Goal: Task Accomplishment & Management: Manage account settings

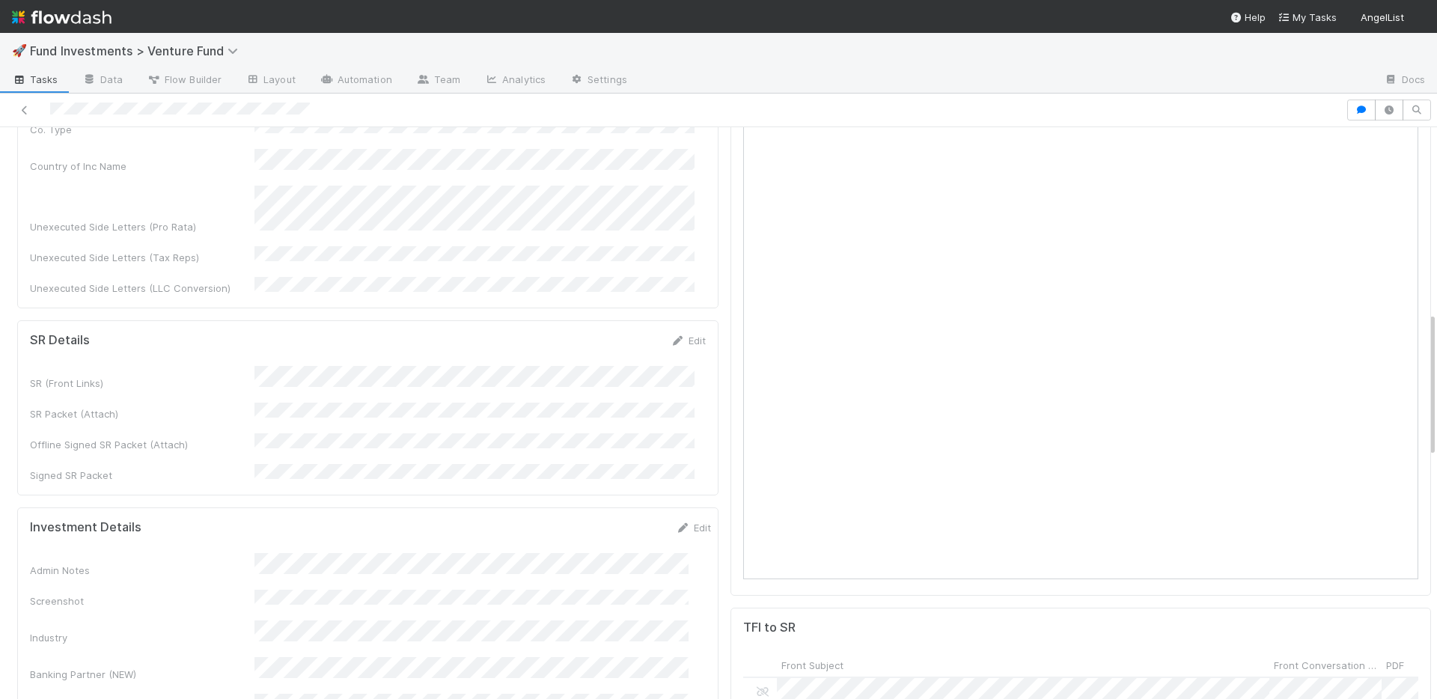
scroll to position [1221, 0]
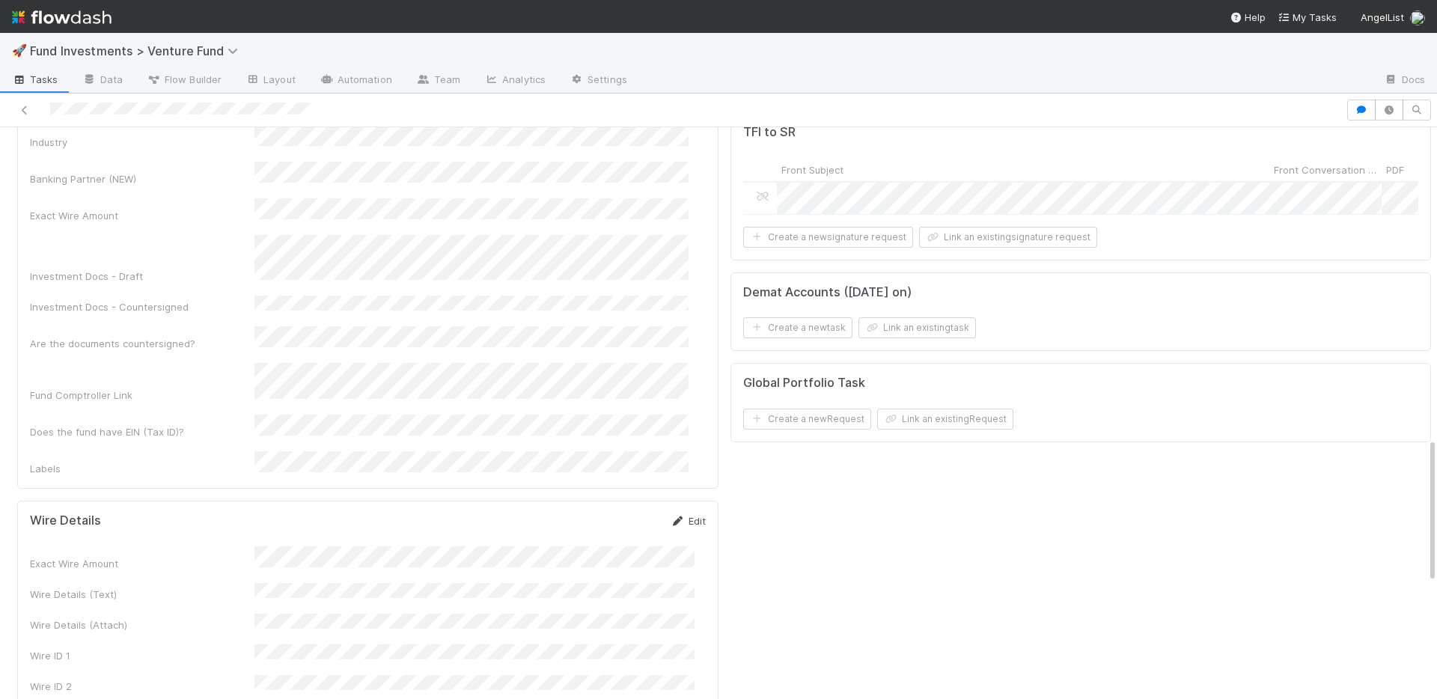
click at [674, 515] on link "Edit" at bounding box center [688, 521] width 35 height 12
click at [619, 513] on button "Save" at bounding box center [626, 525] width 43 height 25
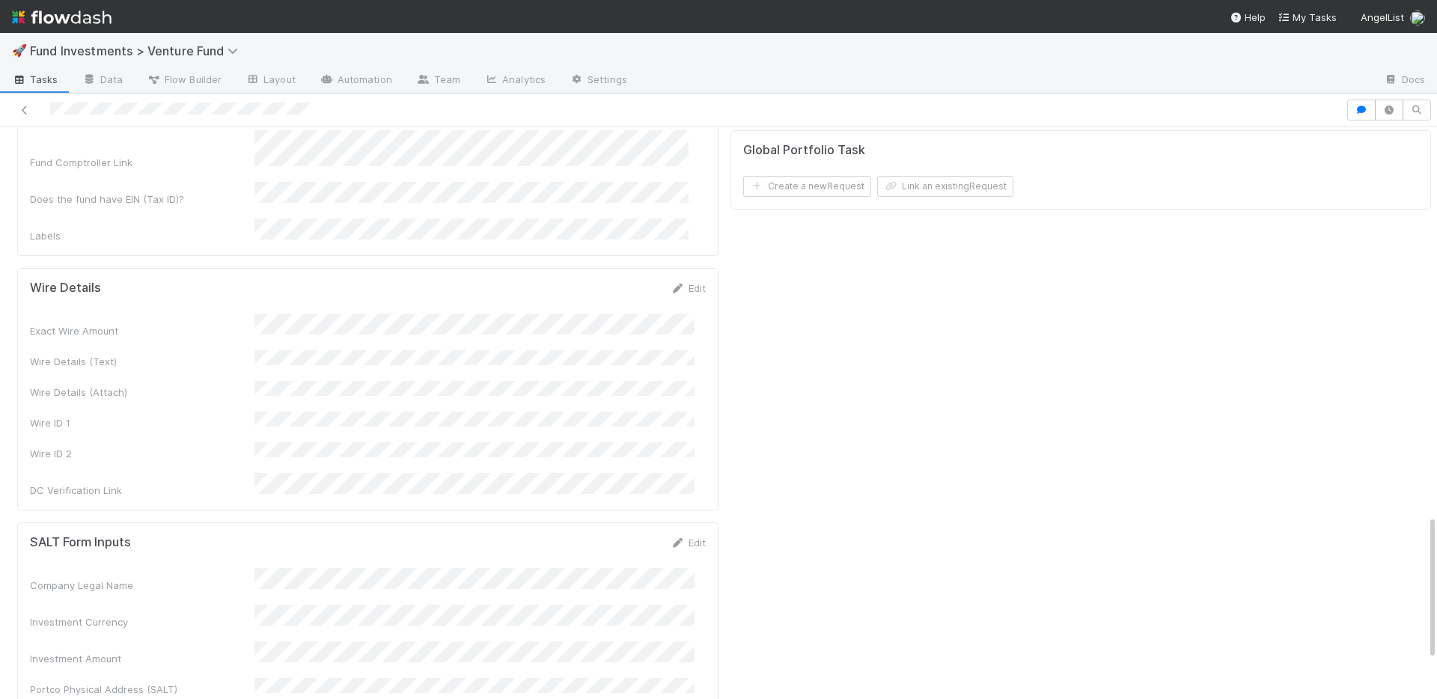
scroll to position [1452, 0]
click at [688, 284] on link "Edit" at bounding box center [688, 290] width 35 height 12
click at [611, 283] on button "Save" at bounding box center [626, 295] width 43 height 25
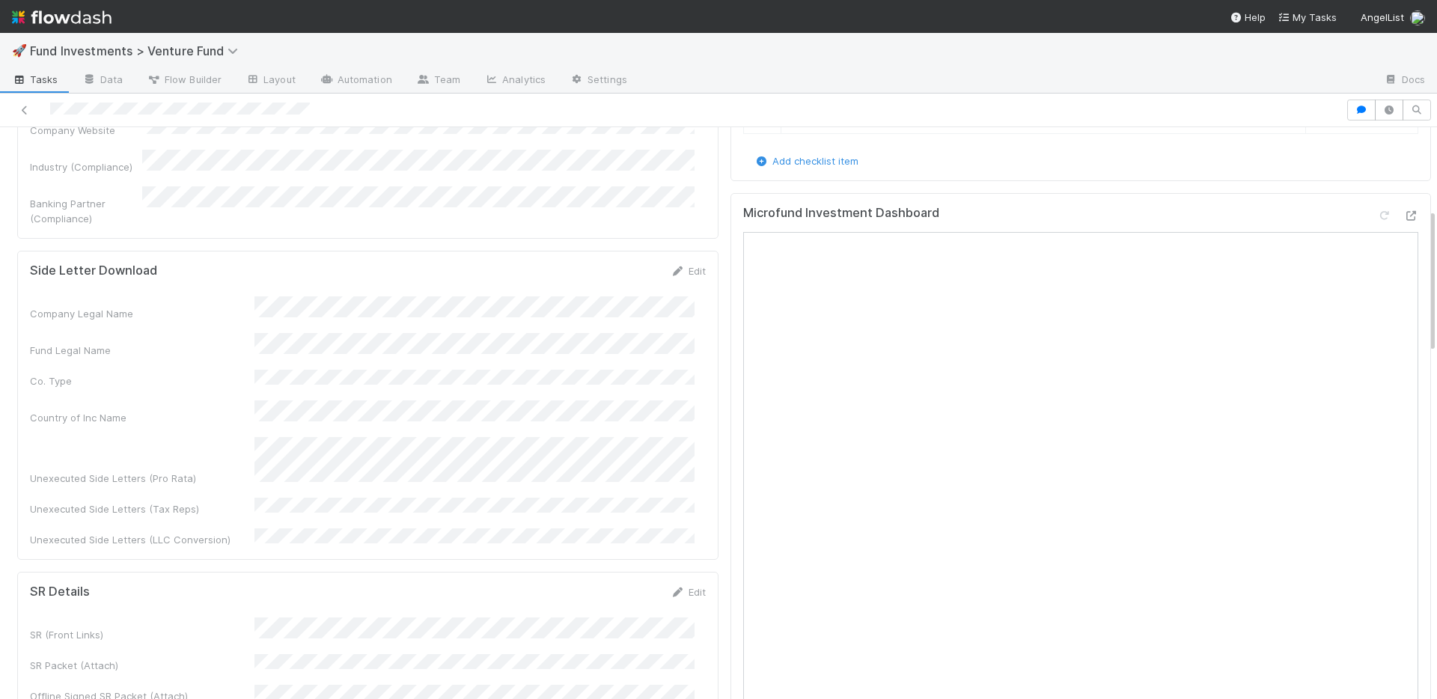
scroll to position [0, 0]
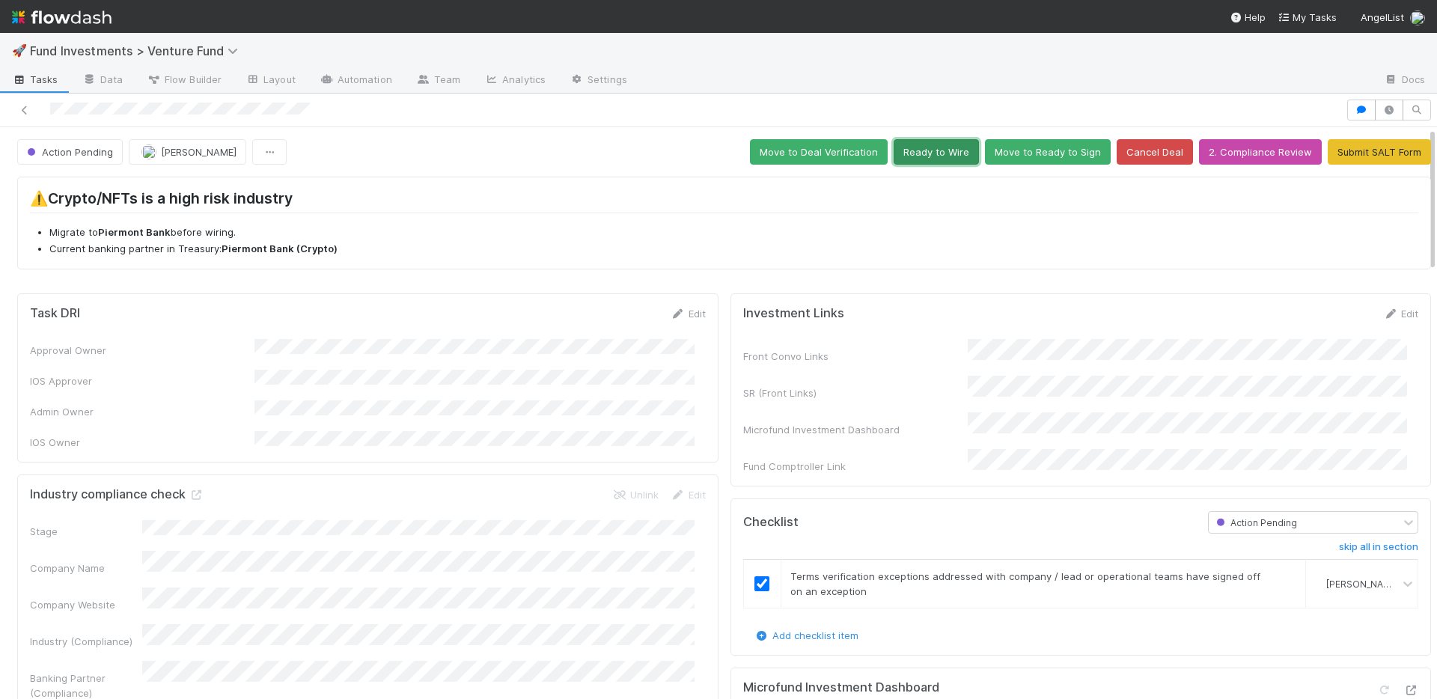
click at [933, 162] on button "Ready to Wire" at bounding box center [936, 151] width 85 height 25
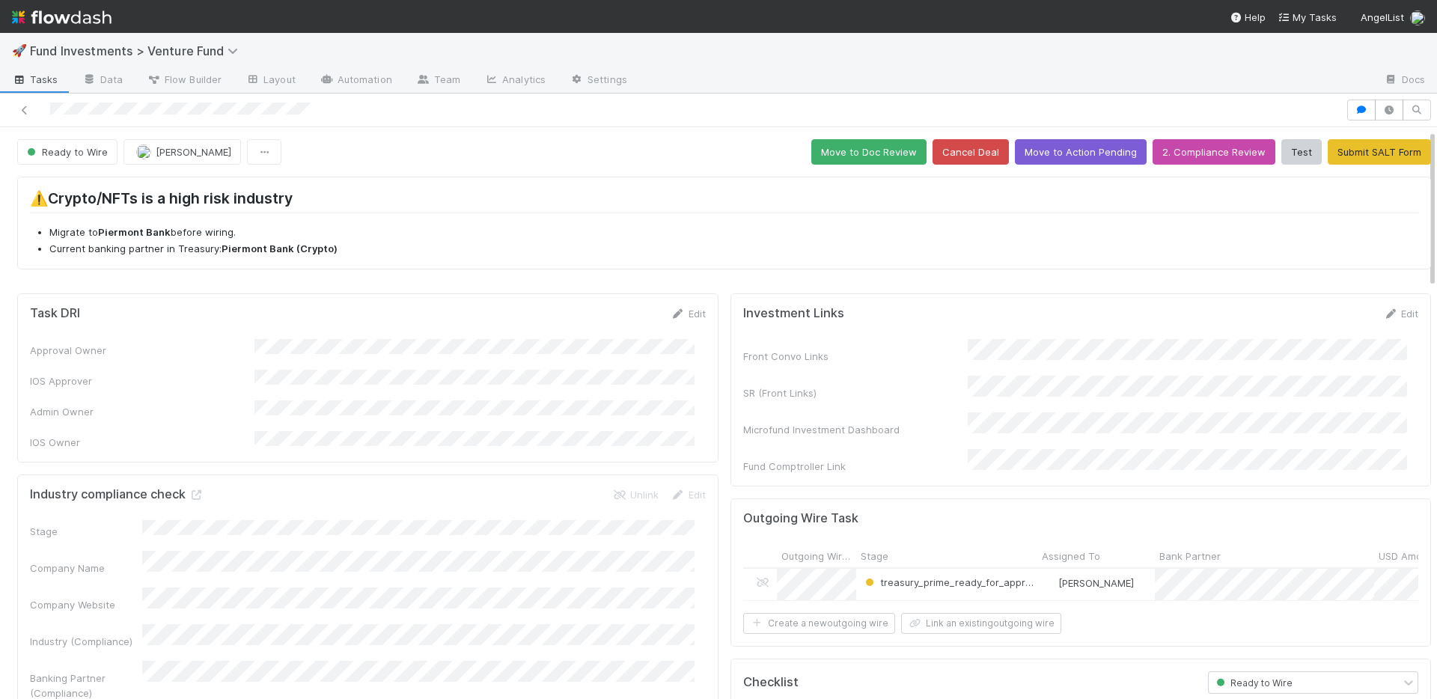
scroll to position [516, 0]
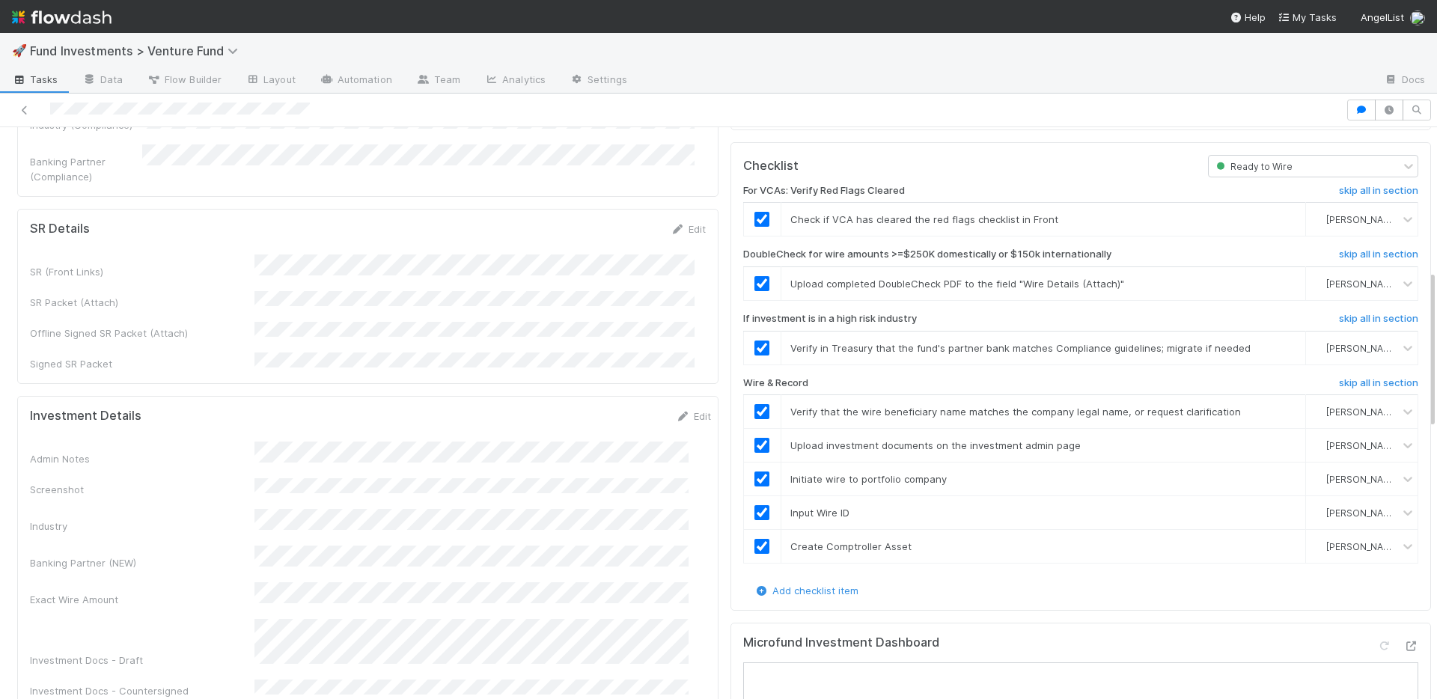
click at [606, 442] on div "Admin Notes Screenshot Industry Banking Partner (NEW) Exact Wire Amount Investm…" at bounding box center [370, 651] width 681 height 418
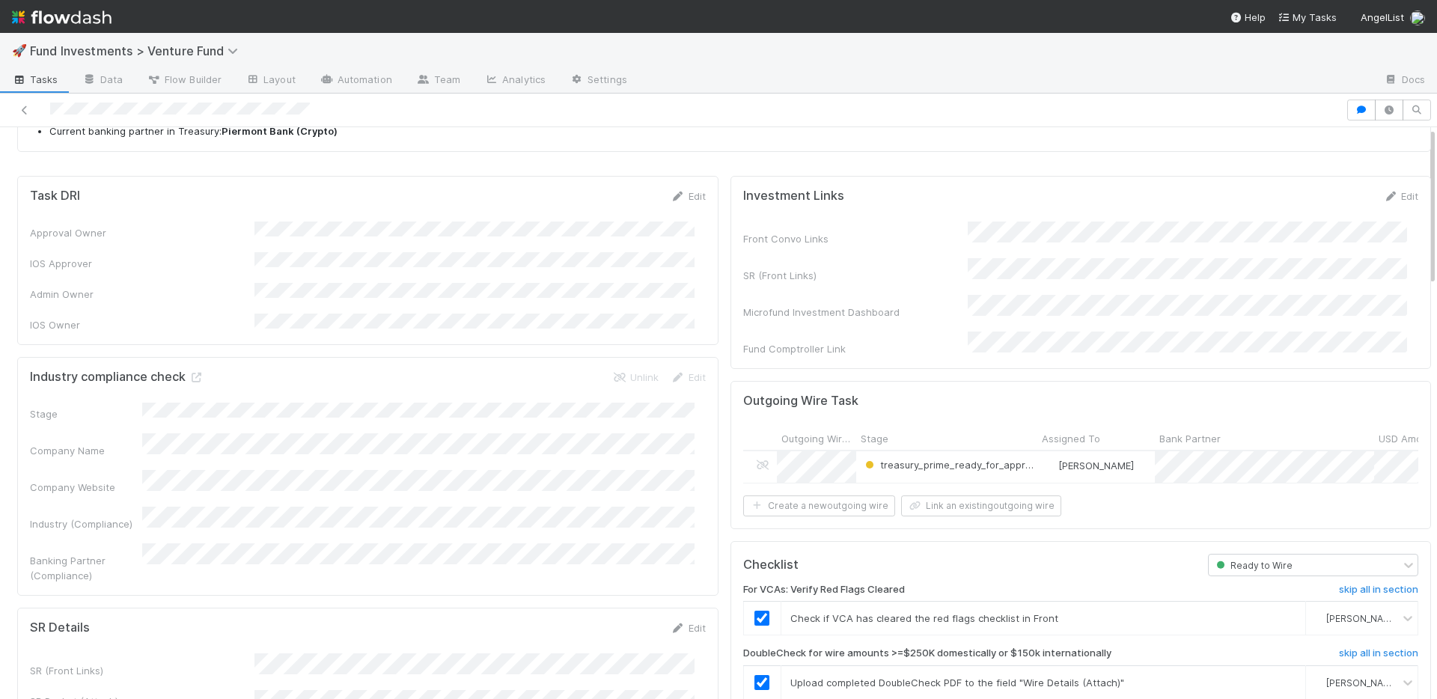
scroll to position [0, 0]
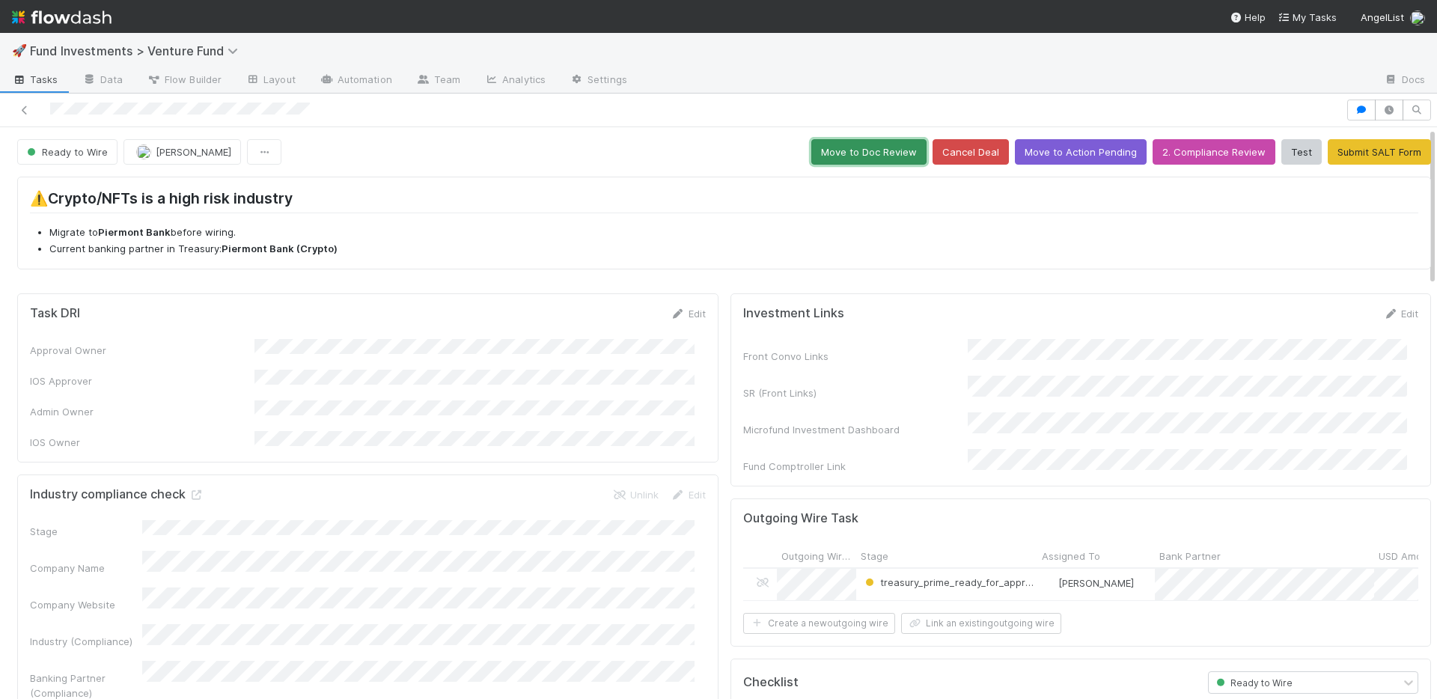
click at [859, 153] on button "Move to Doc Review" at bounding box center [868, 151] width 115 height 25
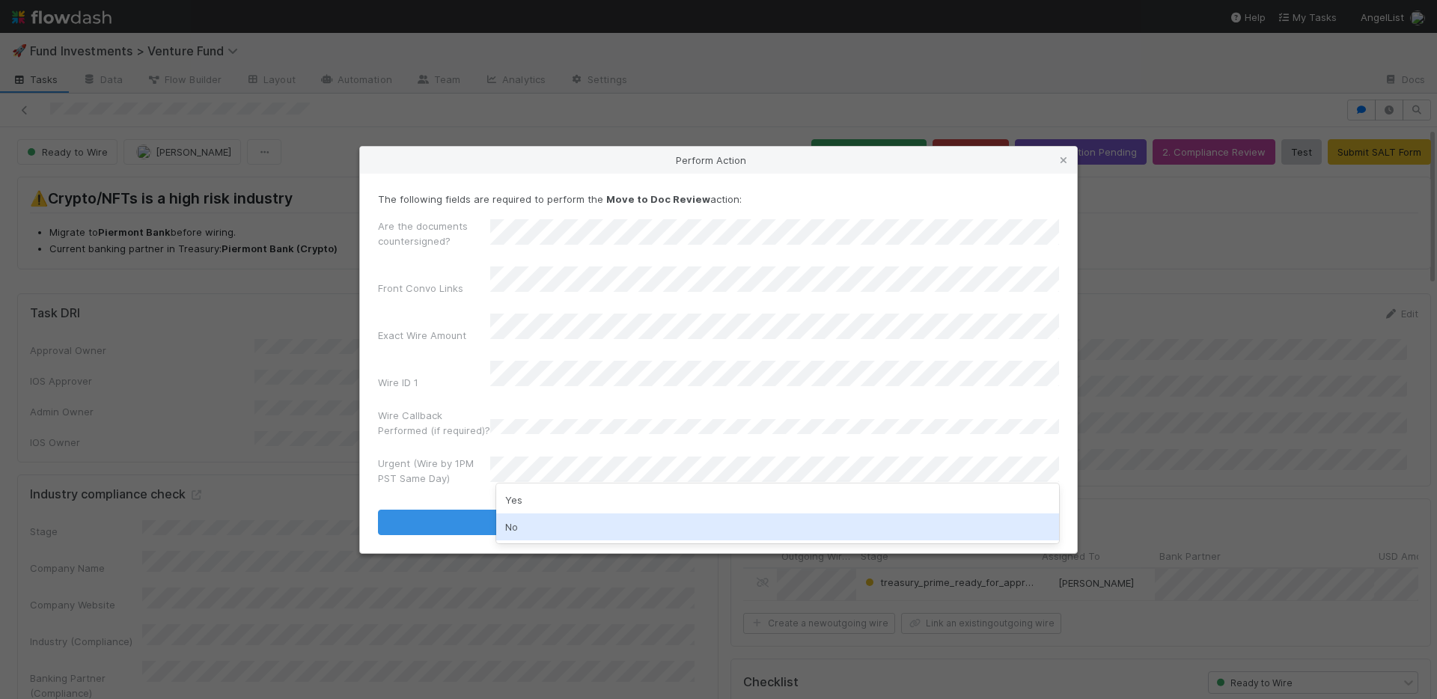
click at [539, 523] on div "No" at bounding box center [777, 526] width 563 height 27
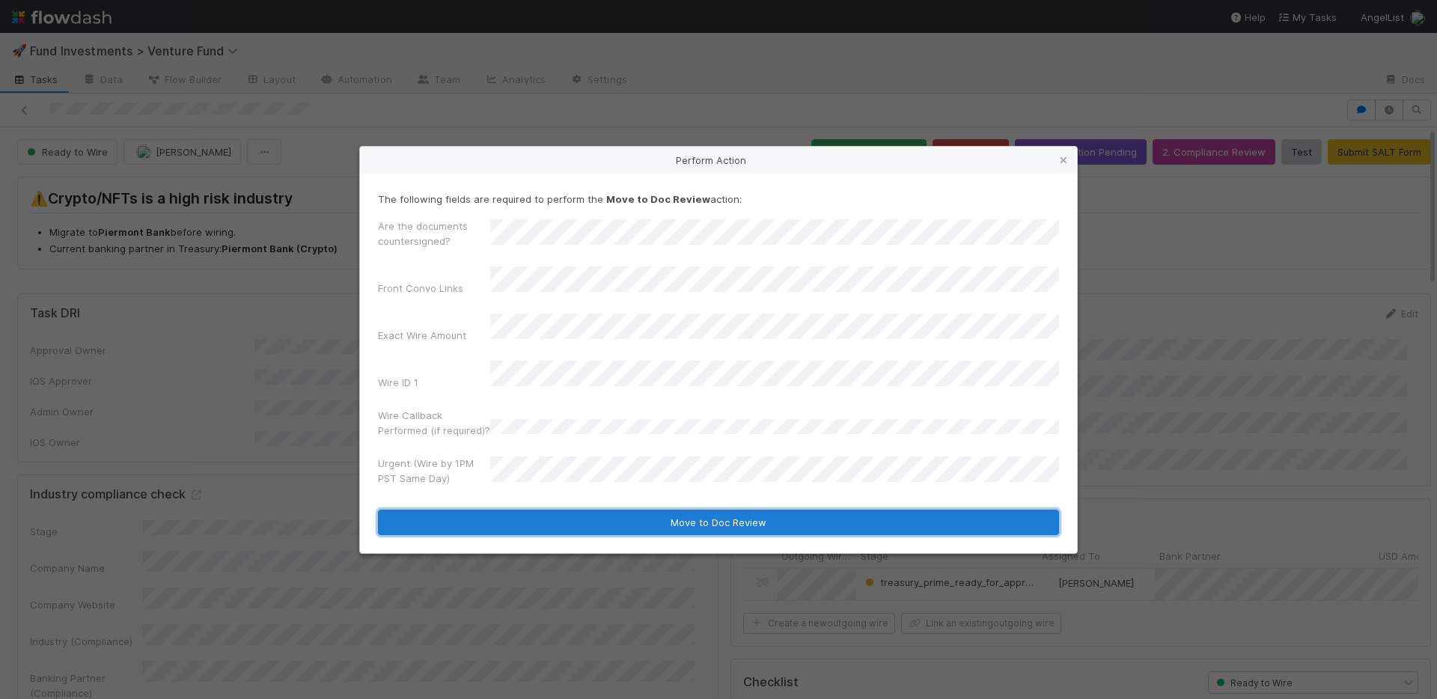
click at [550, 510] on button "Move to Doc Review" at bounding box center [718, 522] width 681 height 25
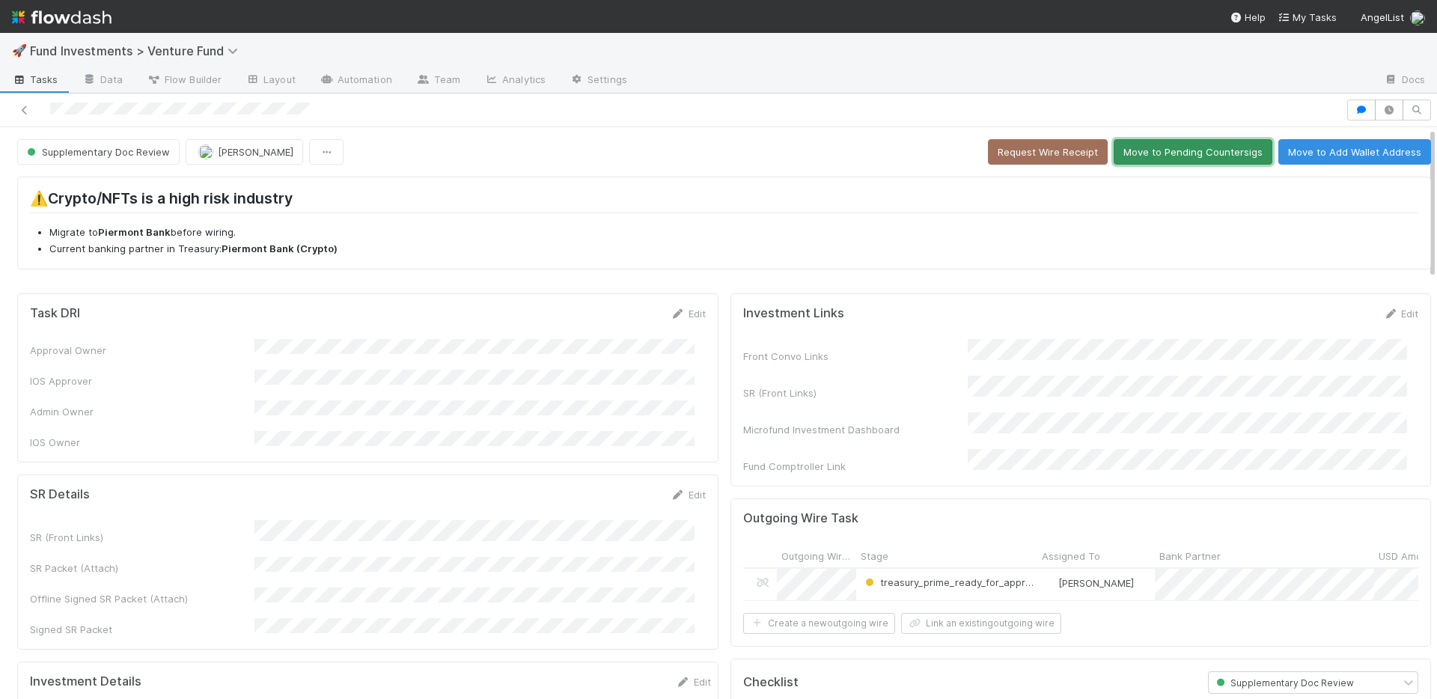
click at [1153, 159] on button "Move to Pending Countersigs" at bounding box center [1193, 151] width 159 height 25
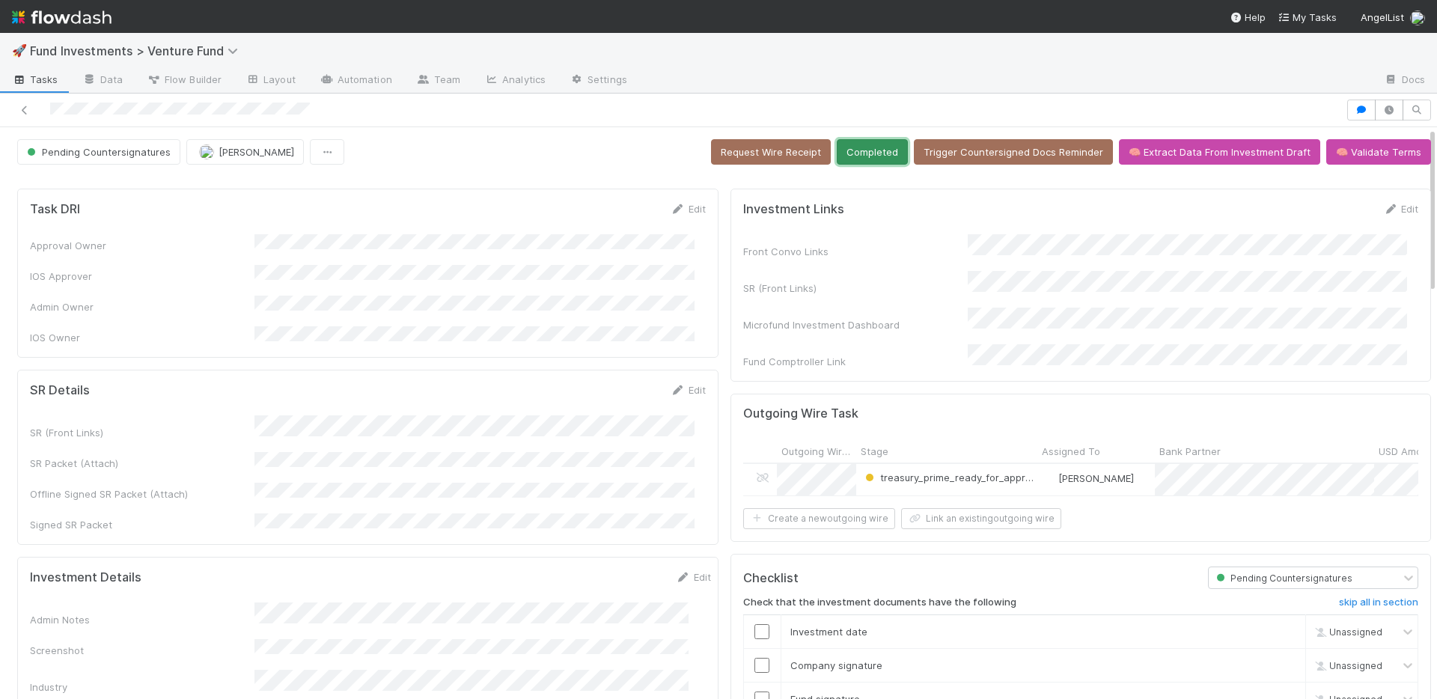
click at [864, 155] on button "Completed" at bounding box center [872, 151] width 71 height 25
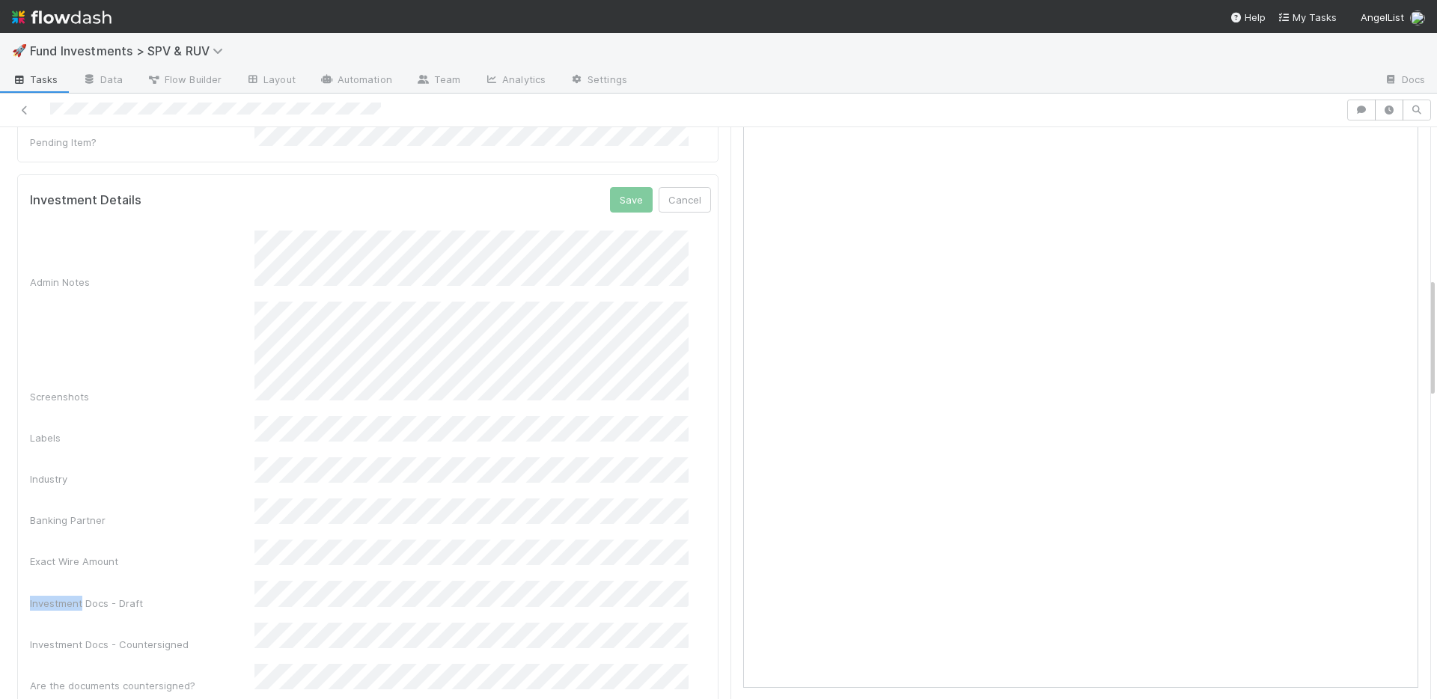
scroll to position [599, 0]
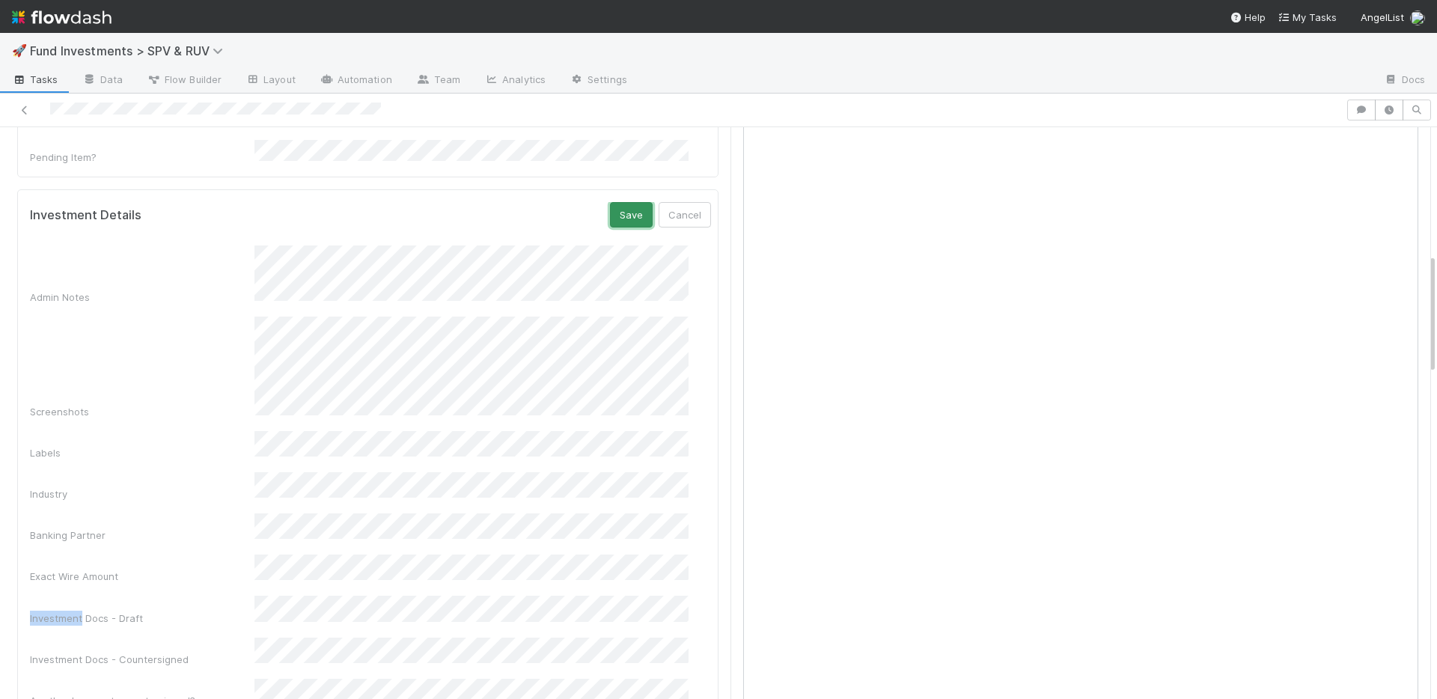
click at [610, 202] on button "Save" at bounding box center [631, 214] width 43 height 25
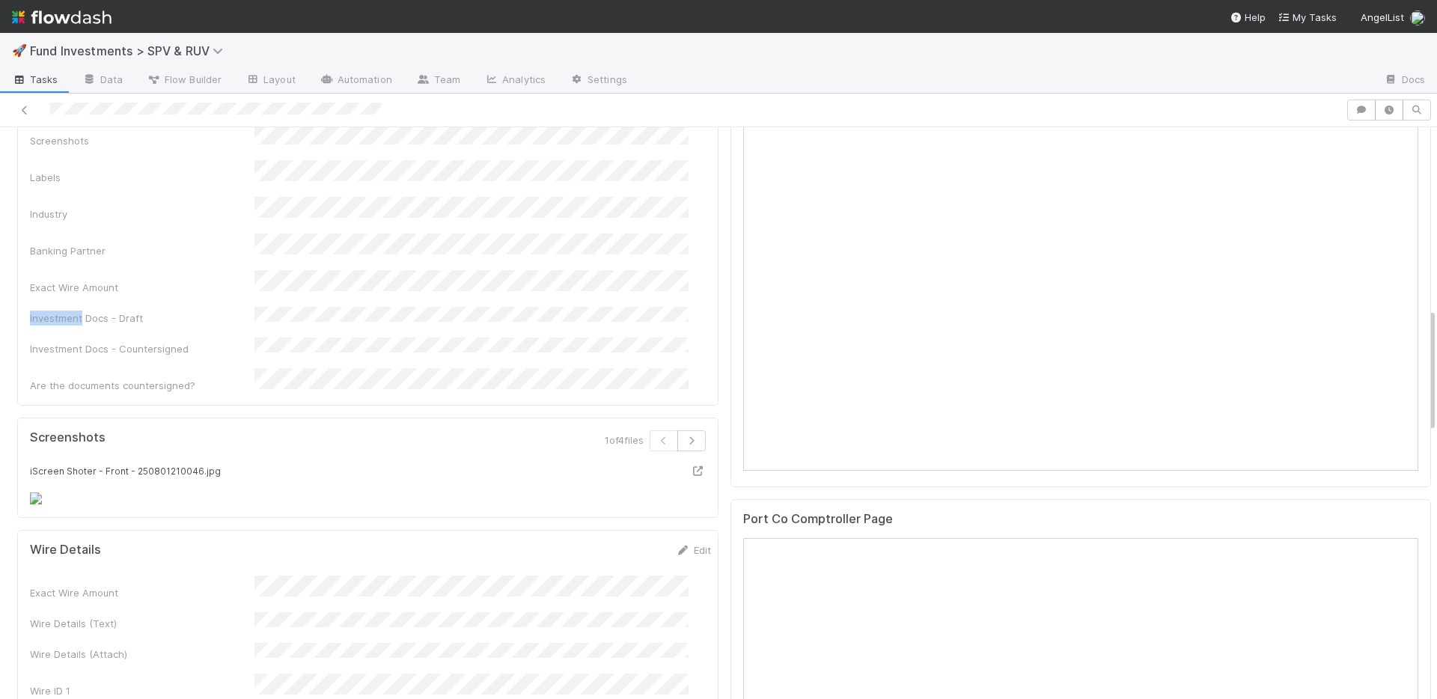
scroll to position [0, 0]
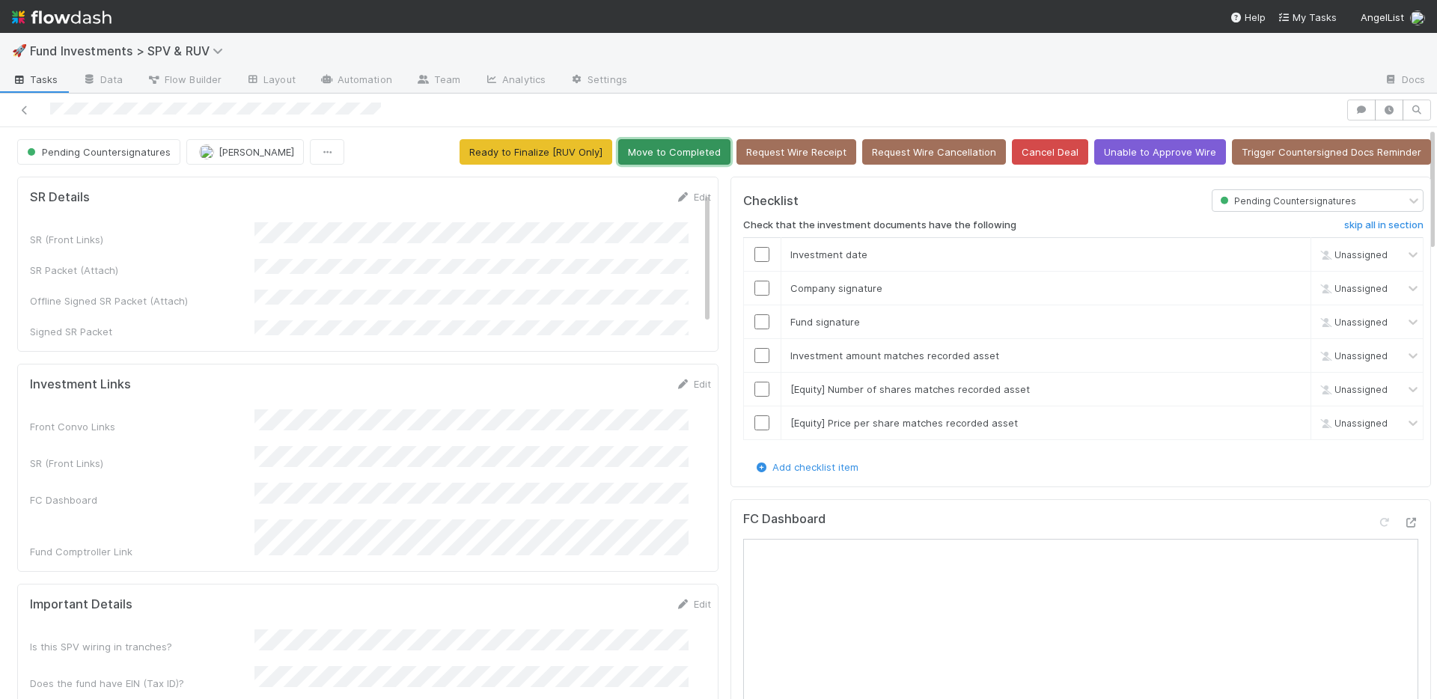
click at [680, 156] on button "Move to Completed" at bounding box center [674, 151] width 112 height 25
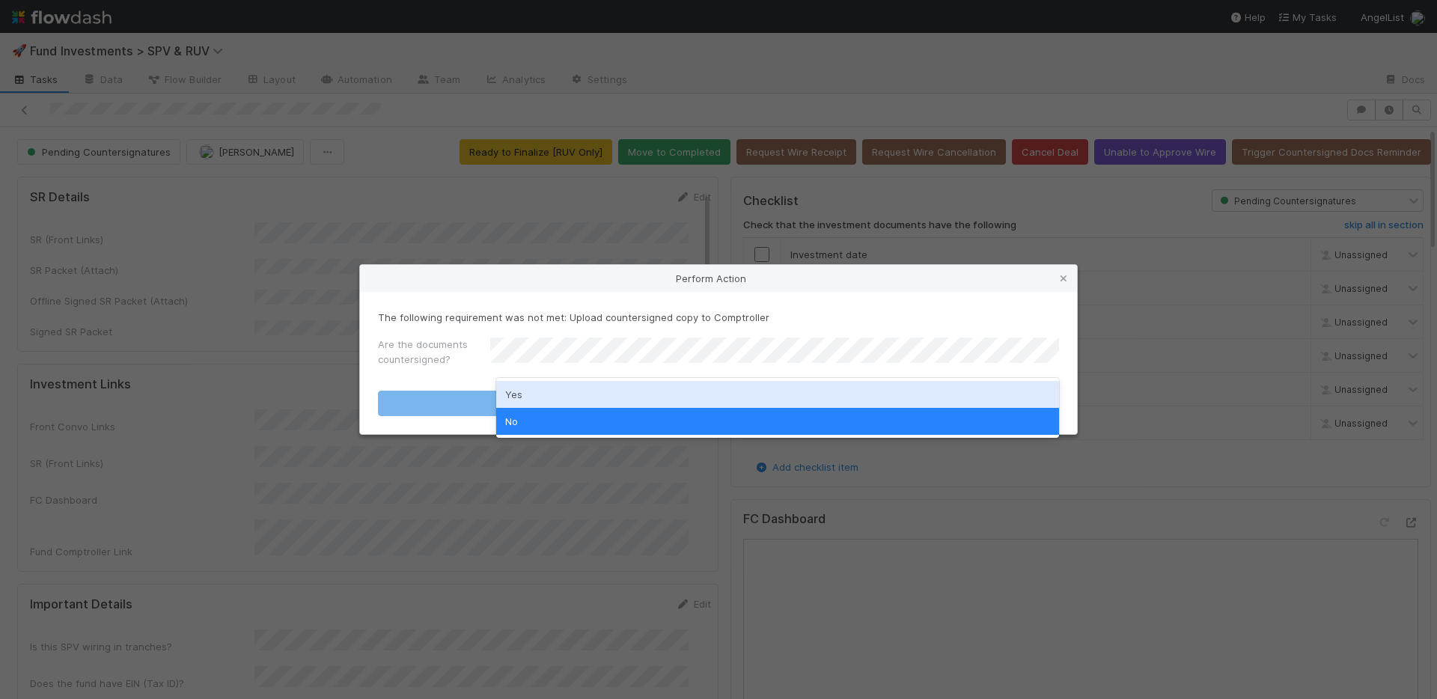
click at [543, 386] on div "Yes" at bounding box center [777, 394] width 563 height 27
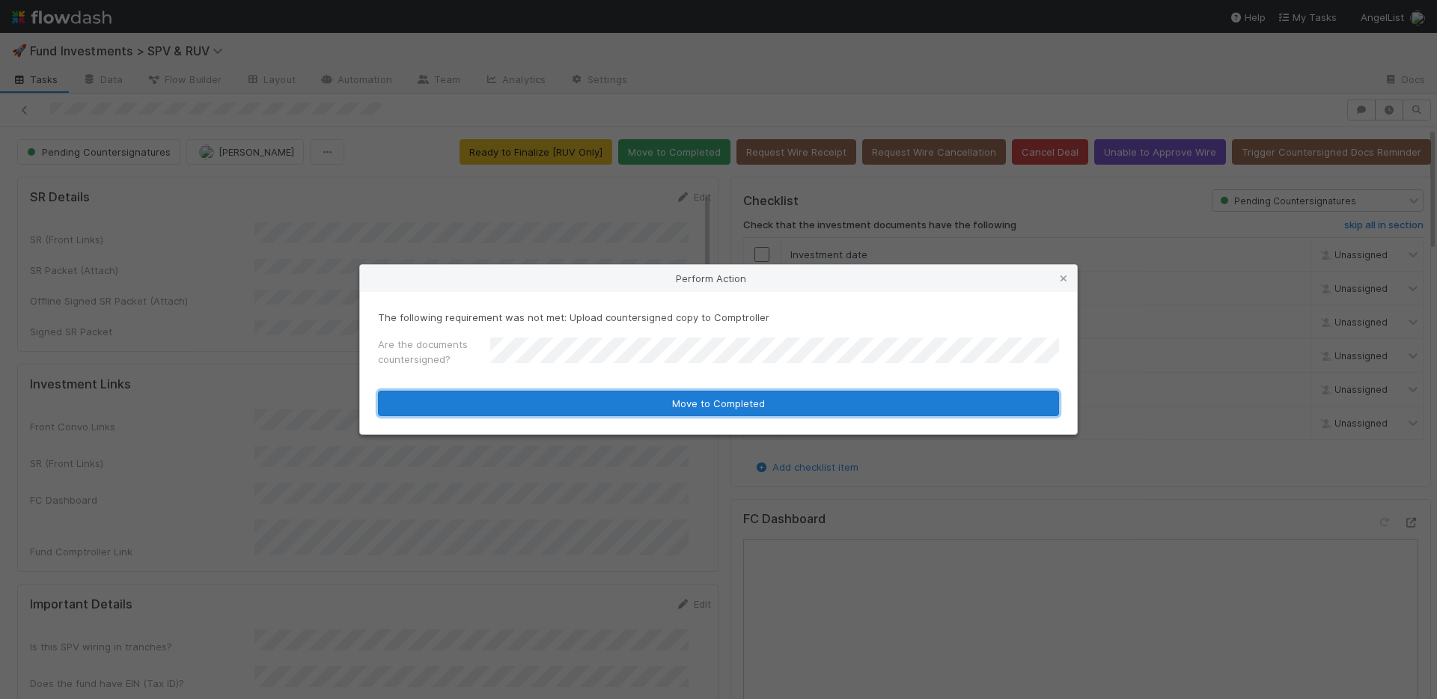
click at [547, 395] on button "Move to Completed" at bounding box center [718, 403] width 681 height 25
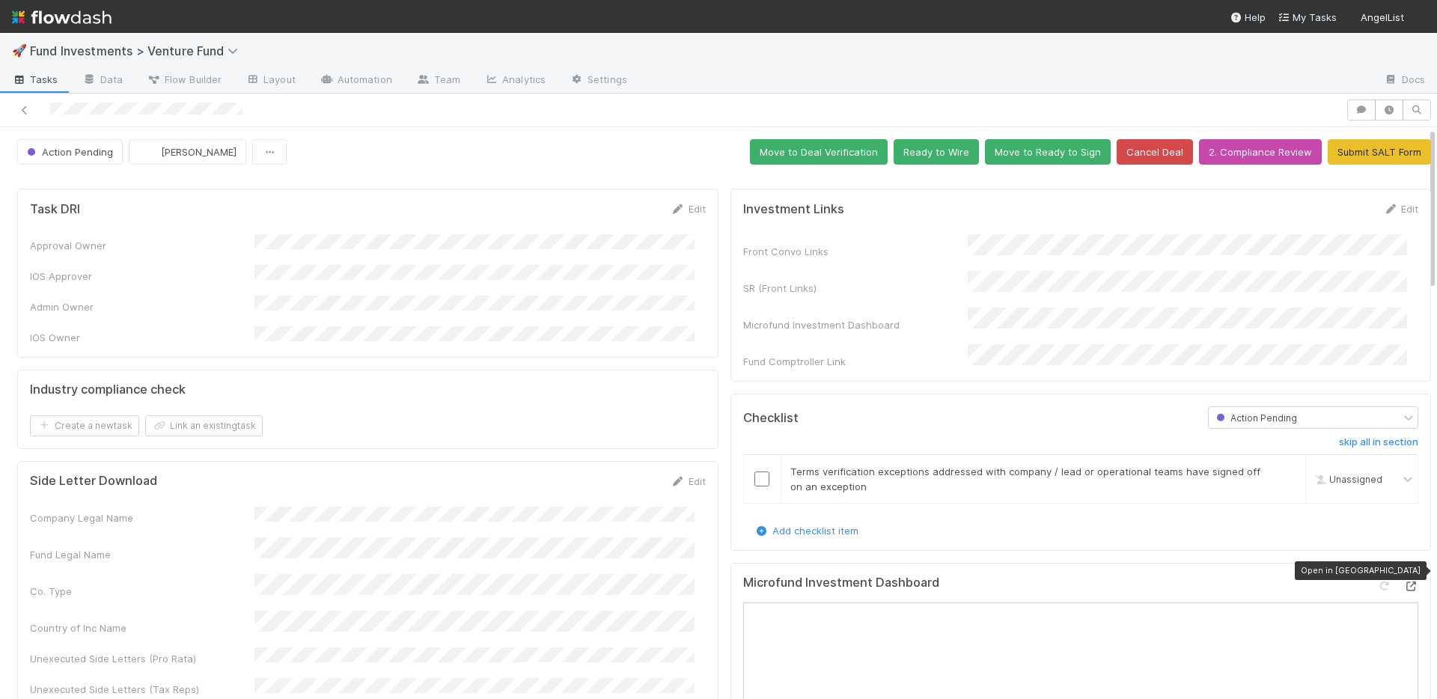
click at [1403, 582] on icon at bounding box center [1410, 587] width 15 height 10
click at [901, 158] on button "Ready to Wire" at bounding box center [936, 151] width 85 height 25
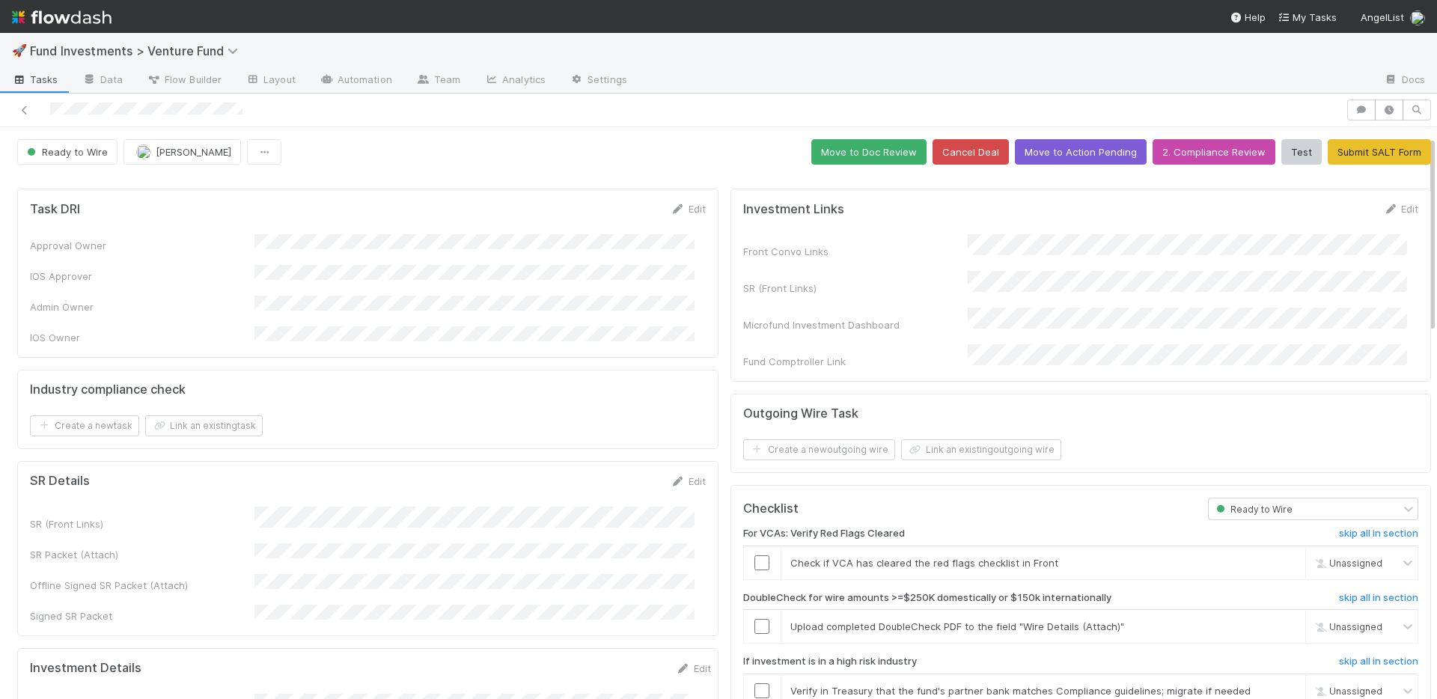
scroll to position [287, 0]
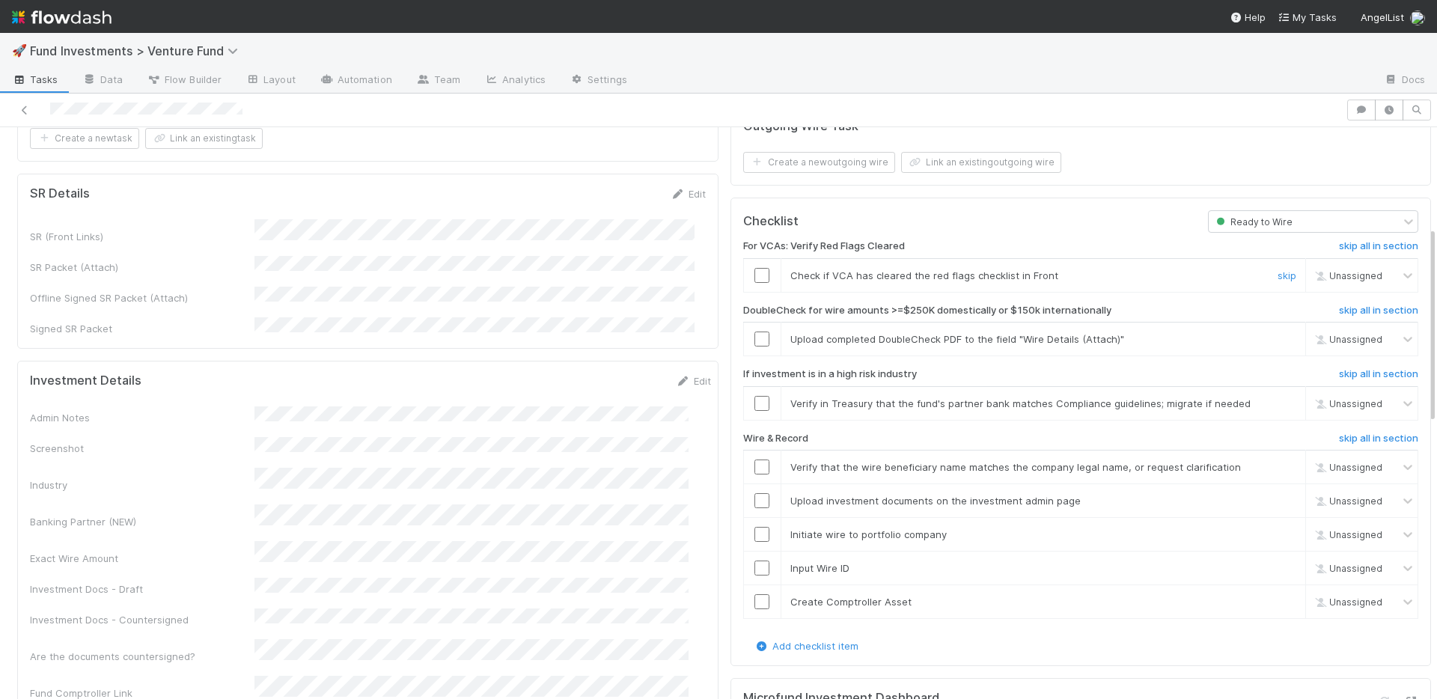
click at [754, 268] on input "checkbox" at bounding box center [761, 275] width 15 height 15
drag, startPoint x: 1260, startPoint y: 326, endPoint x: 1255, endPoint y: 352, distance: 27.4
click at [1278, 333] on link "skip" at bounding box center [1287, 339] width 19 height 12
click at [1278, 397] on link "skip" at bounding box center [1287, 403] width 19 height 12
click at [754, 594] on input "checkbox" at bounding box center [761, 601] width 15 height 15
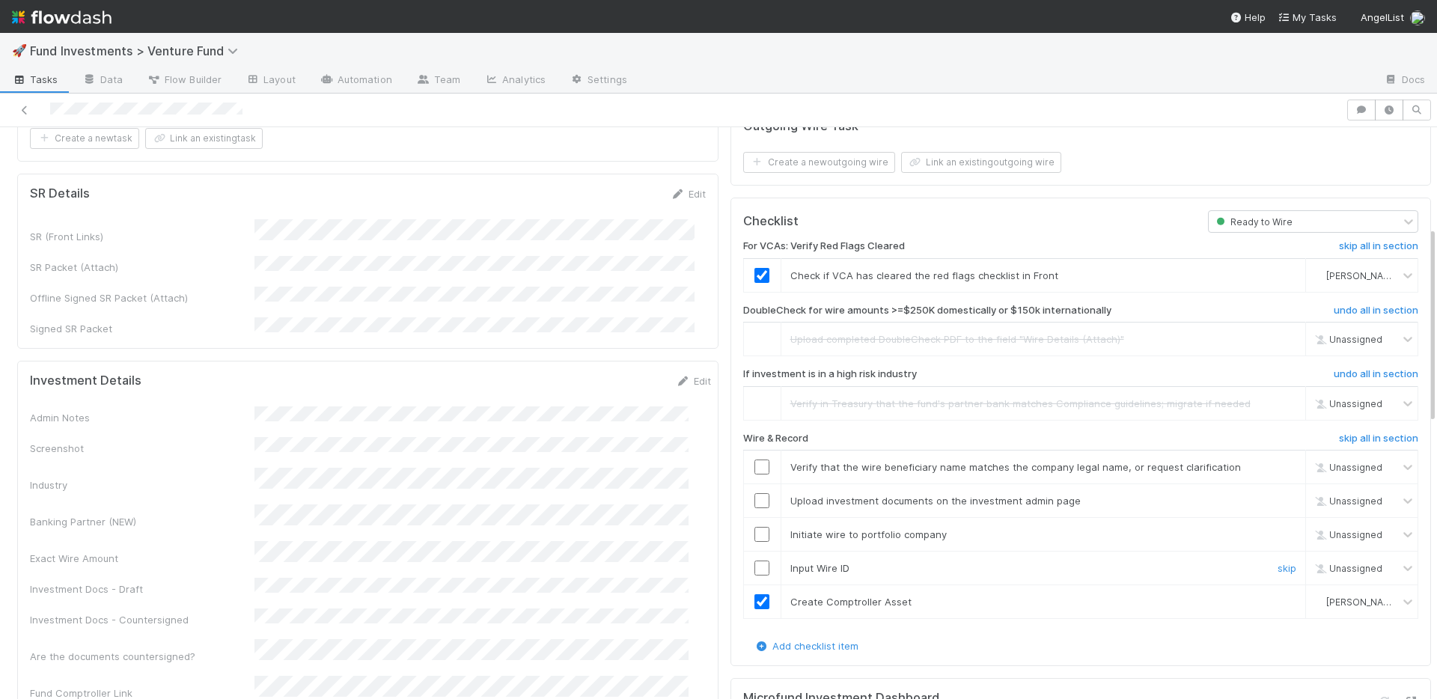
click at [754, 561] on input "checkbox" at bounding box center [761, 568] width 15 height 15
click at [754, 527] on input "checkbox" at bounding box center [761, 534] width 15 height 15
drag, startPoint x: 751, startPoint y: 487, endPoint x: 754, endPoint y: 468, distance: 18.9
click at [754, 493] on input "checkbox" at bounding box center [761, 500] width 15 height 15
click at [754, 460] on input "checkbox" at bounding box center [761, 467] width 15 height 15
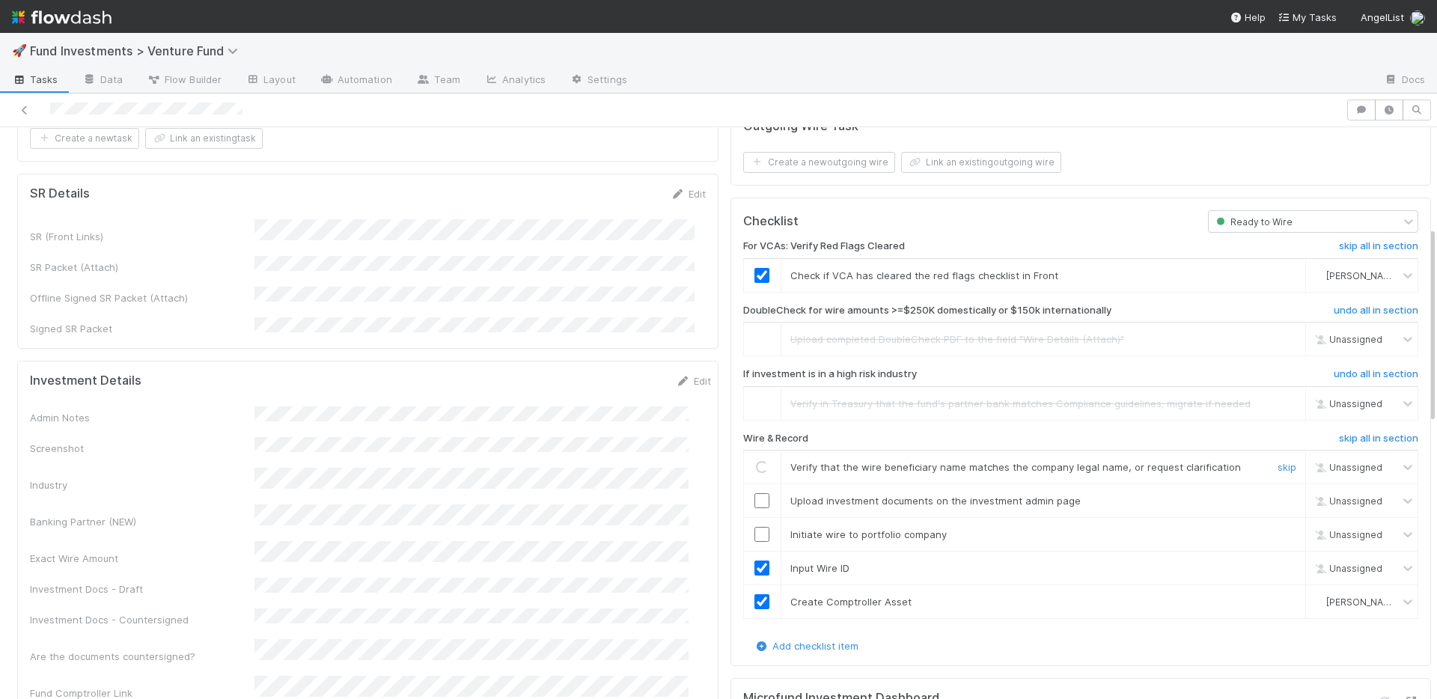
checkbox input "true"
click at [754, 493] on input "checkbox" at bounding box center [761, 500] width 15 height 15
click at [749, 484] on td at bounding box center [761, 468] width 37 height 34
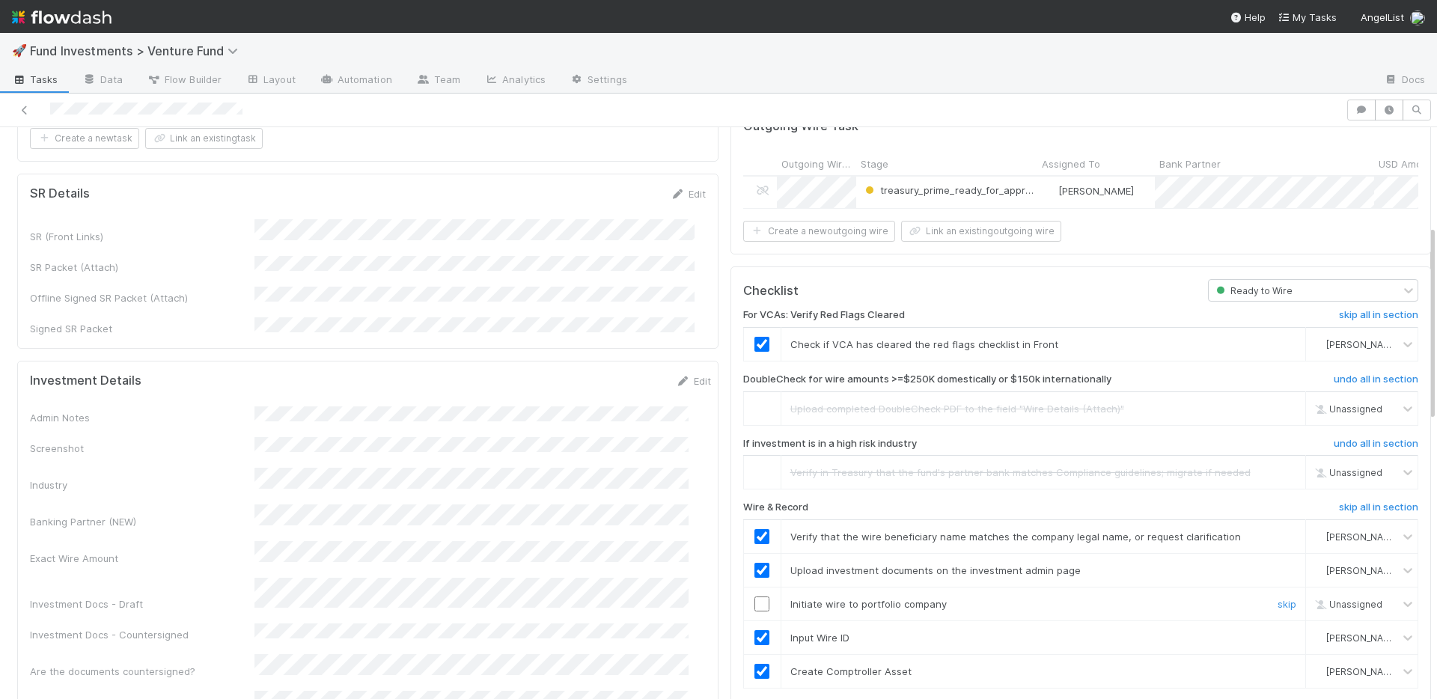
click at [754, 601] on input "checkbox" at bounding box center [761, 603] width 15 height 15
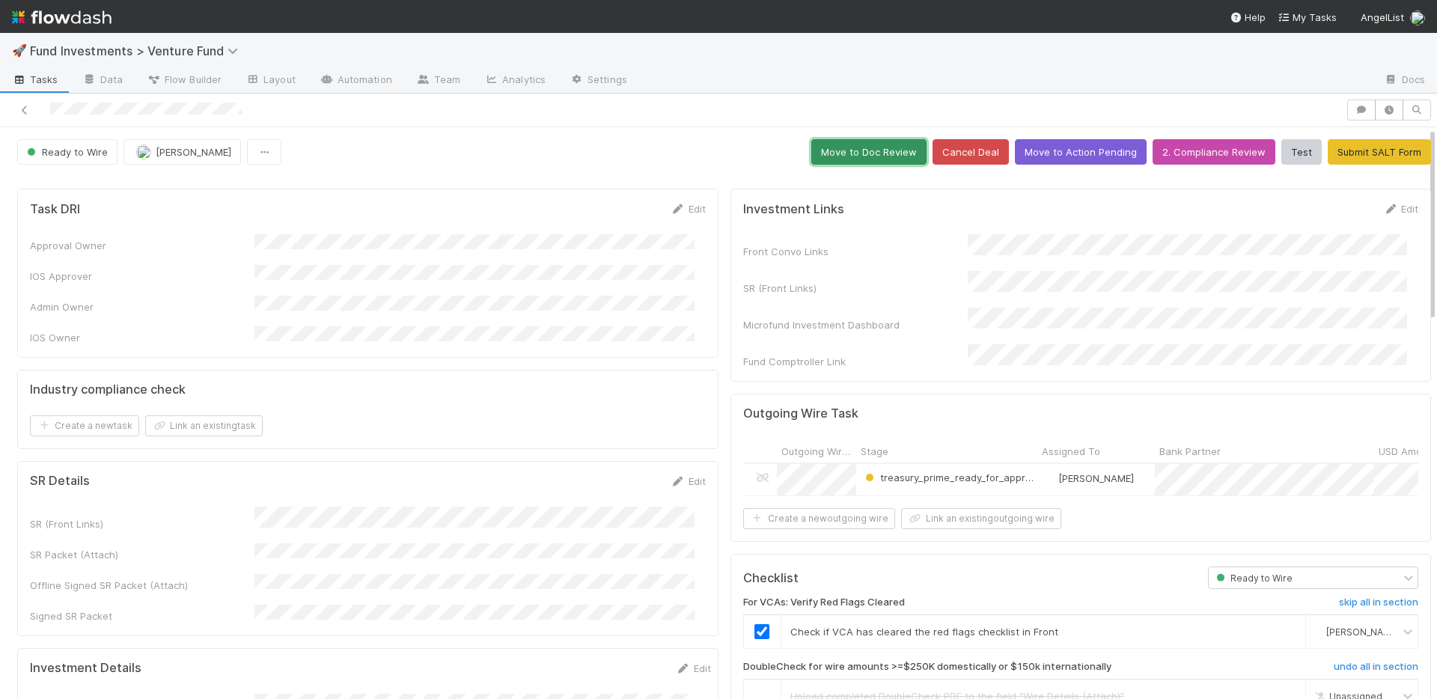
click at [847, 146] on button "Move to Doc Review" at bounding box center [868, 151] width 115 height 25
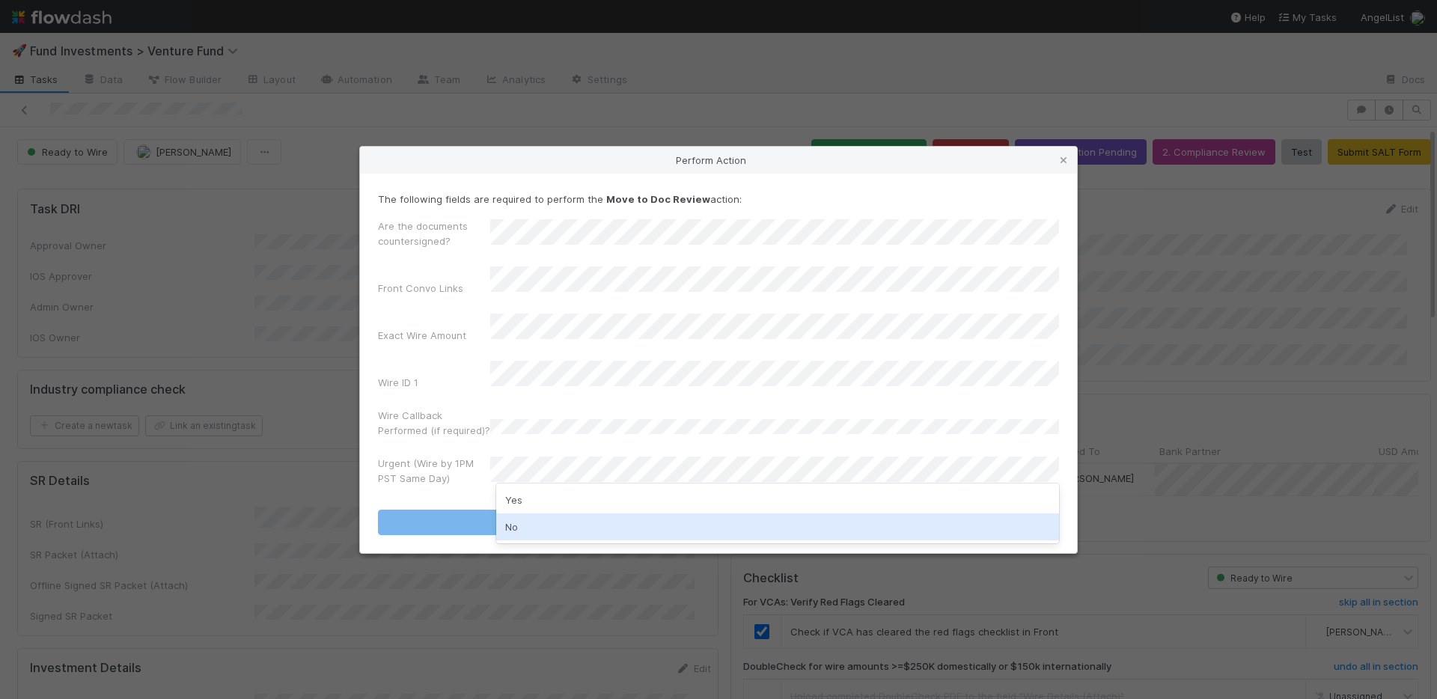
click at [567, 522] on div "No" at bounding box center [777, 526] width 563 height 27
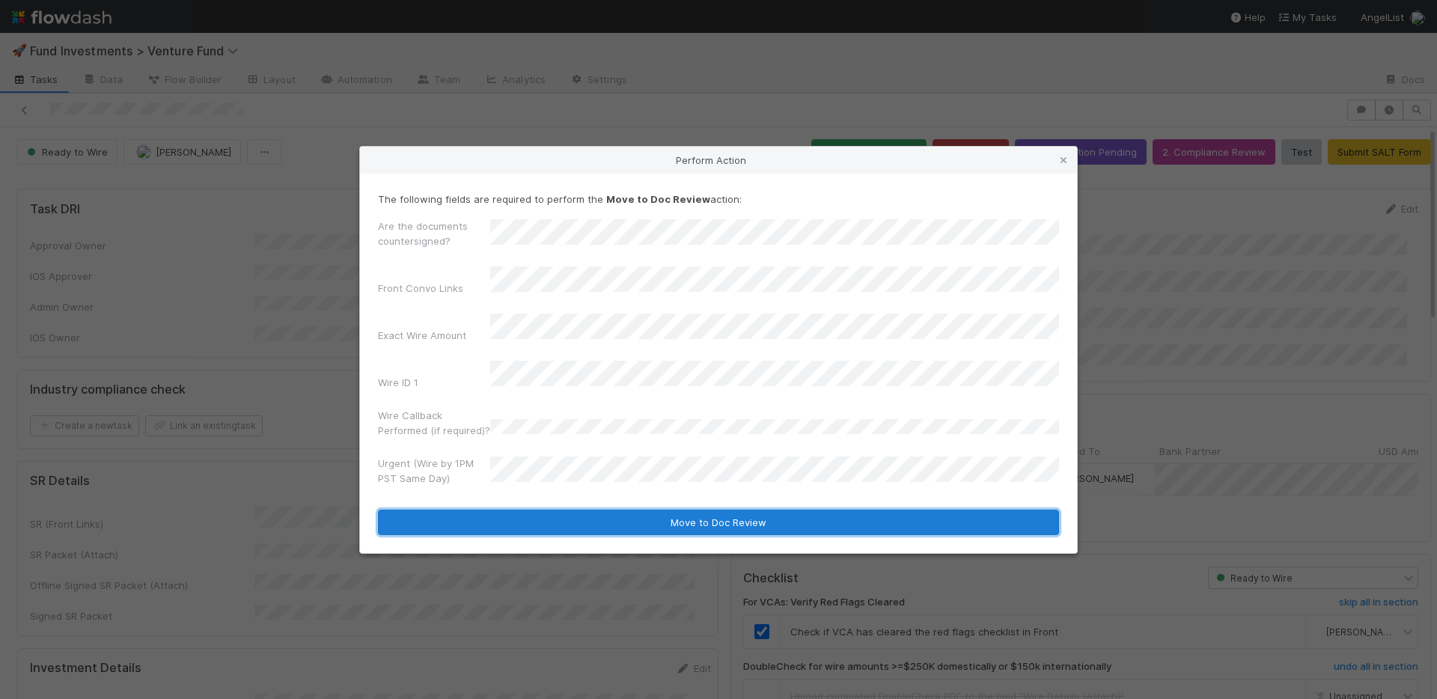
click at [576, 510] on button "Move to Doc Review" at bounding box center [718, 522] width 681 height 25
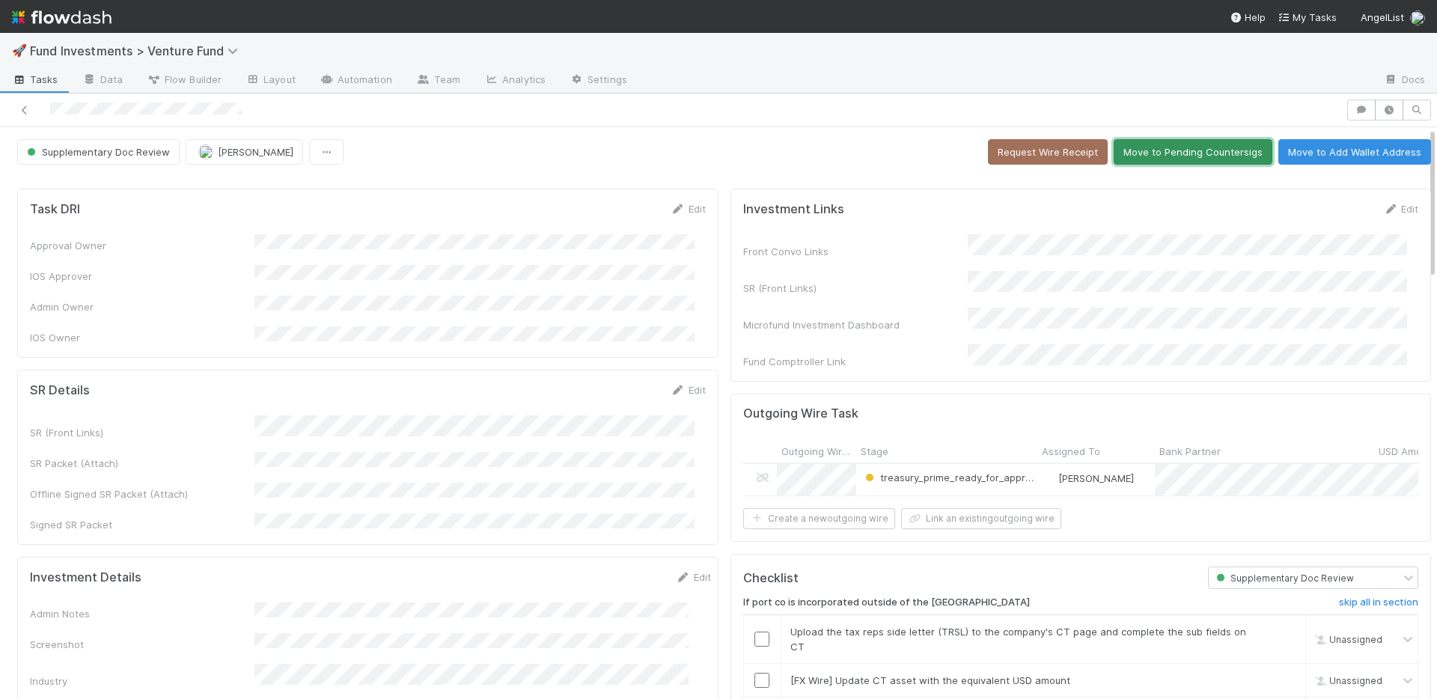
click at [1144, 159] on button "Move to Pending Countersigs" at bounding box center [1193, 151] width 159 height 25
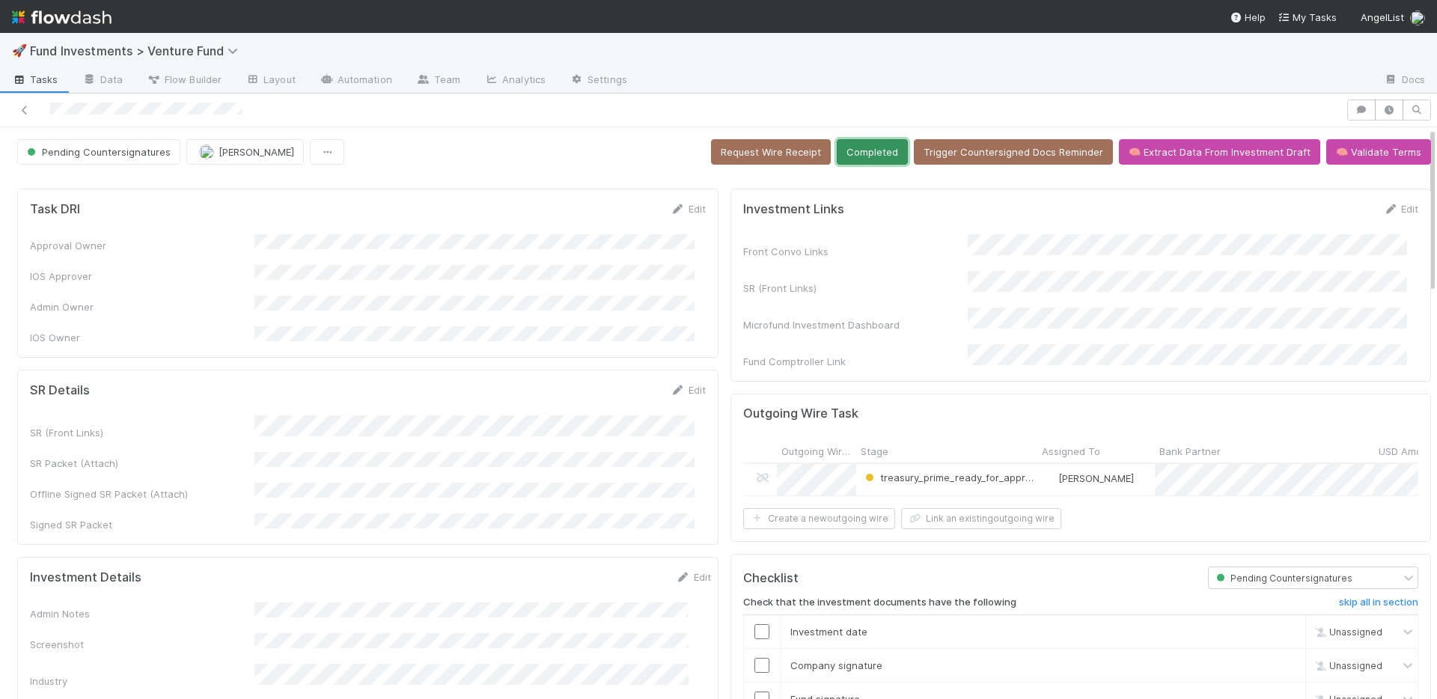
click at [843, 159] on button "Completed" at bounding box center [872, 151] width 71 height 25
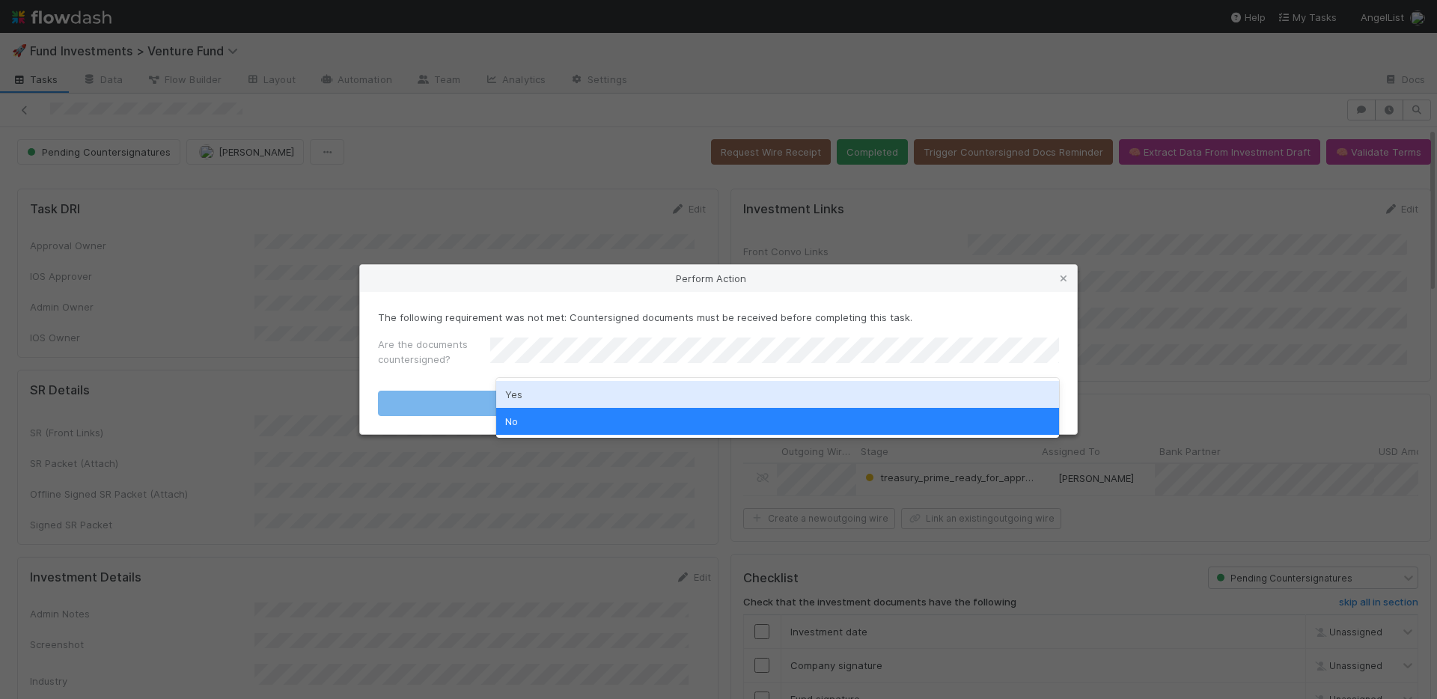
click at [590, 394] on div "Yes" at bounding box center [777, 394] width 563 height 27
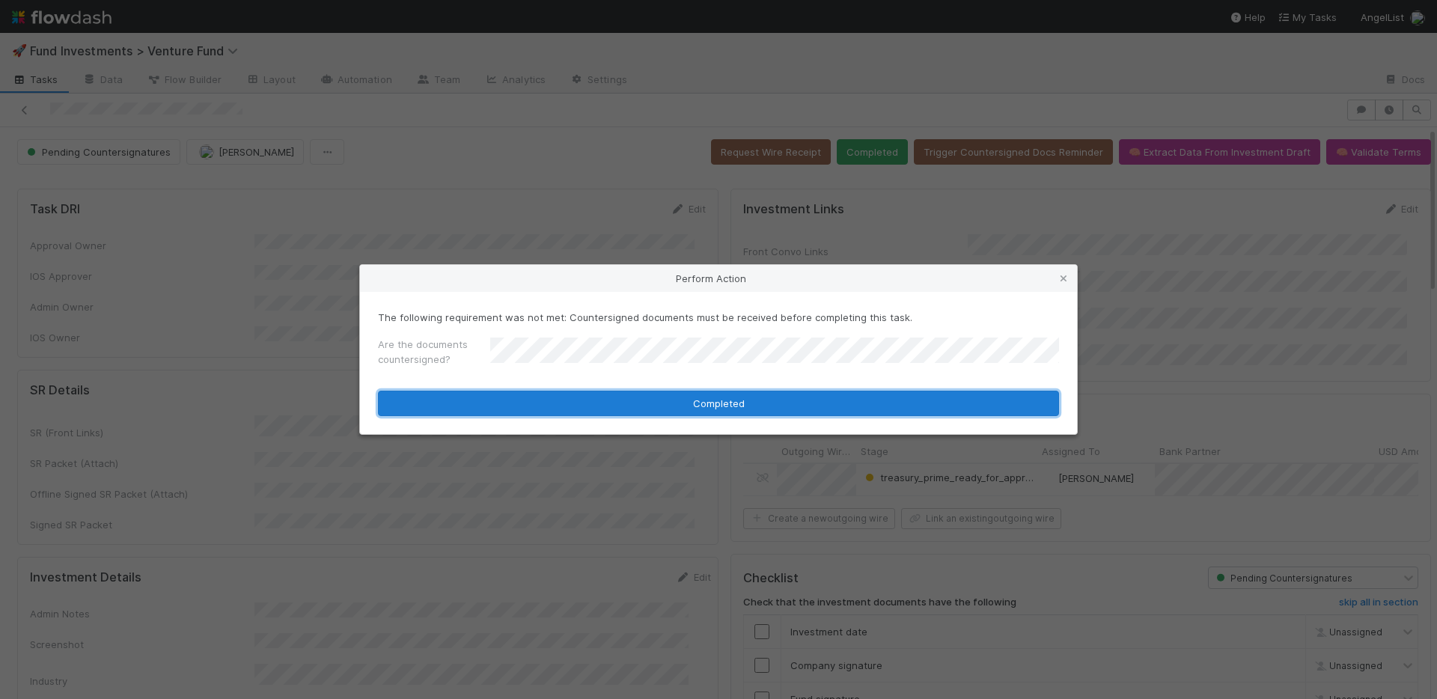
click at [599, 408] on button "Completed" at bounding box center [718, 403] width 681 height 25
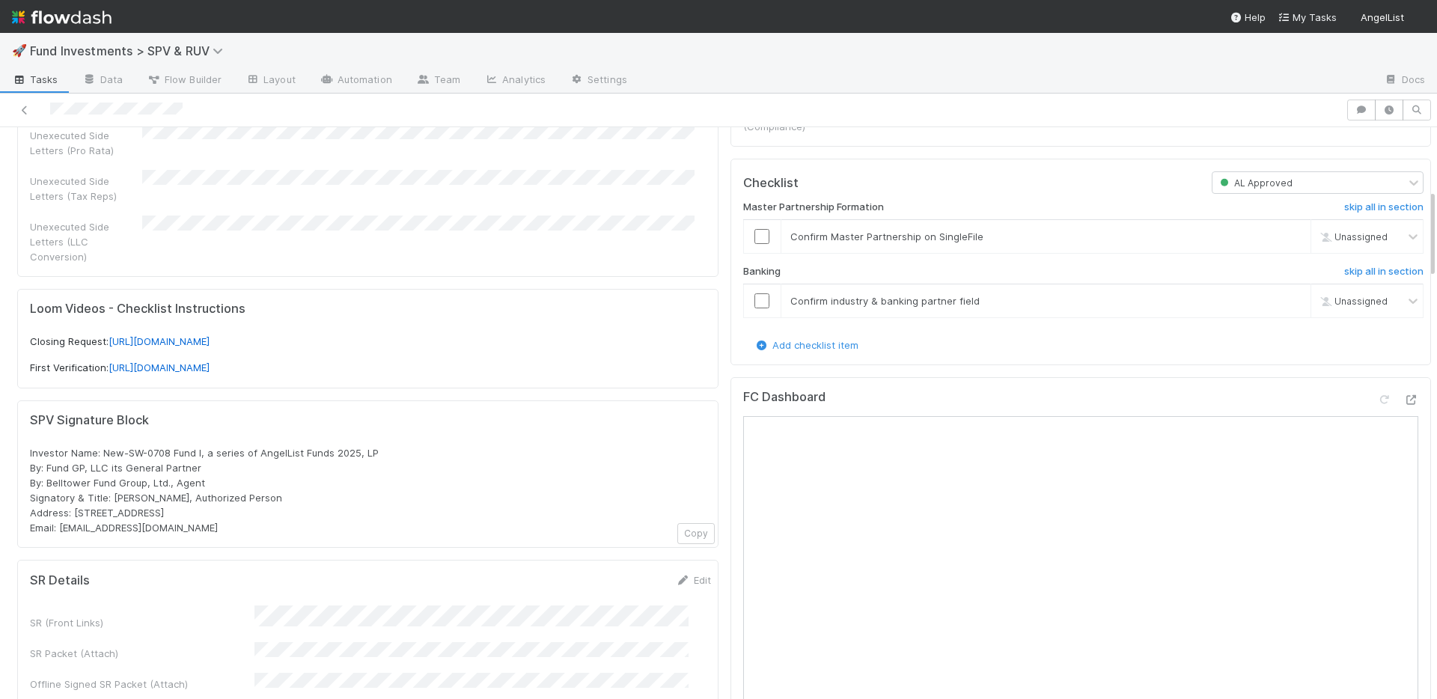
scroll to position [698, 0]
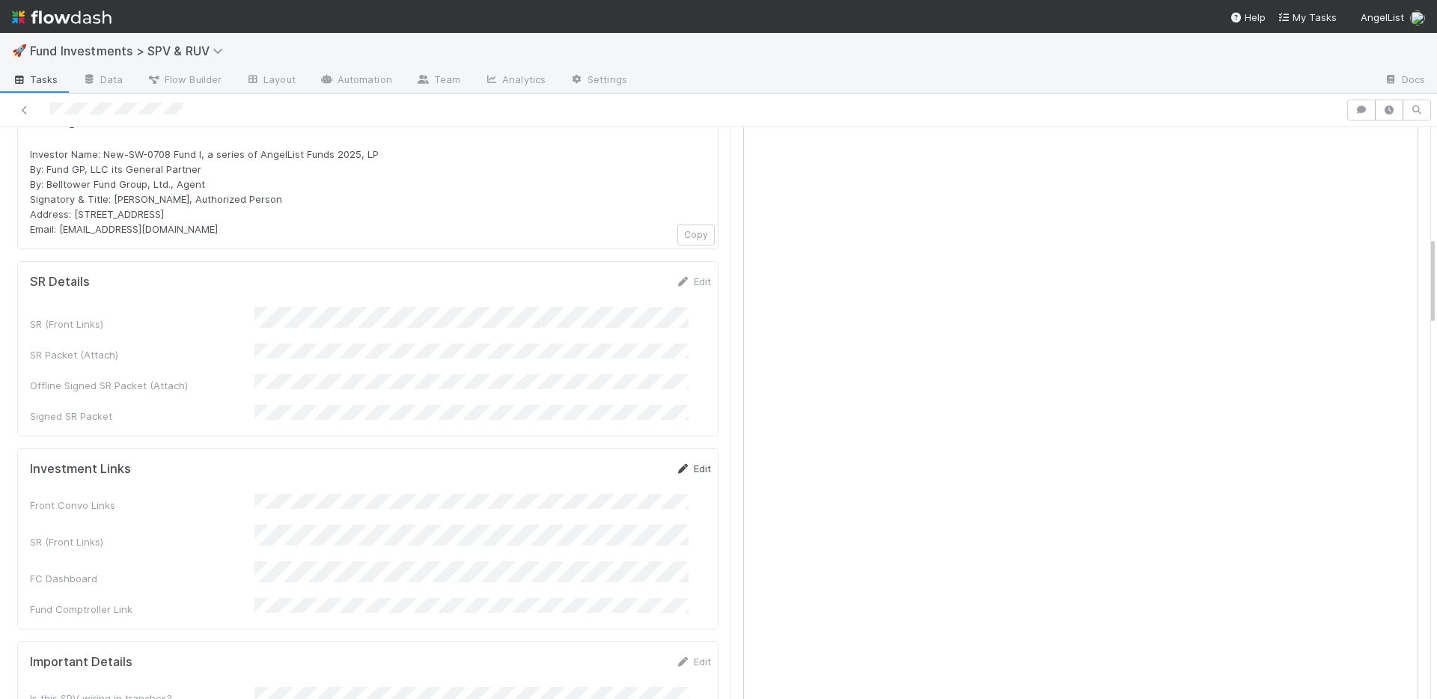
click at [676, 463] on link "Edit" at bounding box center [693, 469] width 35 height 12
click at [611, 461] on button "Save" at bounding box center [631, 473] width 43 height 25
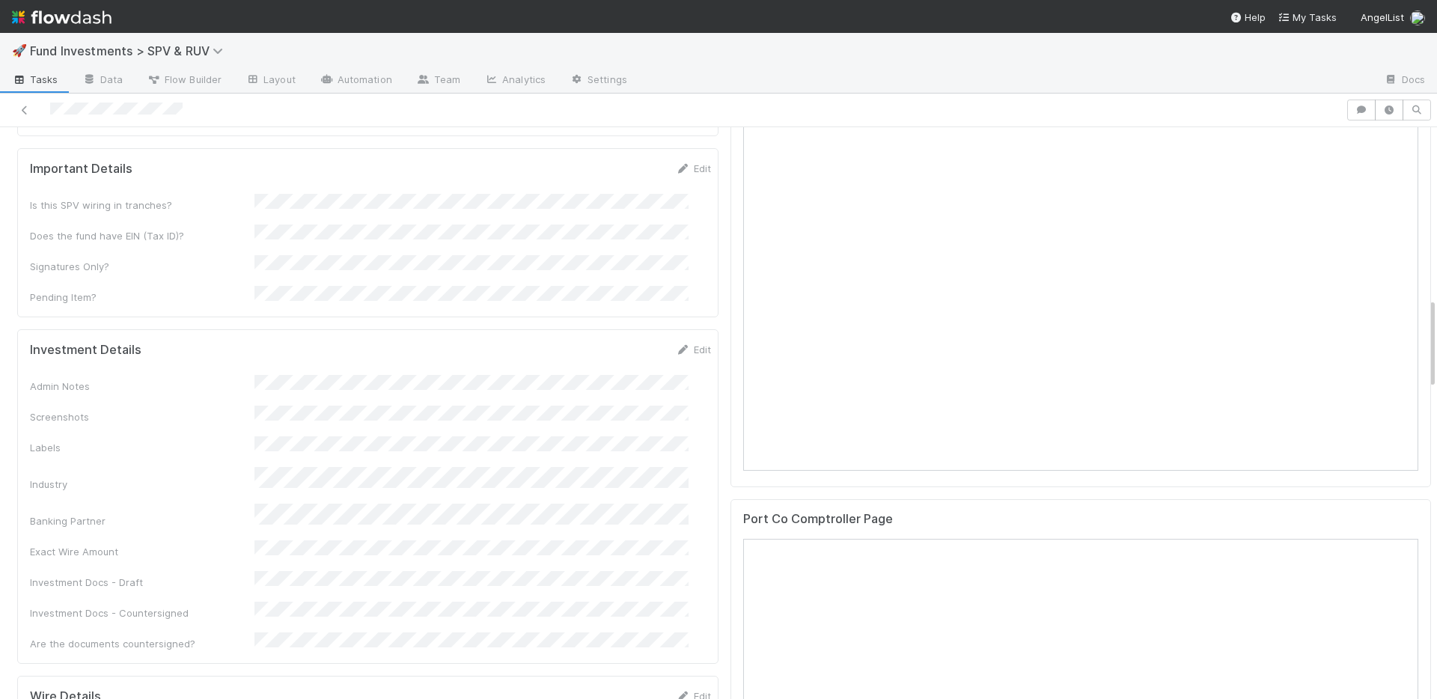
scroll to position [1125, 0]
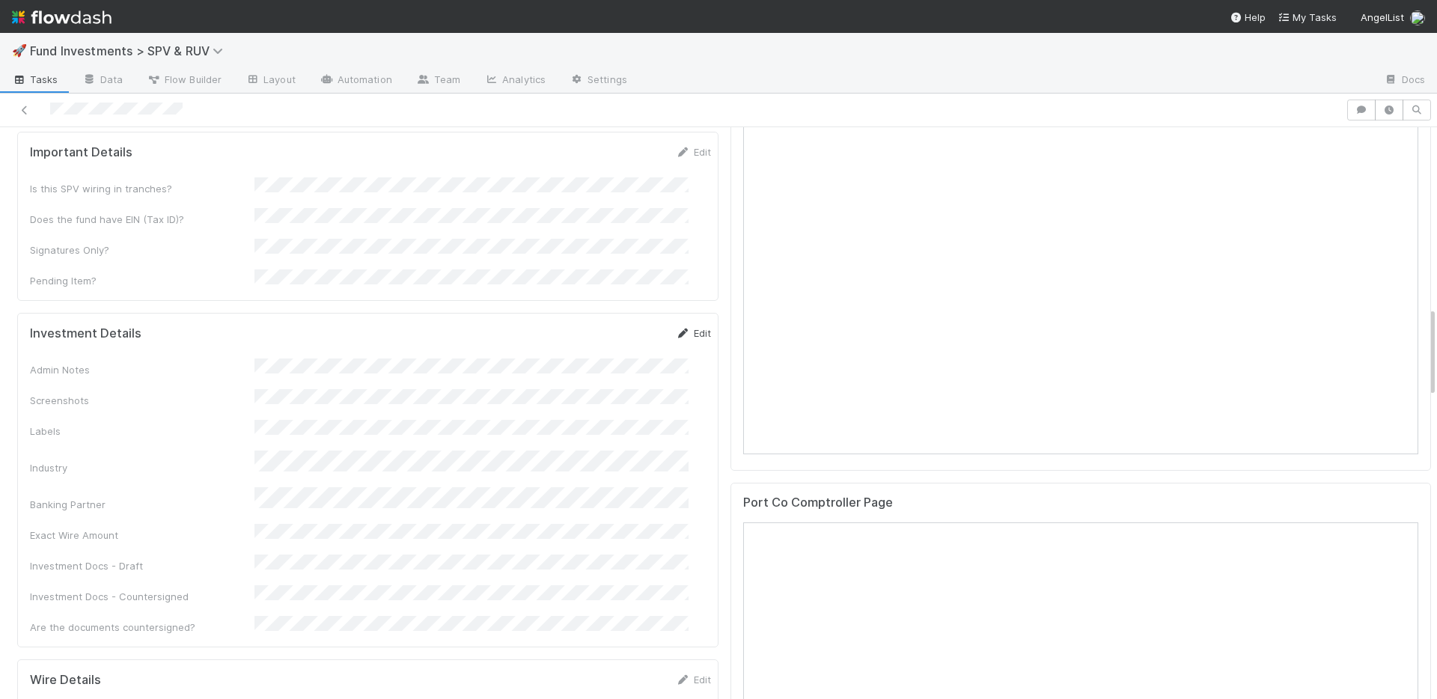
click at [684, 327] on link "Edit" at bounding box center [693, 333] width 35 height 12
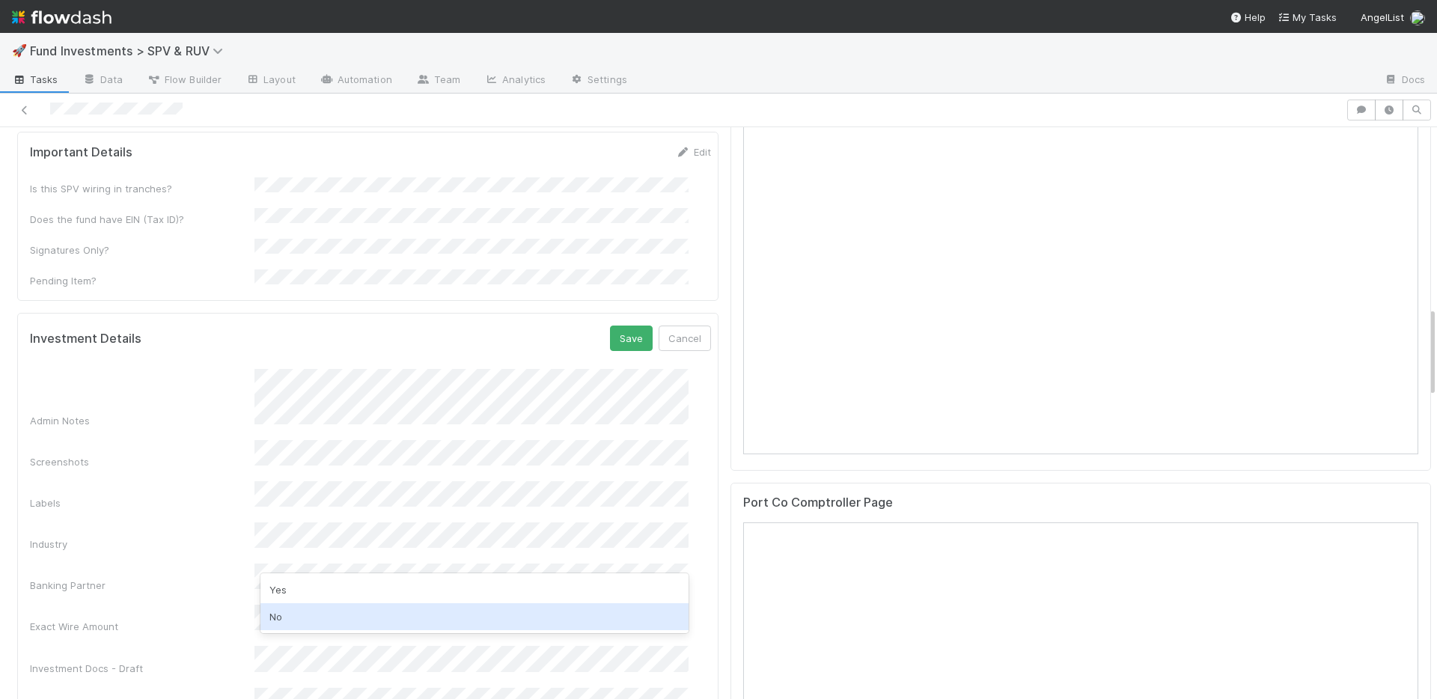
click at [341, 618] on div "No" at bounding box center [474, 616] width 428 height 27
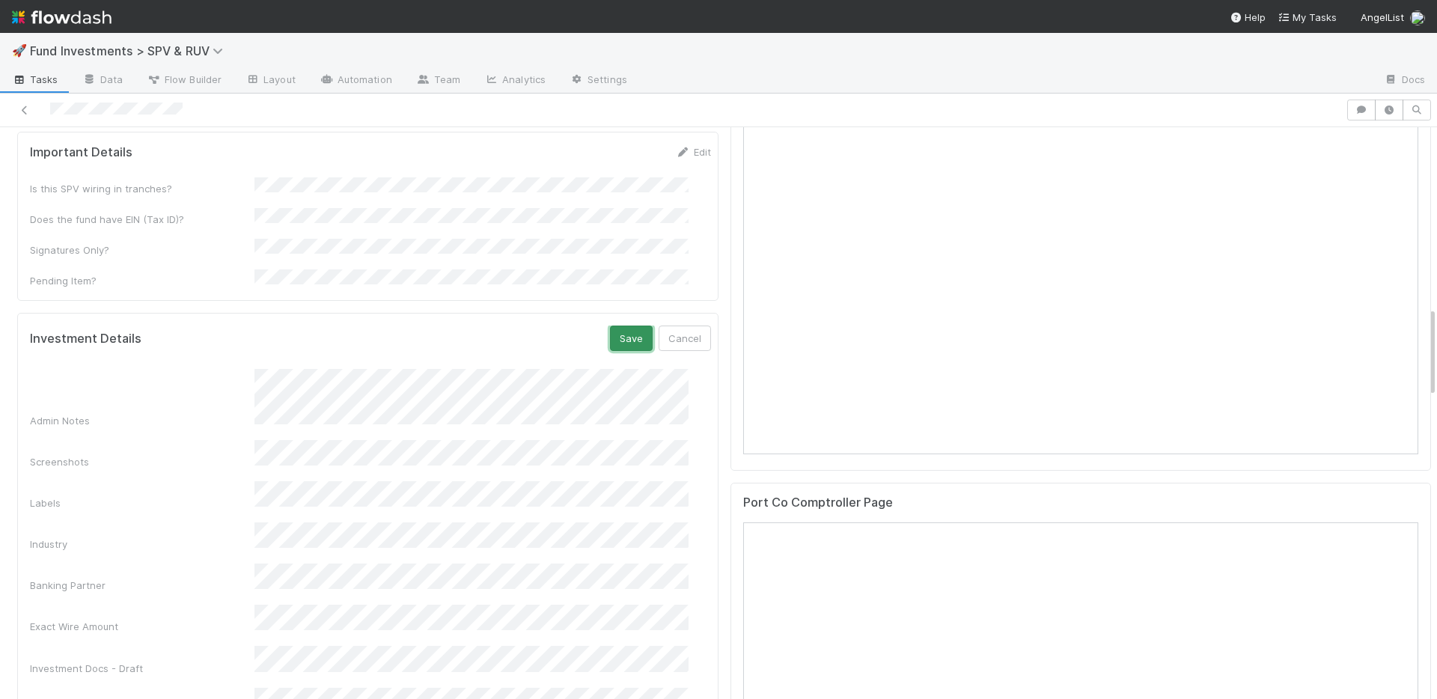
drag, startPoint x: 603, startPoint y: 280, endPoint x: 608, endPoint y: 288, distance: 9.8
click at [610, 326] on button "Save" at bounding box center [631, 338] width 43 height 25
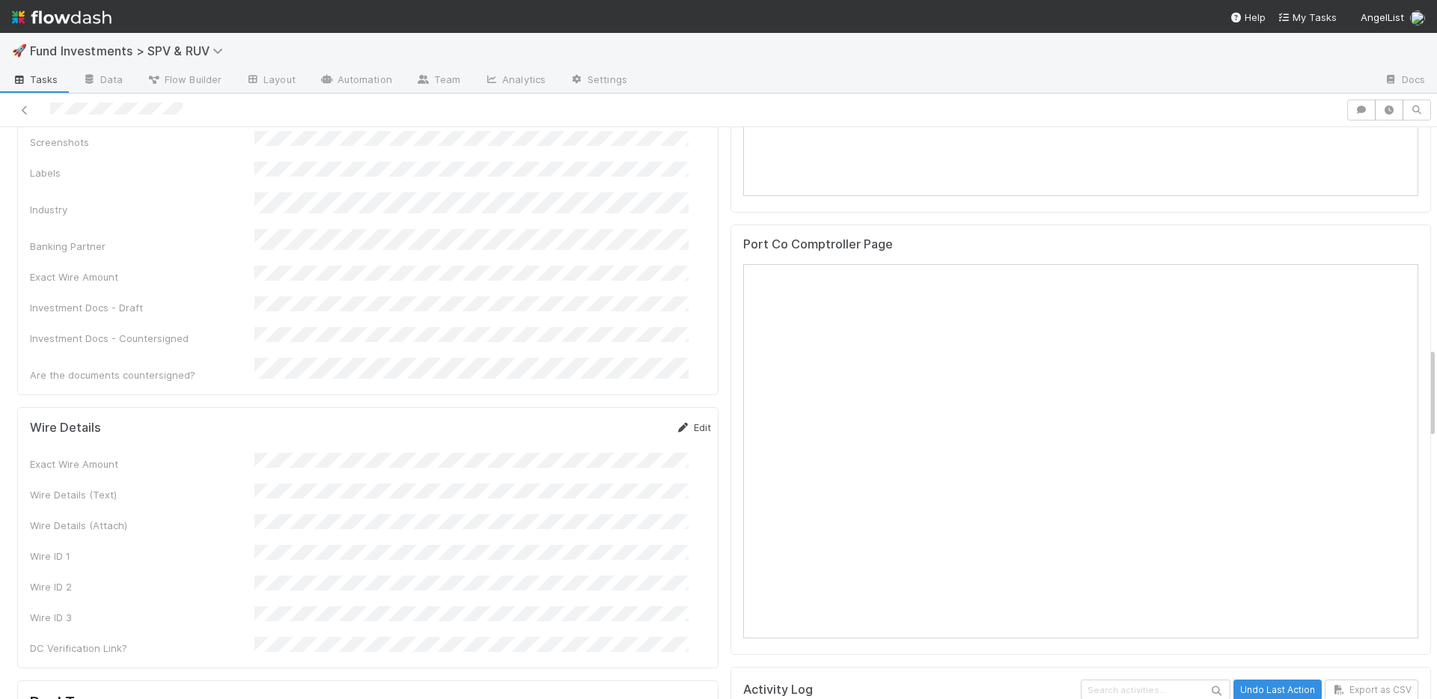
click at [676, 421] on link "Edit" at bounding box center [693, 427] width 35 height 12
click at [610, 420] on button "Save" at bounding box center [631, 432] width 43 height 25
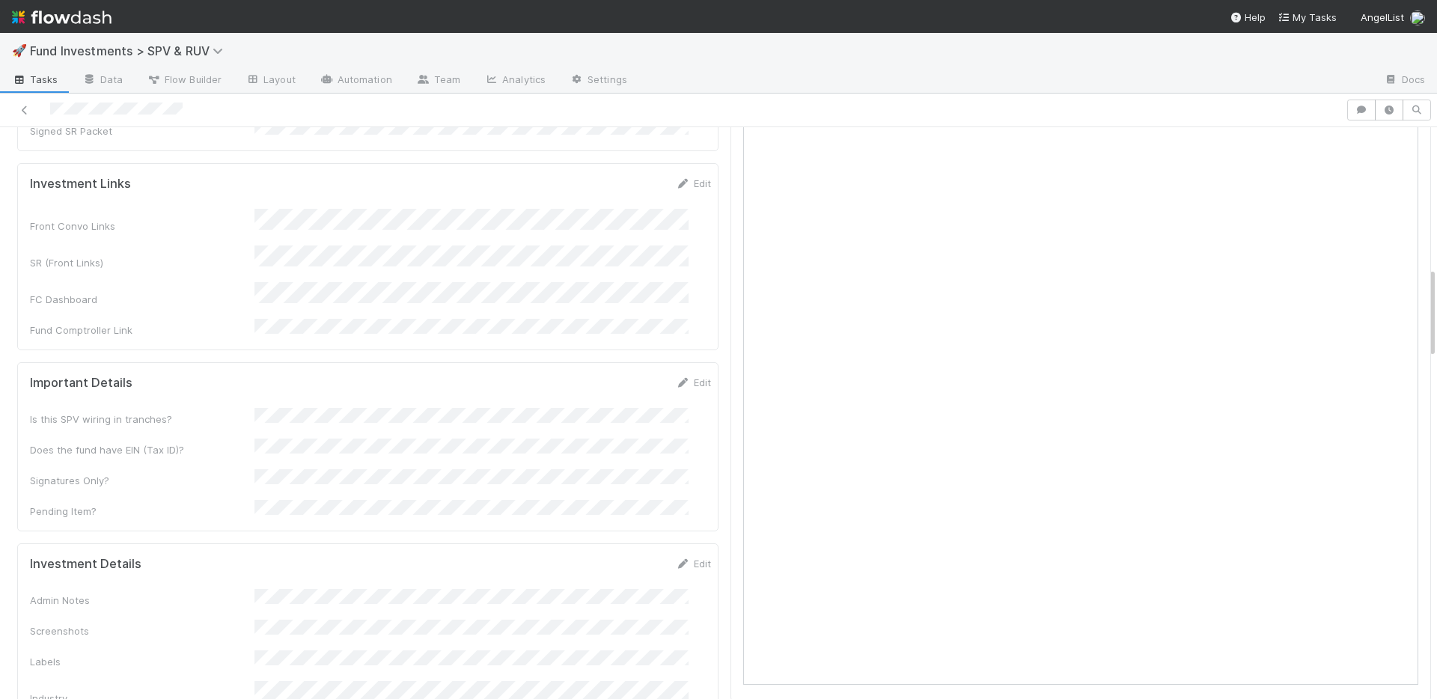
scroll to position [875, 0]
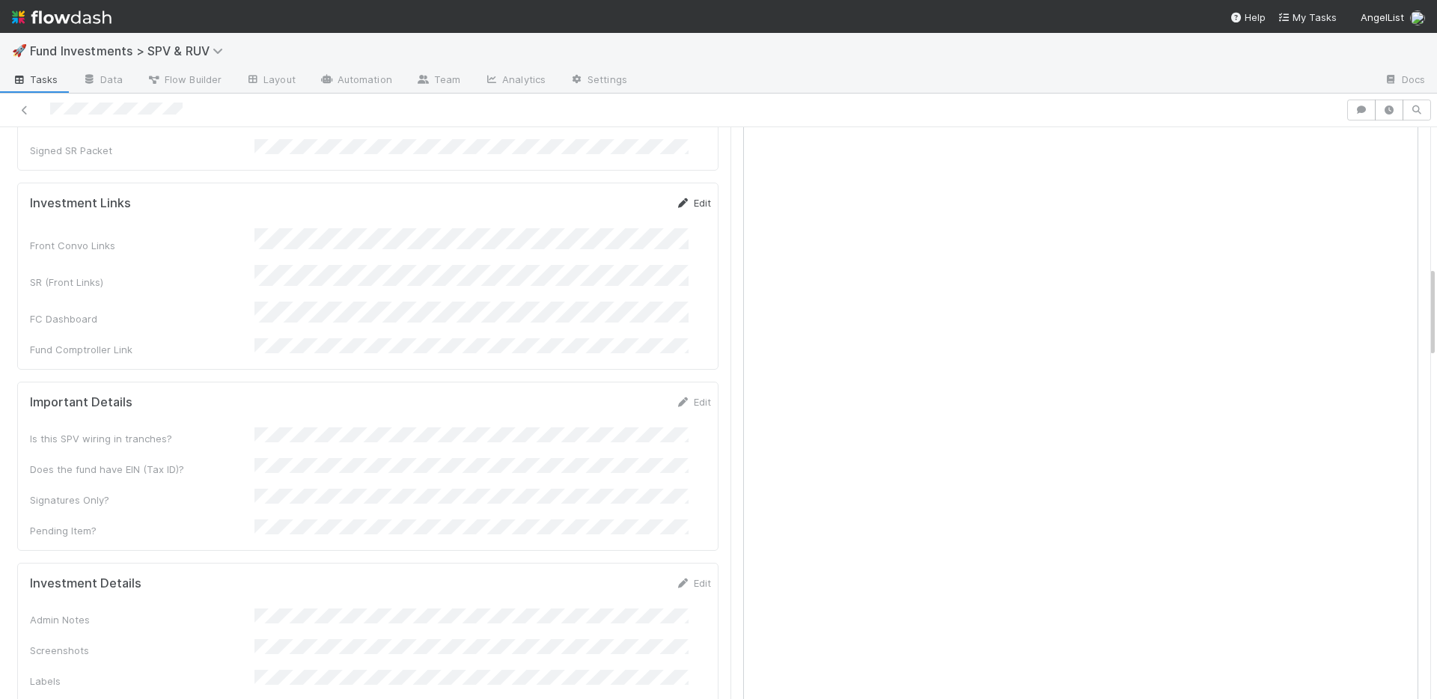
click at [681, 197] on link "Edit" at bounding box center [693, 203] width 35 height 12
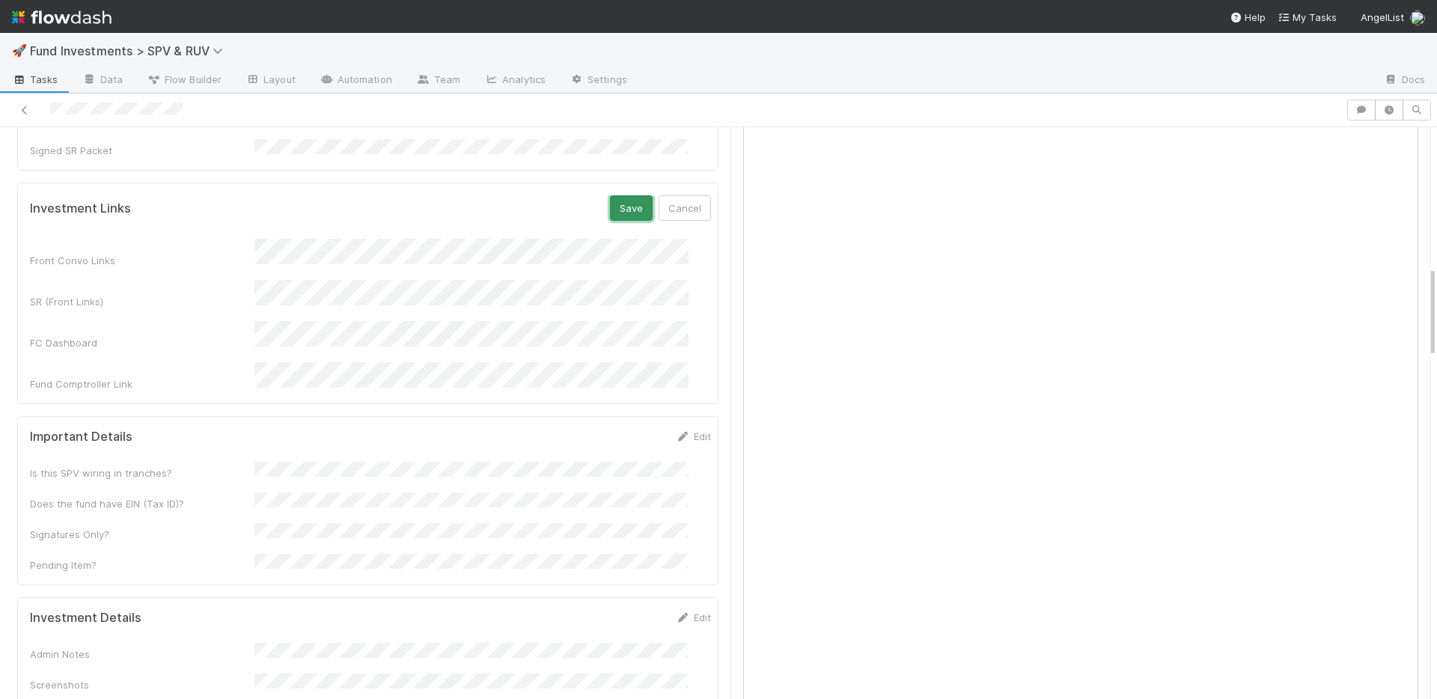
click at [610, 195] on button "Save" at bounding box center [631, 207] width 43 height 25
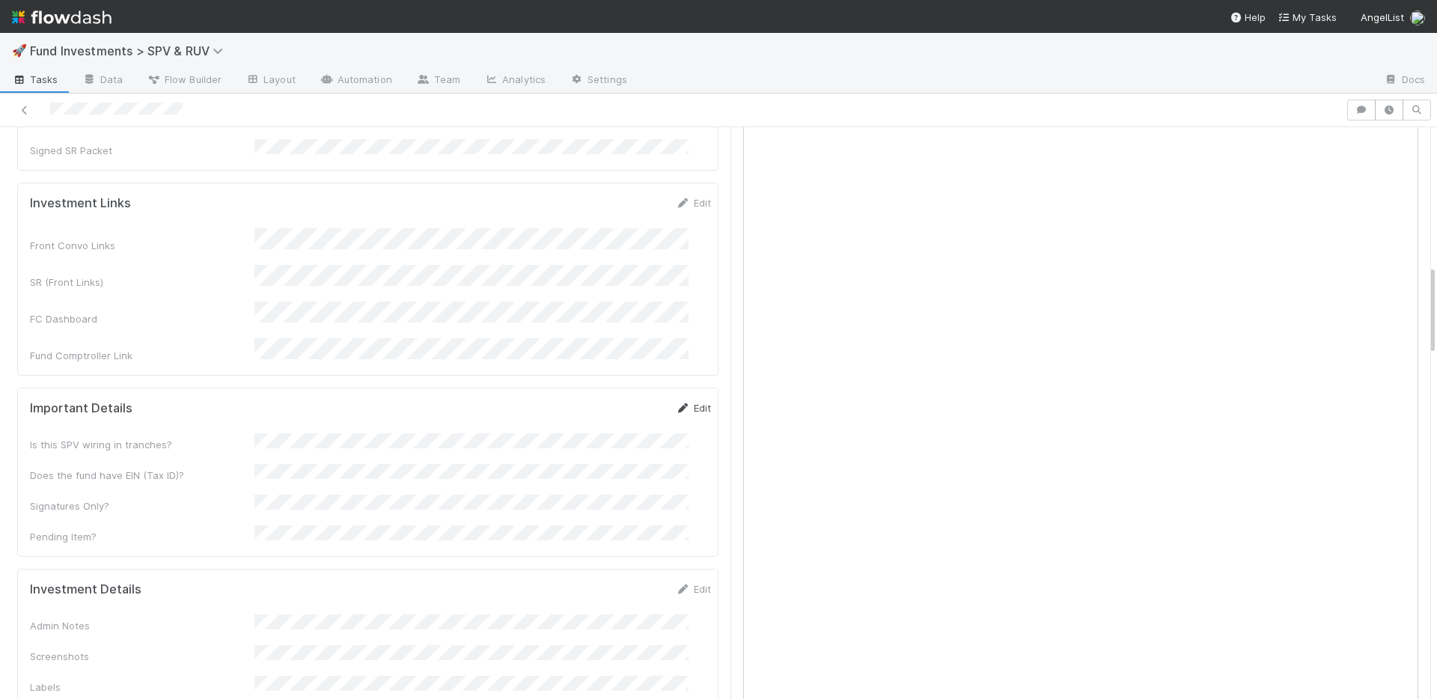
click at [676, 402] on link "Edit" at bounding box center [693, 408] width 35 height 12
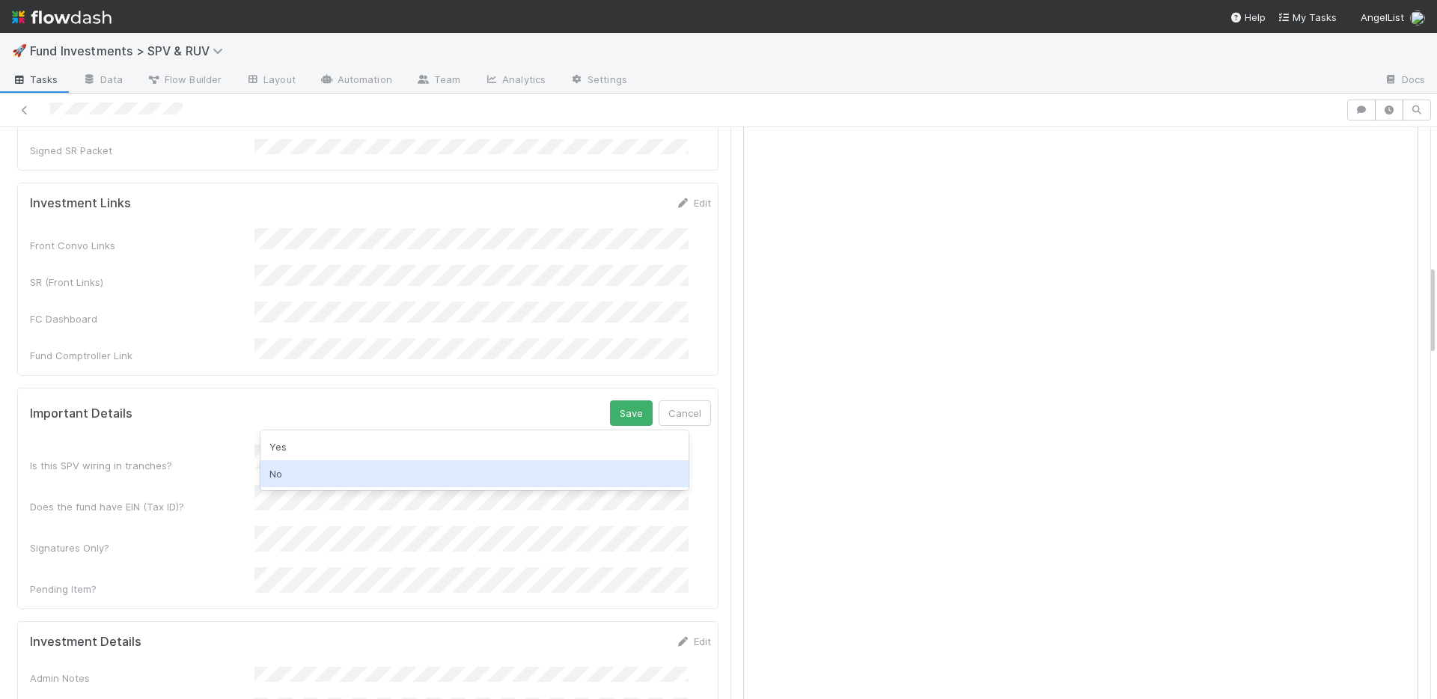
click at [307, 466] on div "No" at bounding box center [474, 473] width 428 height 27
click at [303, 483] on div "Yes" at bounding box center [474, 484] width 428 height 27
click at [610, 400] on button "Save" at bounding box center [631, 412] width 43 height 25
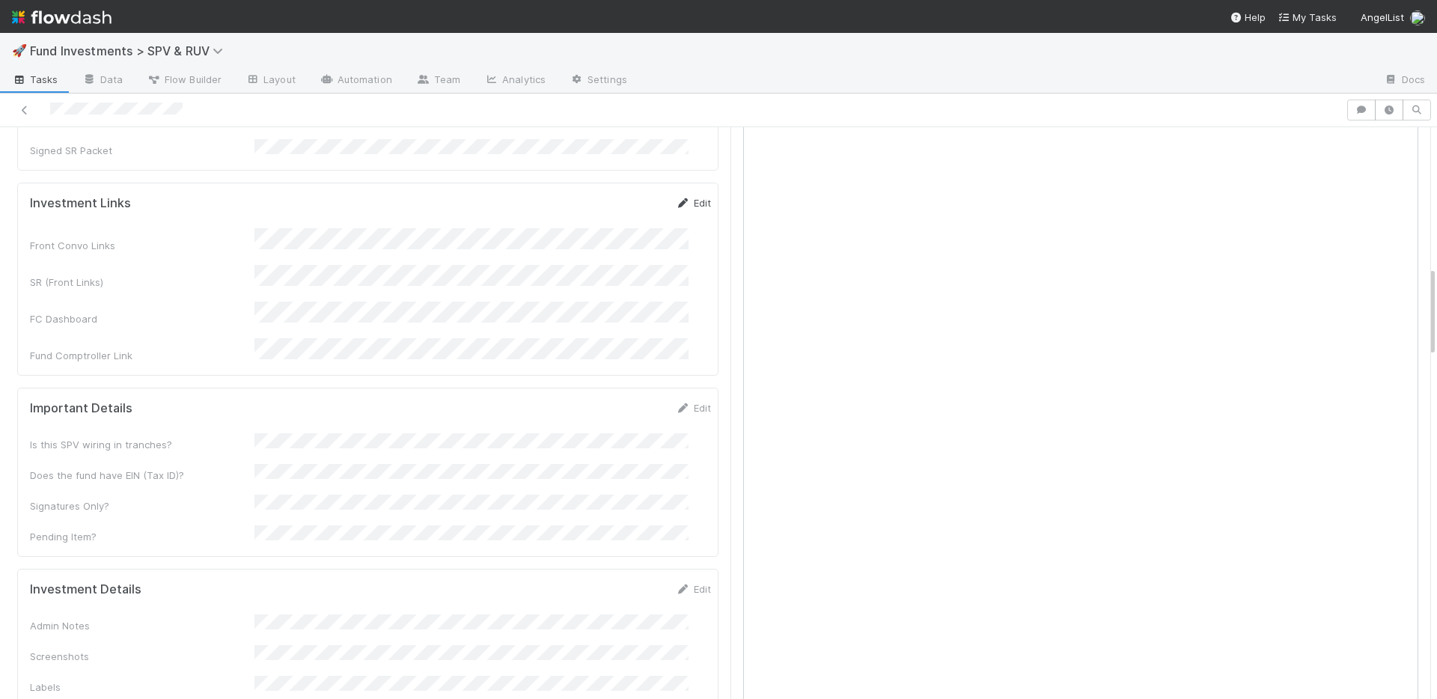
click at [676, 198] on icon at bounding box center [683, 203] width 15 height 10
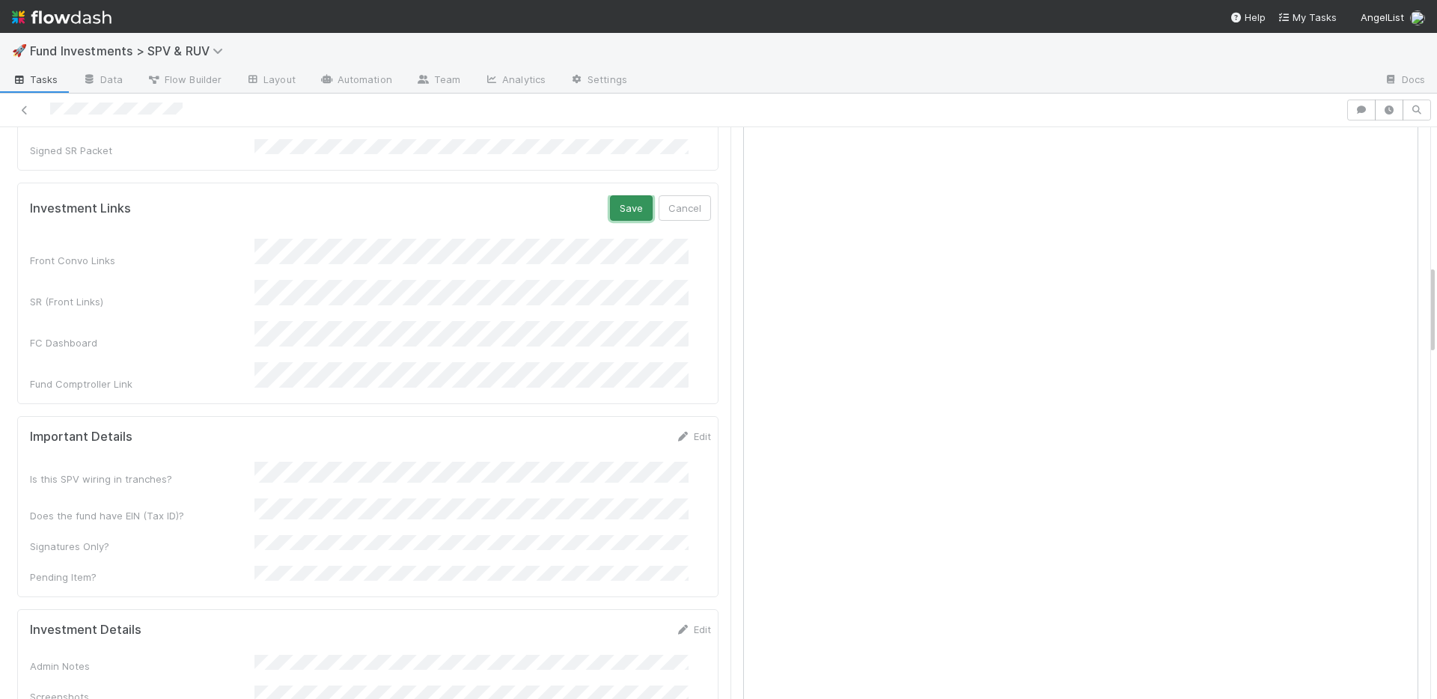
click at [610, 195] on button "Save" at bounding box center [631, 207] width 43 height 25
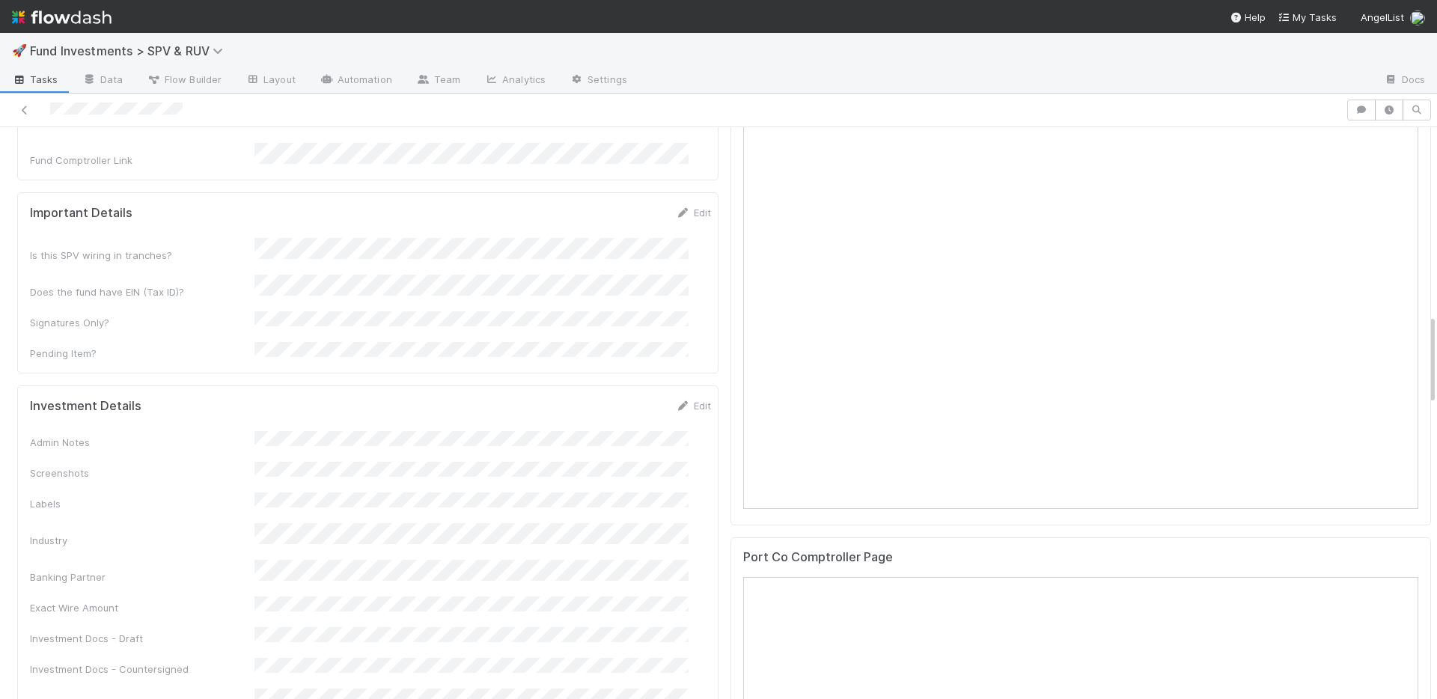
scroll to position [1183, 0]
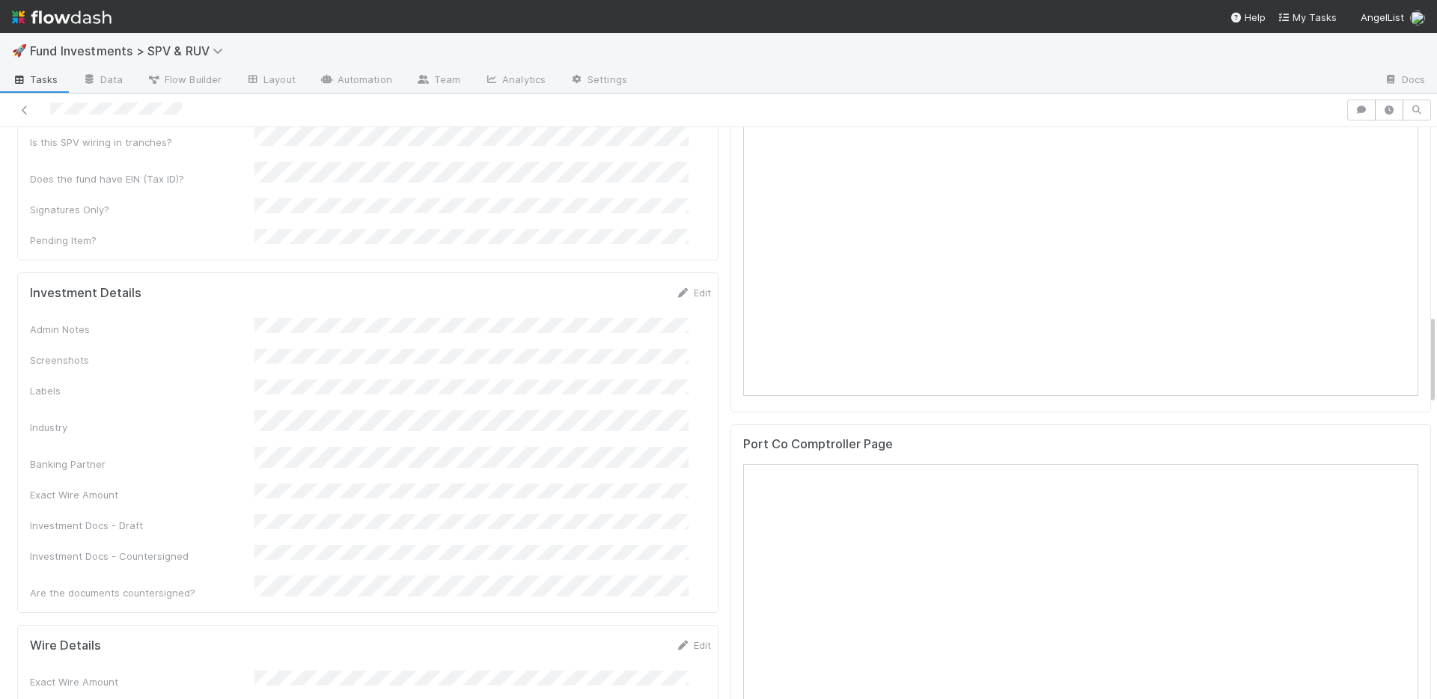
drag, startPoint x: 637, startPoint y: 333, endPoint x: 656, endPoint y: 282, distance: 54.5
click at [637, 333] on div "Admin Notes Screenshots Labels Industry Banking Partner Exact Wire Amount Inves…" at bounding box center [370, 459] width 681 height 282
click at [676, 287] on link "Edit" at bounding box center [693, 293] width 35 height 12
click at [611, 285] on button "Save" at bounding box center [631, 297] width 43 height 25
click at [680, 287] on link "Edit" at bounding box center [693, 293] width 35 height 12
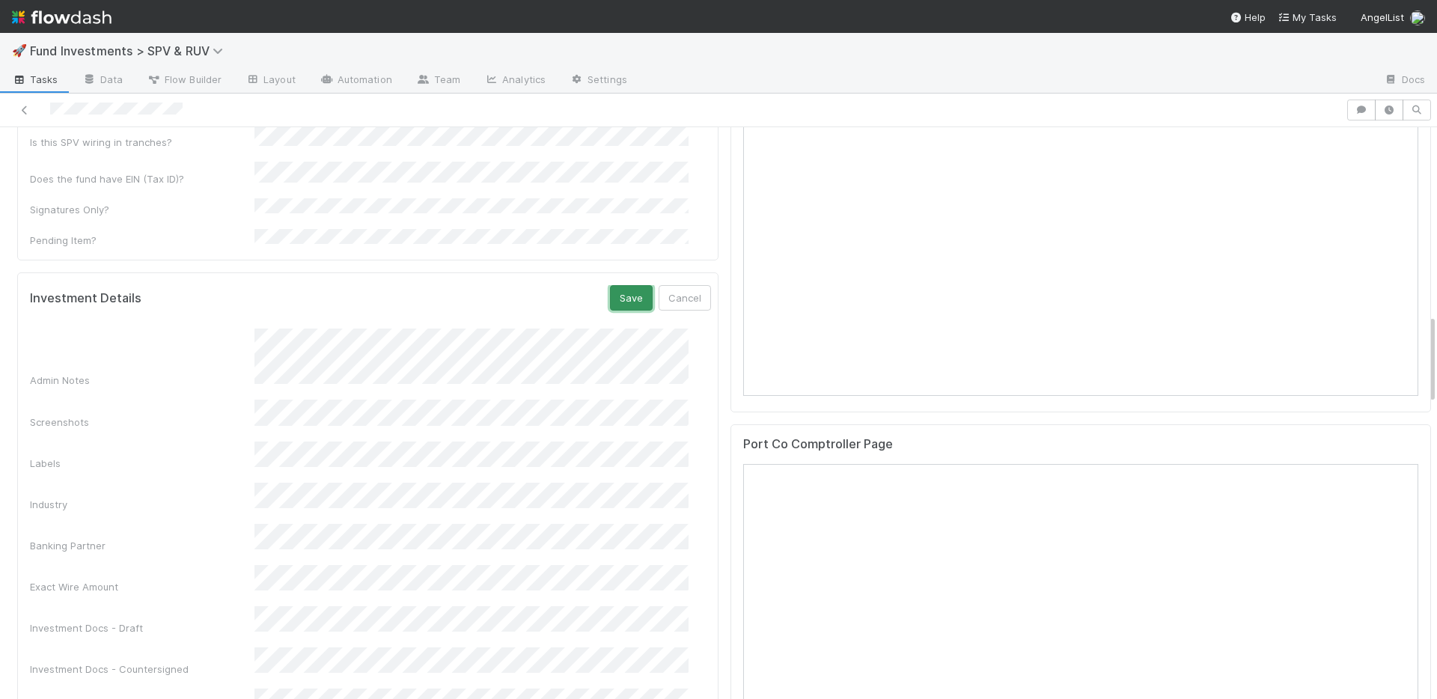
click at [610, 285] on button "Save" at bounding box center [631, 297] width 43 height 25
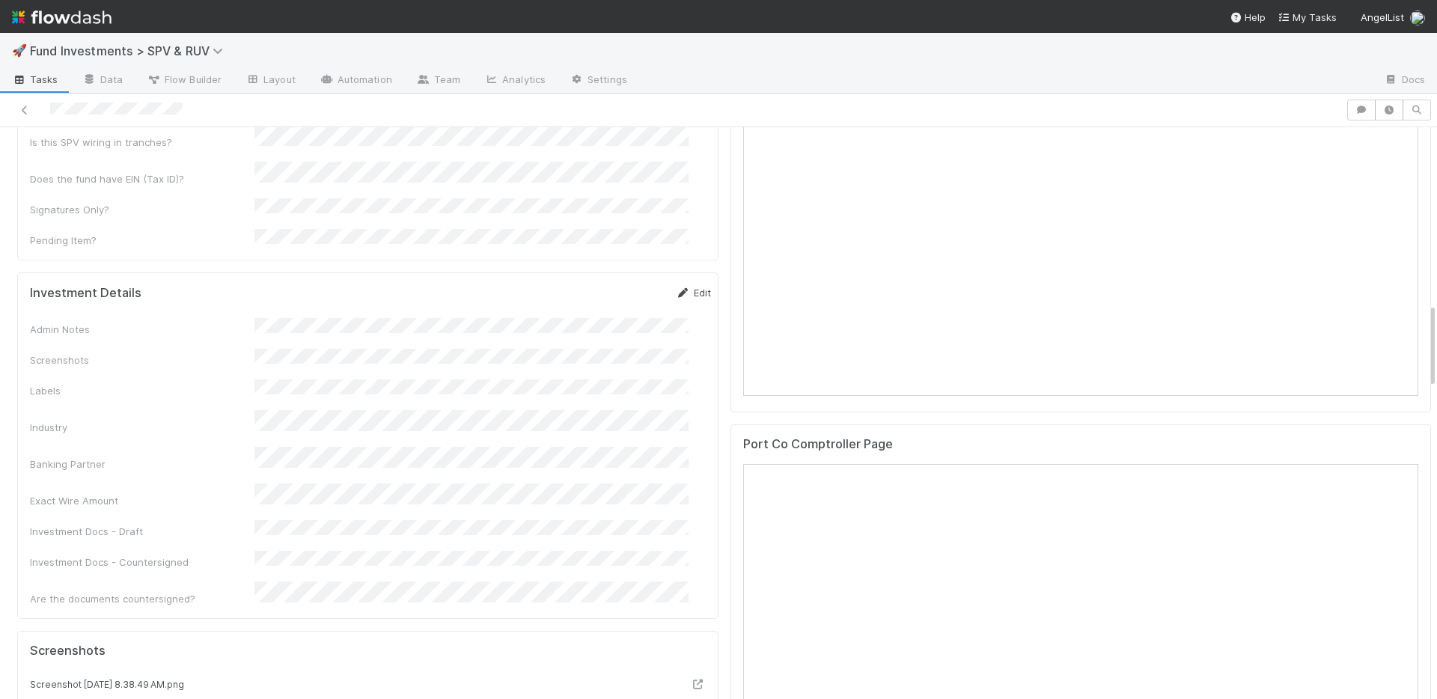
click at [676, 287] on link "Edit" at bounding box center [693, 293] width 35 height 12
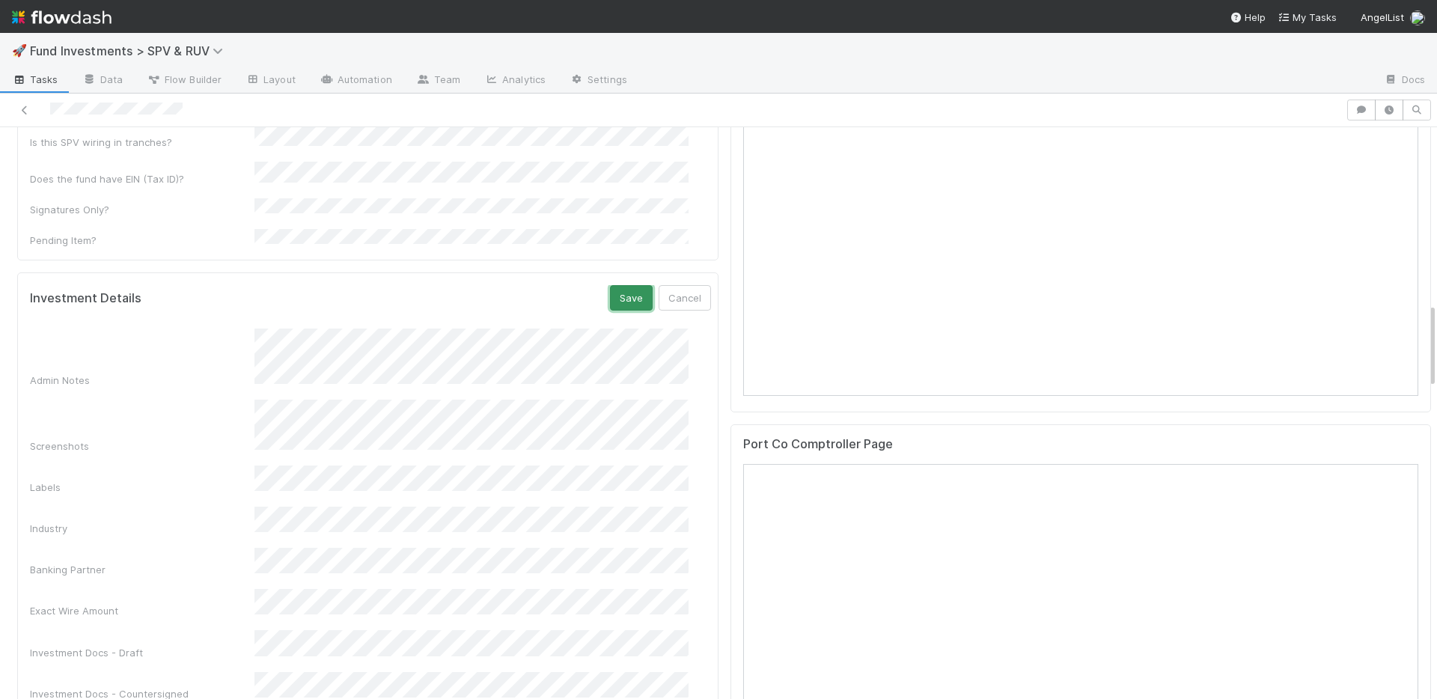
drag, startPoint x: 604, startPoint y: 242, endPoint x: 602, endPoint y: 255, distance: 13.7
click at [610, 285] on button "Save" at bounding box center [631, 297] width 43 height 25
click at [680, 287] on link "Edit" at bounding box center [693, 293] width 35 height 12
click at [617, 285] on button "Save" at bounding box center [631, 297] width 43 height 25
click at [678, 287] on link "Edit" at bounding box center [693, 293] width 35 height 12
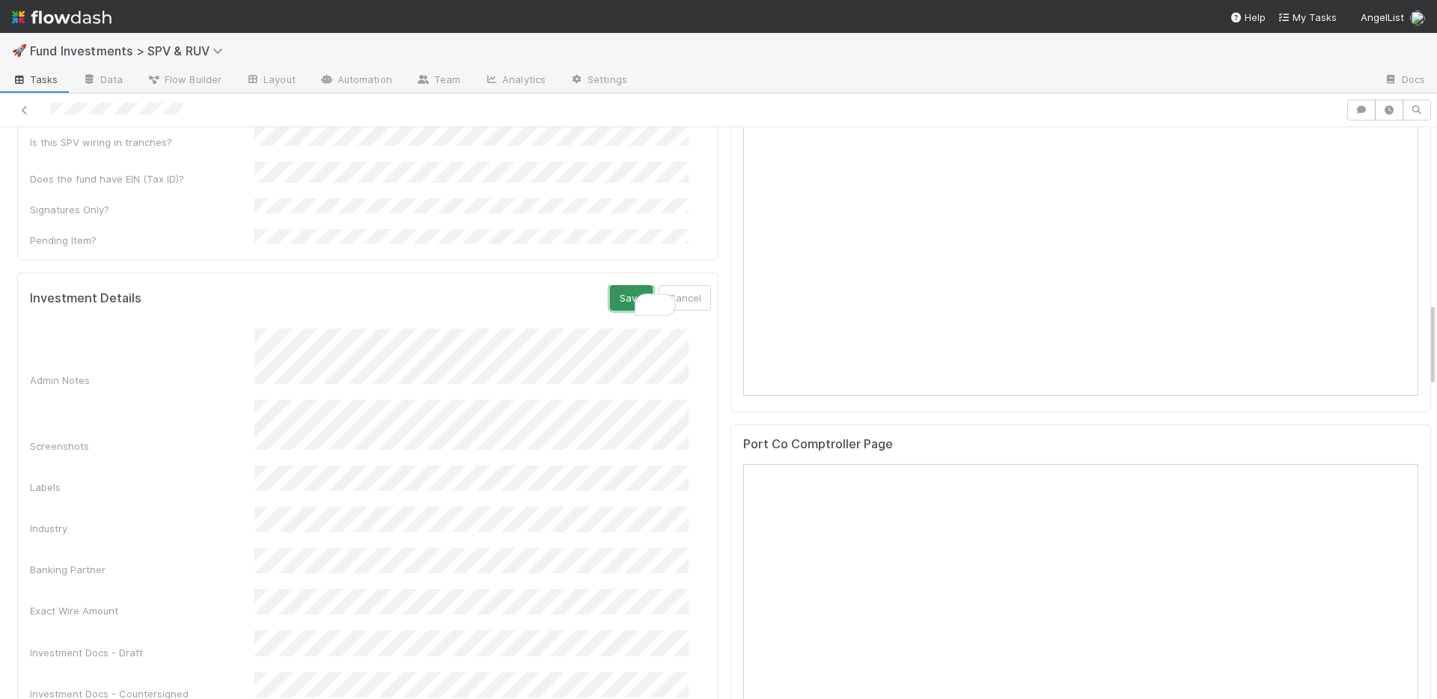
click at [610, 285] on button "Save" at bounding box center [631, 297] width 43 height 25
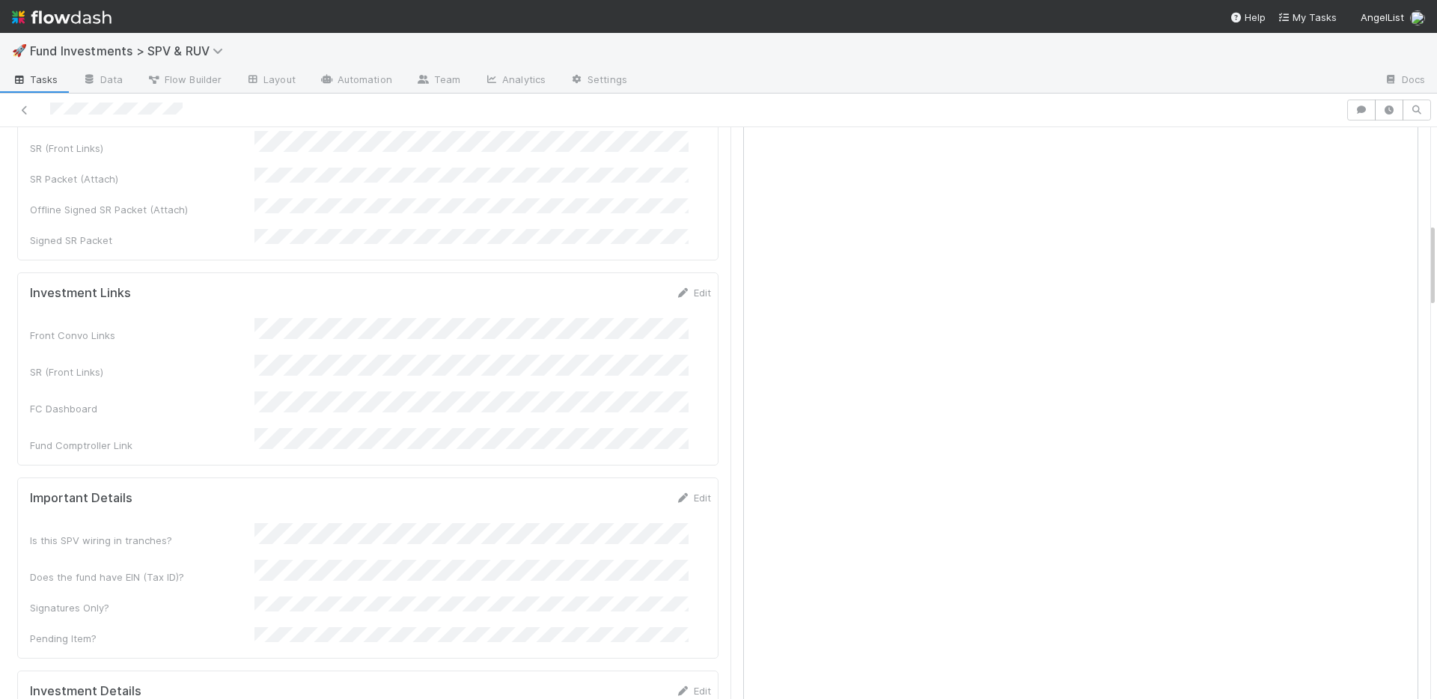
scroll to position [426, 0]
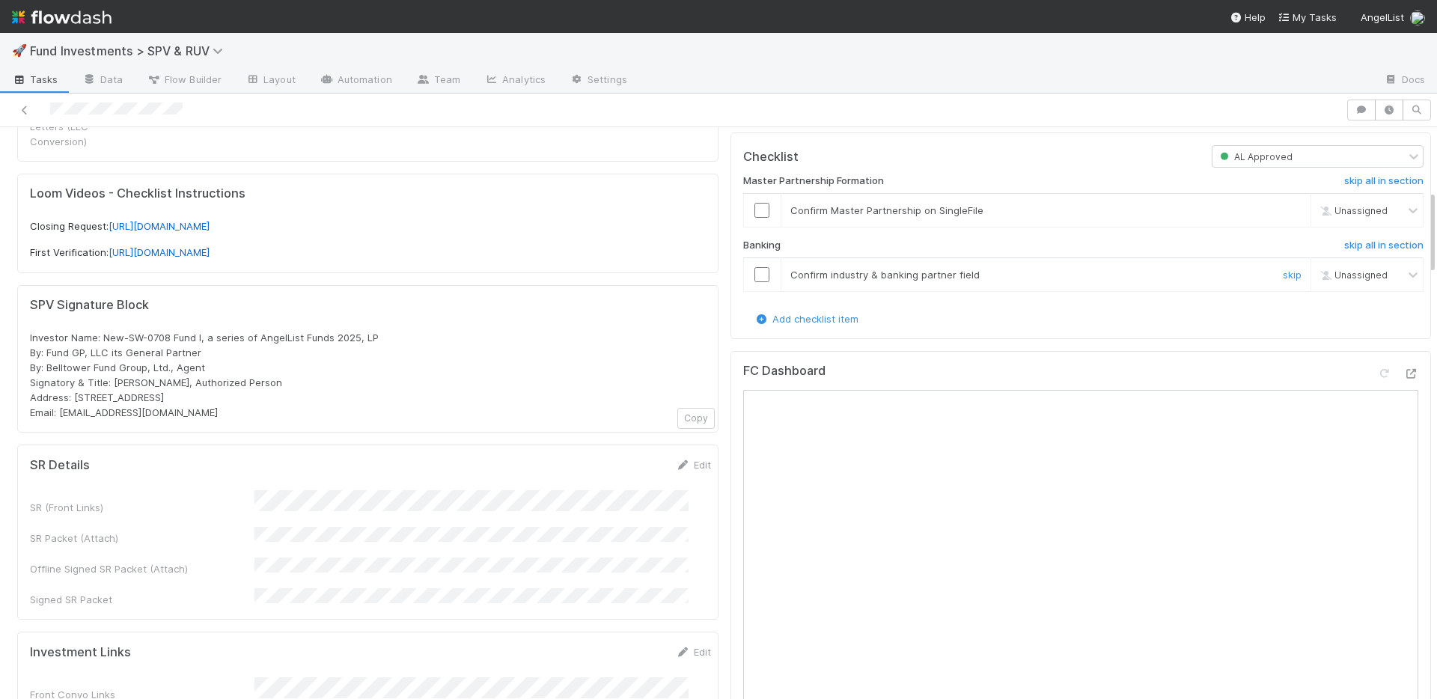
click at [754, 267] on input "checkbox" at bounding box center [761, 274] width 15 height 15
click at [755, 203] on input "checkbox" at bounding box center [761, 210] width 15 height 15
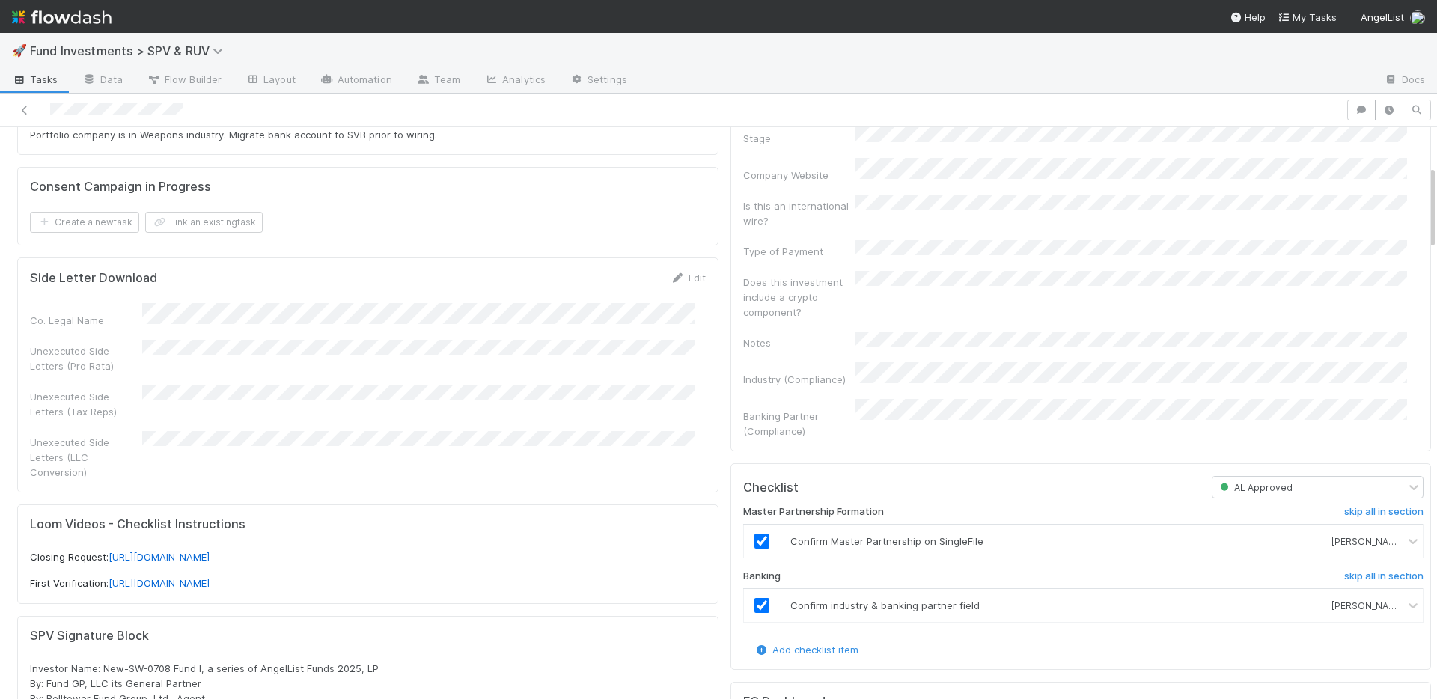
scroll to position [0, 0]
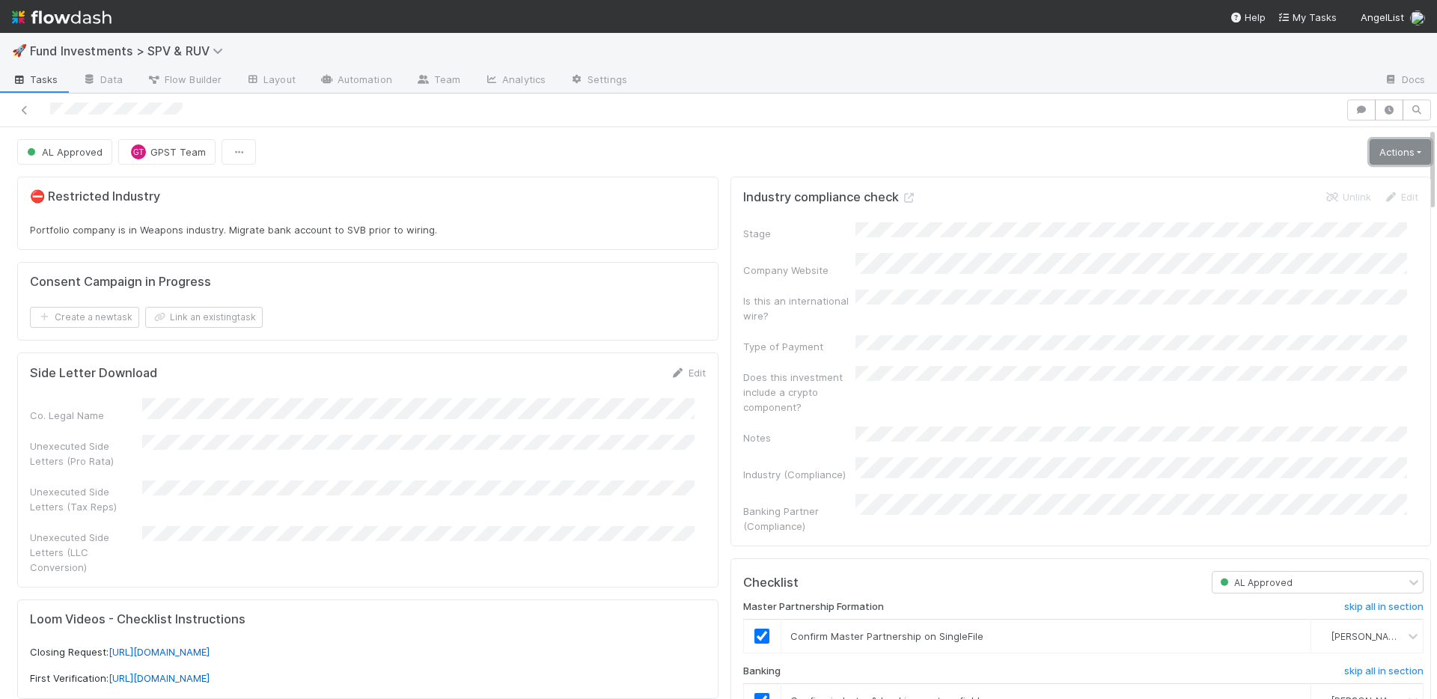
click at [1373, 161] on link "Actions" at bounding box center [1400, 151] width 61 height 25
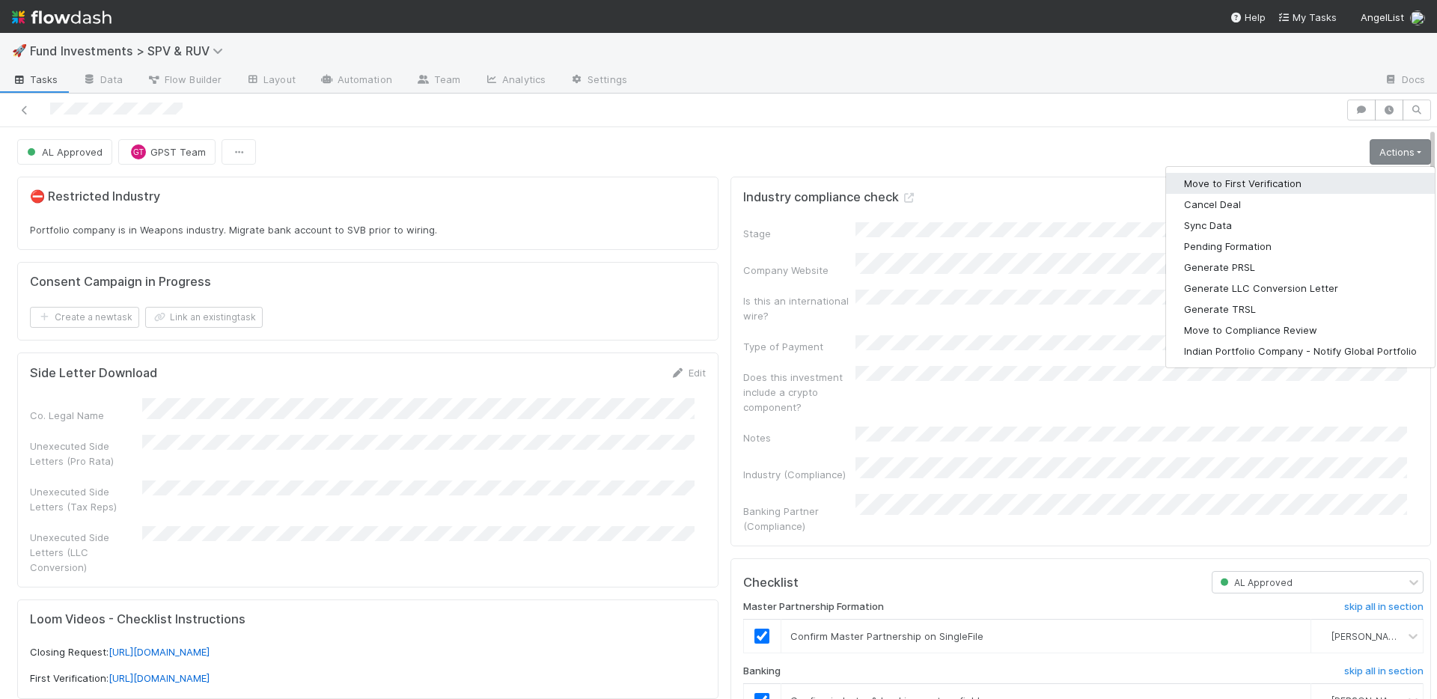
click at [1343, 185] on button "Move to First Verification" at bounding box center [1300, 183] width 269 height 21
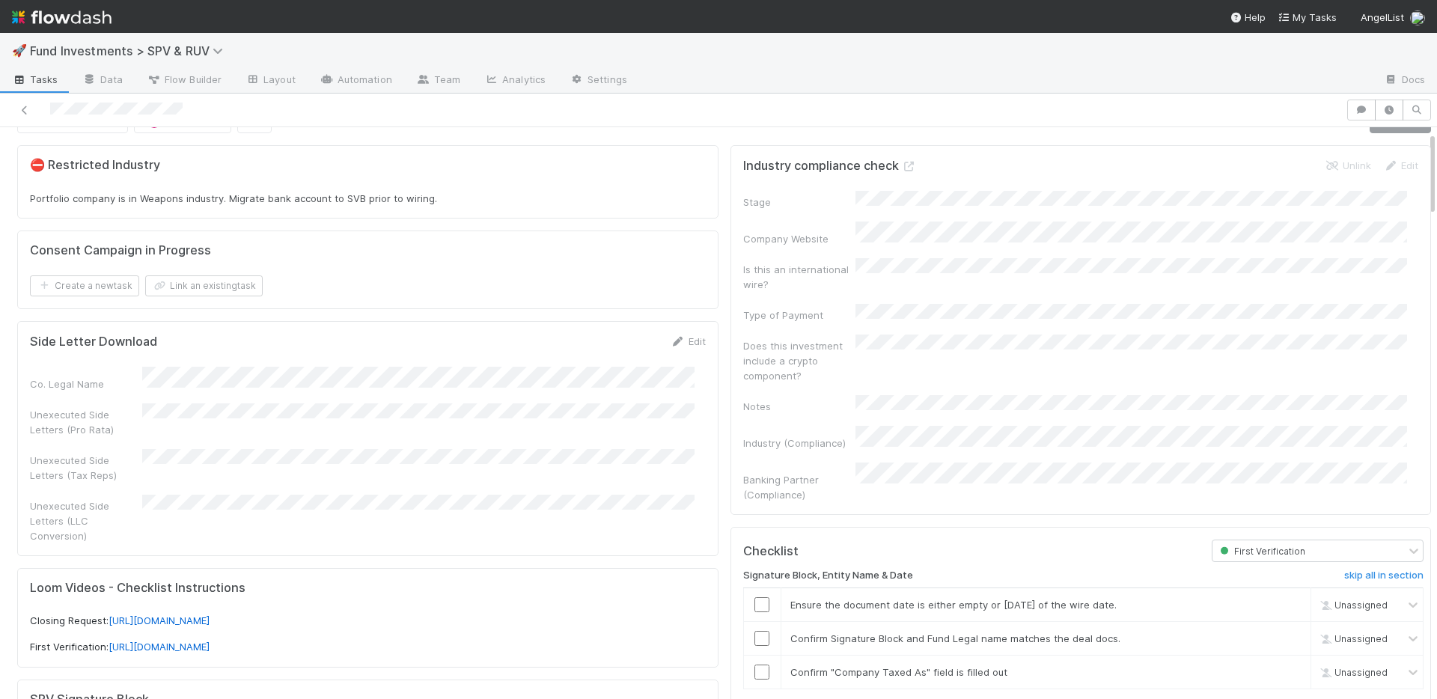
scroll to position [339, 0]
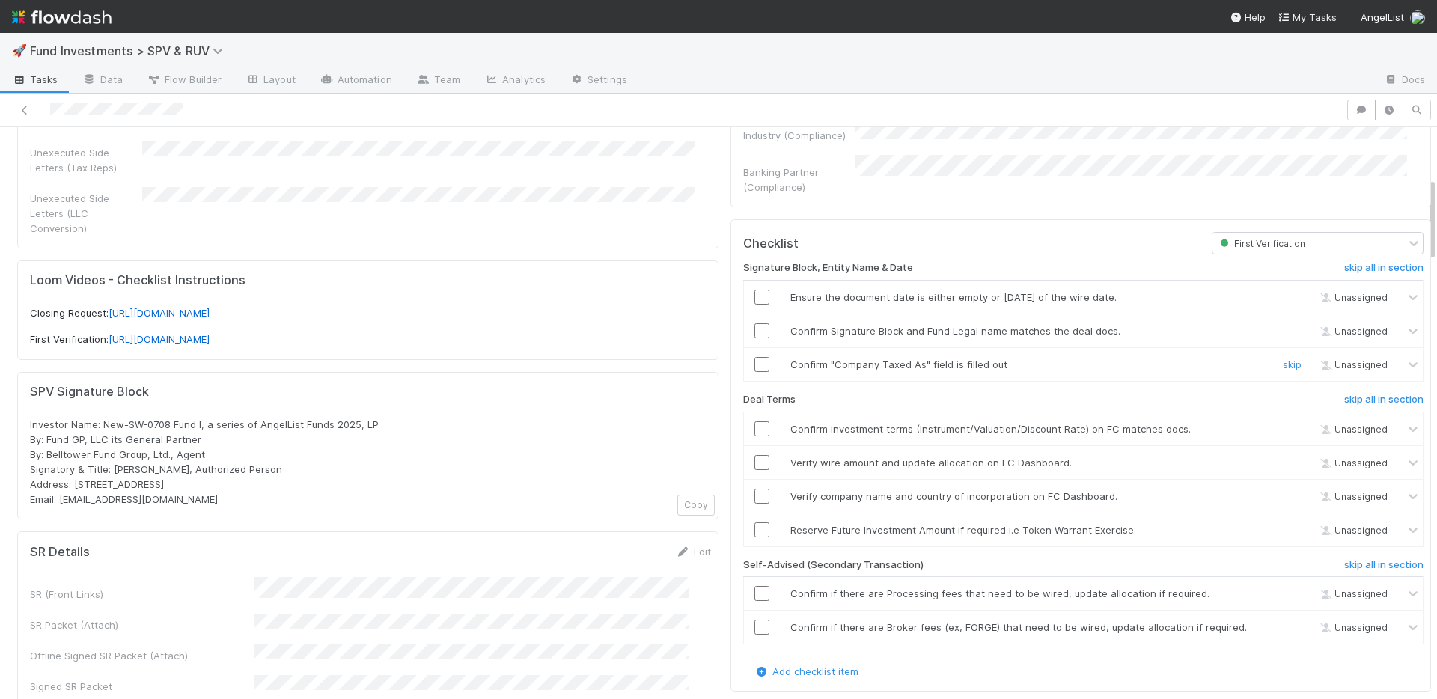
drag, startPoint x: 748, startPoint y: 326, endPoint x: 748, endPoint y: 308, distance: 17.2
click at [754, 357] on input "checkbox" at bounding box center [761, 364] width 15 height 15
click at [754, 323] on input "checkbox" at bounding box center [761, 330] width 15 height 15
click at [754, 290] on input "checkbox" at bounding box center [761, 297] width 15 height 15
click at [754, 421] on input "checkbox" at bounding box center [761, 428] width 15 height 15
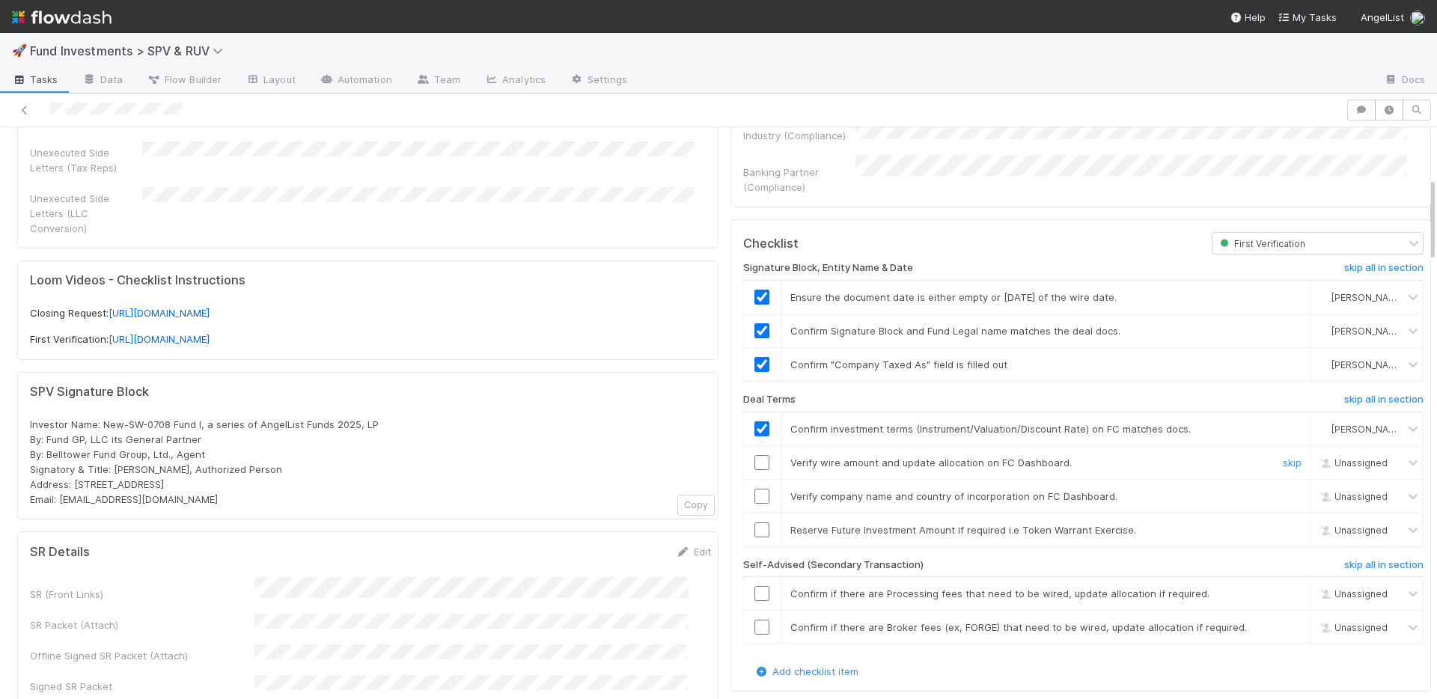
click at [754, 455] on input "checkbox" at bounding box center [761, 462] width 15 height 15
drag, startPoint x: 751, startPoint y: 460, endPoint x: 769, endPoint y: 465, distance: 19.4
click at [754, 489] on input "checkbox" at bounding box center [761, 496] width 15 height 15
click at [1344, 559] on h6 "skip all in section" at bounding box center [1383, 565] width 79 height 12
click at [1283, 524] on link "skip" at bounding box center [1292, 530] width 19 height 12
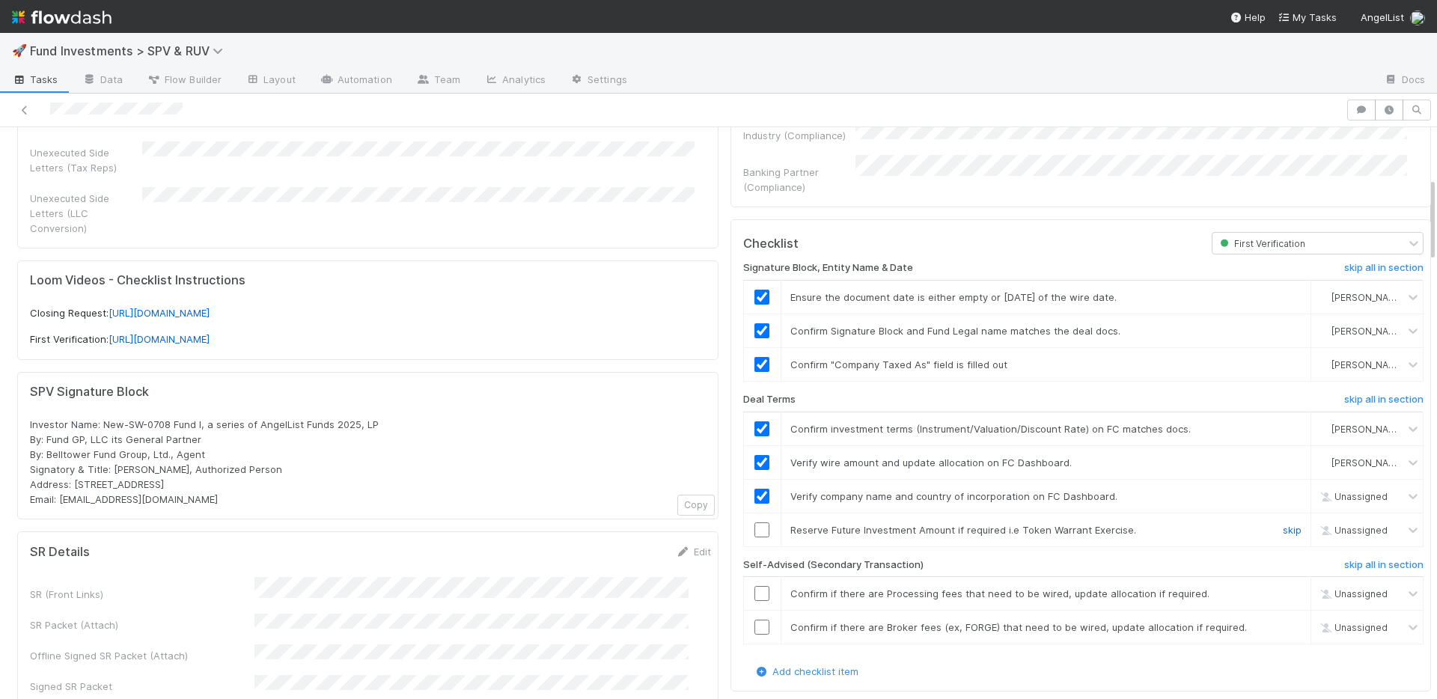
checkbox input "true"
click at [1344, 559] on h6 "skip all in section" at bounding box center [1383, 565] width 79 height 12
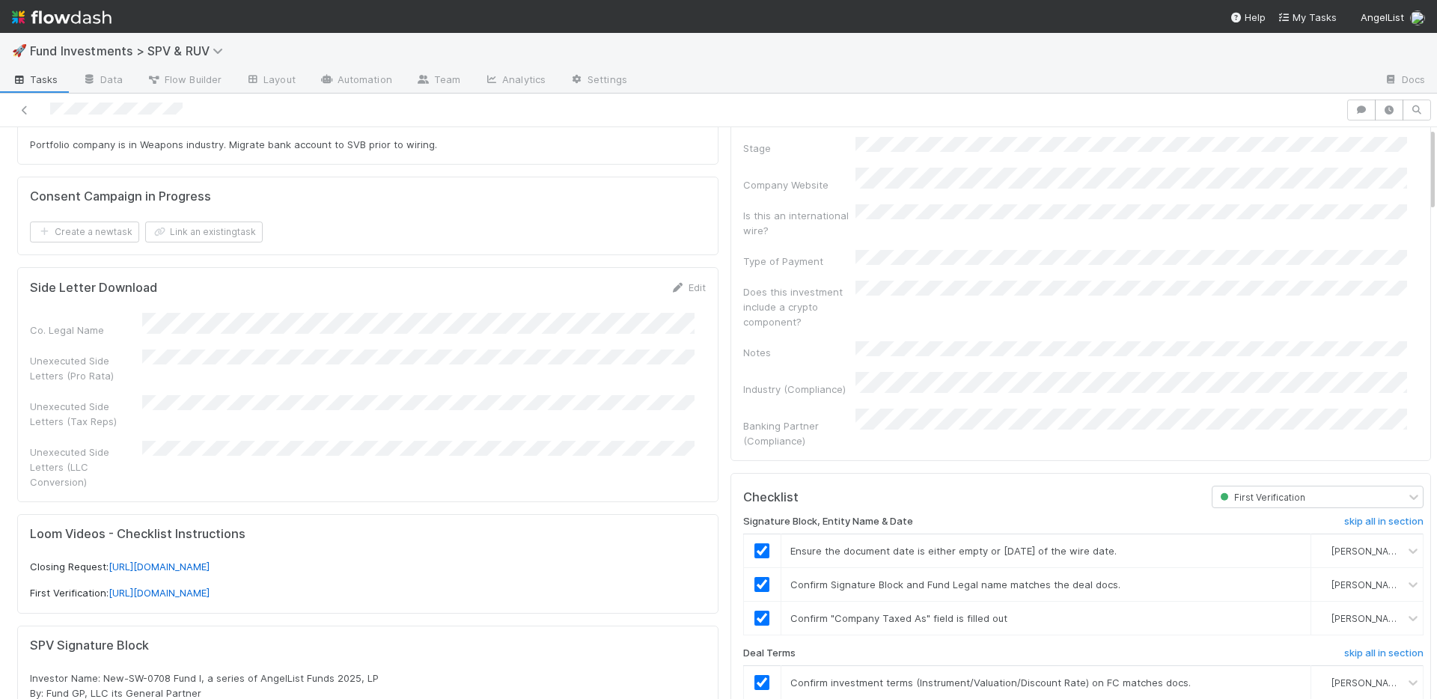
scroll to position [0, 0]
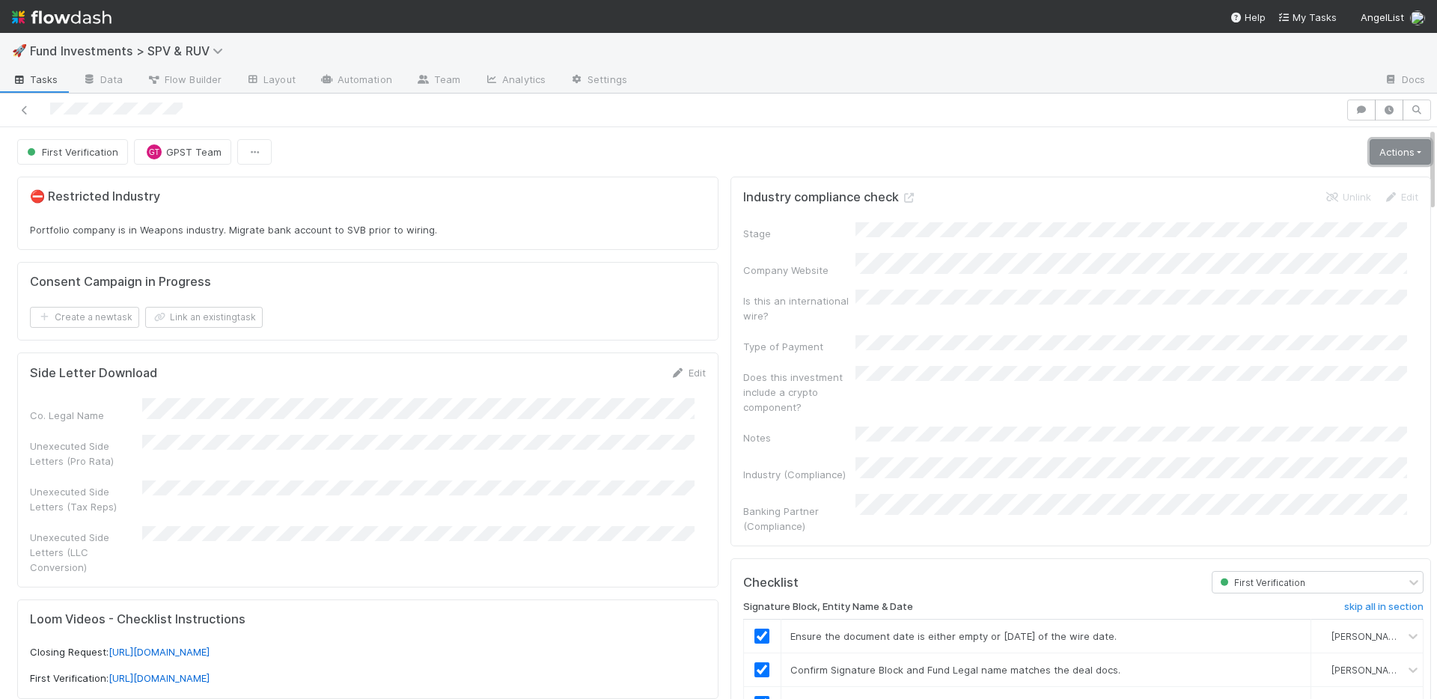
click at [1370, 139] on link "Actions" at bounding box center [1400, 151] width 61 height 25
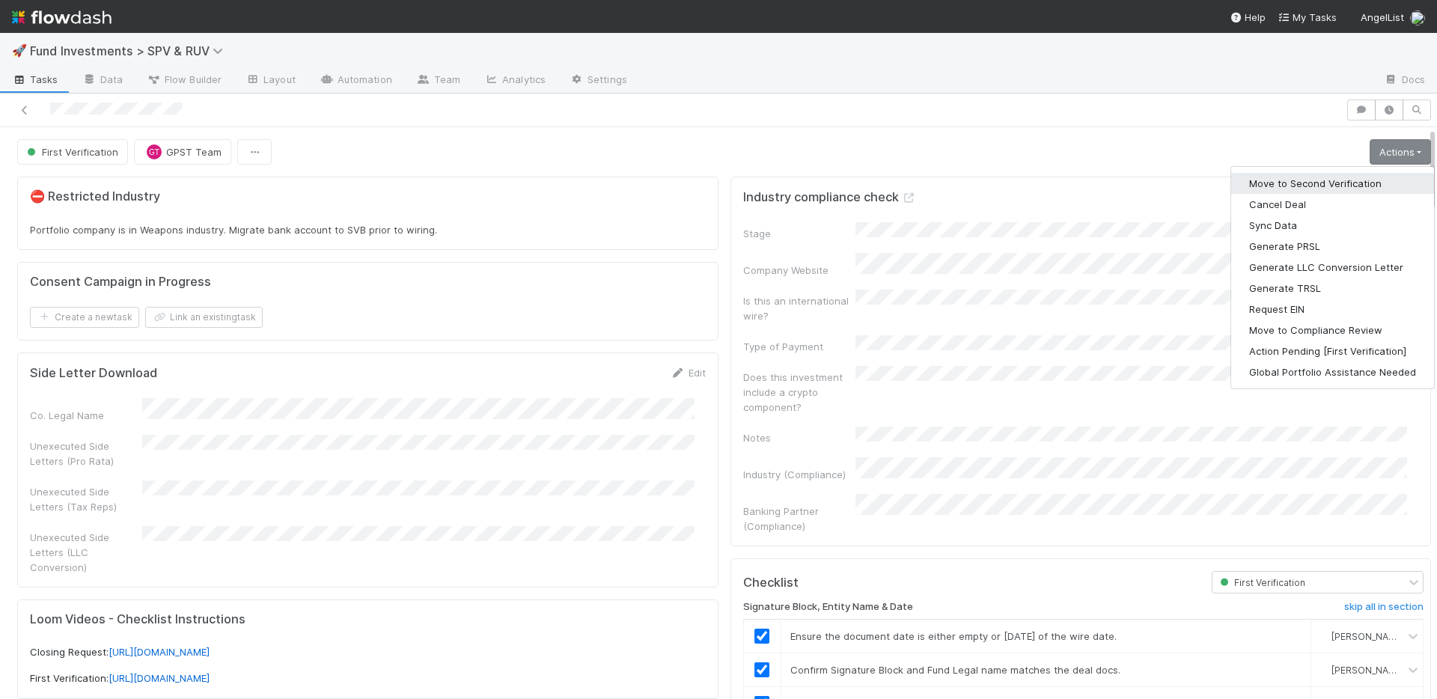
click at [1335, 177] on button "Move to Second Verification" at bounding box center [1332, 183] width 203 height 21
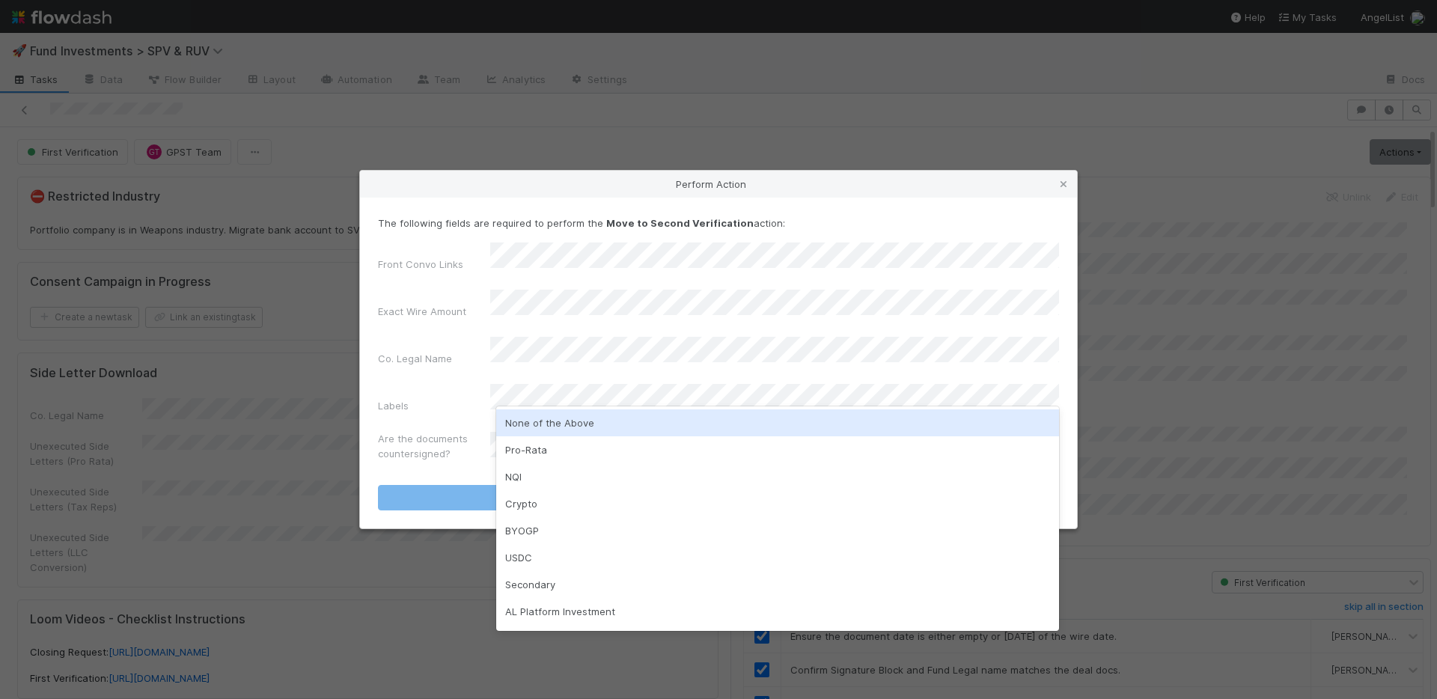
click at [544, 426] on div "None of the Above" at bounding box center [777, 422] width 563 height 27
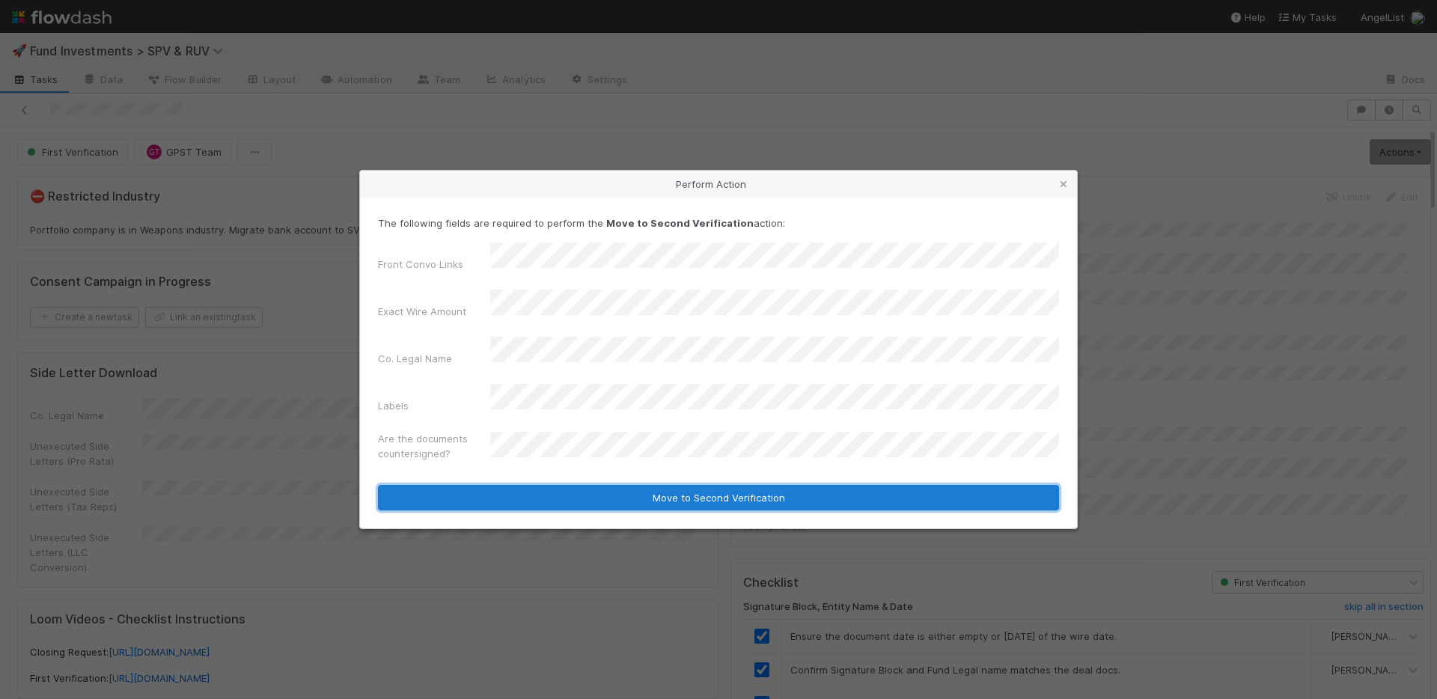
click at [546, 485] on button "Move to Second Verification" at bounding box center [718, 497] width 681 height 25
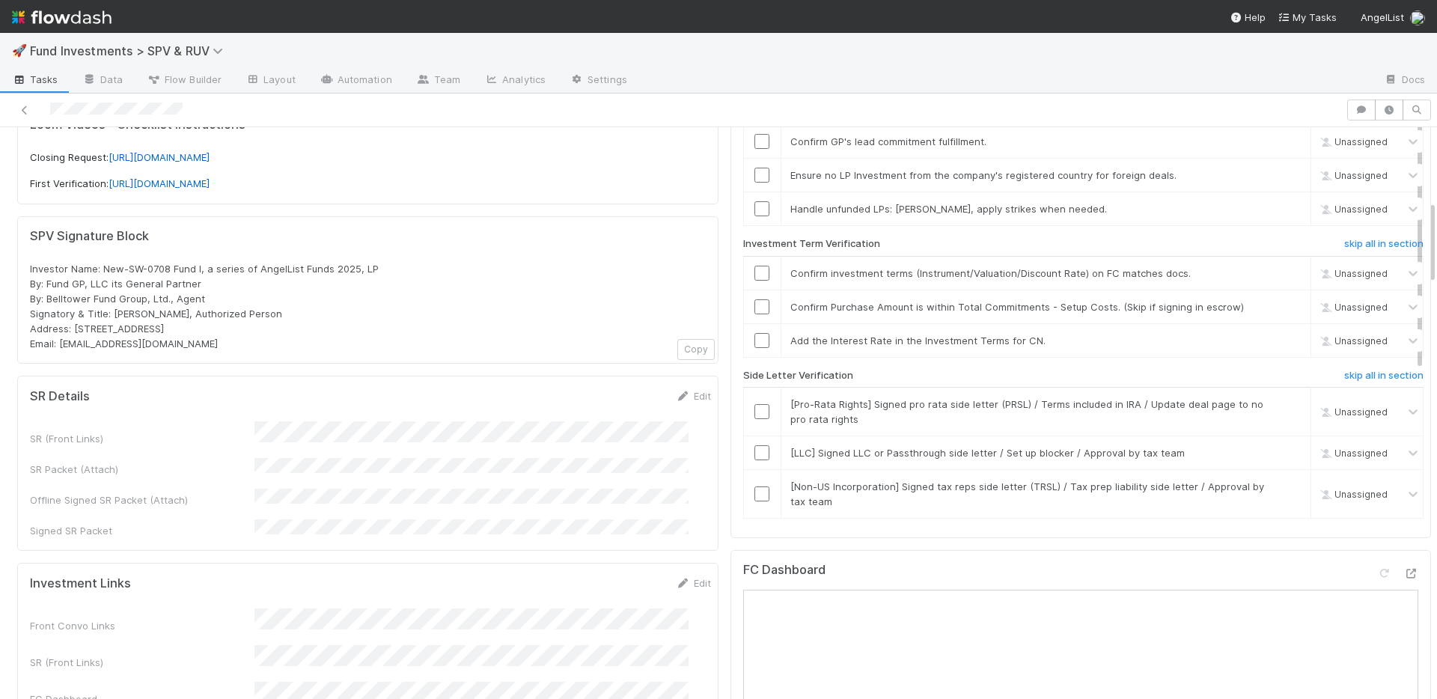
scroll to position [990, 0]
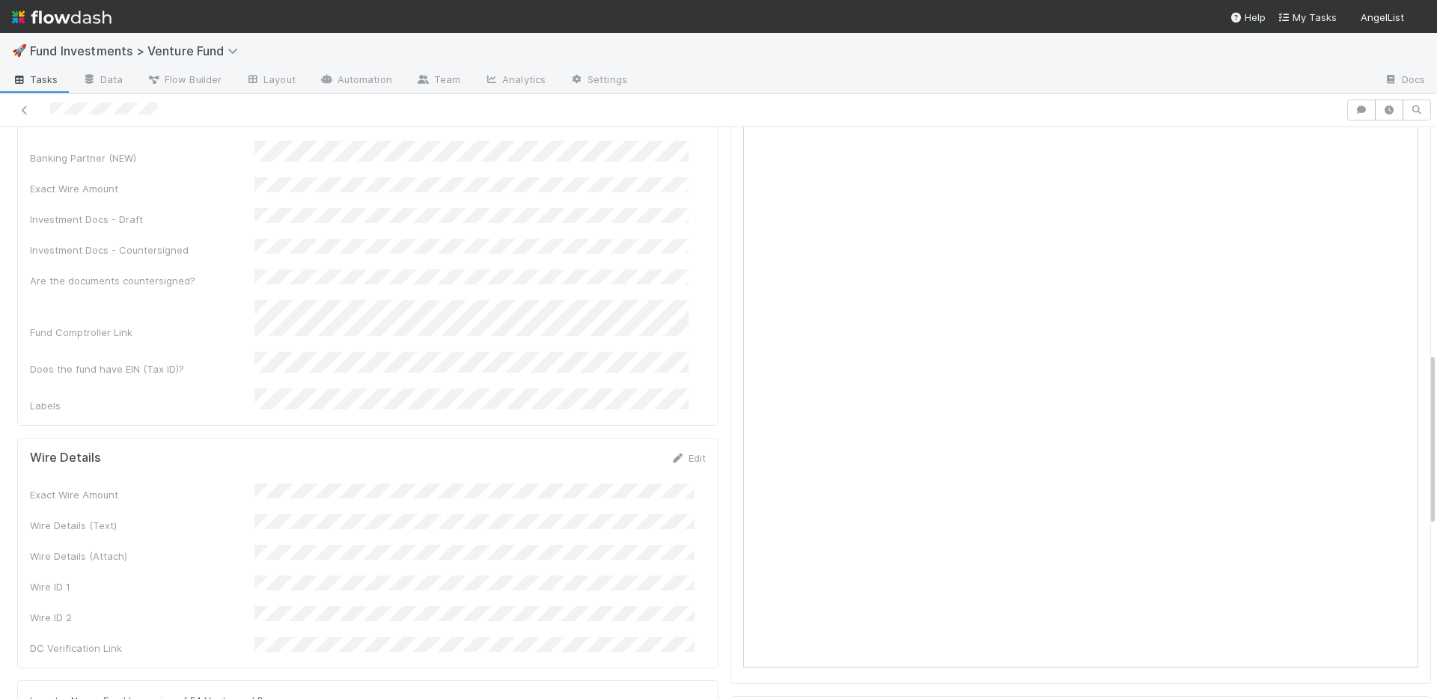
scroll to position [1028, 0]
click at [679, 451] on link "Edit" at bounding box center [688, 457] width 35 height 12
click at [616, 449] on button "Save" at bounding box center [626, 461] width 43 height 25
drag, startPoint x: 686, startPoint y: 358, endPoint x: 451, endPoint y: 392, distance: 236.7
click at [686, 451] on link "Edit" at bounding box center [688, 457] width 35 height 12
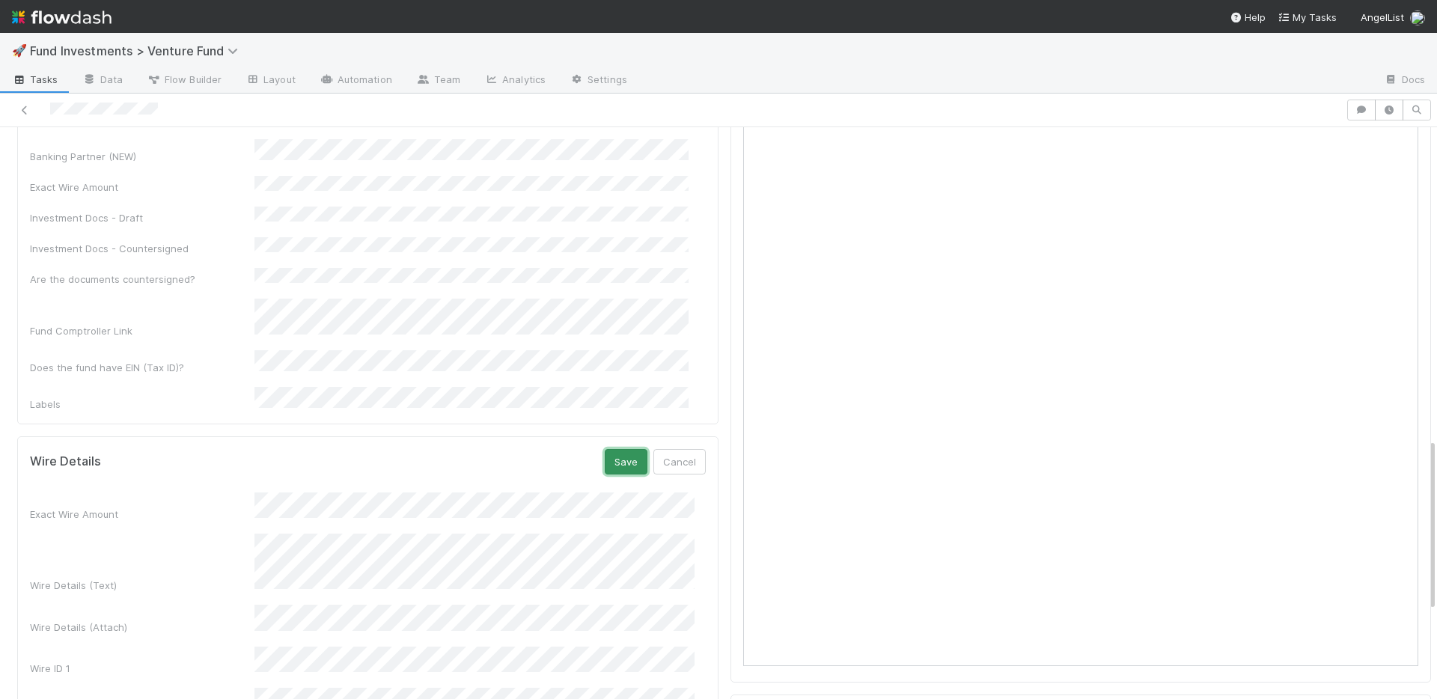
click at [614, 449] on button "Save" at bounding box center [626, 461] width 43 height 25
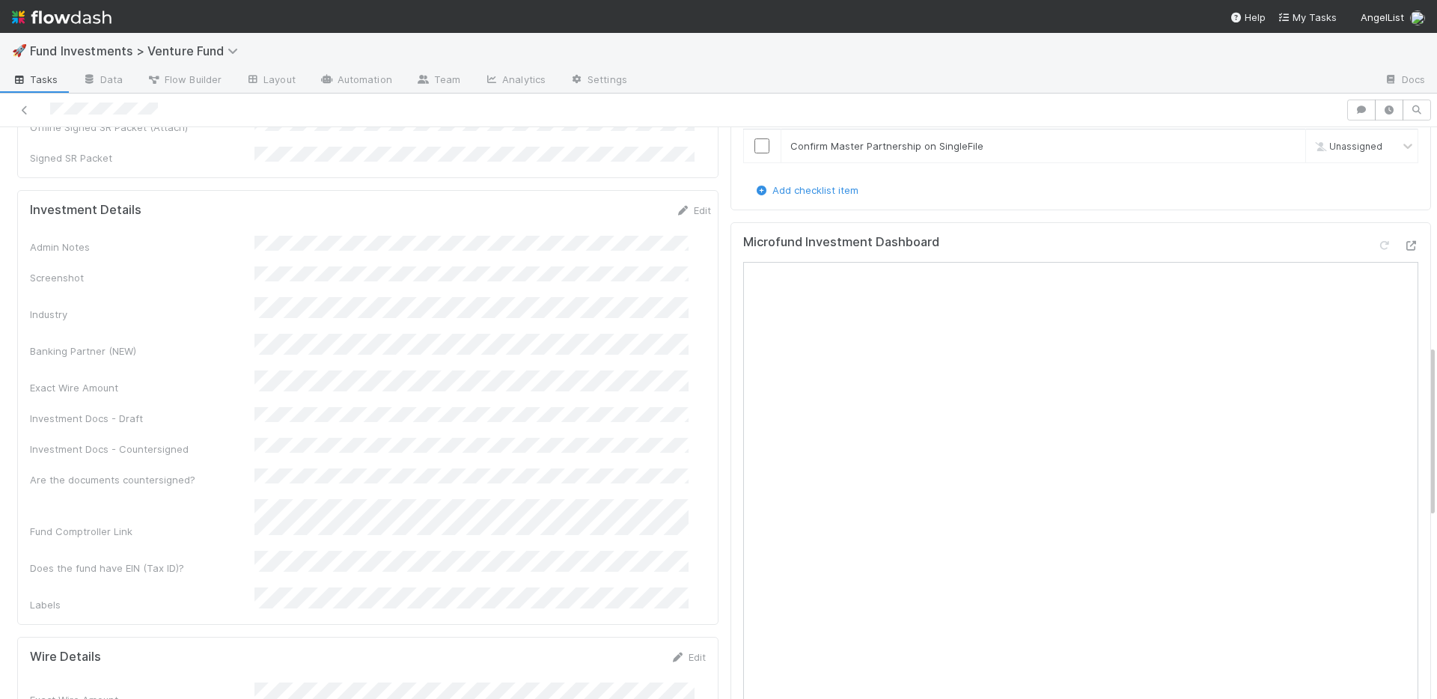
scroll to position [720, 0]
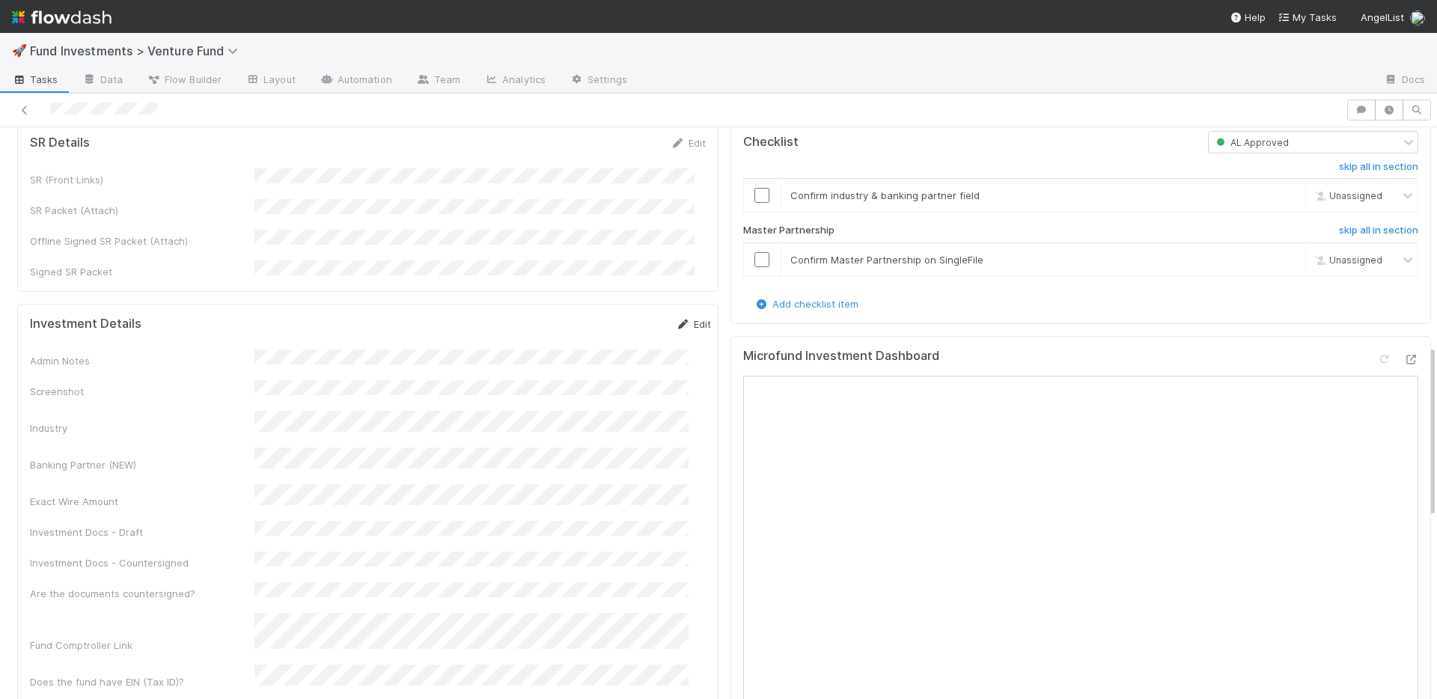
click at [676, 318] on link "Edit" at bounding box center [693, 324] width 35 height 12
click at [610, 317] on button "Save" at bounding box center [631, 329] width 43 height 25
click at [676, 318] on link "Edit" at bounding box center [693, 324] width 35 height 12
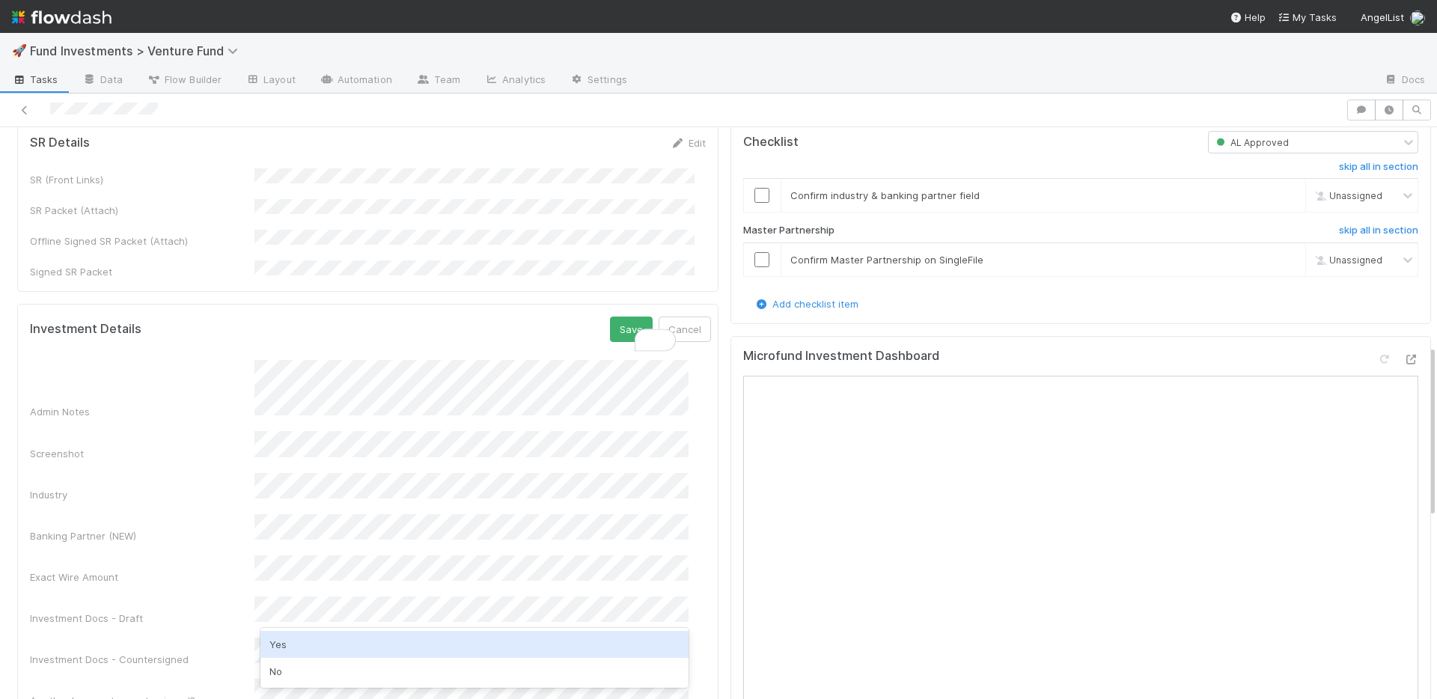
click at [306, 641] on div "Yes" at bounding box center [474, 644] width 428 height 27
drag, startPoint x: 617, startPoint y: 278, endPoint x: 589, endPoint y: 228, distance: 57.6
click at [617, 317] on button "Save" at bounding box center [631, 329] width 43 height 25
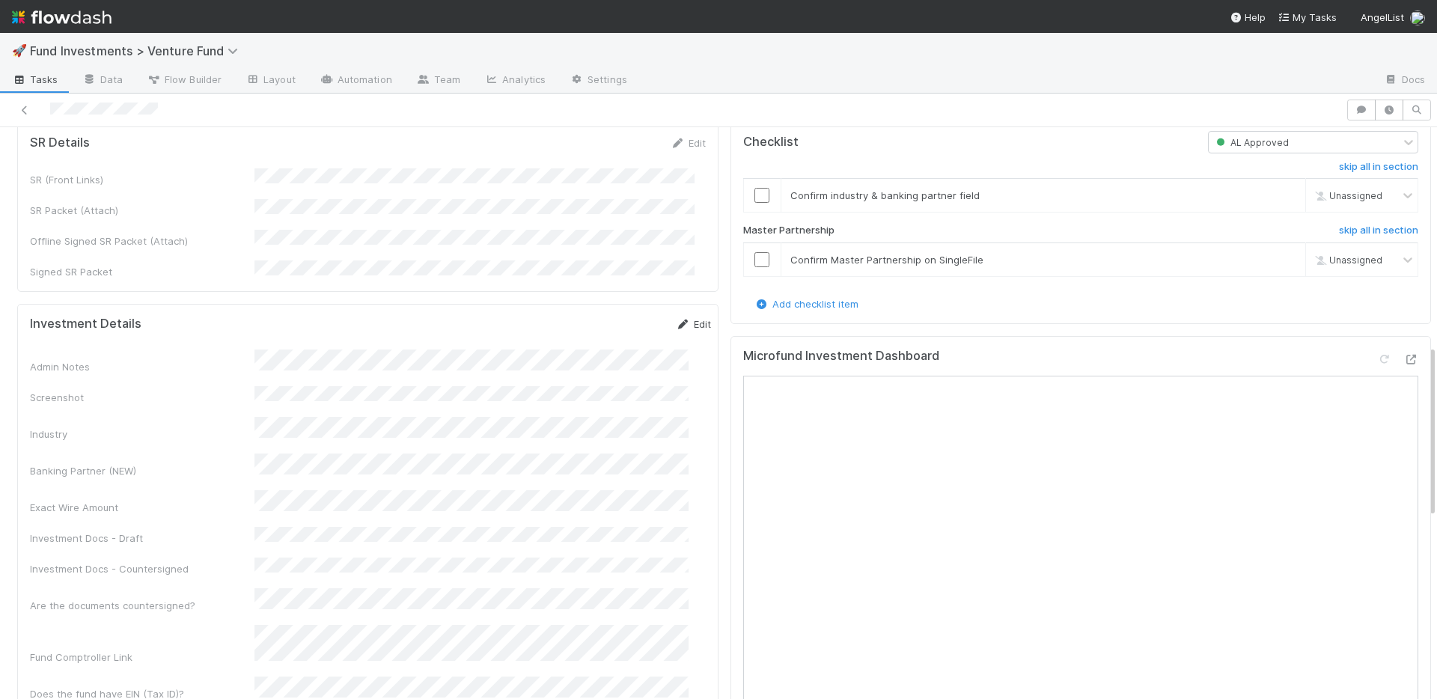
click at [676, 318] on link "Edit" at bounding box center [693, 324] width 35 height 12
click at [610, 317] on button "Save" at bounding box center [631, 329] width 43 height 25
click at [754, 267] on input "checkbox" at bounding box center [761, 259] width 15 height 15
click at [754, 203] on input "checkbox" at bounding box center [761, 195] width 15 height 15
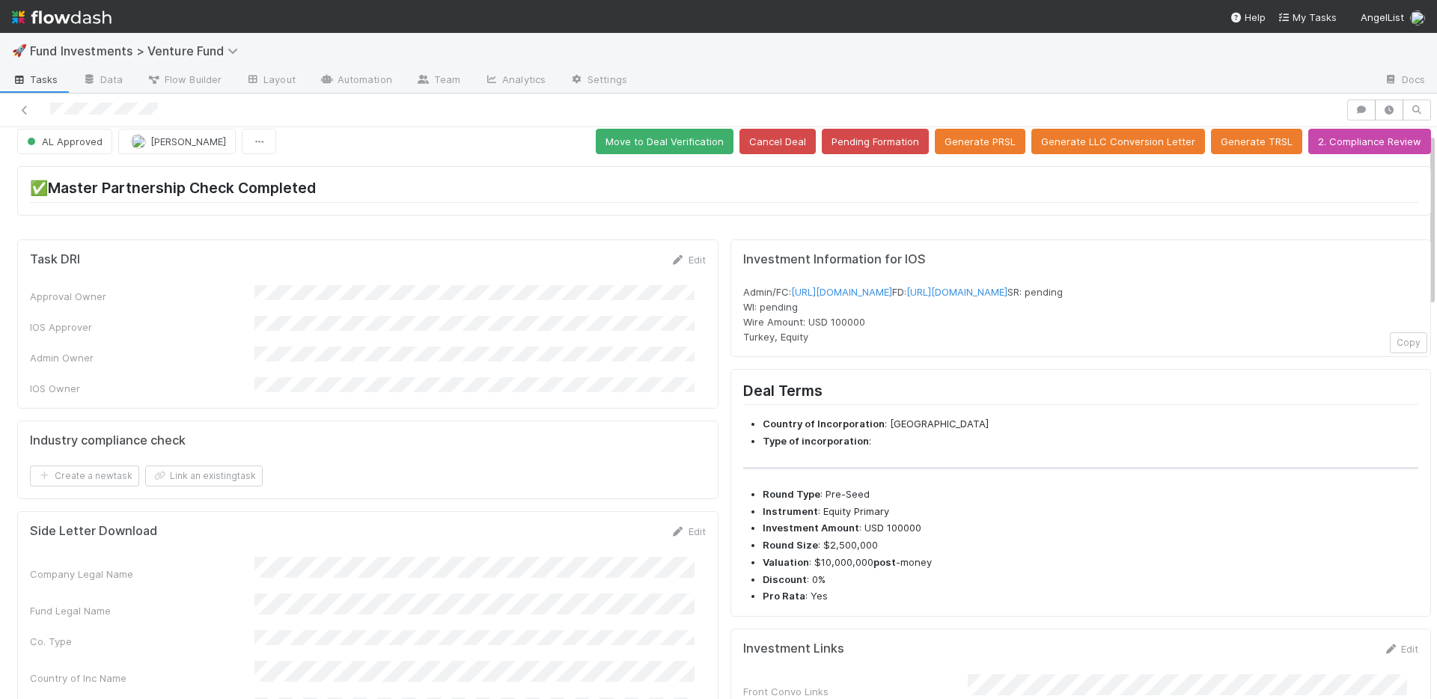
scroll to position [0, 0]
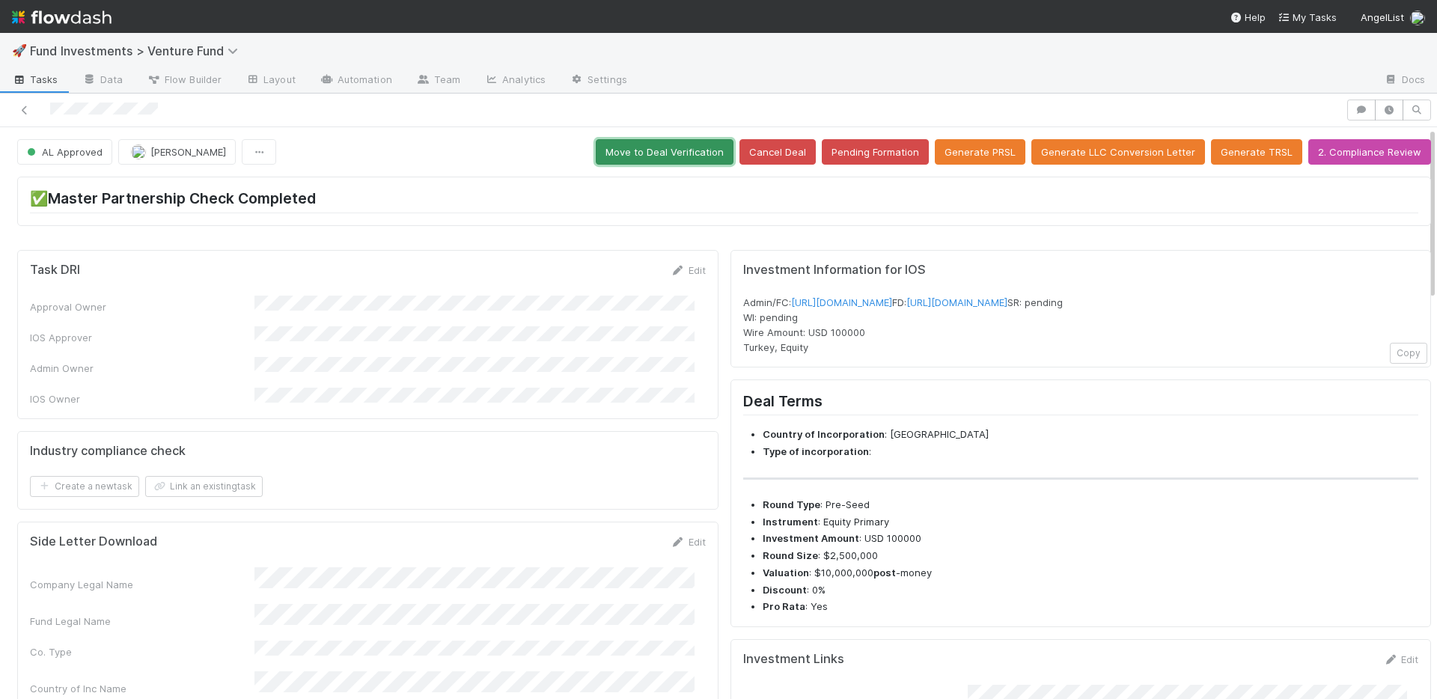
click at [676, 151] on button "Move to Deal Verification" at bounding box center [665, 151] width 138 height 25
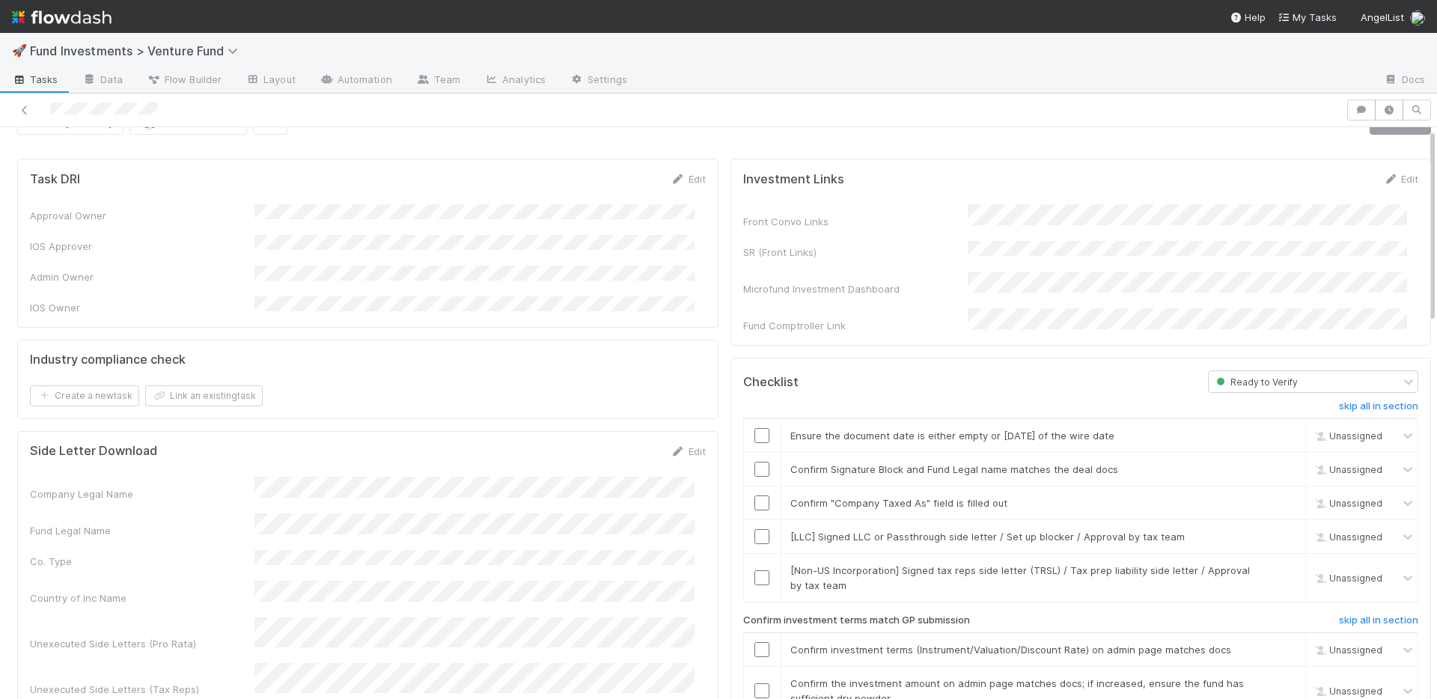
scroll to position [270, 0]
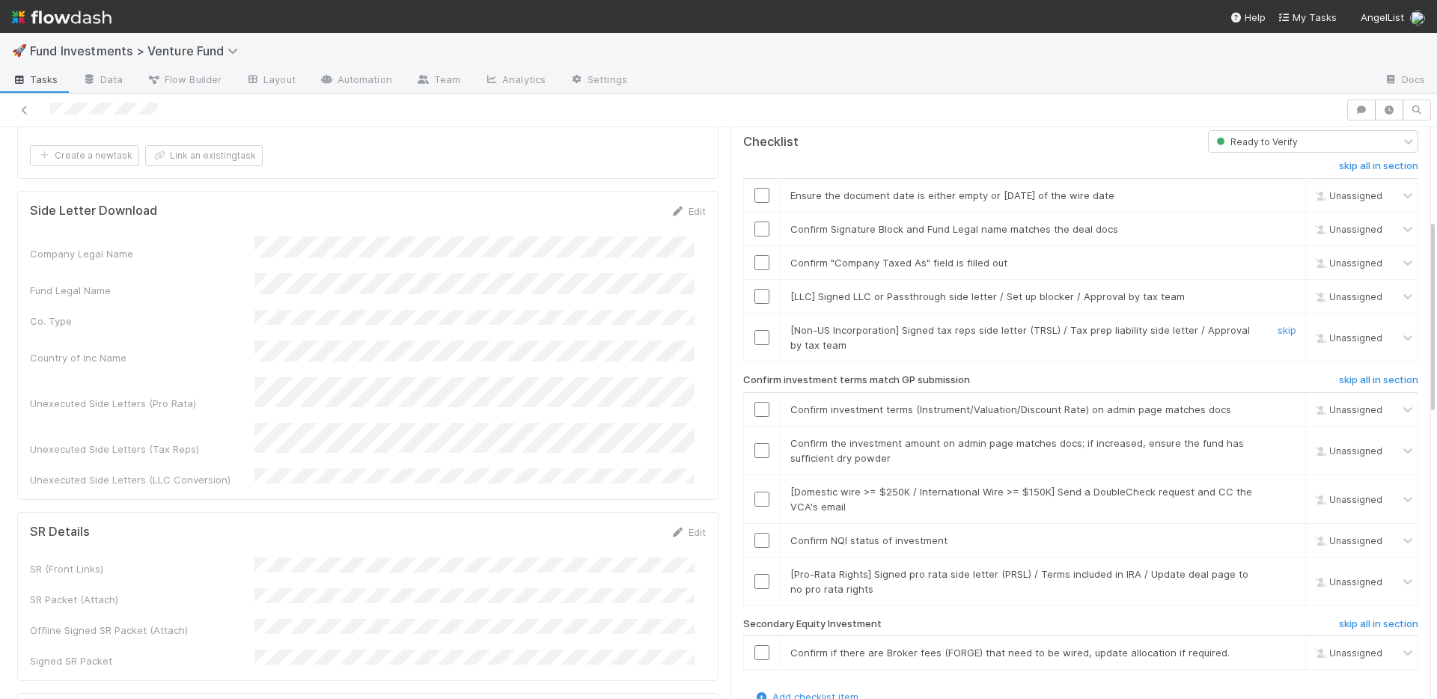
click at [754, 330] on input "checkbox" at bounding box center [761, 337] width 15 height 15
click at [754, 255] on input "checkbox" at bounding box center [761, 262] width 15 height 15
click at [754, 222] on input "checkbox" at bounding box center [761, 229] width 15 height 15
click at [754, 188] on input "checkbox" at bounding box center [761, 195] width 15 height 15
click at [1278, 290] on link "skip" at bounding box center [1287, 296] width 19 height 12
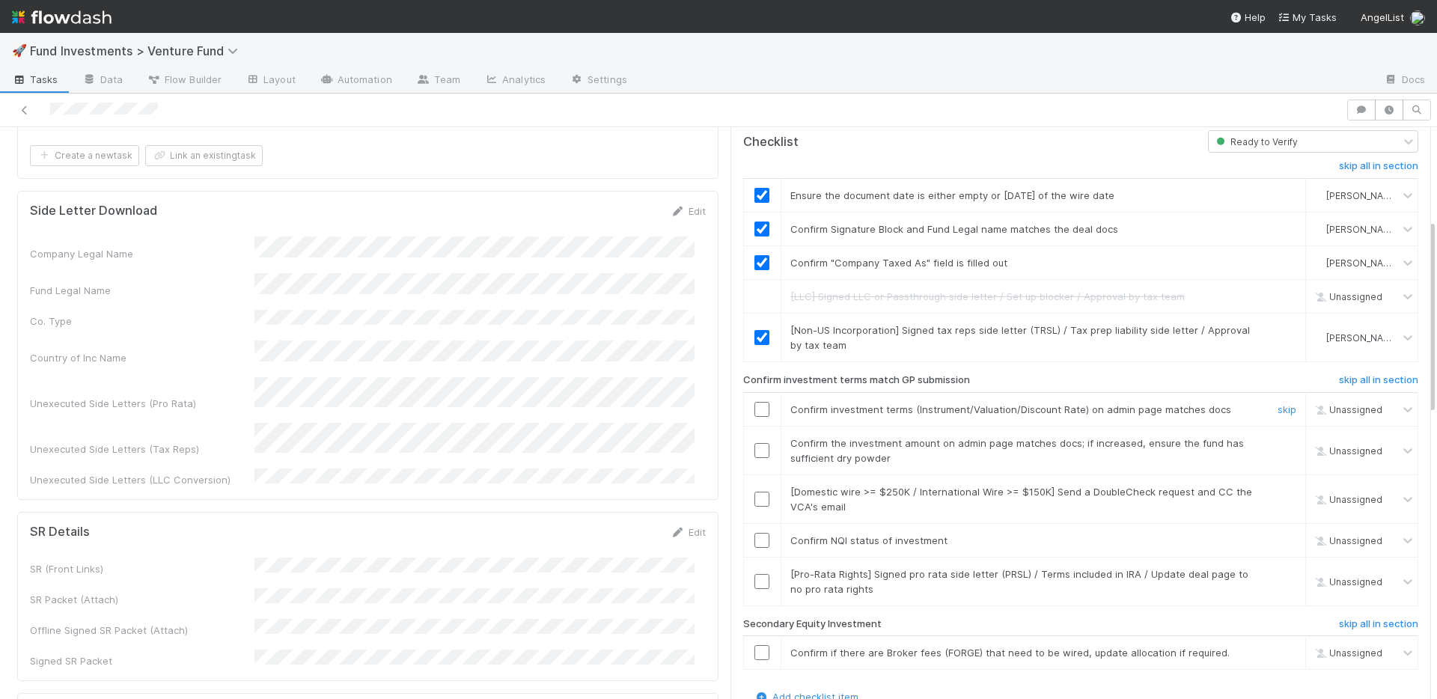
click at [754, 402] on input "checkbox" at bounding box center [761, 409] width 15 height 15
click at [754, 443] on input "checkbox" at bounding box center [761, 450] width 15 height 15
click at [754, 533] on input "checkbox" at bounding box center [761, 540] width 15 height 15
click at [1278, 486] on link "skip" at bounding box center [1287, 492] width 19 height 12
click at [754, 574] on input "checkbox" at bounding box center [761, 581] width 15 height 15
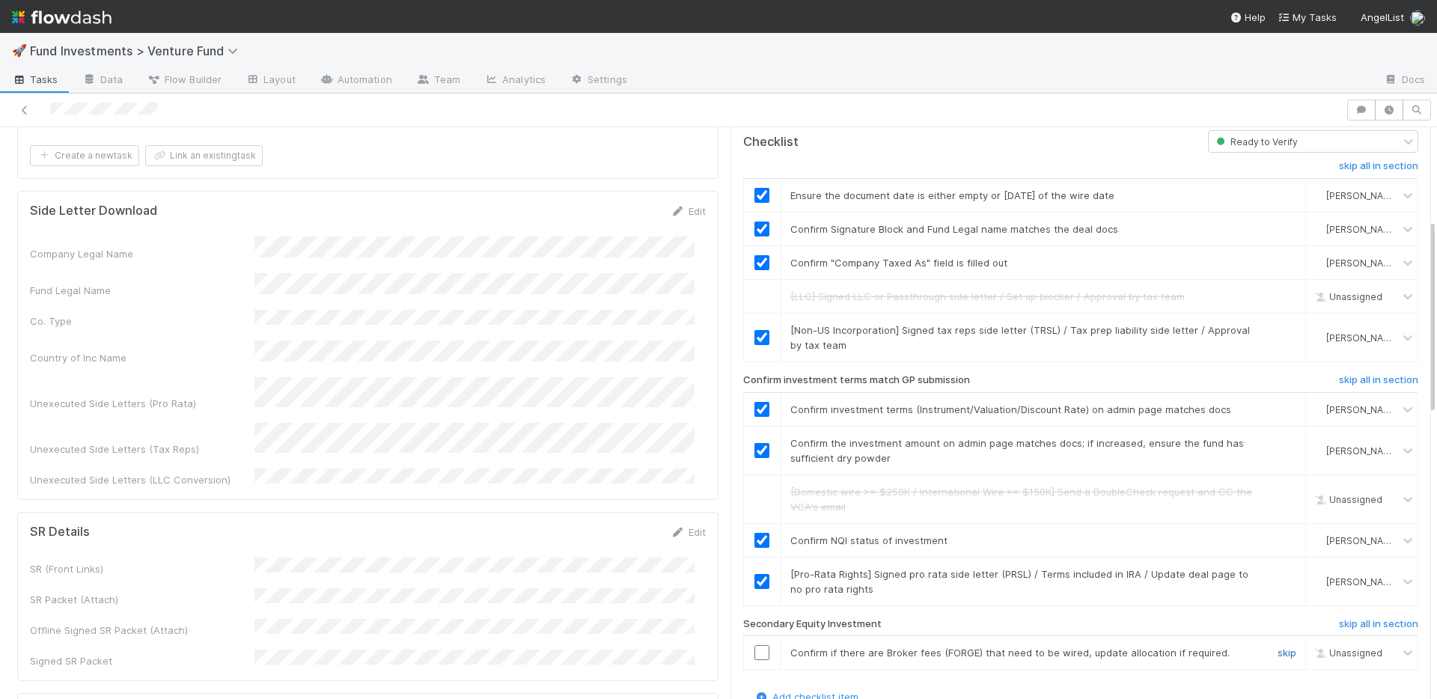
click at [1278, 647] on link "skip" at bounding box center [1287, 653] width 19 height 12
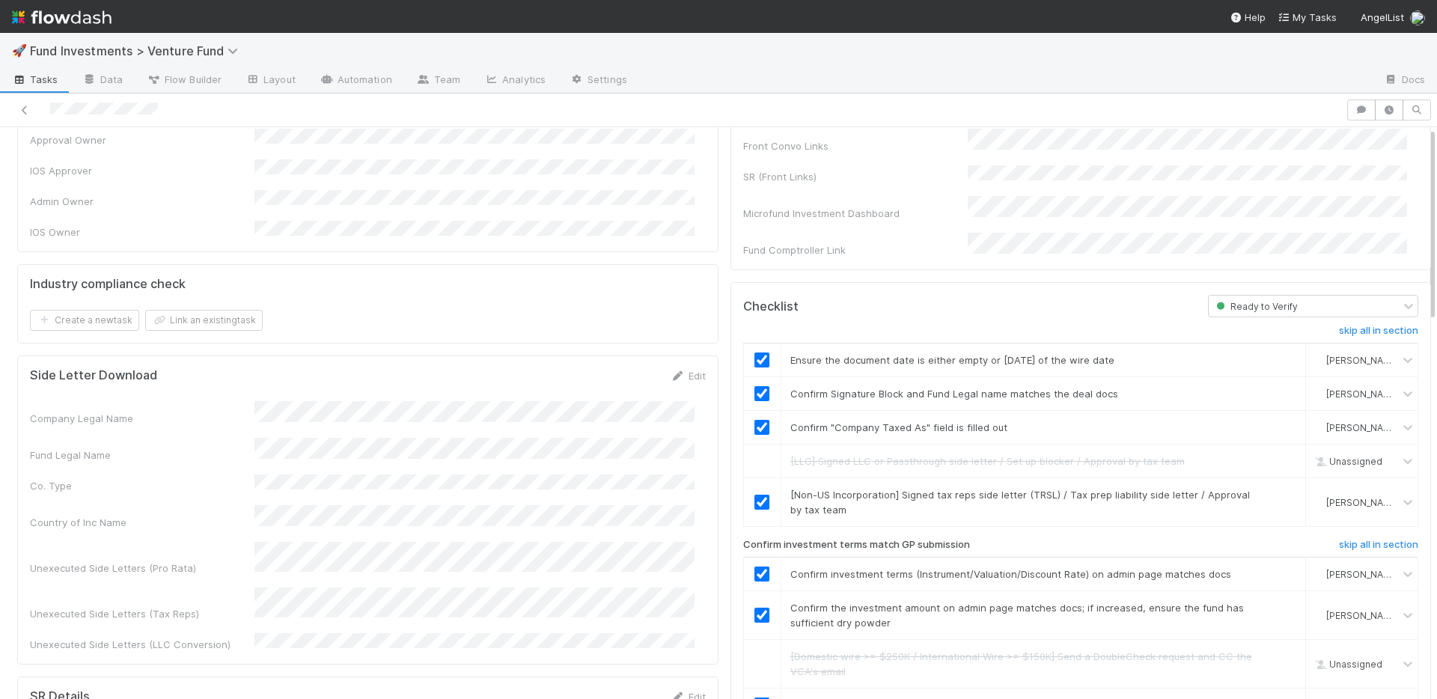
scroll to position [0, 0]
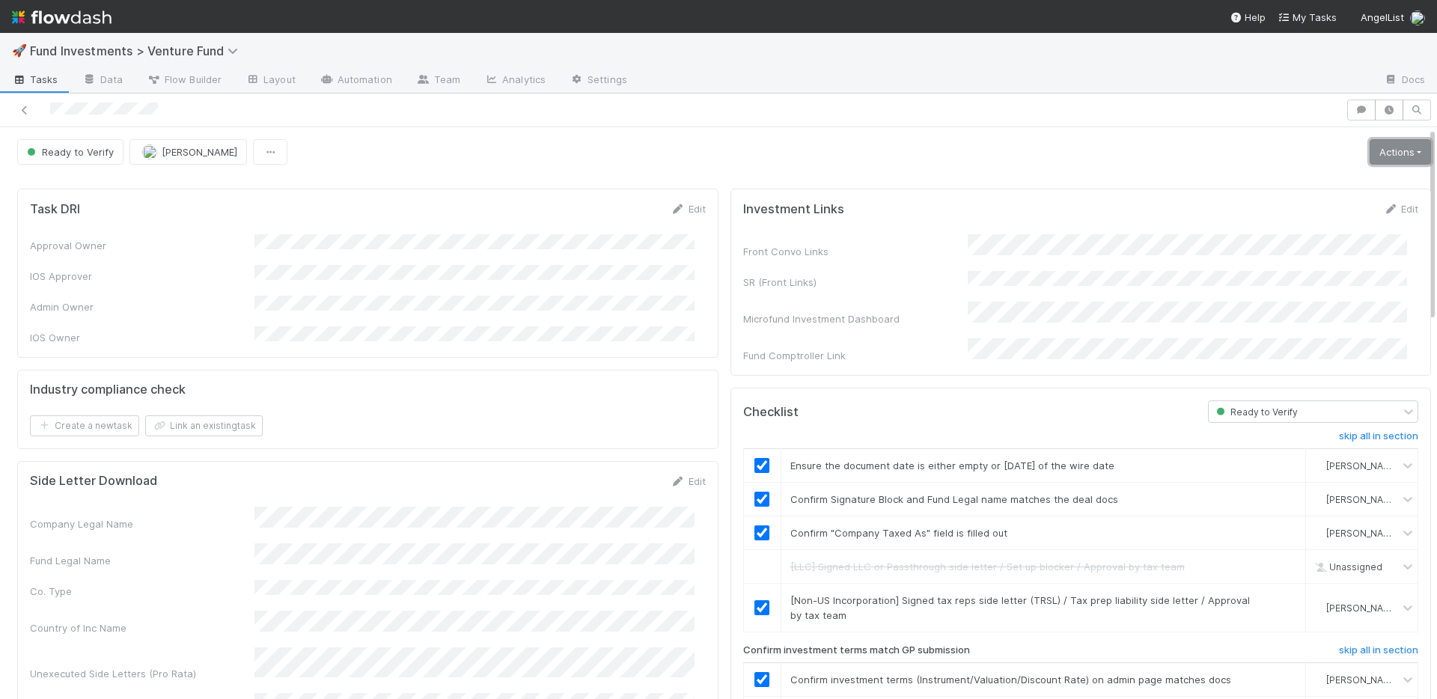
click at [1375, 153] on link "Actions" at bounding box center [1400, 151] width 61 height 25
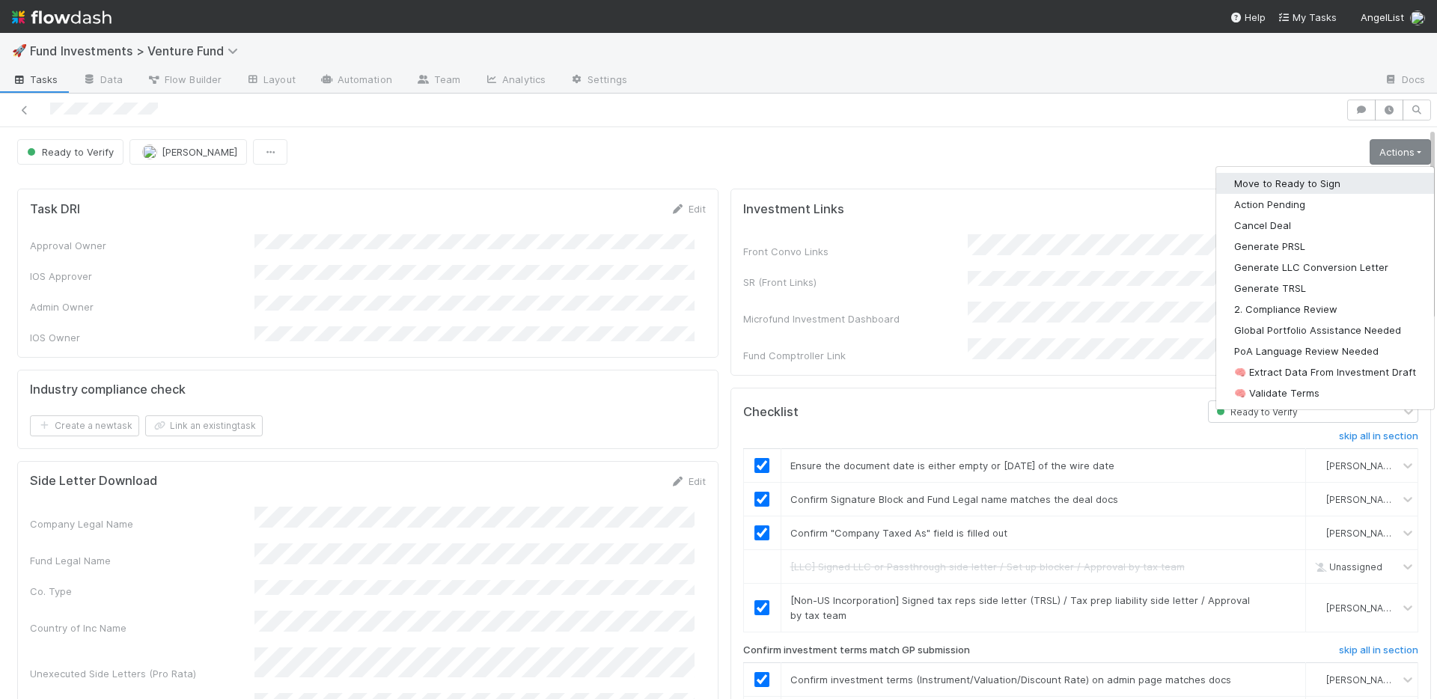
click at [1314, 180] on button "Move to Ready to Sign" at bounding box center [1325, 183] width 218 height 21
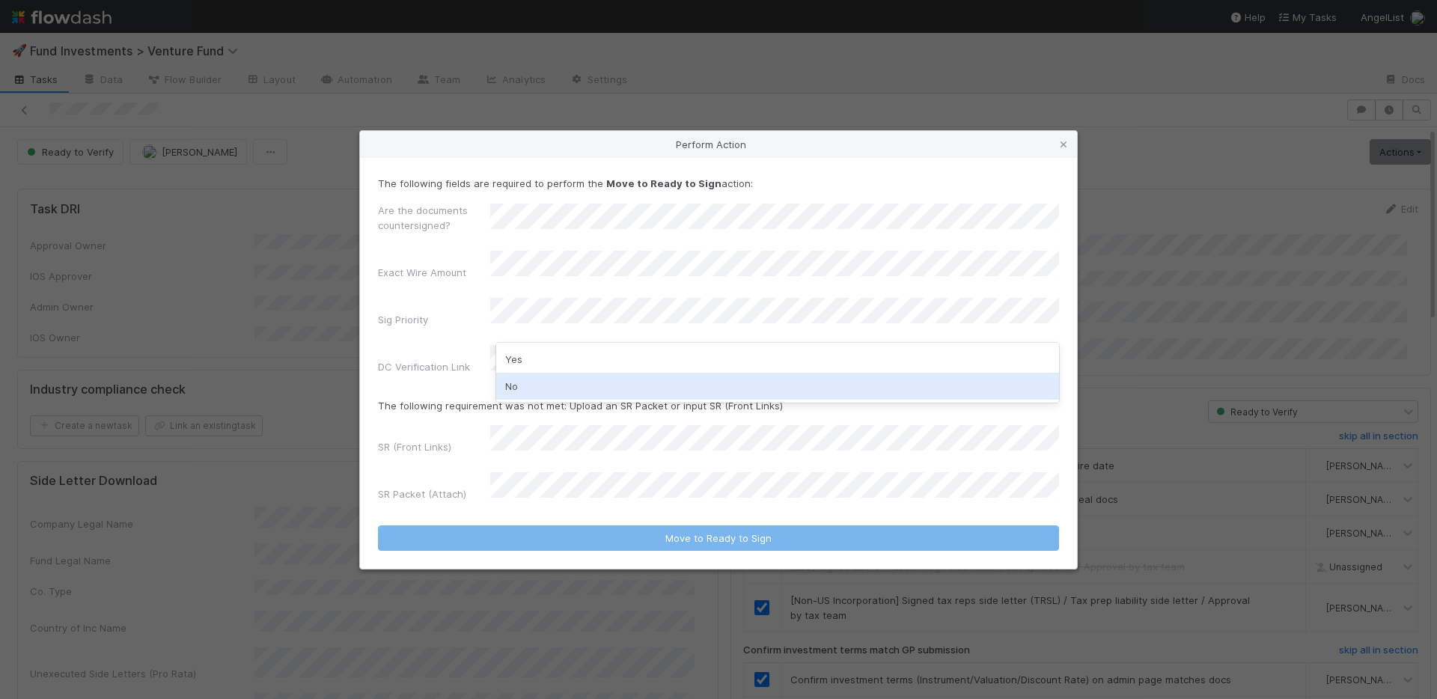
click at [564, 382] on div "No" at bounding box center [777, 386] width 563 height 27
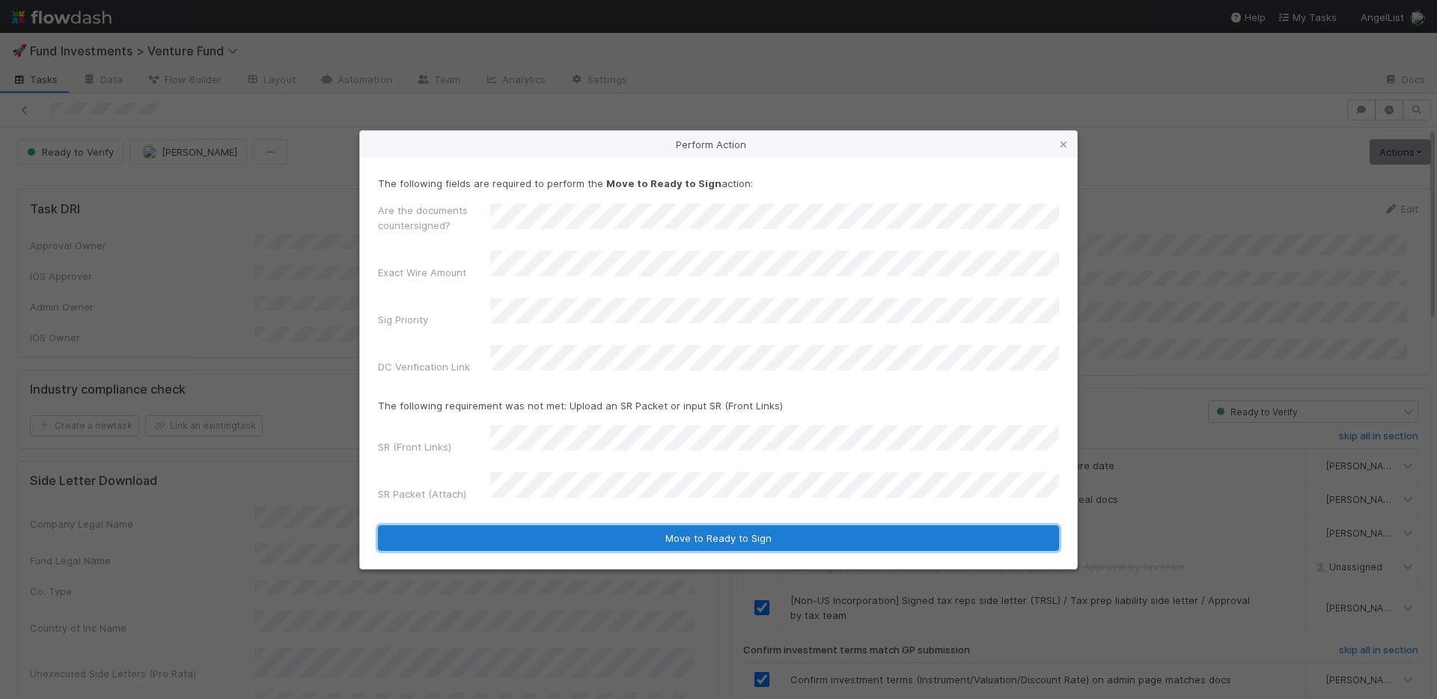
click at [595, 525] on button "Move to Ready to Sign" at bounding box center [718, 537] width 681 height 25
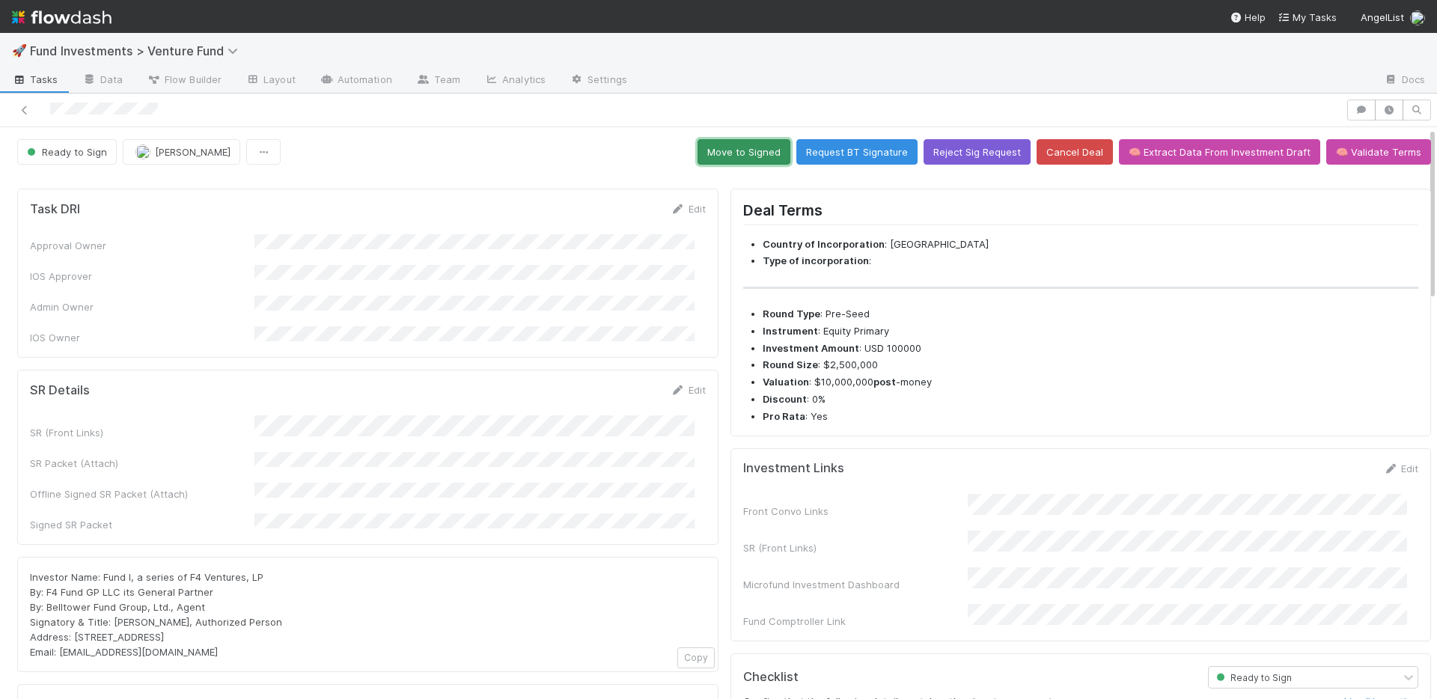
click at [716, 156] on button "Move to Signed" at bounding box center [744, 151] width 93 height 25
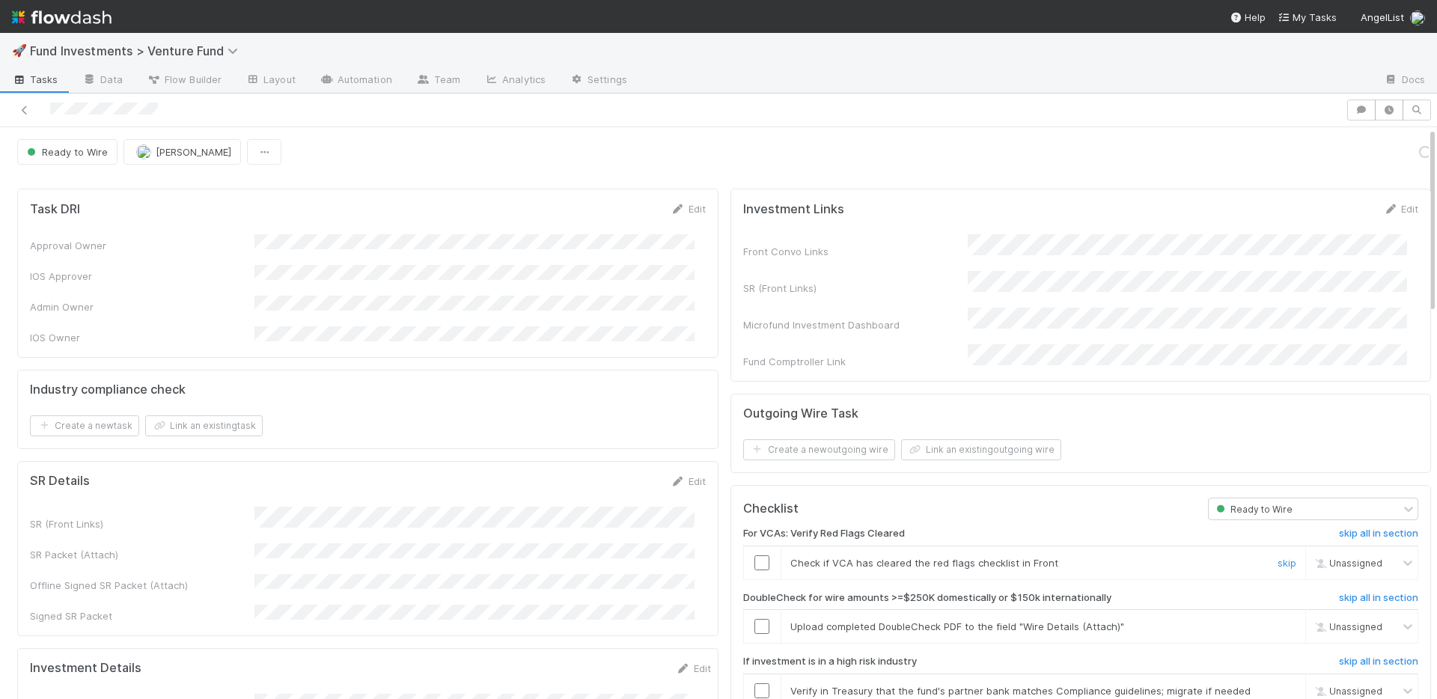
click at [754, 555] on input "checkbox" at bounding box center [761, 562] width 15 height 15
click at [1278, 620] on link "skip" at bounding box center [1287, 626] width 19 height 12
click at [1278, 685] on link "skip" at bounding box center [1287, 691] width 19 height 12
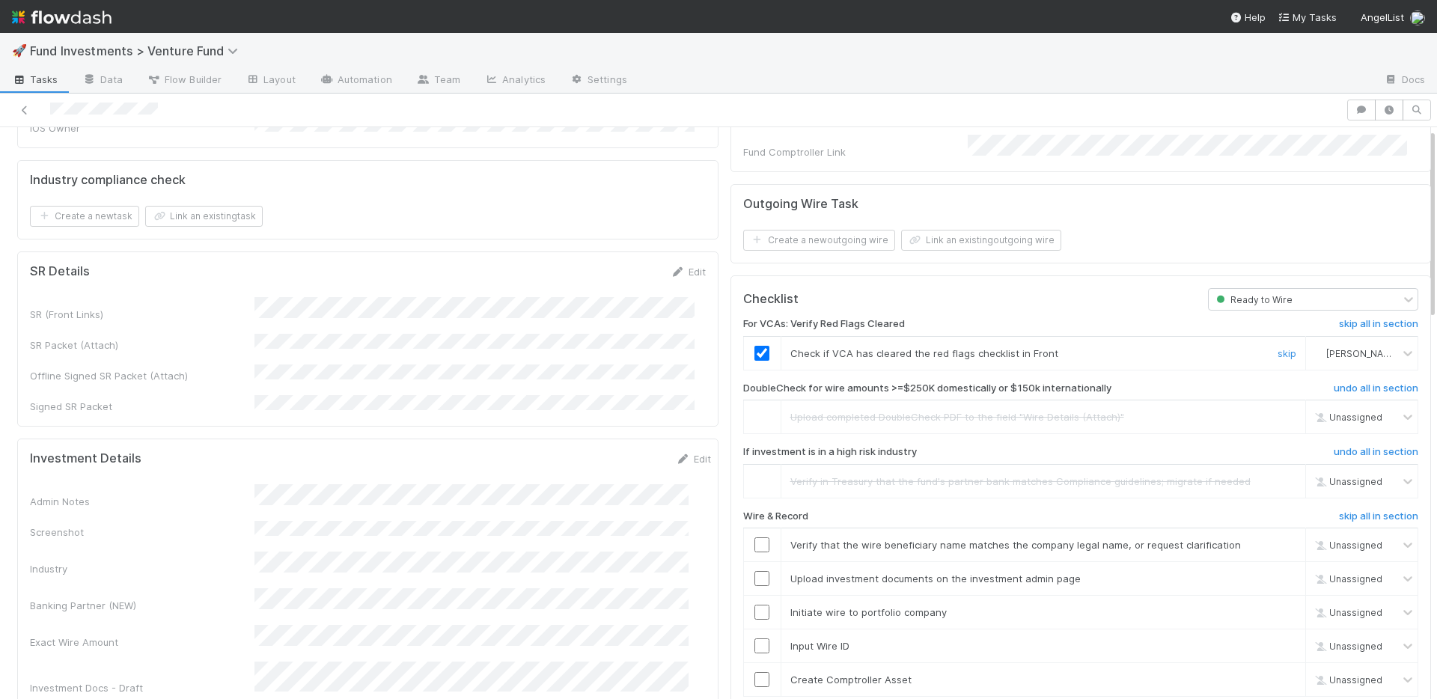
scroll to position [242, 0]
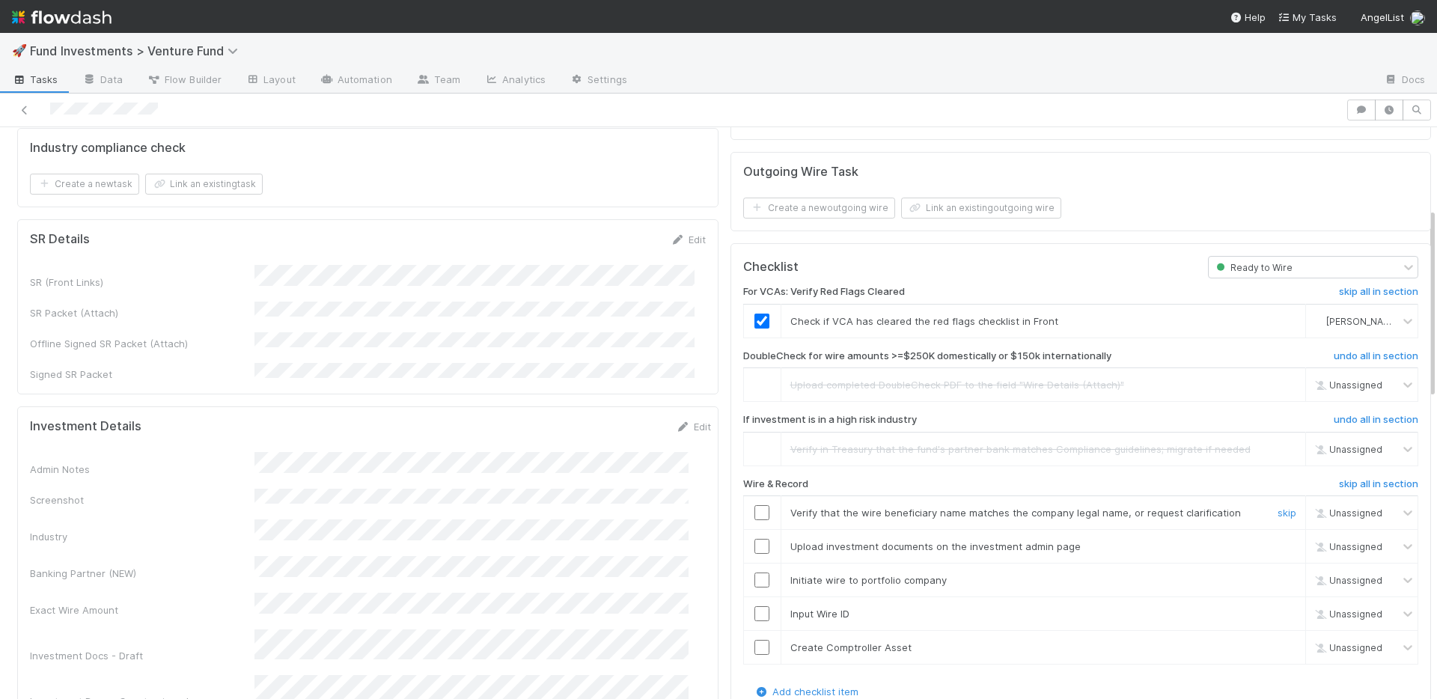
click at [754, 505] on input "checkbox" at bounding box center [761, 512] width 15 height 15
click at [754, 539] on input "checkbox" at bounding box center [761, 546] width 15 height 15
click at [754, 573] on input "checkbox" at bounding box center [761, 580] width 15 height 15
click at [754, 606] on input "checkbox" at bounding box center [761, 613] width 15 height 15
click at [754, 640] on input "checkbox" at bounding box center [761, 647] width 15 height 15
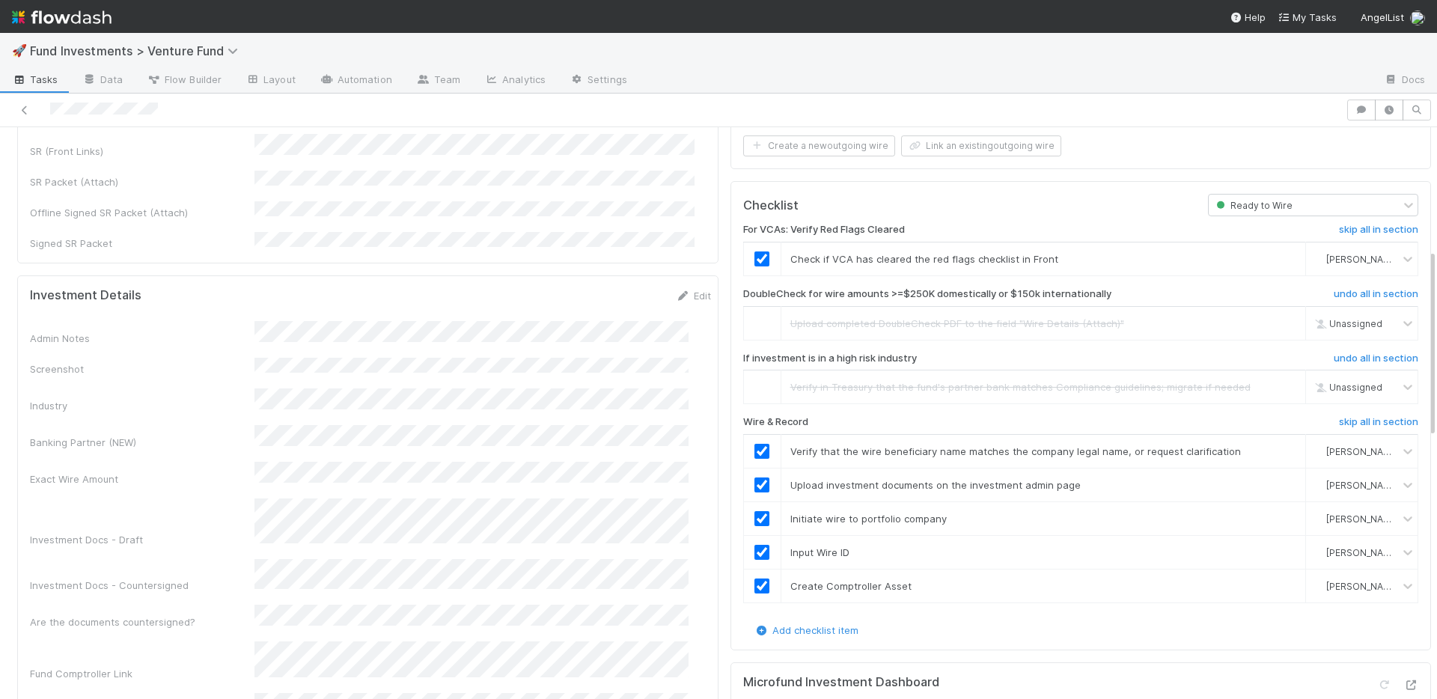
scroll to position [0, 0]
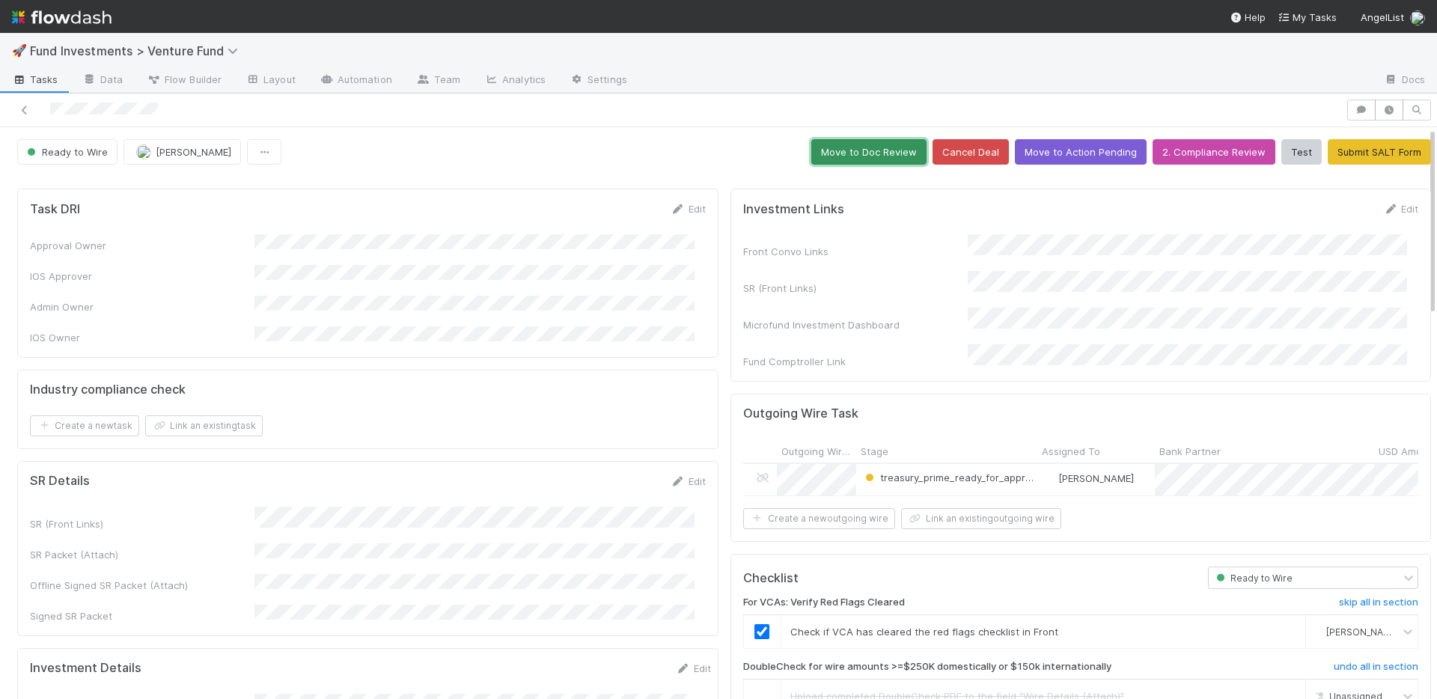
click at [819, 159] on button "Move to Doc Review" at bounding box center [868, 151] width 115 height 25
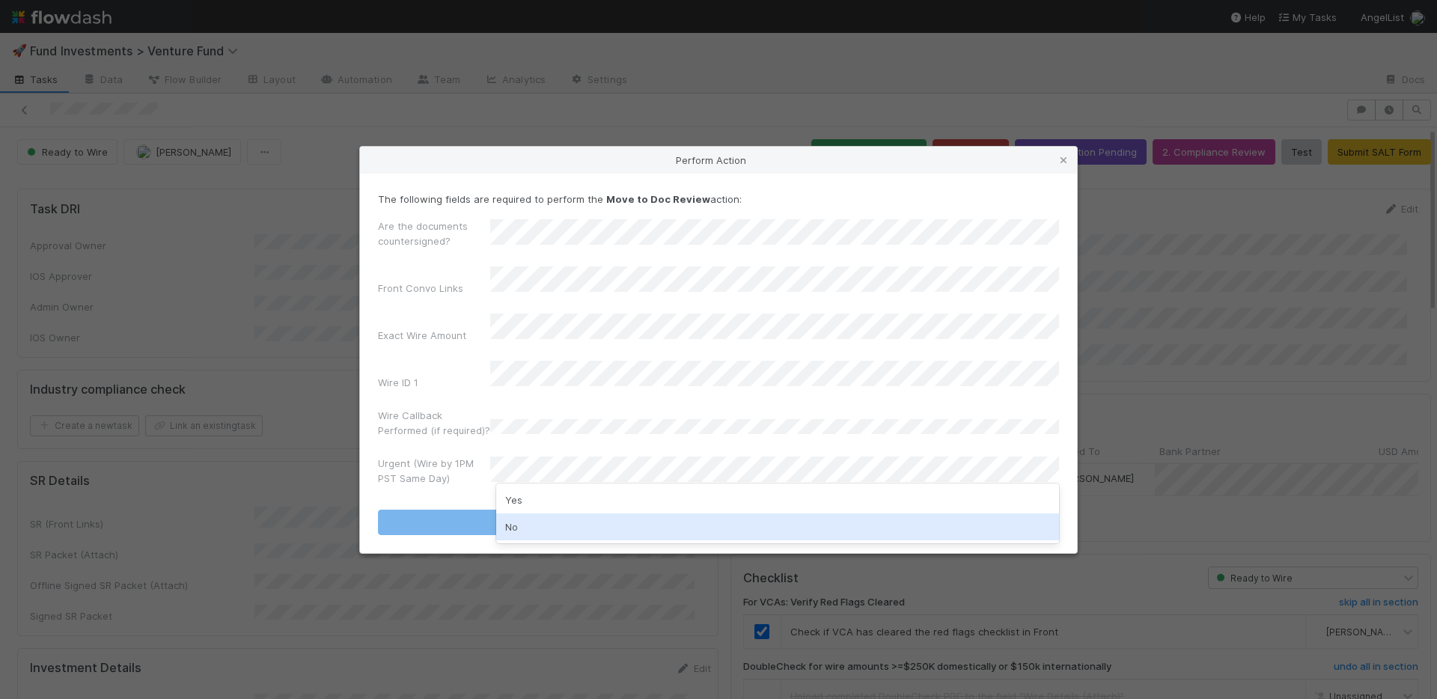
click at [558, 519] on div "No" at bounding box center [777, 526] width 563 height 27
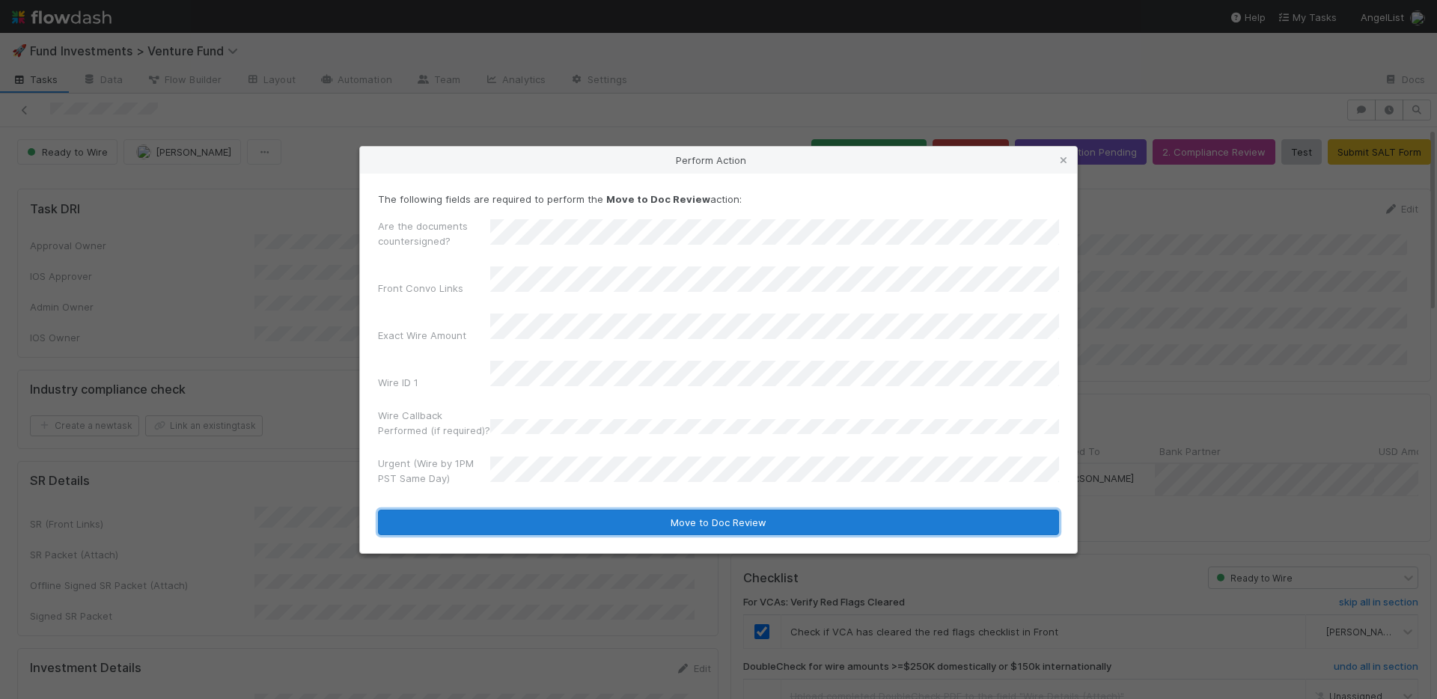
click at [566, 510] on button "Move to Doc Review" at bounding box center [718, 522] width 681 height 25
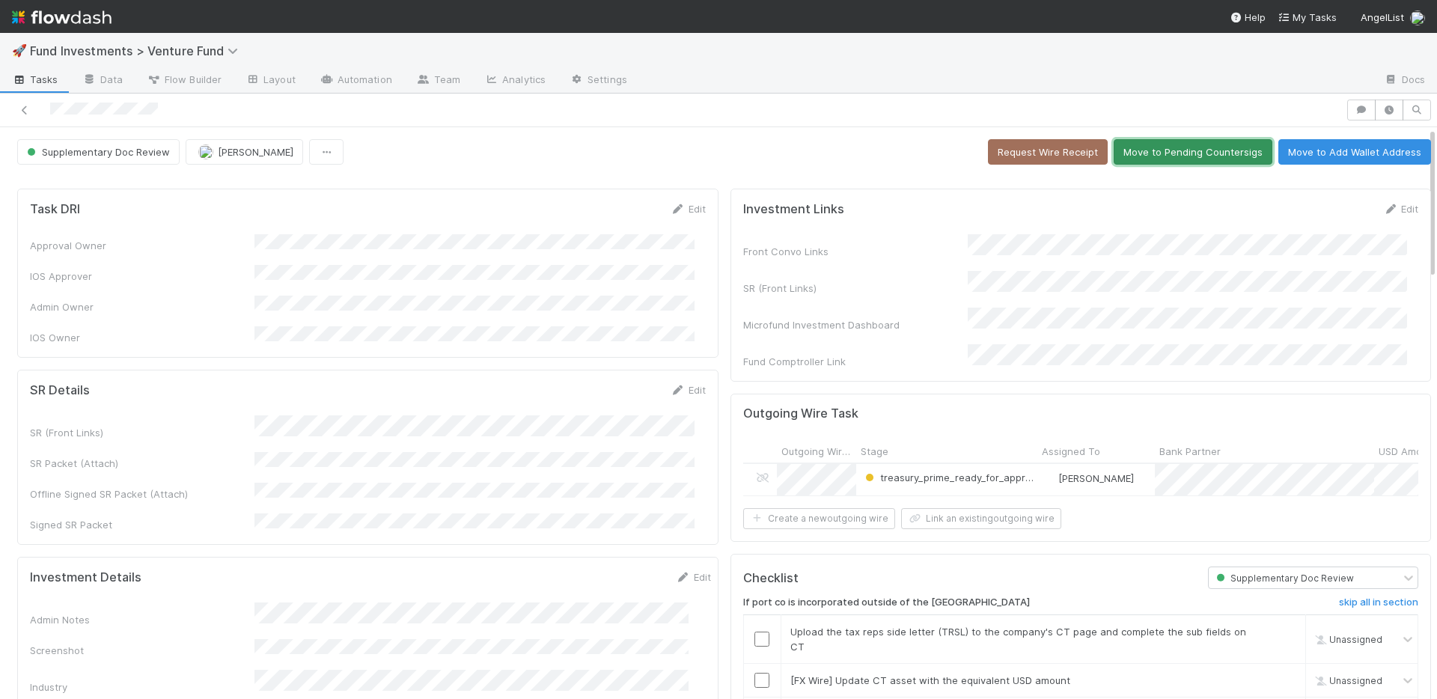
click at [1129, 158] on button "Move to Pending Countersigs" at bounding box center [1193, 151] width 159 height 25
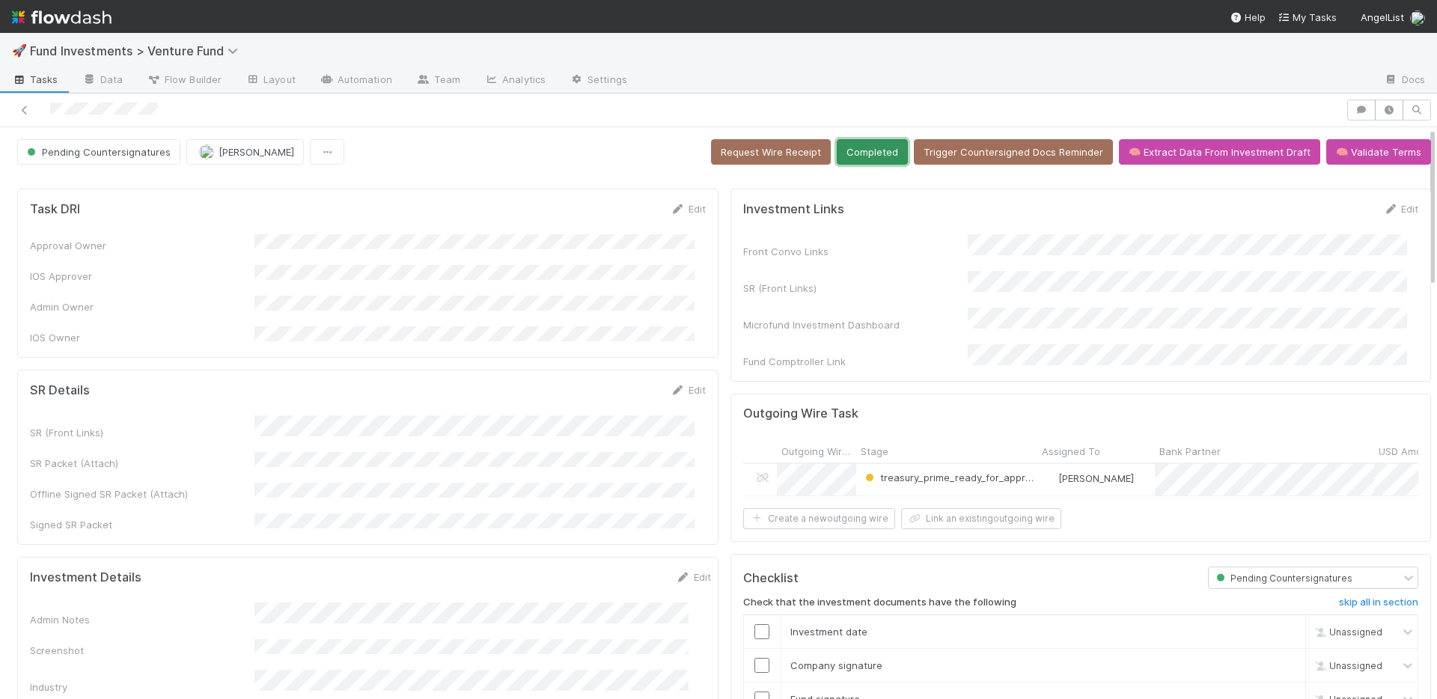
click at [847, 163] on button "Completed" at bounding box center [872, 151] width 71 height 25
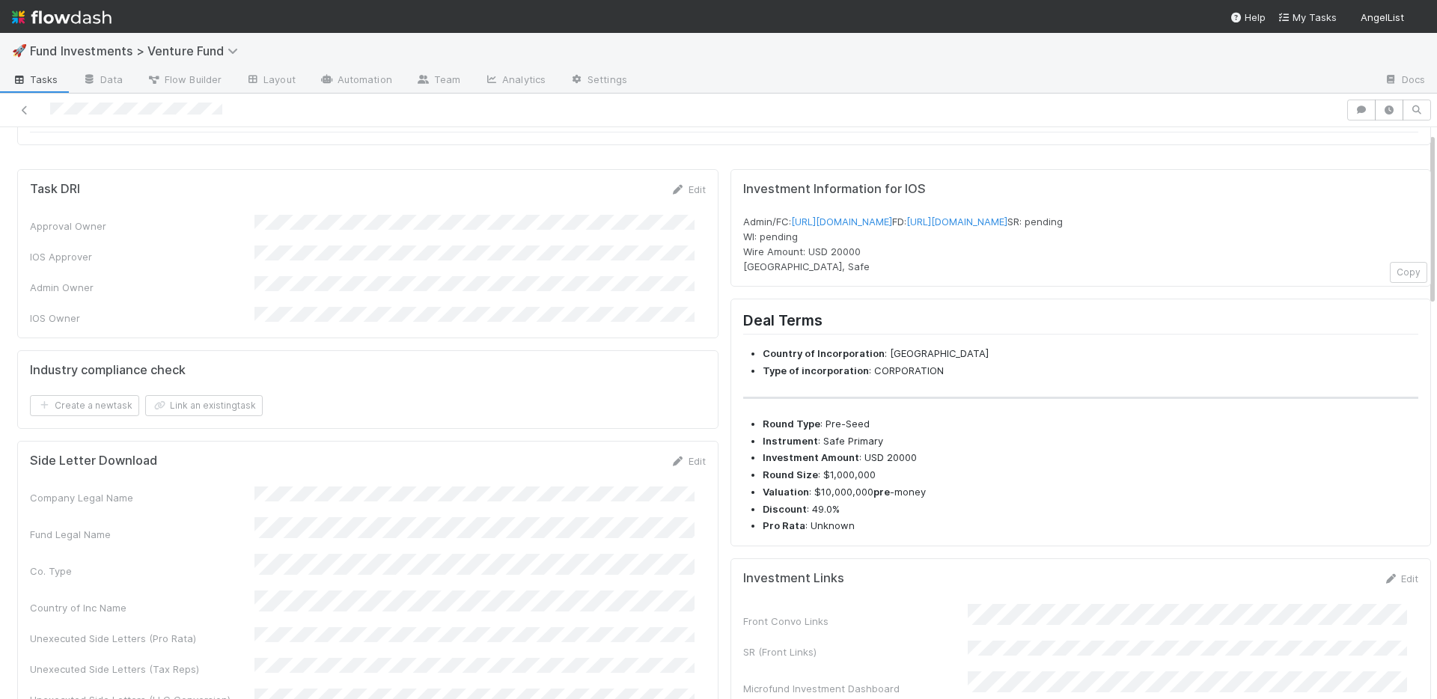
scroll to position [451, 0]
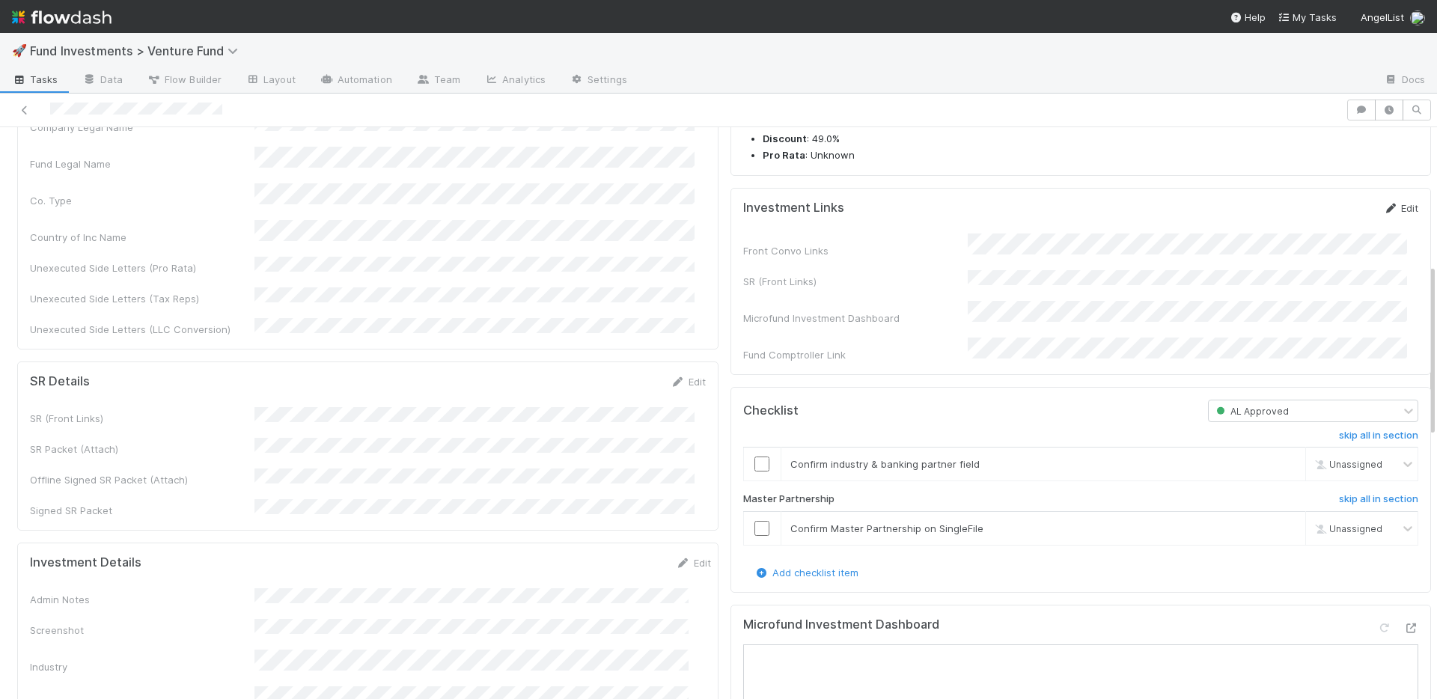
click at [1385, 214] on link "Edit" at bounding box center [1400, 208] width 35 height 12
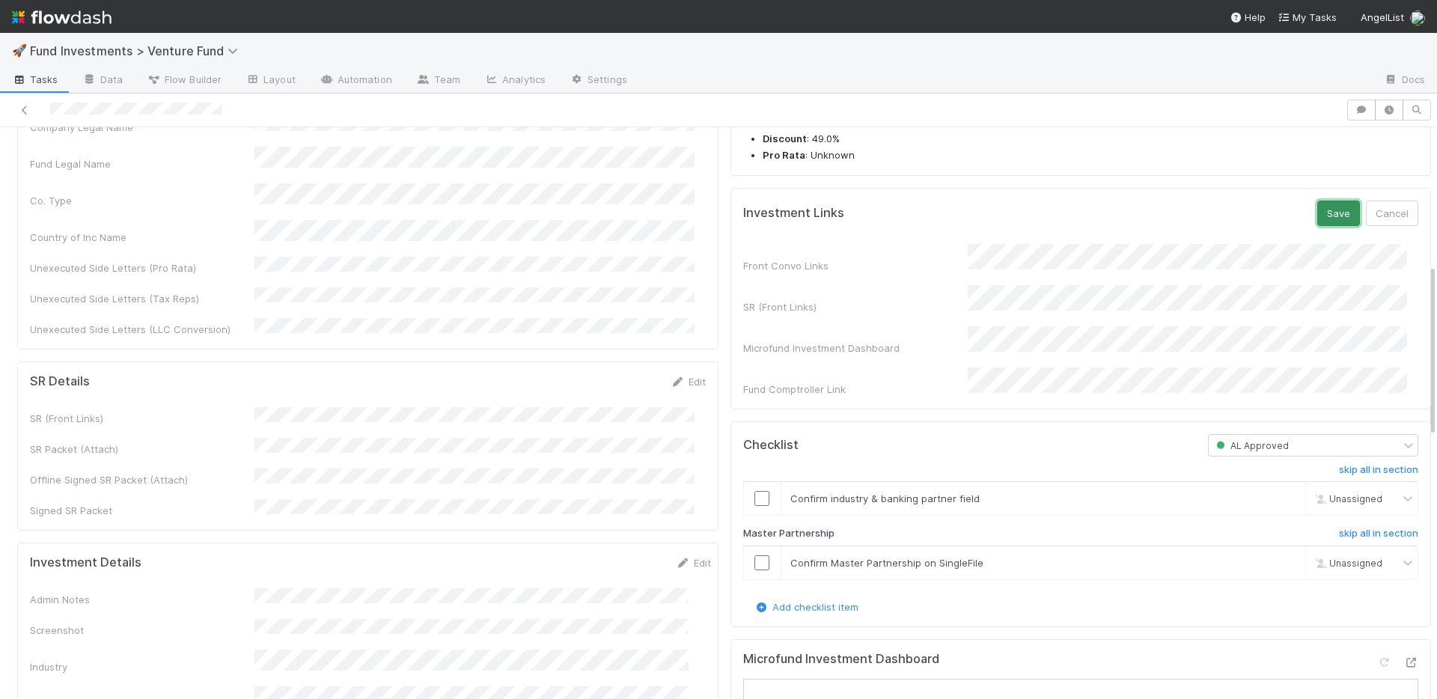
click at [1317, 226] on button "Save" at bounding box center [1338, 213] width 43 height 25
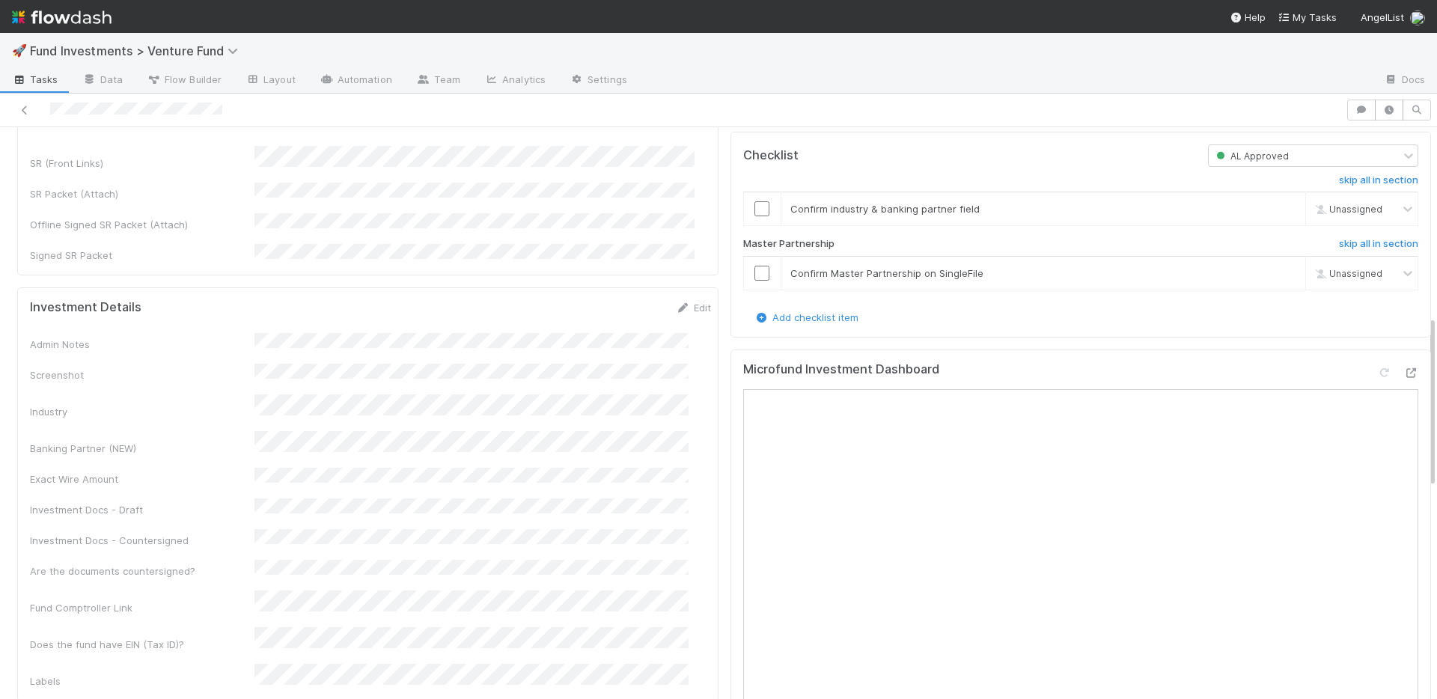
scroll to position [1165, 0]
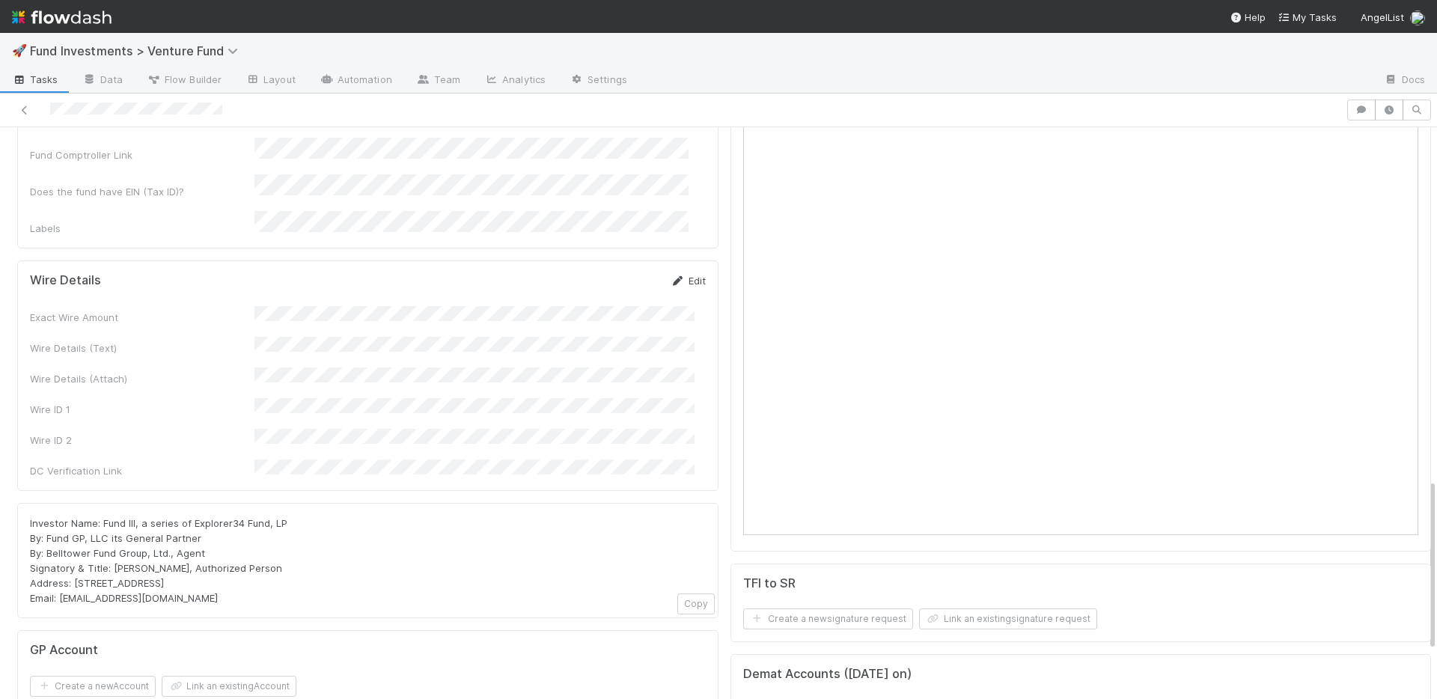
click at [679, 275] on link "Edit" at bounding box center [688, 281] width 35 height 12
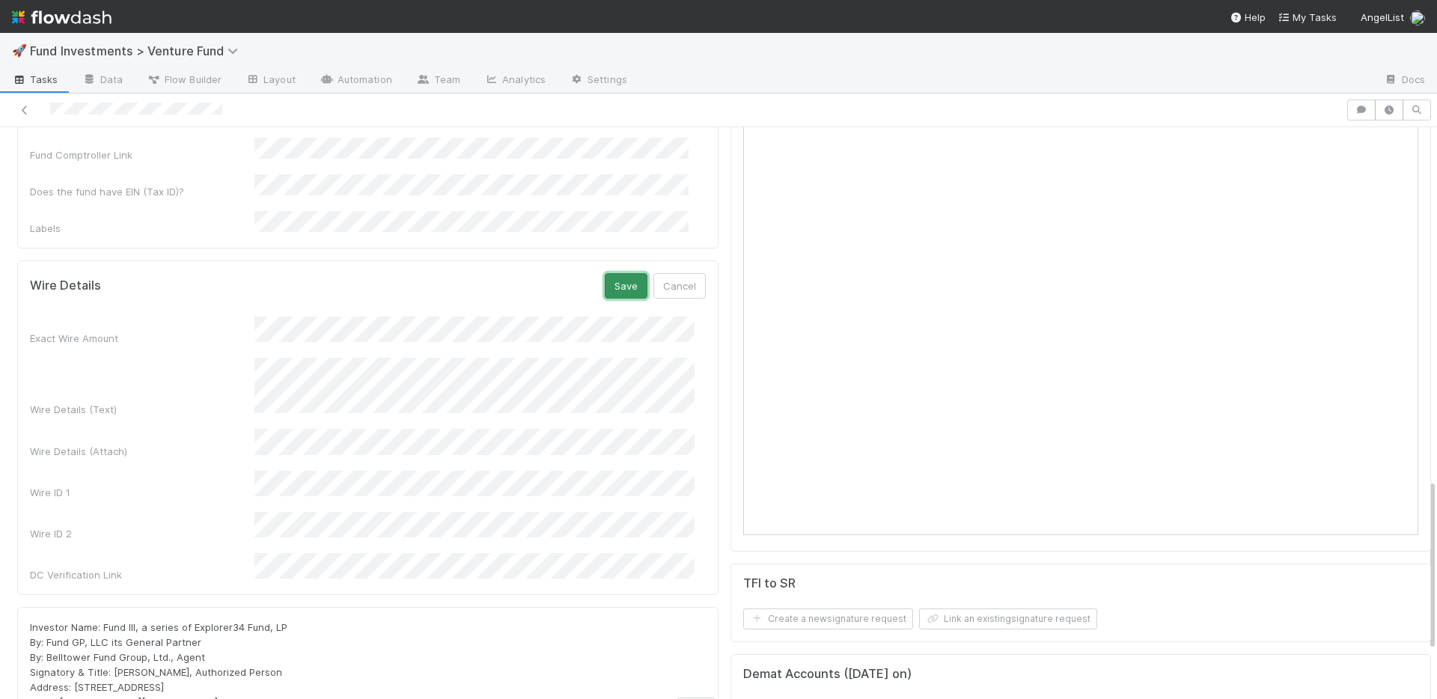
click at [605, 273] on button "Save" at bounding box center [626, 285] width 43 height 25
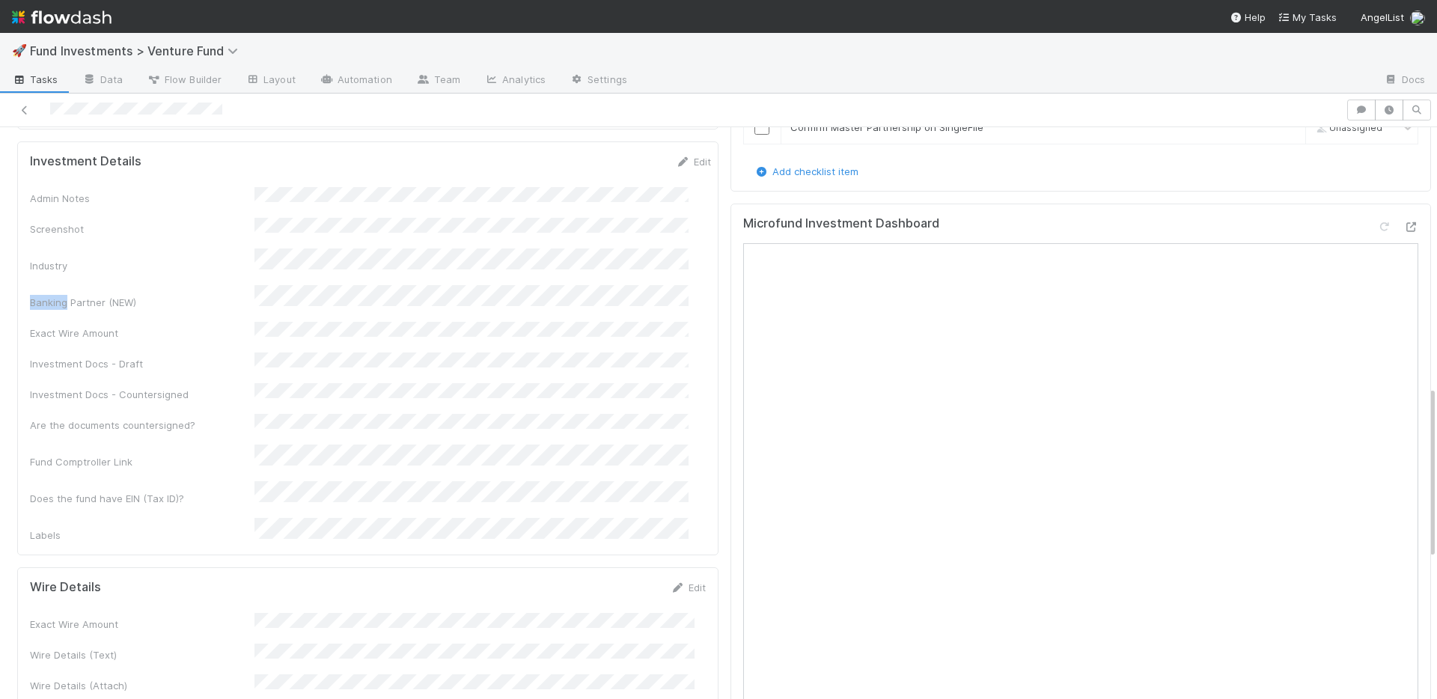
scroll to position [869, 0]
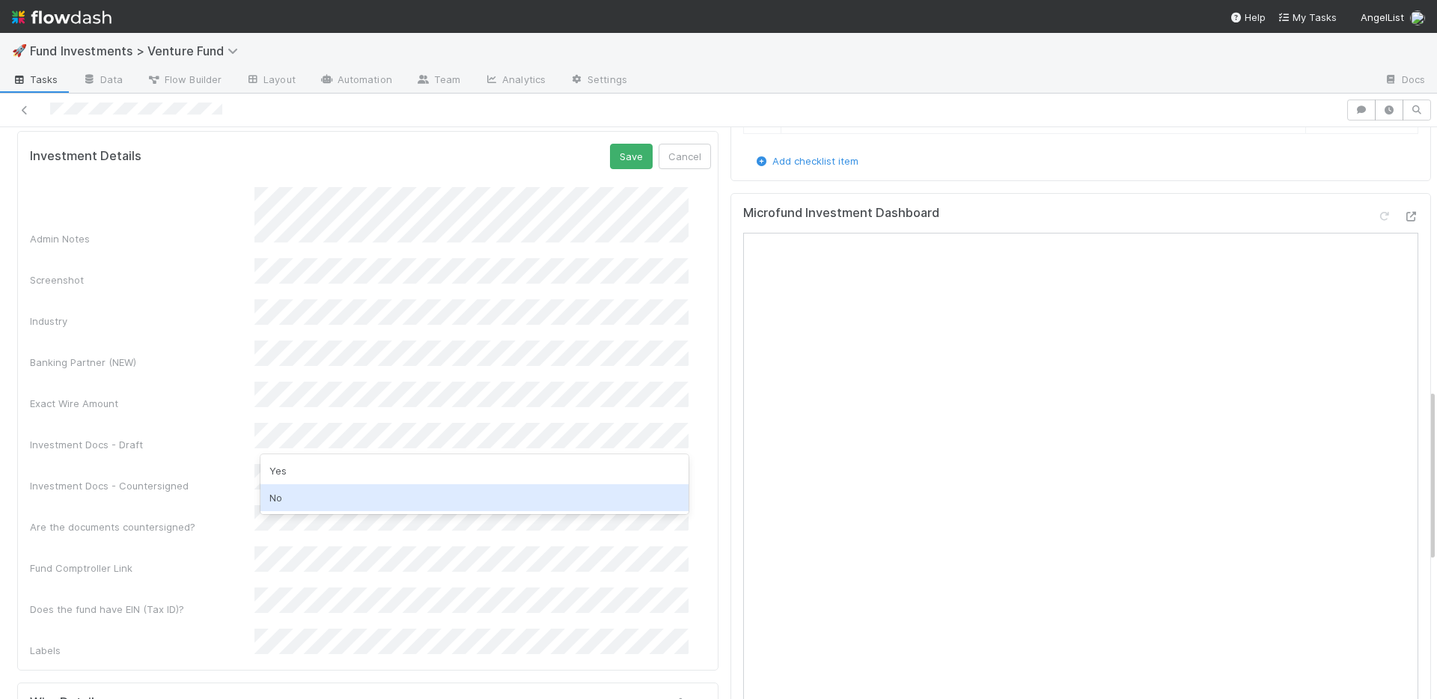
click at [301, 487] on div "No" at bounding box center [474, 497] width 428 height 27
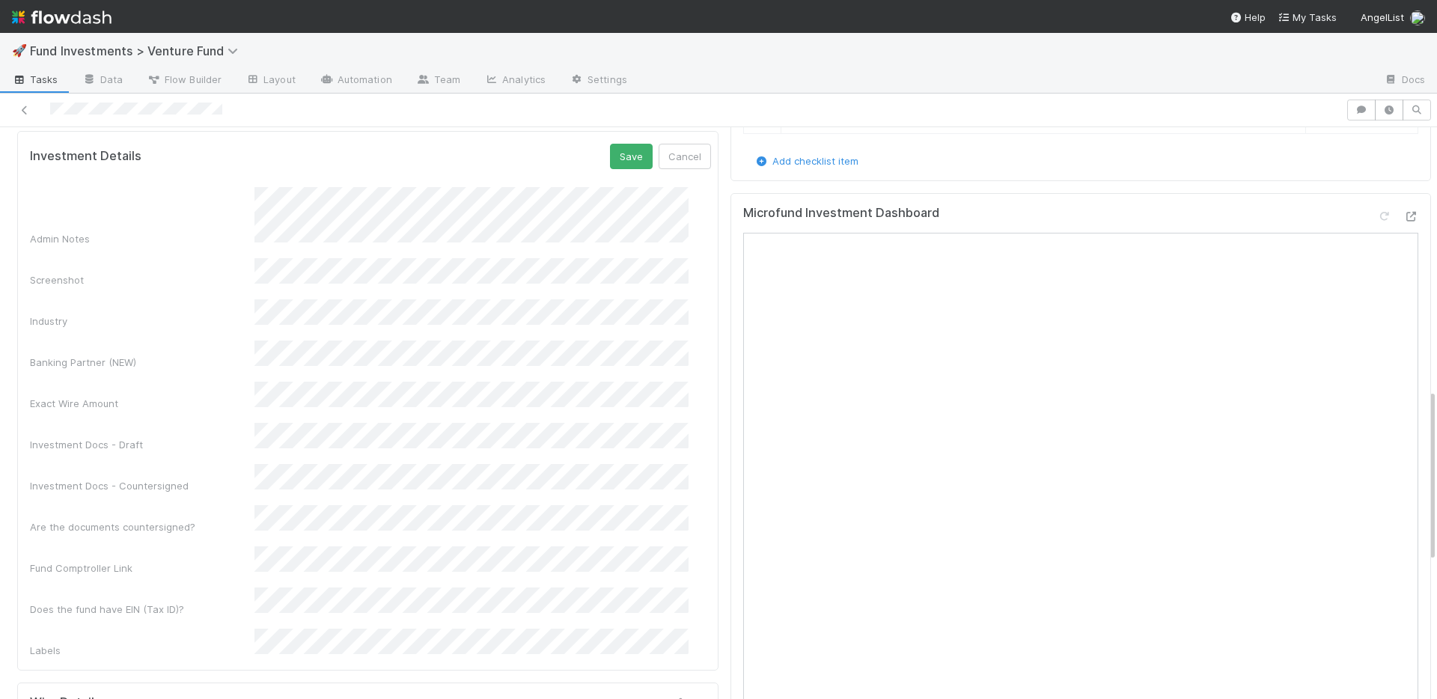
click at [233, 449] on div "Admin Notes Screenshot Industry Banking Partner (NEW) Exact Wire Amount Investm…" at bounding box center [370, 422] width 681 height 471
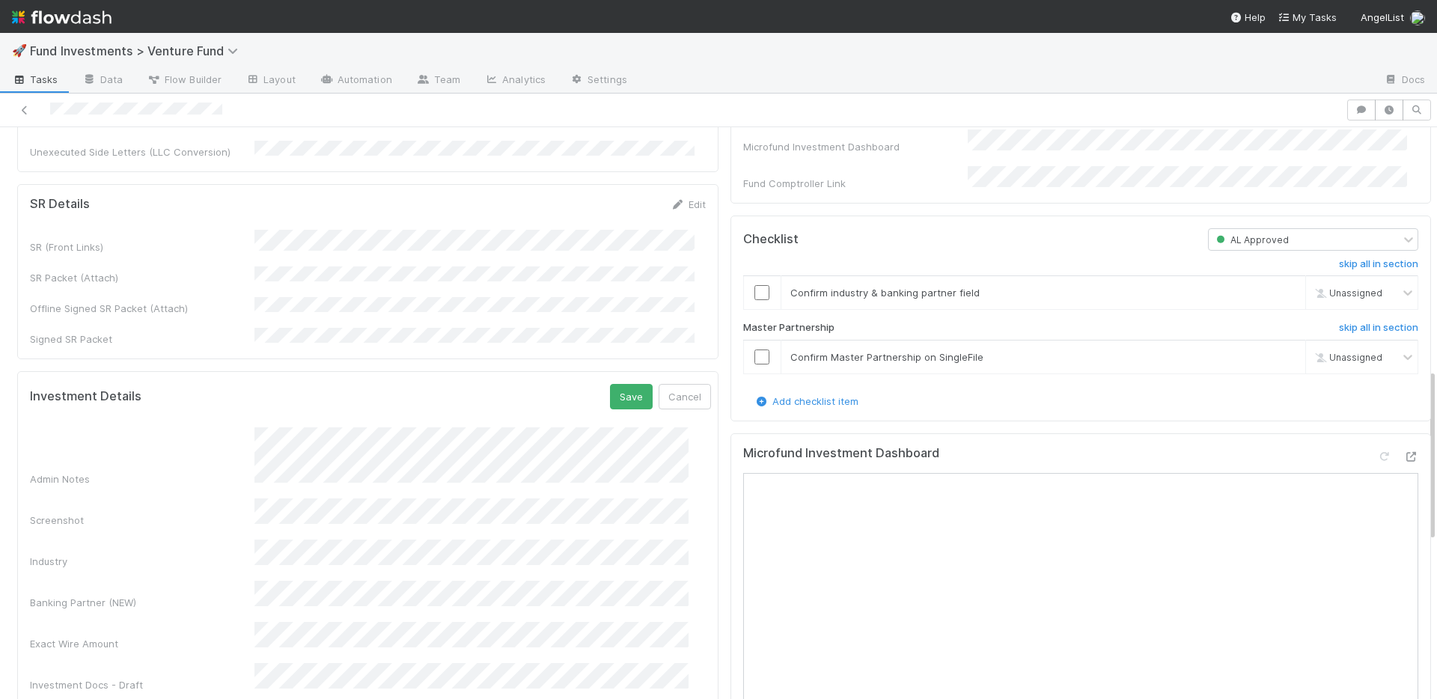
scroll to position [596, 0]
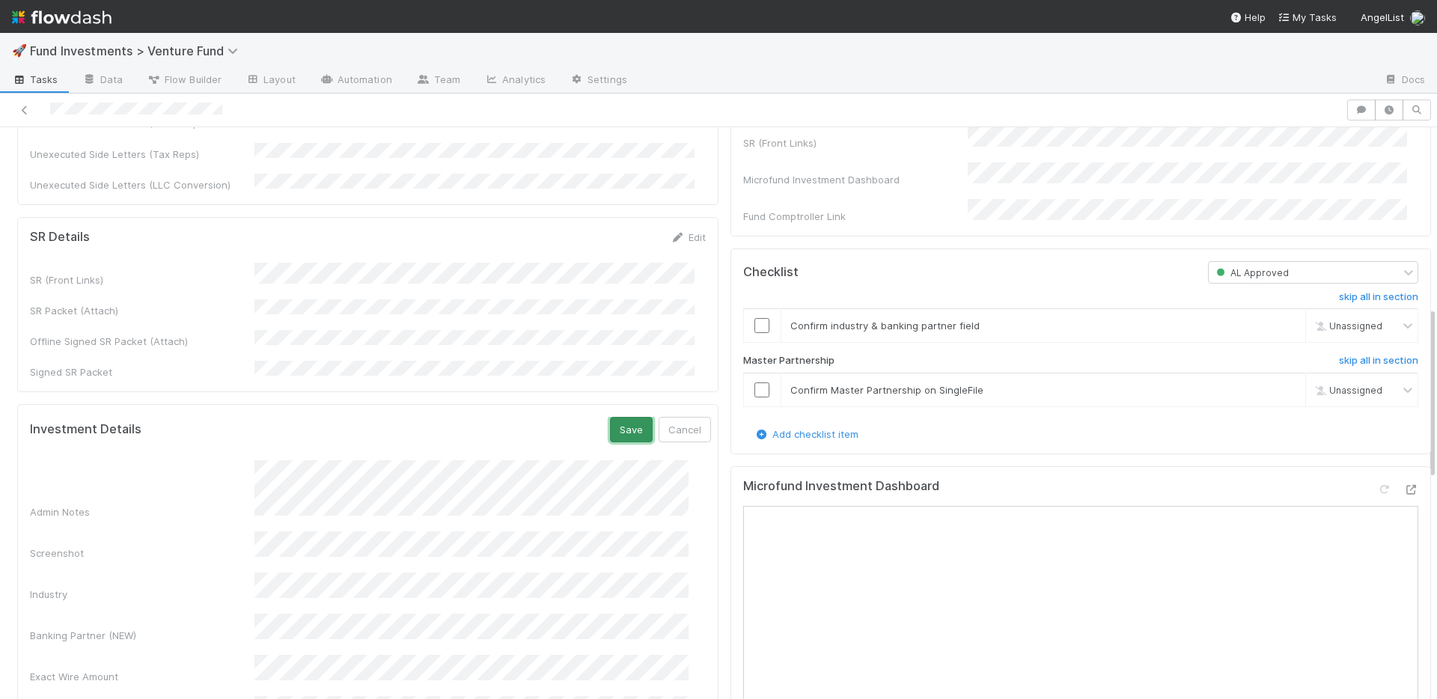
drag, startPoint x: 608, startPoint y: 369, endPoint x: 603, endPoint y: 352, distance: 17.8
click at [610, 417] on button "Save" at bounding box center [631, 429] width 43 height 25
click at [677, 418] on link "Edit" at bounding box center [693, 424] width 35 height 12
click at [614, 417] on button "Save" at bounding box center [631, 429] width 43 height 25
click at [754, 397] on input "checkbox" at bounding box center [761, 389] width 15 height 15
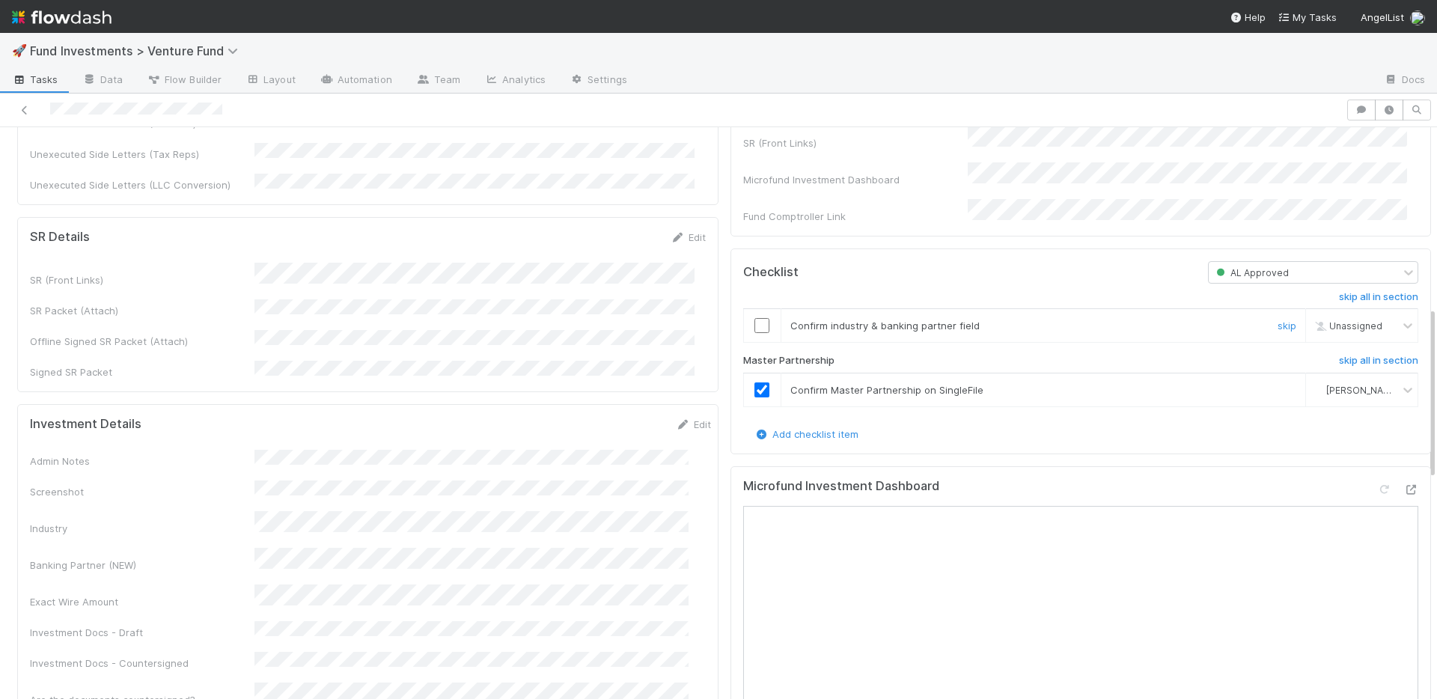
click at [754, 333] on input "checkbox" at bounding box center [761, 325] width 15 height 15
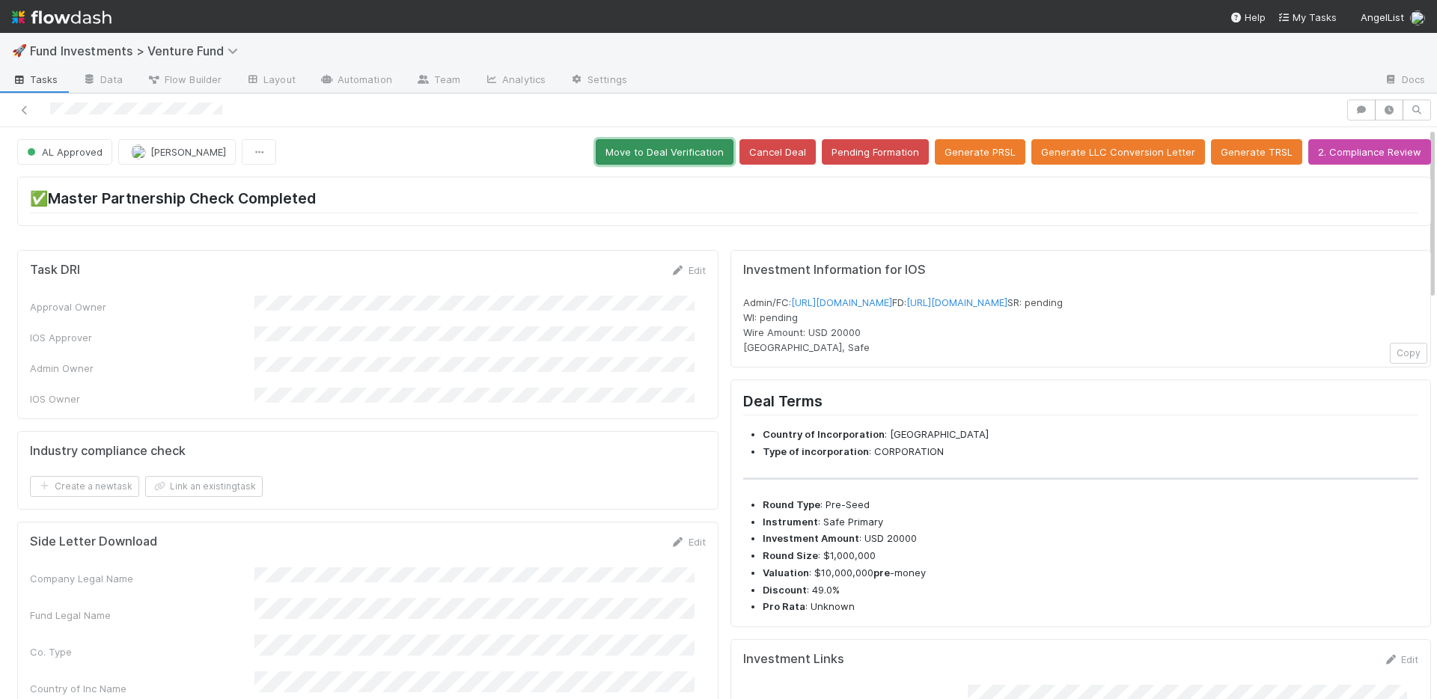
drag, startPoint x: 690, startPoint y: 145, endPoint x: 630, endPoint y: 130, distance: 61.7
click at [686, 141] on button "Move to Deal Verification" at bounding box center [665, 151] width 138 height 25
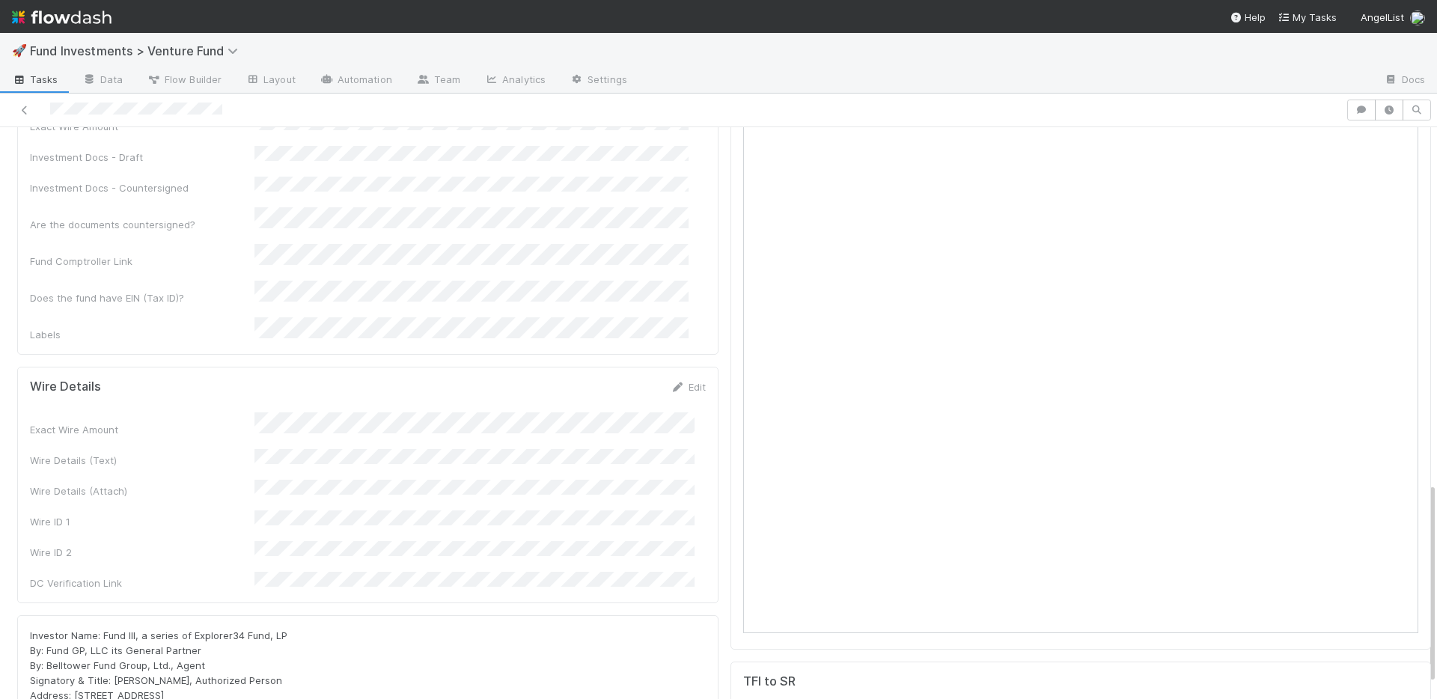
scroll to position [1013, 0]
drag, startPoint x: 225, startPoint y: 573, endPoint x: 76, endPoint y: 572, distance: 148.9
click at [76, 625] on div "Investor Name: Fund III, a series of Explorer34 Fund, LP By: Fund GP, LLC its G…" at bounding box center [368, 670] width 676 height 90
copy span "[STREET_ADDRESS]"
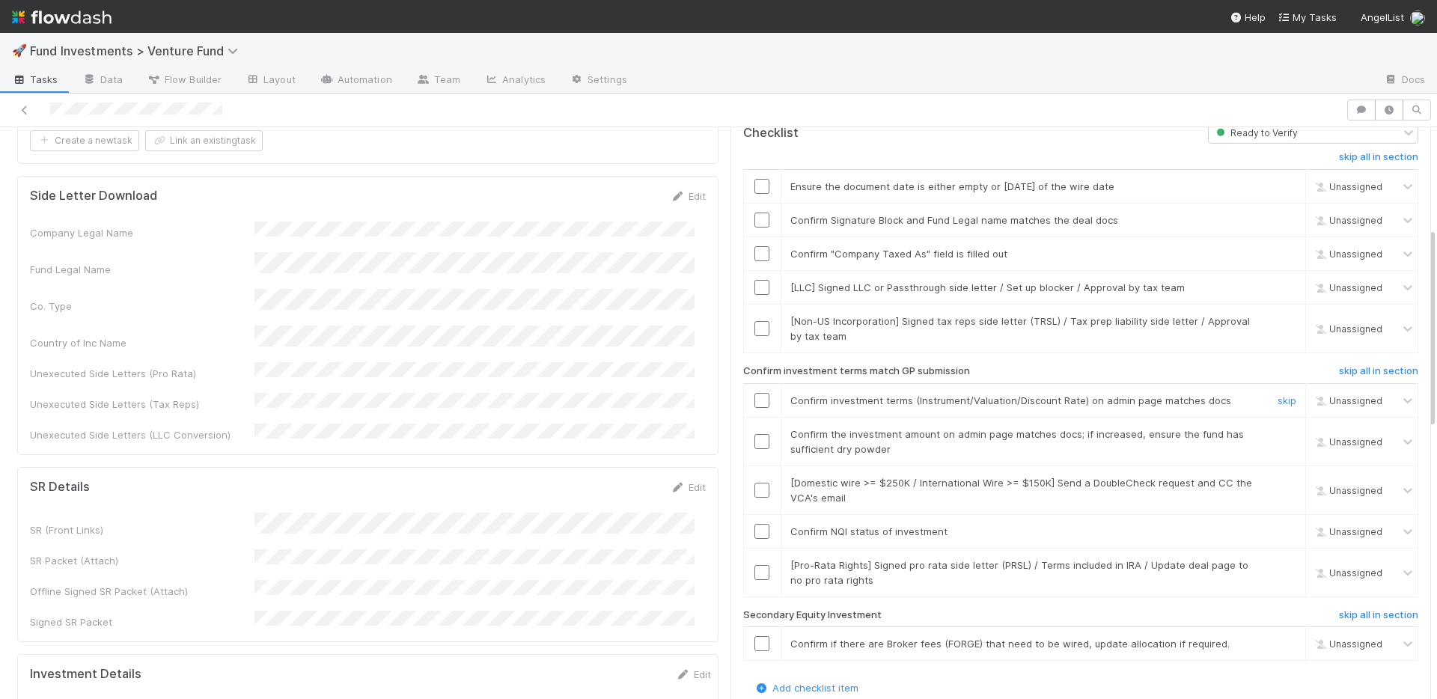
click at [754, 393] on input "checkbox" at bounding box center [761, 400] width 15 height 15
click at [1339, 609] on h6 "skip all in section" at bounding box center [1378, 615] width 79 height 12
click at [1278, 559] on link "skip" at bounding box center [1287, 565] width 19 height 12
drag, startPoint x: 748, startPoint y: 516, endPoint x: 750, endPoint y: 451, distance: 64.4
click at [754, 524] on input "checkbox" at bounding box center [761, 531] width 15 height 15
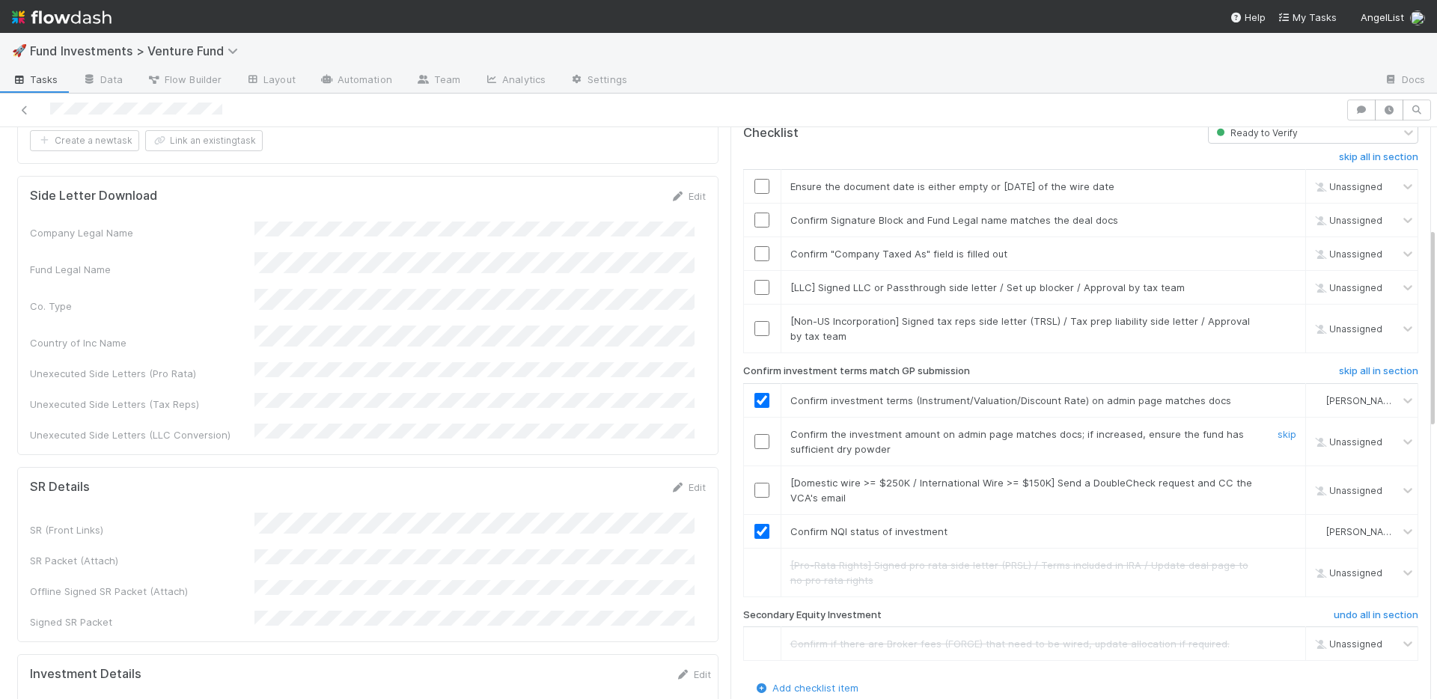
click at [754, 434] on input "checkbox" at bounding box center [761, 441] width 15 height 15
click at [1278, 477] on link "skip" at bounding box center [1287, 483] width 19 height 12
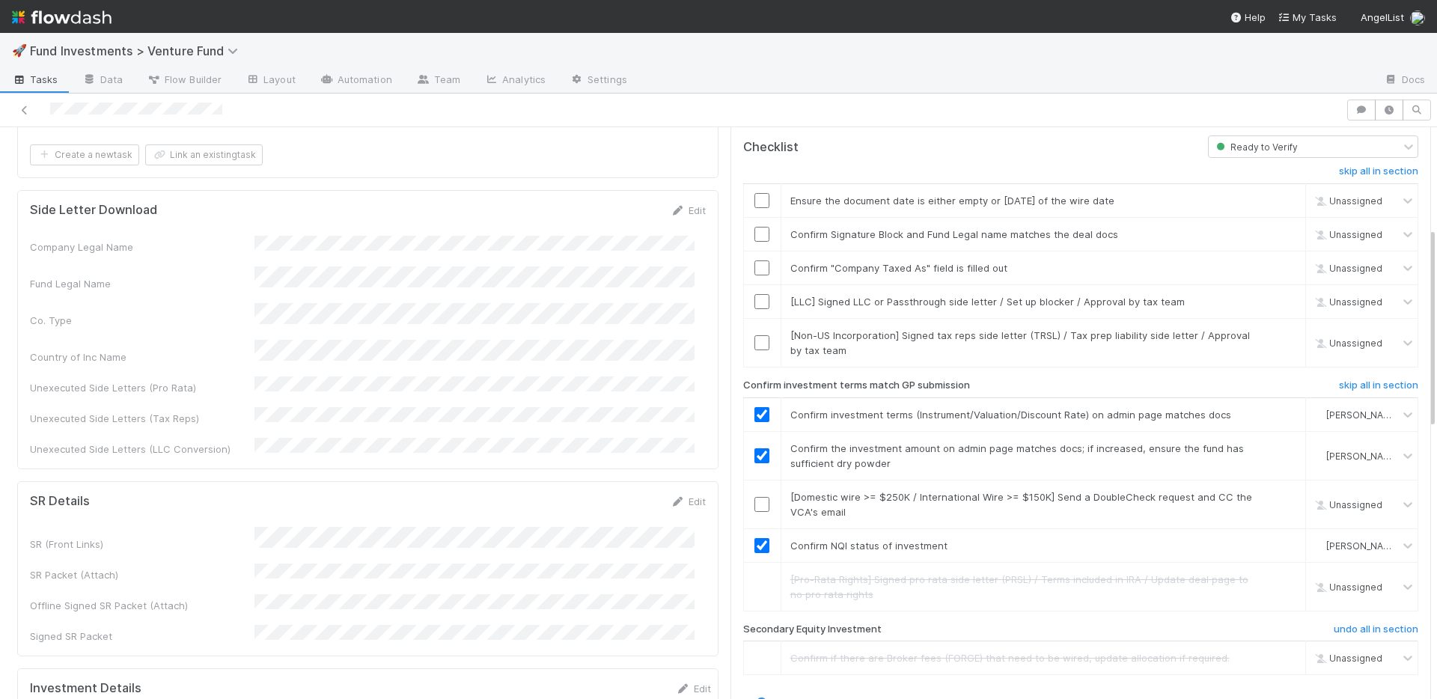
scroll to position [254, 0]
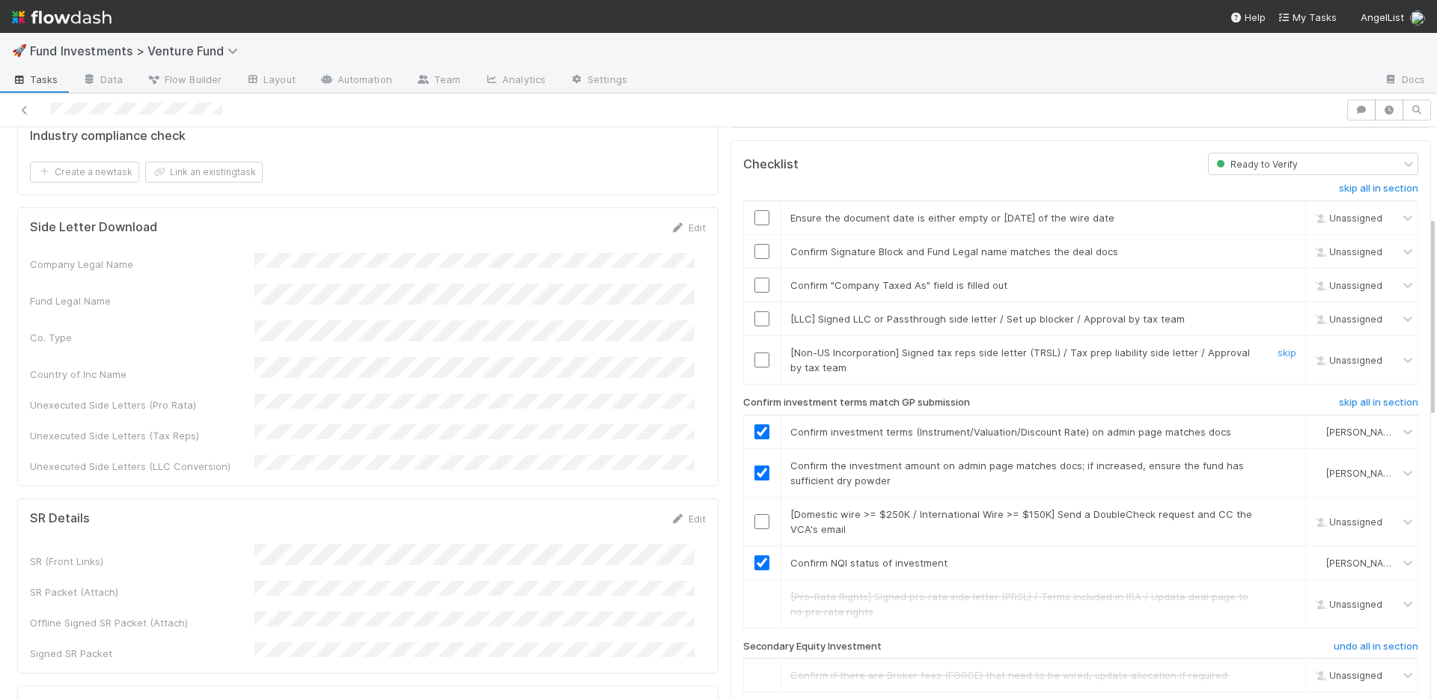
drag, startPoint x: 1267, startPoint y: 336, endPoint x: 1259, endPoint y: 311, distance: 26.7
click at [1278, 347] on link "skip" at bounding box center [1287, 353] width 19 height 12
click at [1278, 313] on link "skip" at bounding box center [1287, 319] width 19 height 12
click at [754, 278] on input "checkbox" at bounding box center [761, 285] width 15 height 15
drag, startPoint x: 749, startPoint y: 238, endPoint x: 749, endPoint y: 220, distance: 18.0
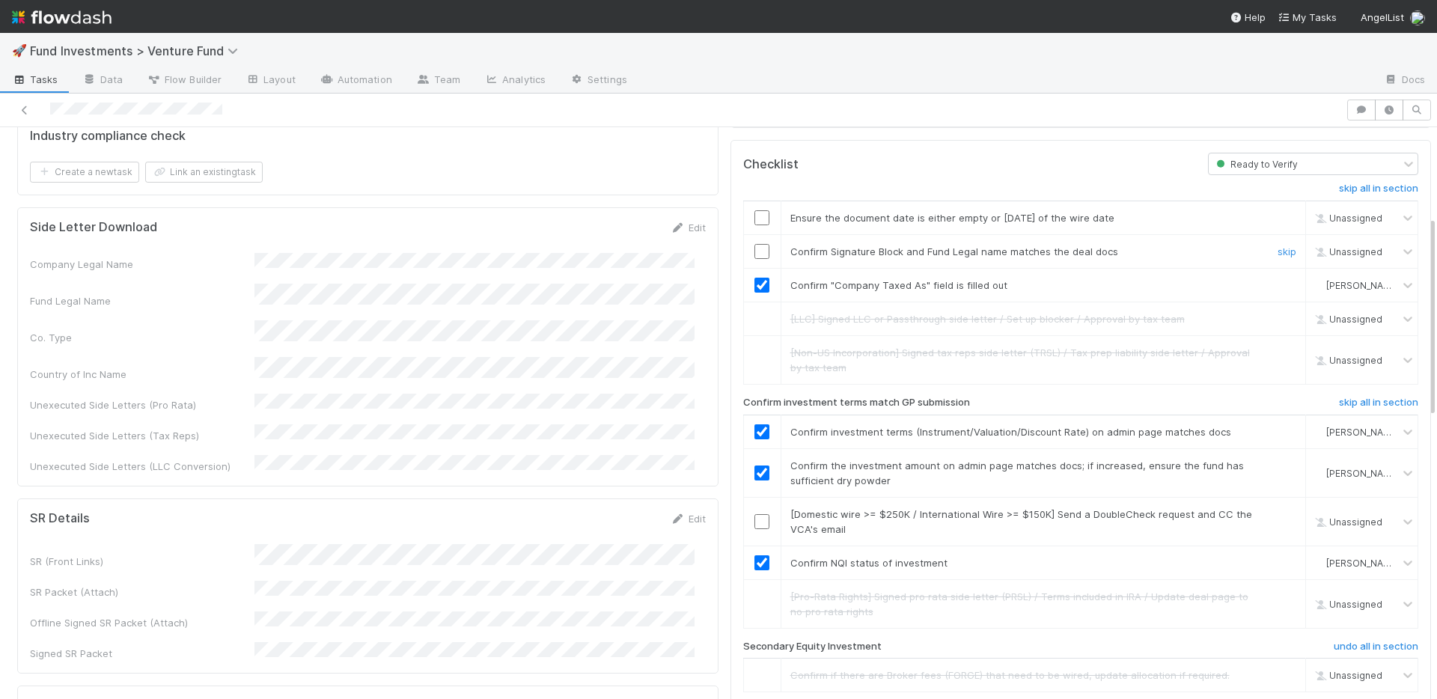
click at [754, 244] on input "checkbox" at bounding box center [761, 251] width 15 height 15
click at [754, 210] on input "checkbox" at bounding box center [761, 217] width 15 height 15
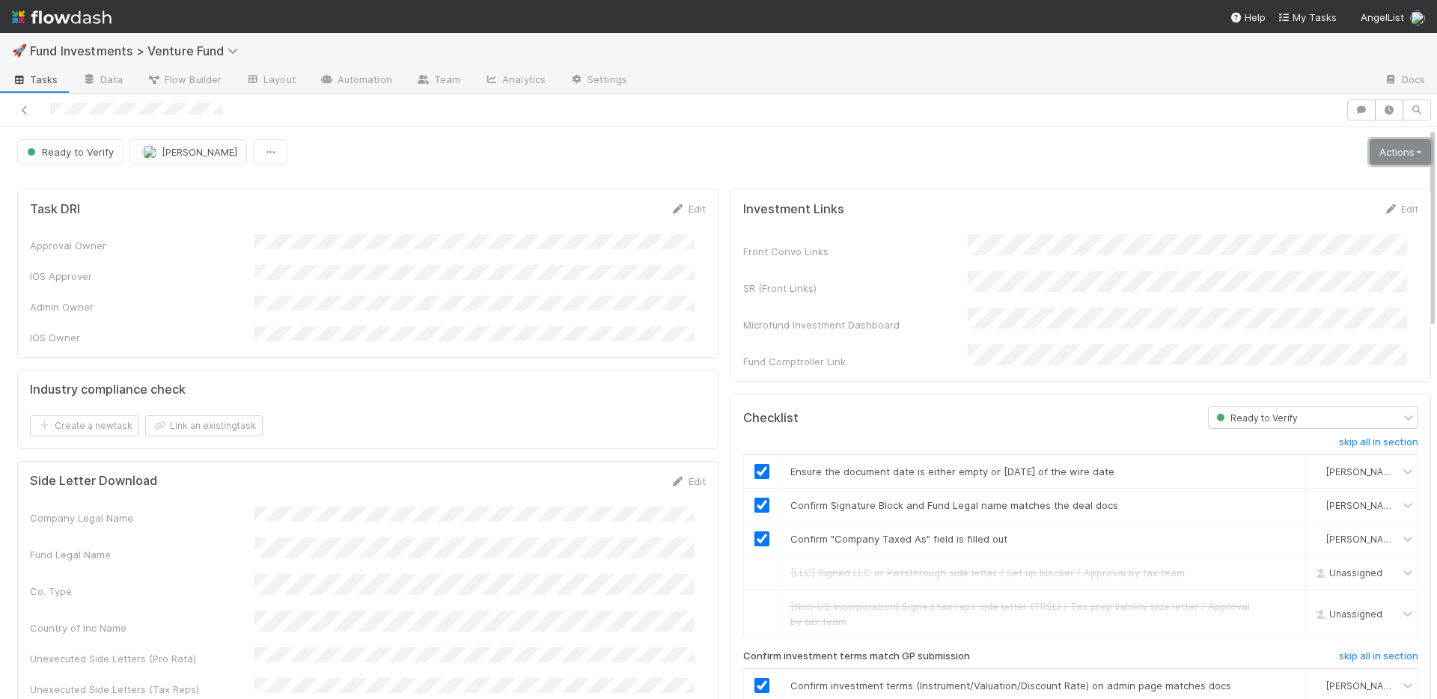
click at [1370, 153] on link "Actions" at bounding box center [1400, 151] width 61 height 25
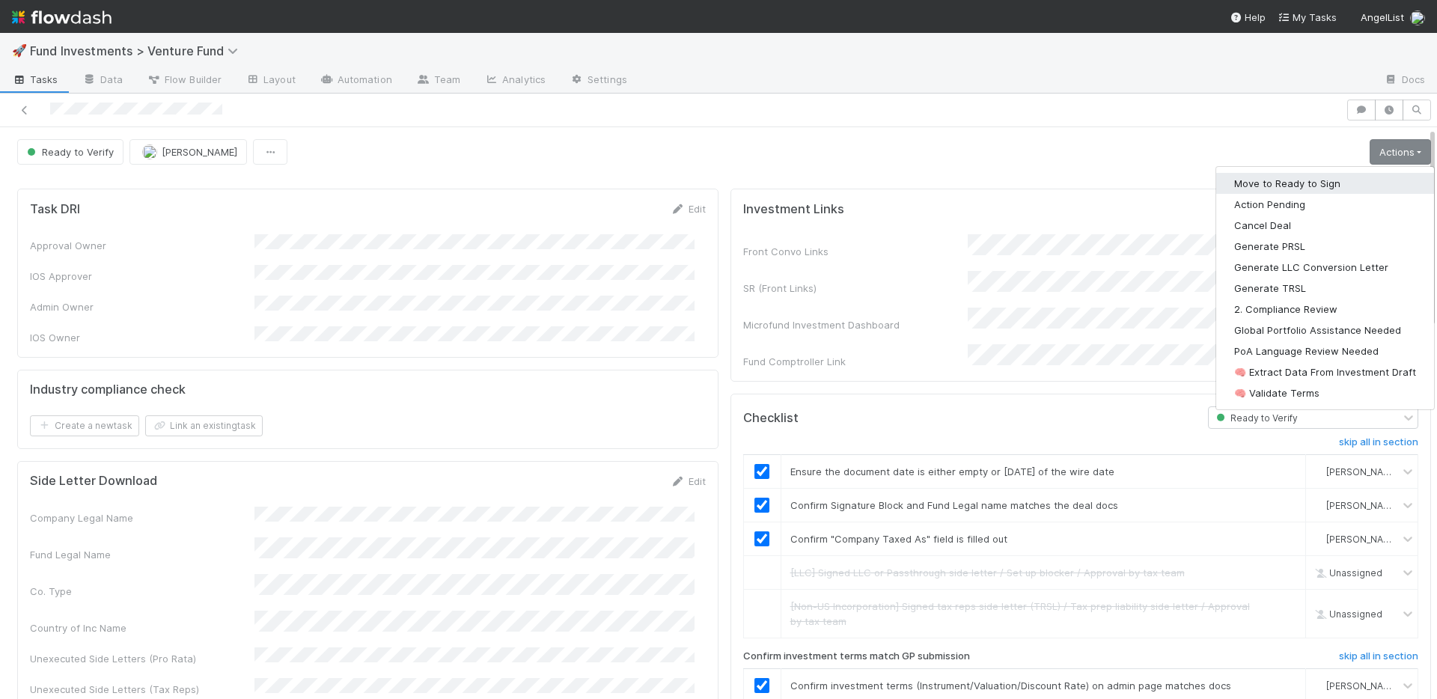
click at [1313, 174] on button "Move to Ready to Sign" at bounding box center [1325, 183] width 218 height 21
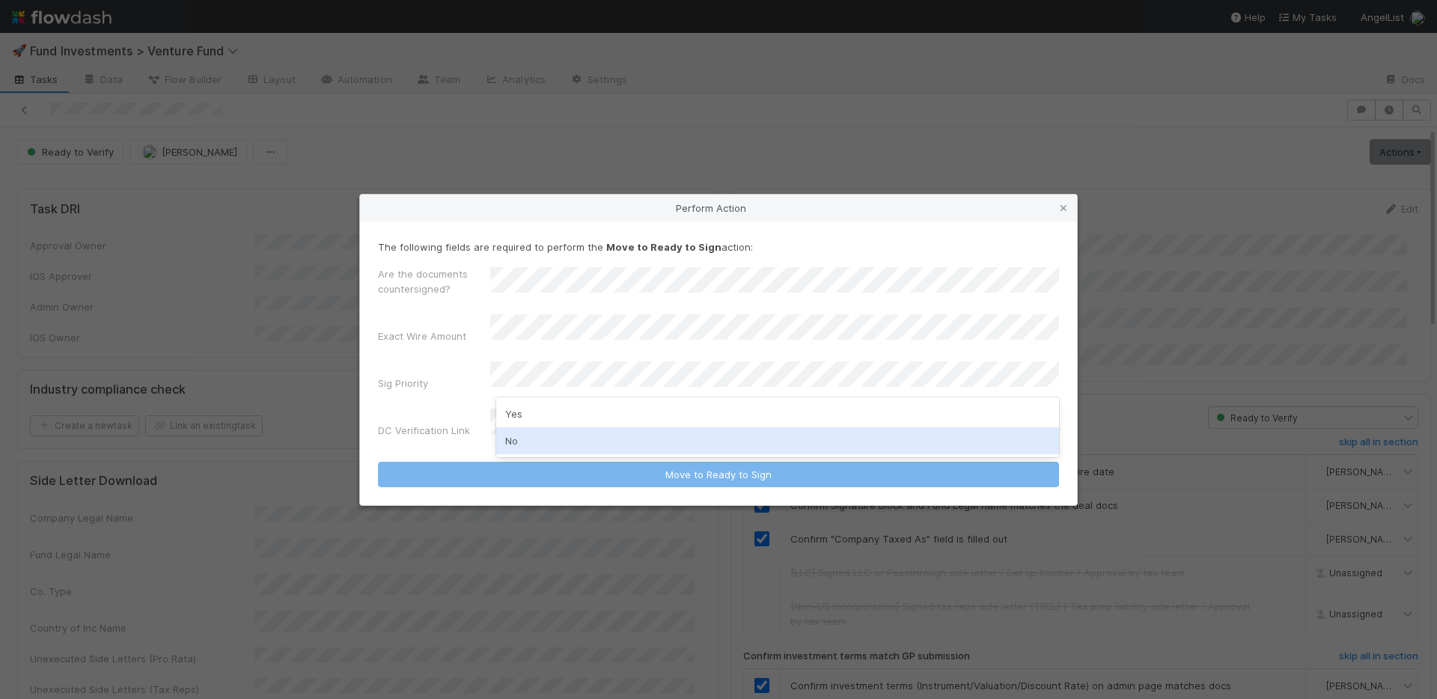
drag, startPoint x: 550, startPoint y: 441, endPoint x: 552, endPoint y: 430, distance: 11.3
click at [550, 441] on div "No" at bounding box center [777, 440] width 563 height 27
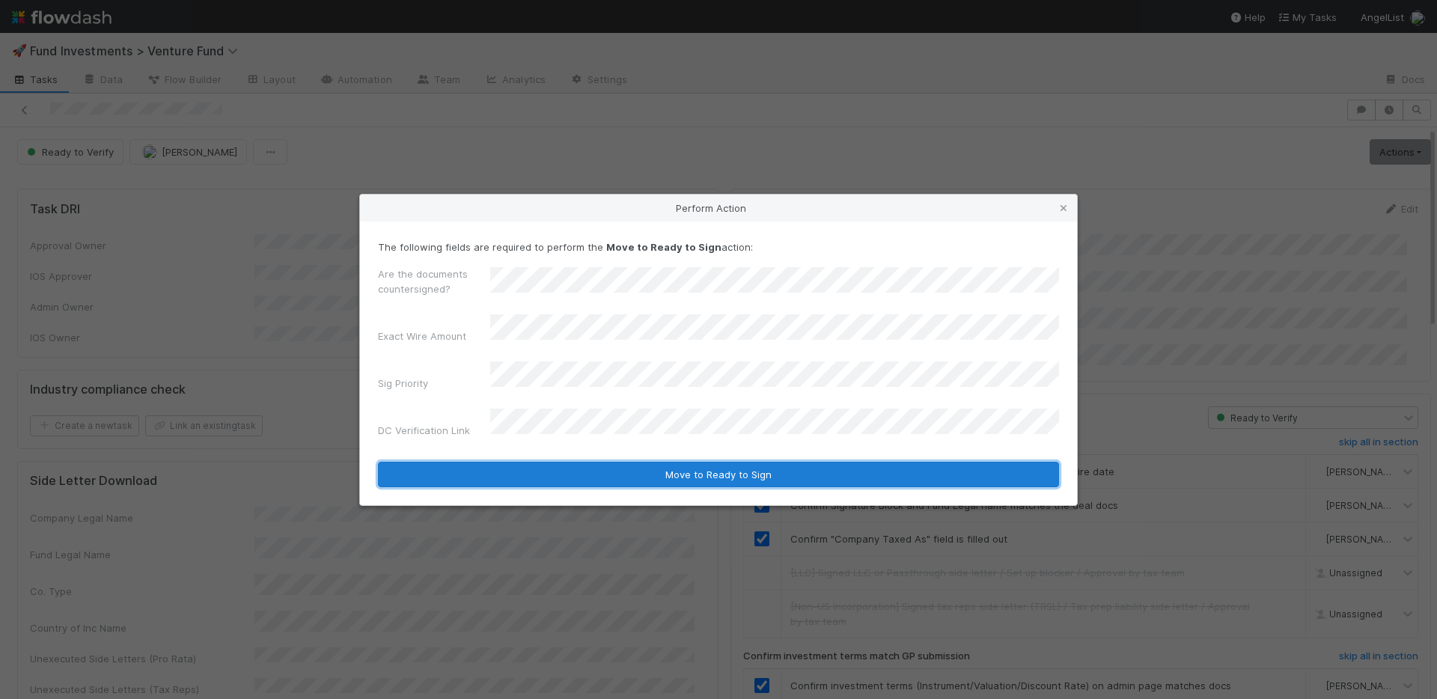
click at [588, 469] on button "Move to Ready to Sign" at bounding box center [718, 474] width 681 height 25
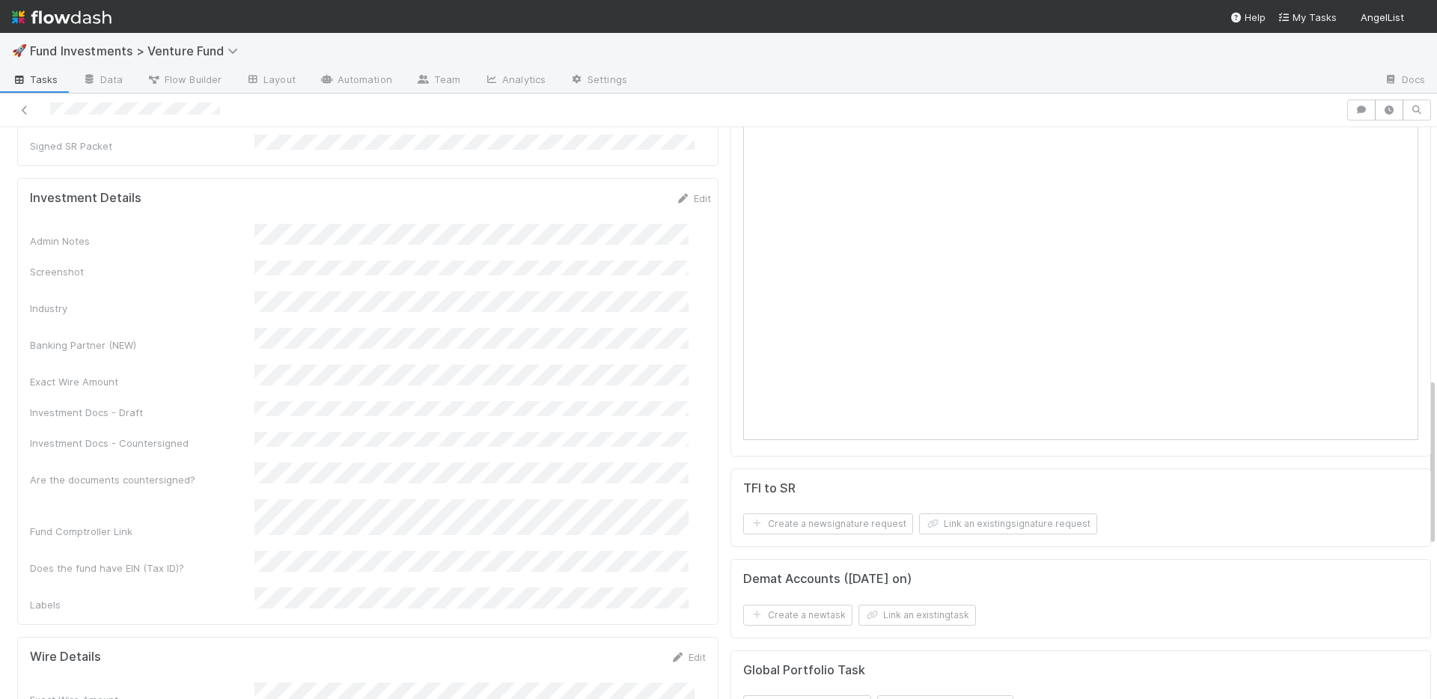
scroll to position [1004, 0]
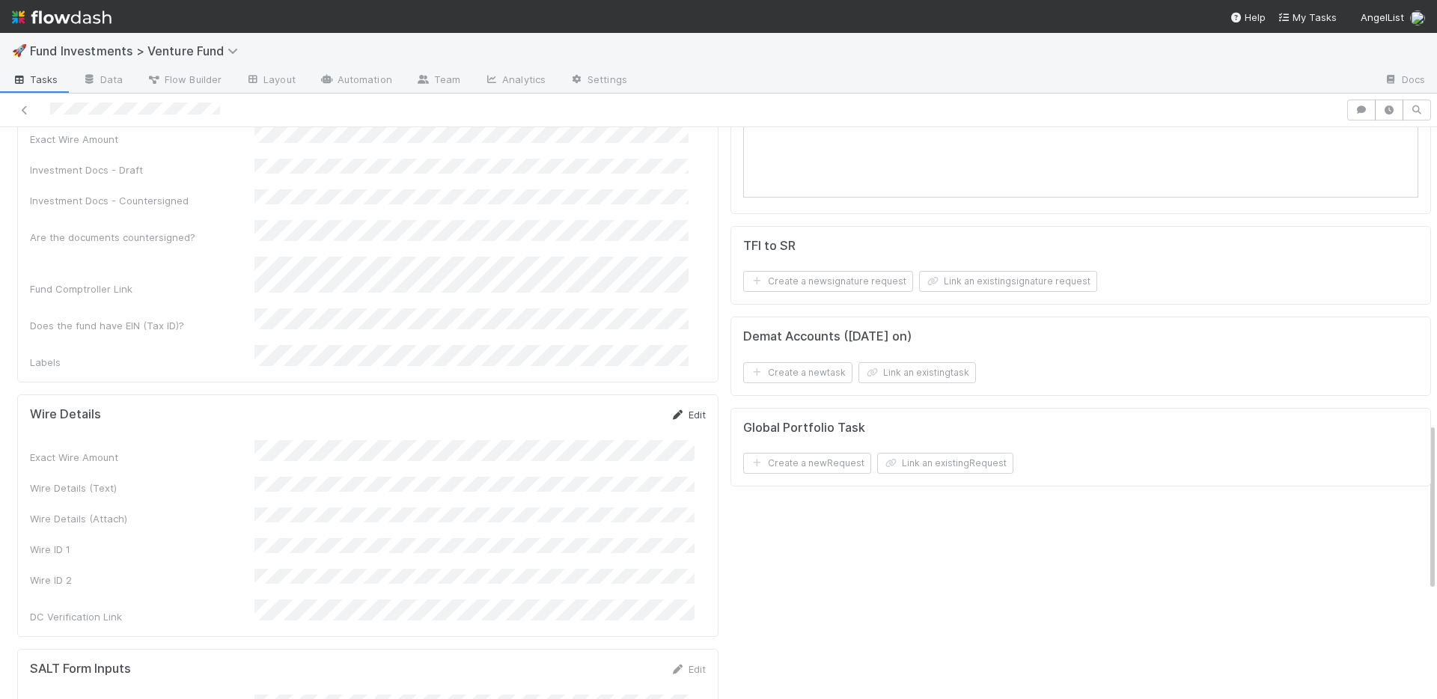
click at [684, 409] on link "Edit" at bounding box center [688, 415] width 35 height 12
click at [611, 407] on button "Save" at bounding box center [626, 419] width 43 height 25
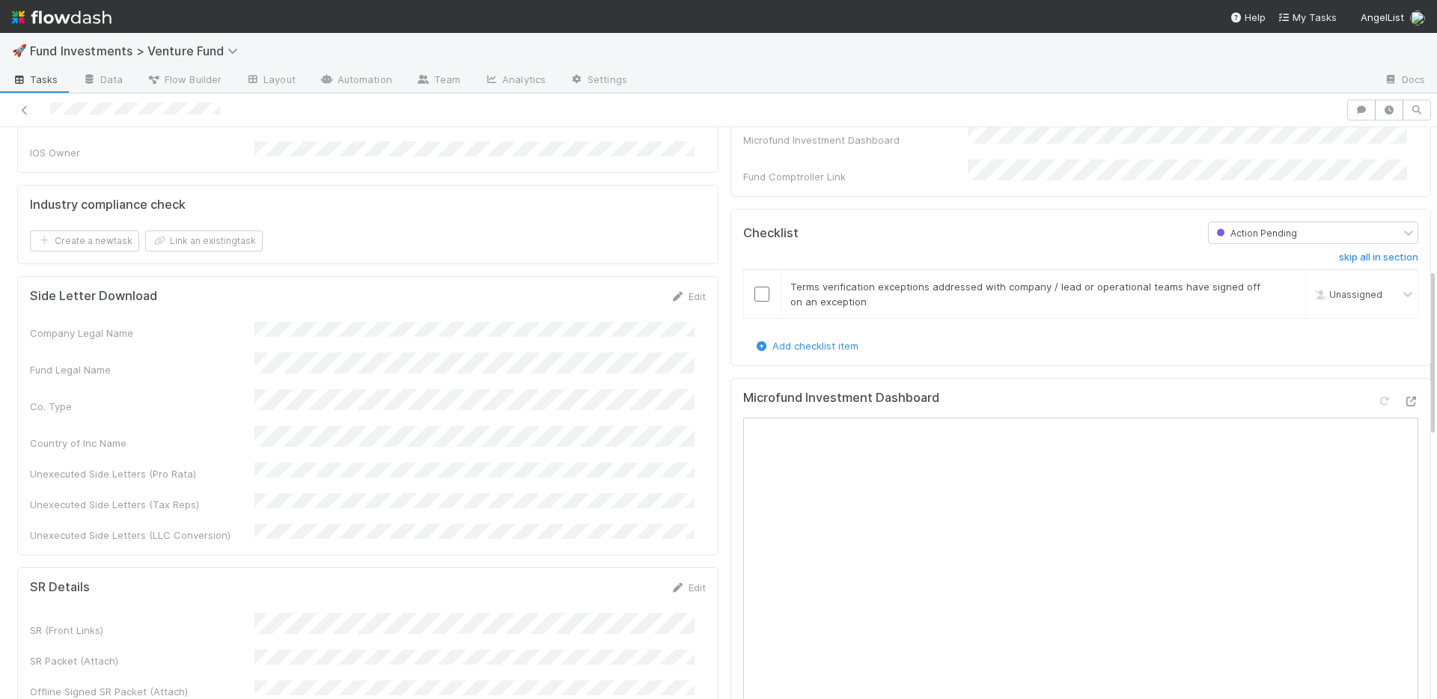
scroll to position [492, 0]
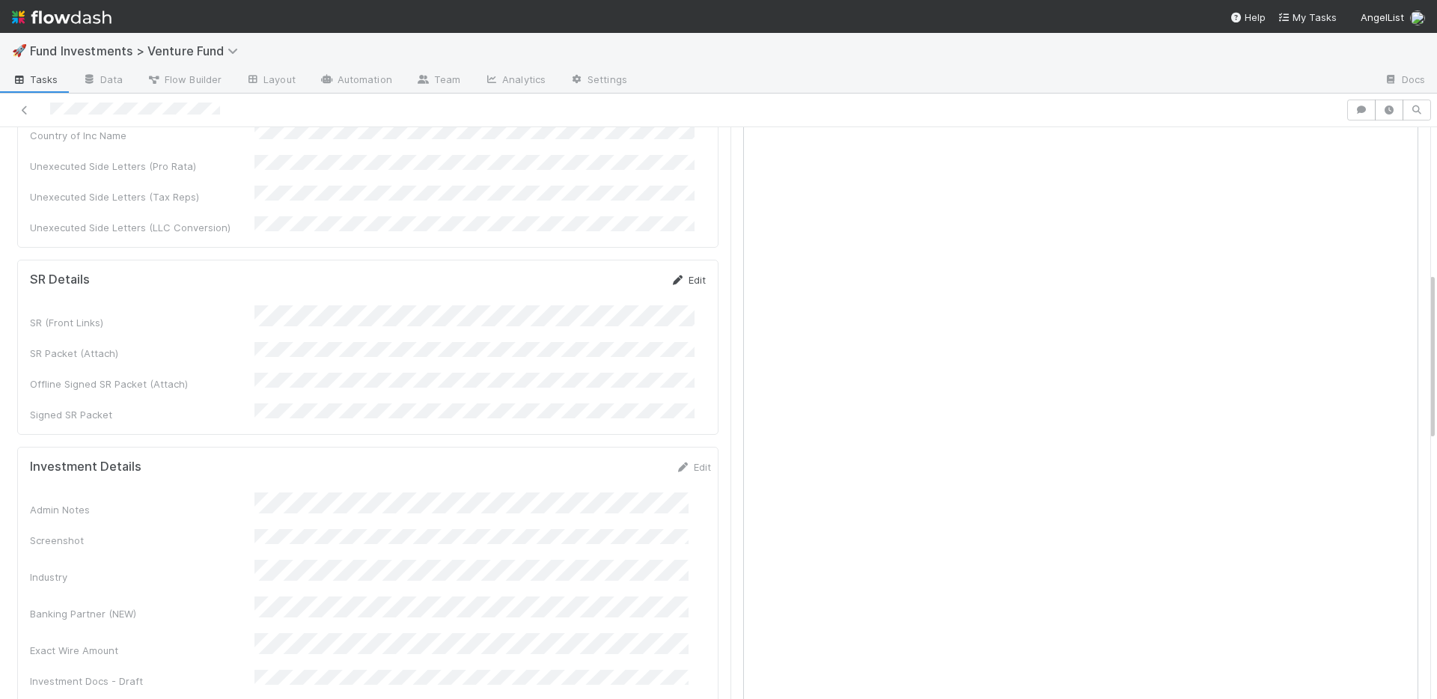
click at [680, 274] on link "Edit" at bounding box center [688, 280] width 35 height 12
click at [617, 272] on button "Save" at bounding box center [626, 284] width 43 height 25
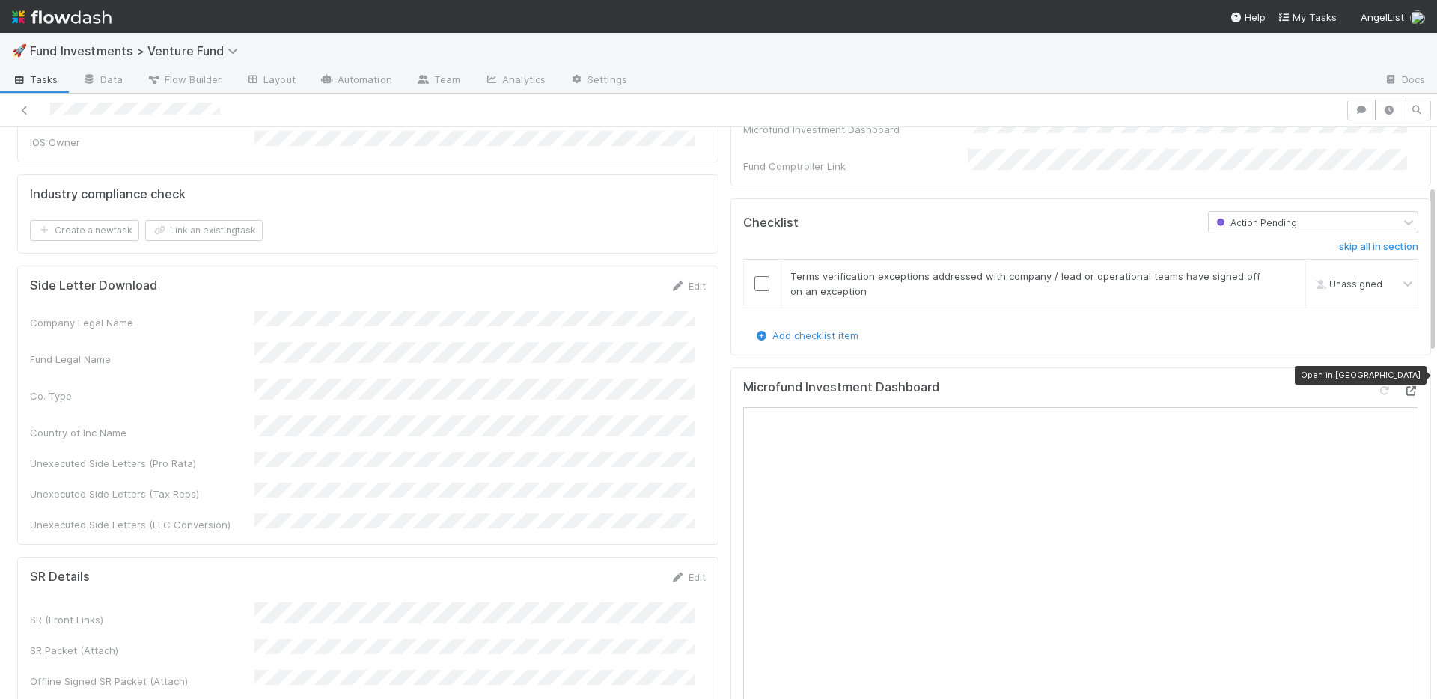
click at [1403, 386] on icon at bounding box center [1410, 391] width 15 height 10
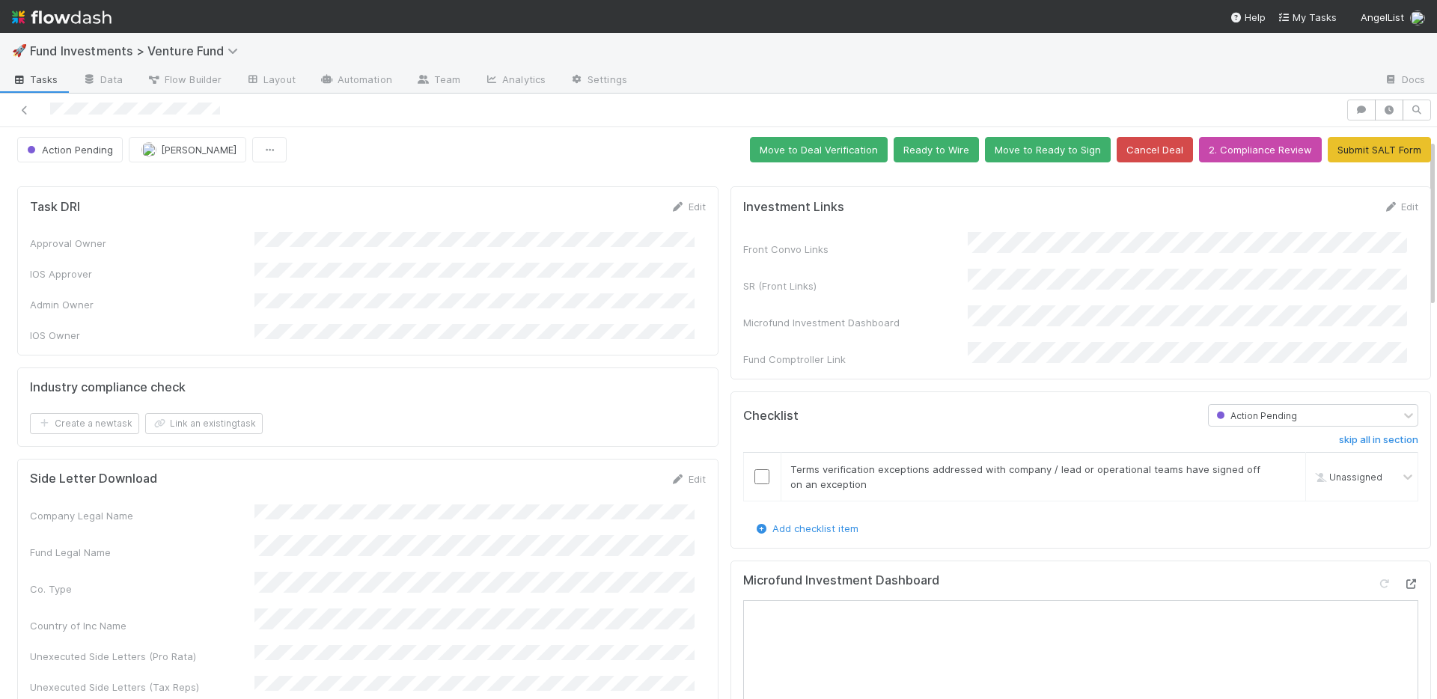
scroll to position [0, 0]
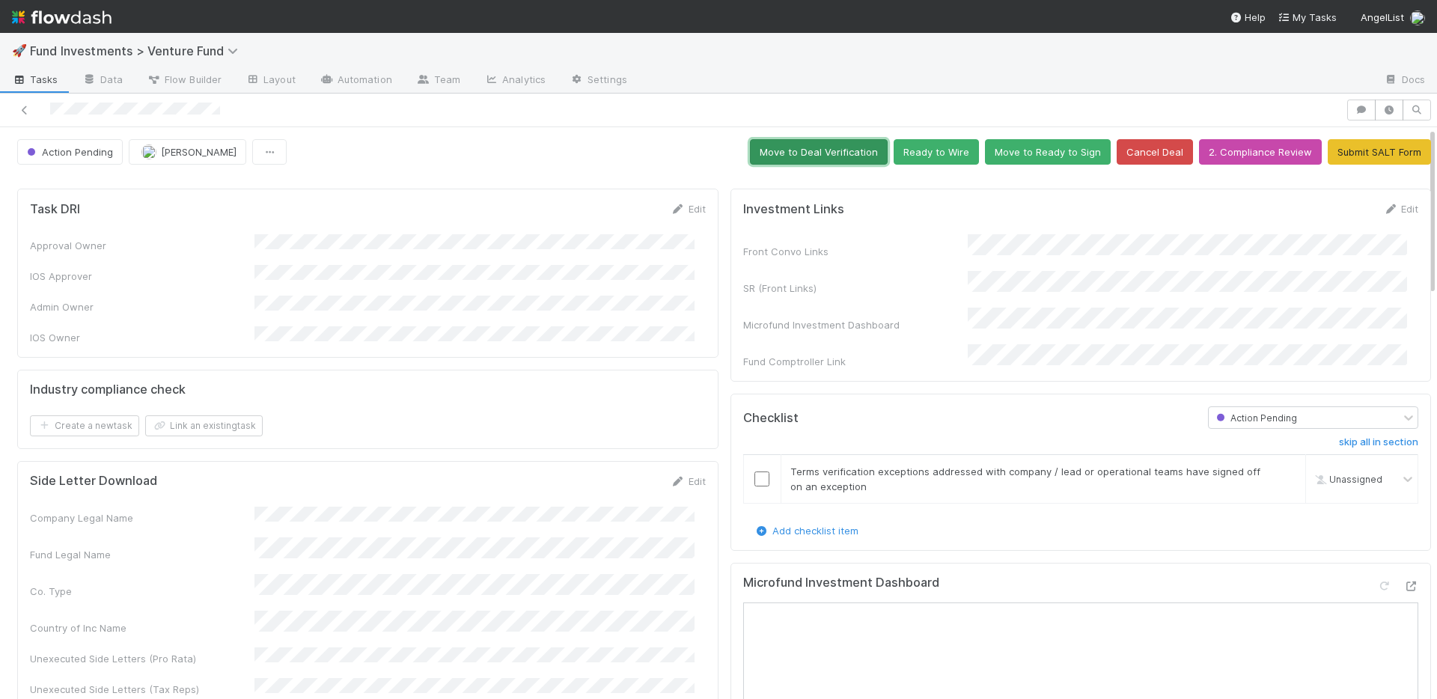
click at [831, 150] on button "Move to Deal Verification" at bounding box center [819, 151] width 138 height 25
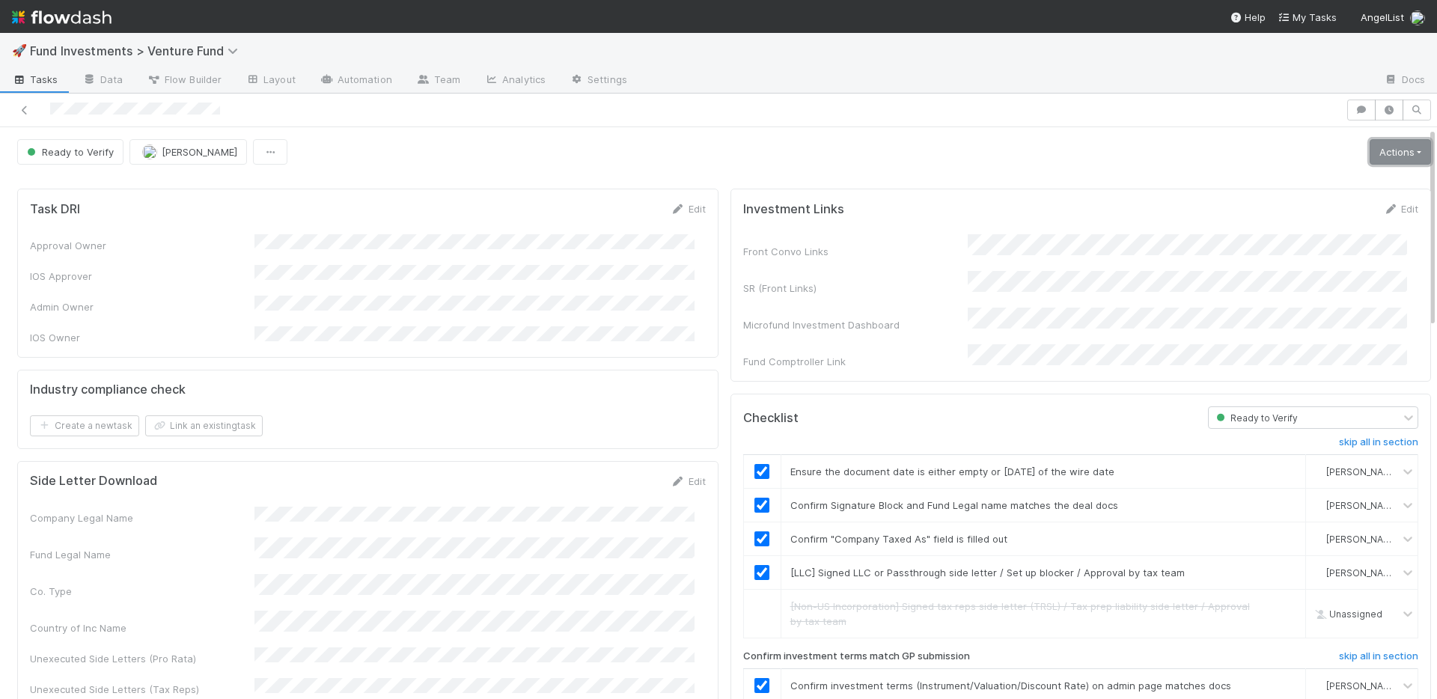
click at [1370, 154] on link "Actions" at bounding box center [1400, 151] width 61 height 25
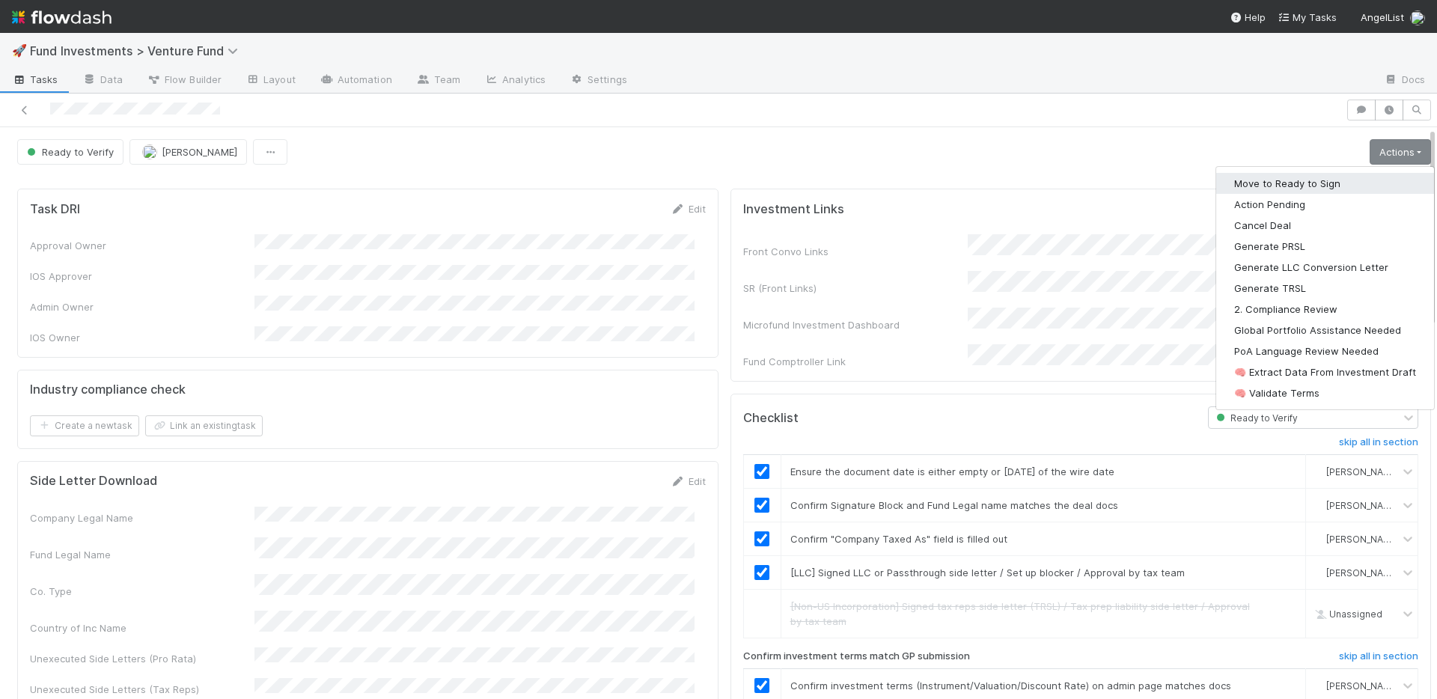
click at [1300, 187] on button "Move to Ready to Sign" at bounding box center [1325, 183] width 218 height 21
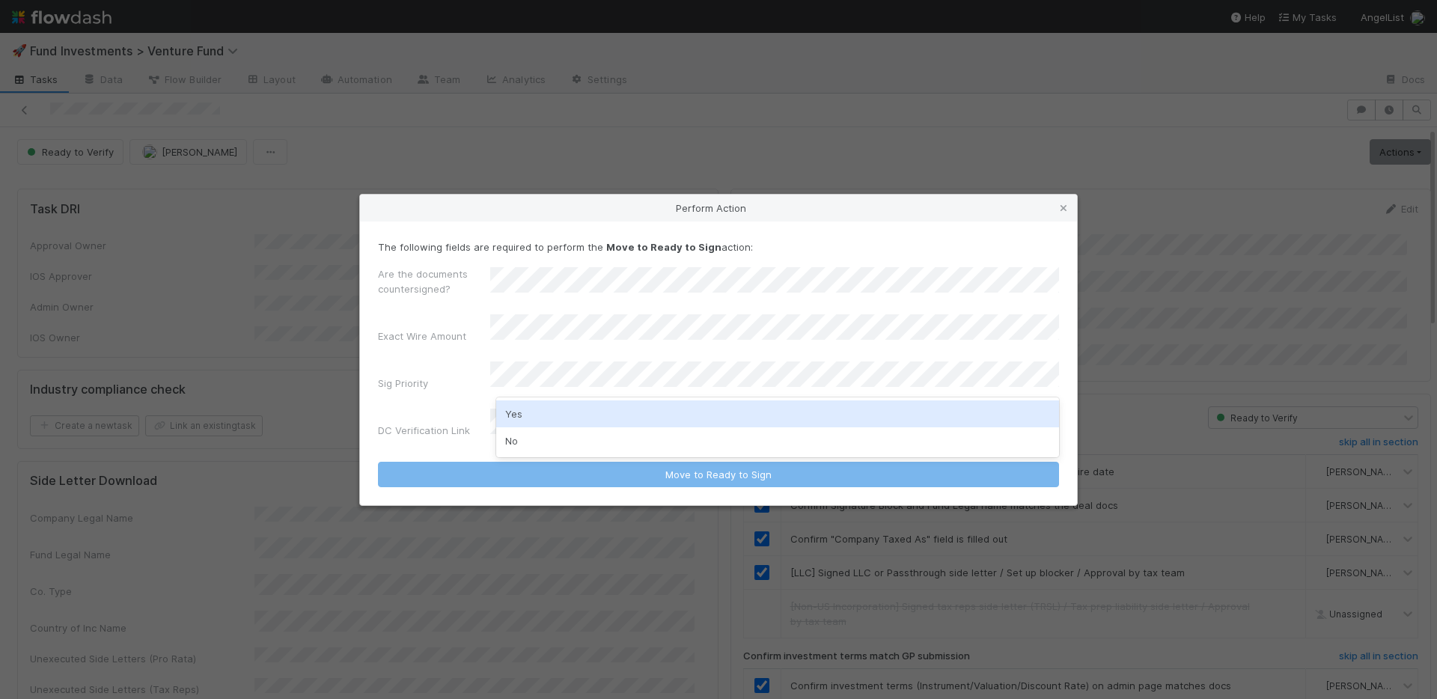
click at [552, 436] on div "No" at bounding box center [777, 440] width 563 height 27
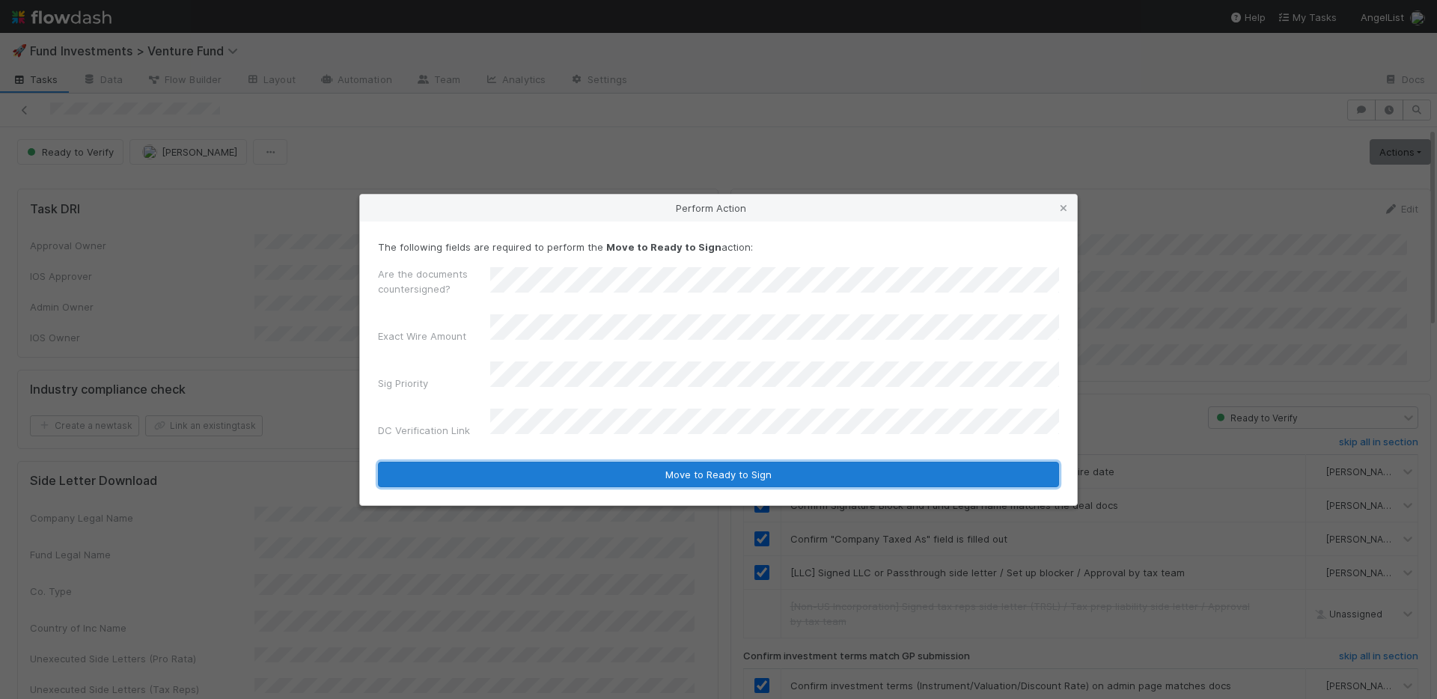
click at [564, 463] on button "Move to Ready to Sign" at bounding box center [718, 474] width 681 height 25
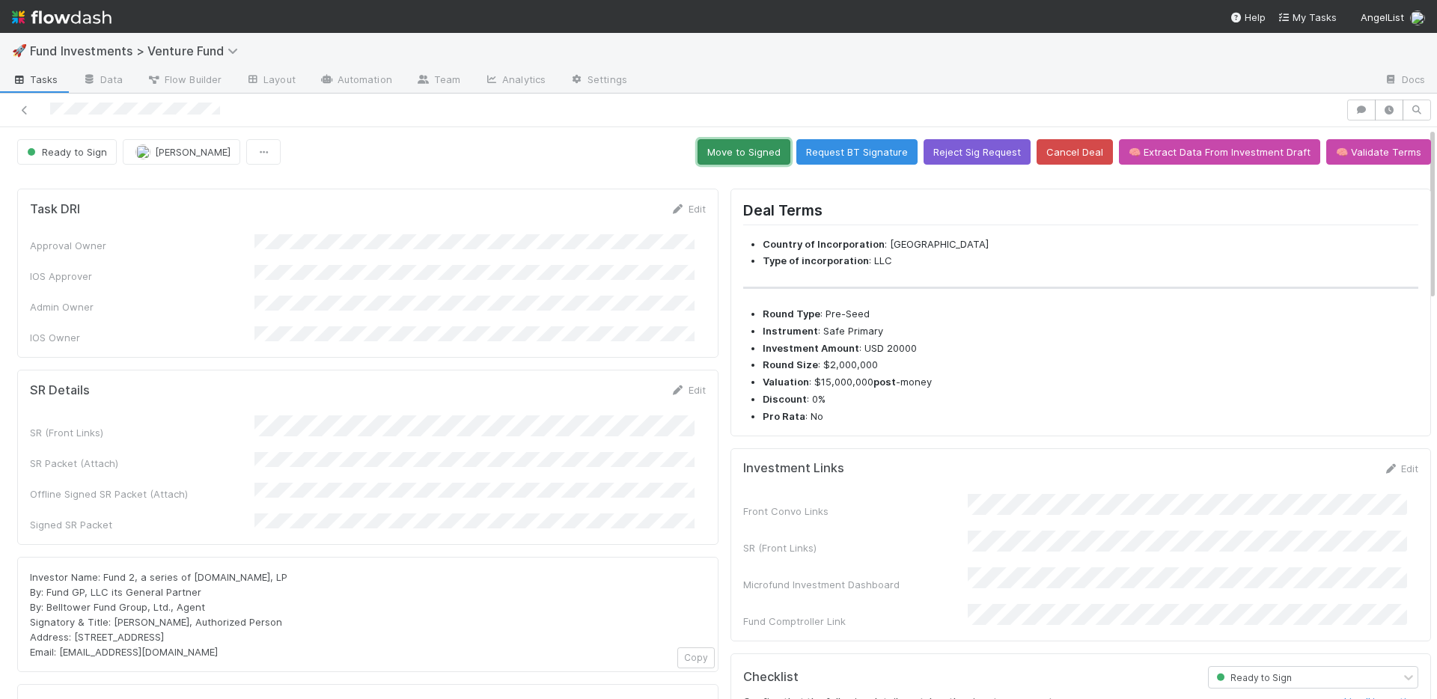
click at [724, 154] on button "Move to Signed" at bounding box center [744, 151] width 93 height 25
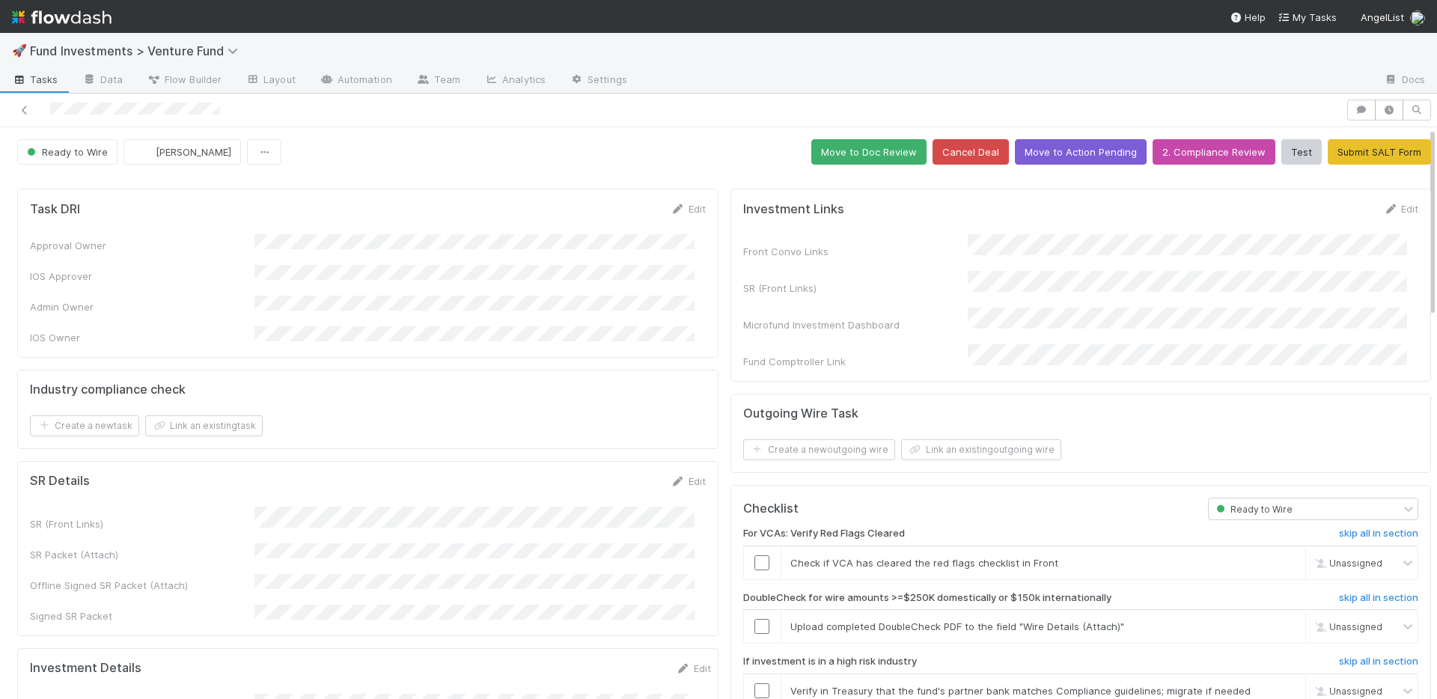
click at [582, 255] on div "Approval Owner IOS Approver Admin Owner IOS Owner" at bounding box center [368, 289] width 676 height 111
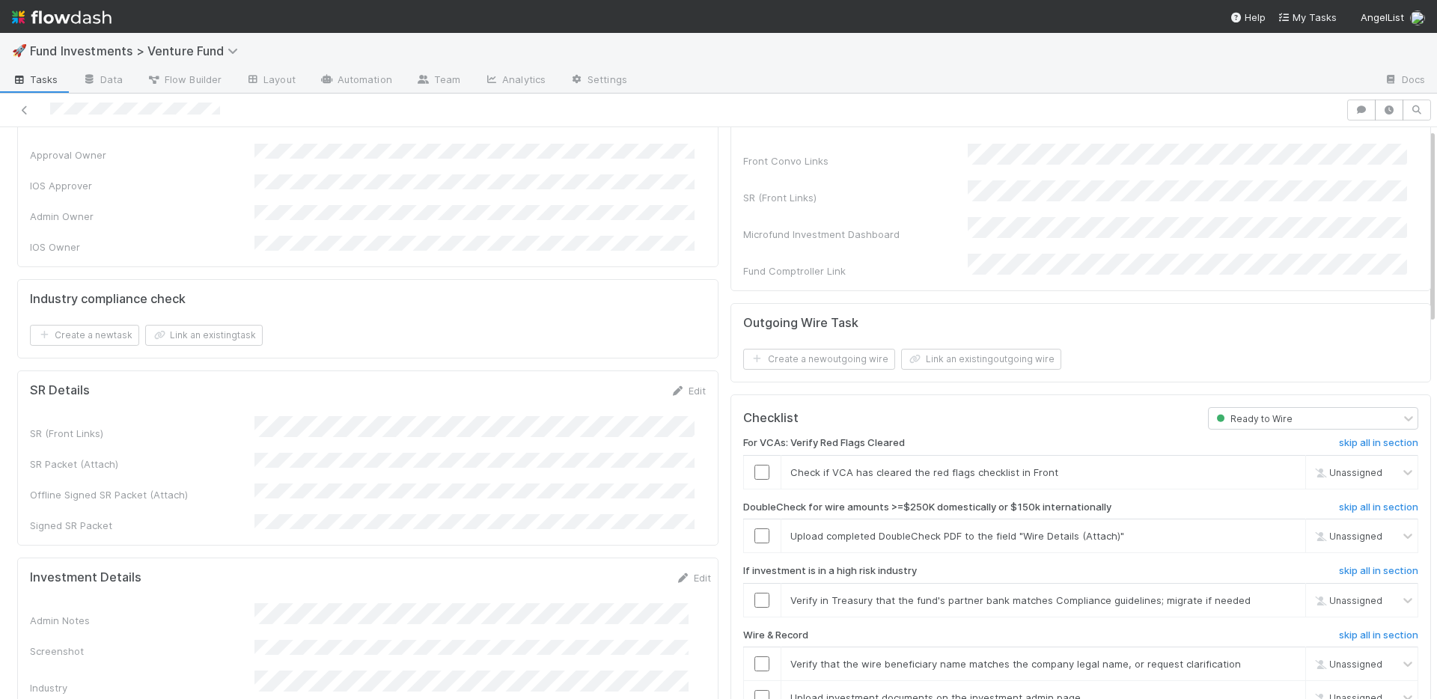
scroll to position [133, 0]
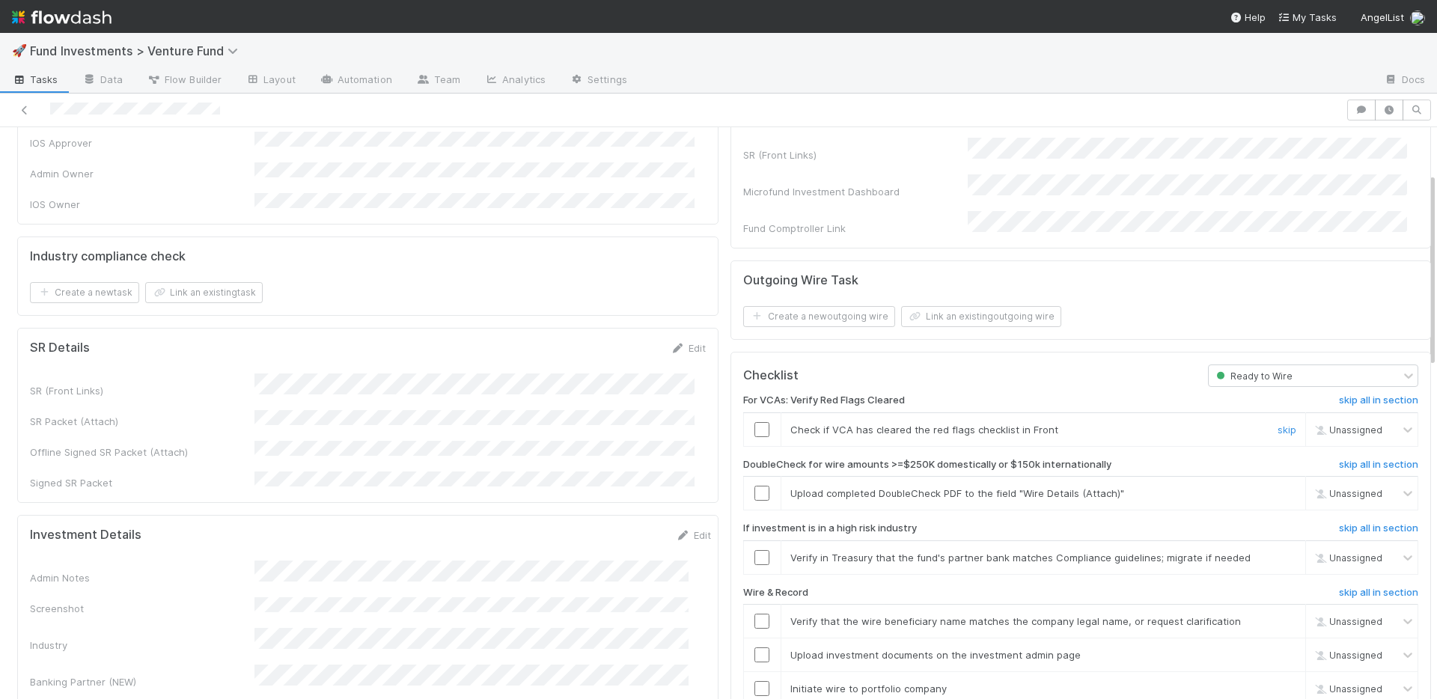
click at [754, 422] on input "checkbox" at bounding box center [761, 429] width 15 height 15
click at [1278, 552] on link "skip" at bounding box center [1287, 558] width 19 height 12
click at [1278, 487] on link "skip" at bounding box center [1287, 493] width 19 height 12
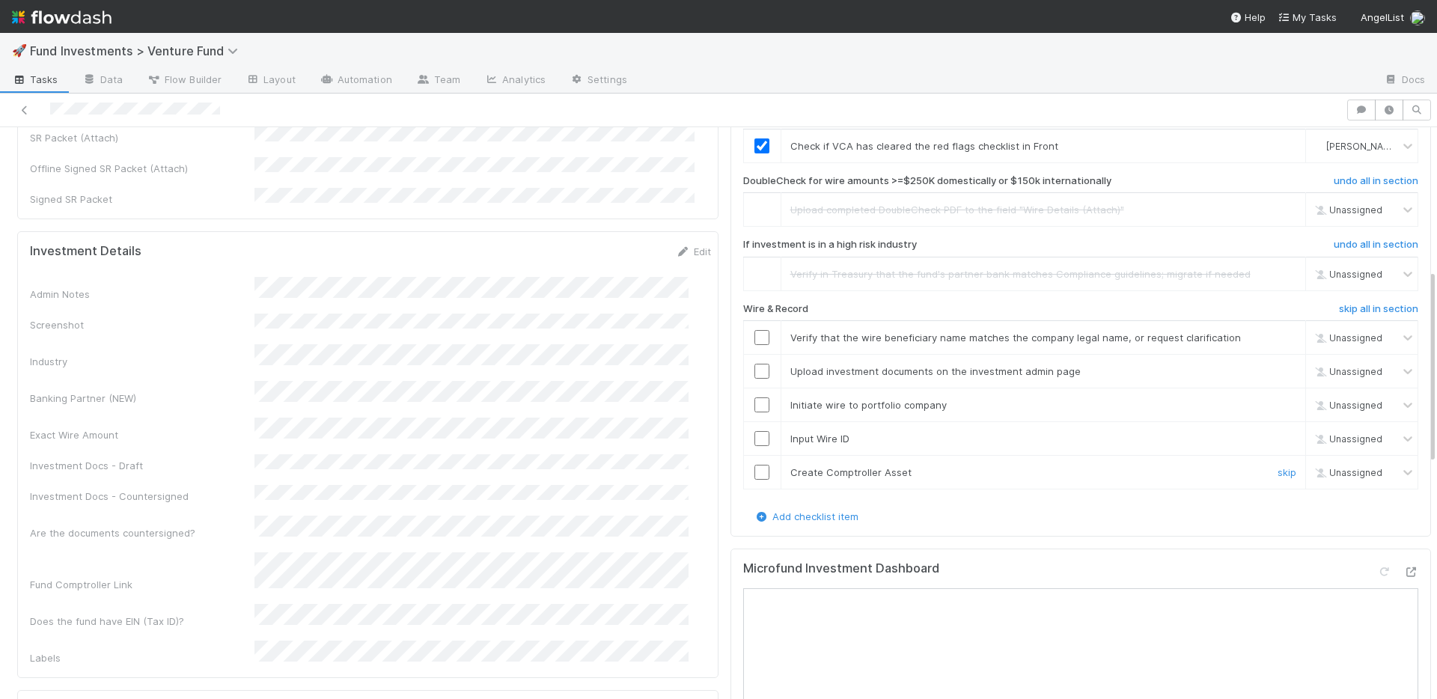
click at [754, 465] on input "checkbox" at bounding box center [761, 472] width 15 height 15
click at [754, 431] on input "checkbox" at bounding box center [761, 438] width 15 height 15
click at [754, 397] on input "checkbox" at bounding box center [761, 404] width 15 height 15
click at [754, 364] on input "checkbox" at bounding box center [761, 371] width 15 height 15
drag, startPoint x: 749, startPoint y: 322, endPoint x: 750, endPoint y: 421, distance: 99.5
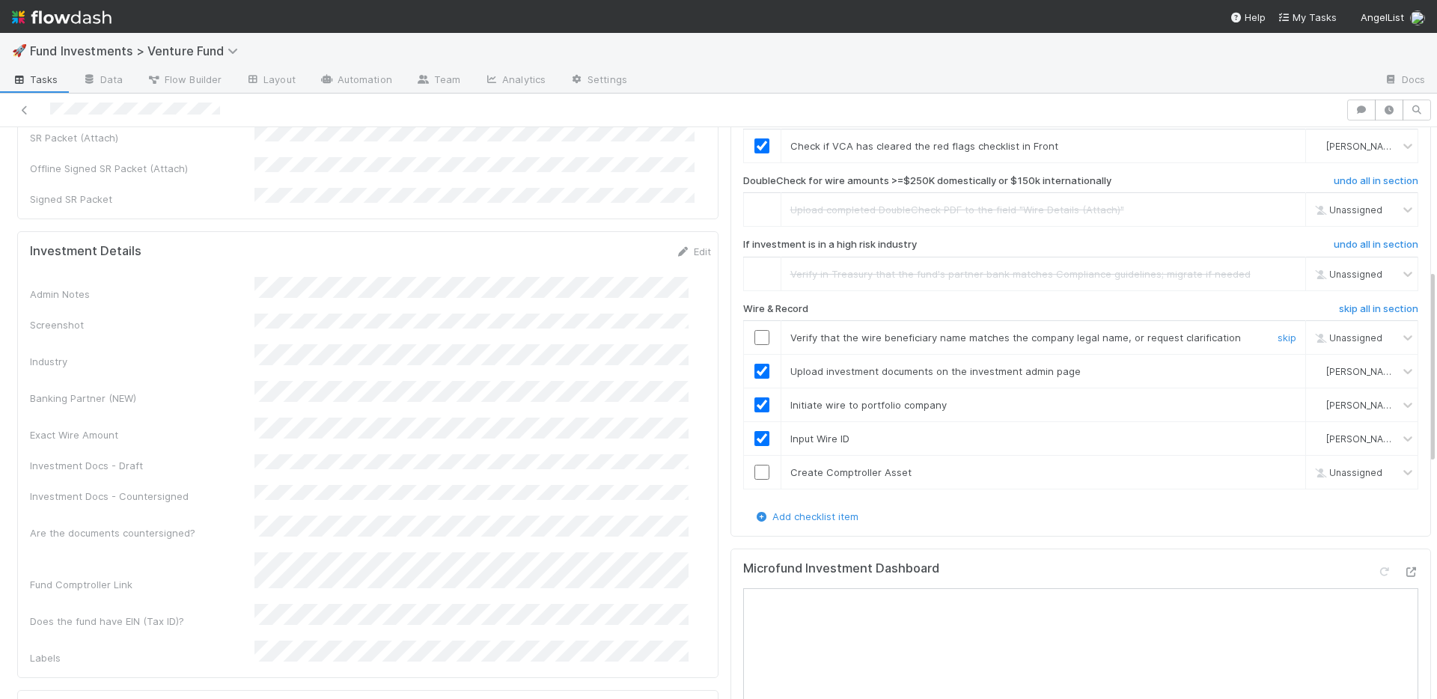
click at [754, 330] on input "checkbox" at bounding box center [761, 337] width 15 height 15
drag, startPoint x: 751, startPoint y: 460, endPoint x: 668, endPoint y: 537, distance: 114.4
click at [754, 465] on input "checkbox" at bounding box center [761, 472] width 15 height 15
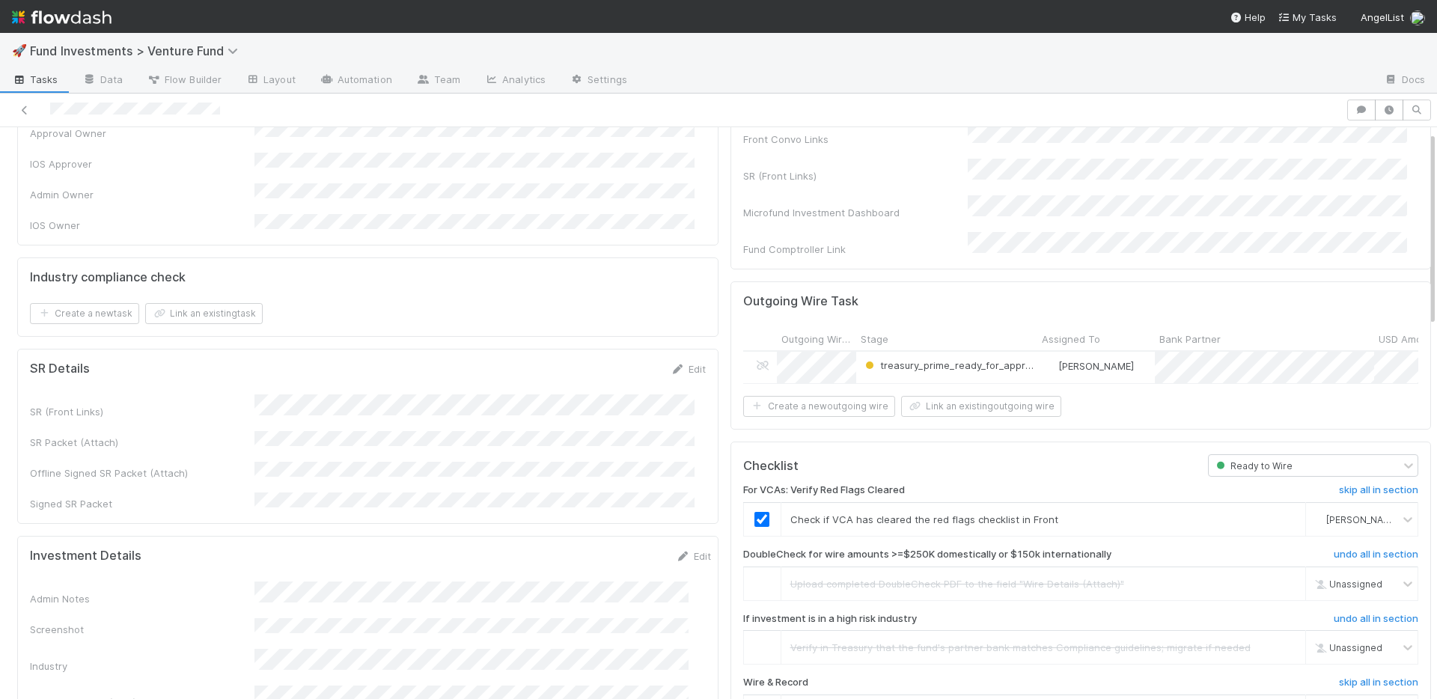
scroll to position [0, 0]
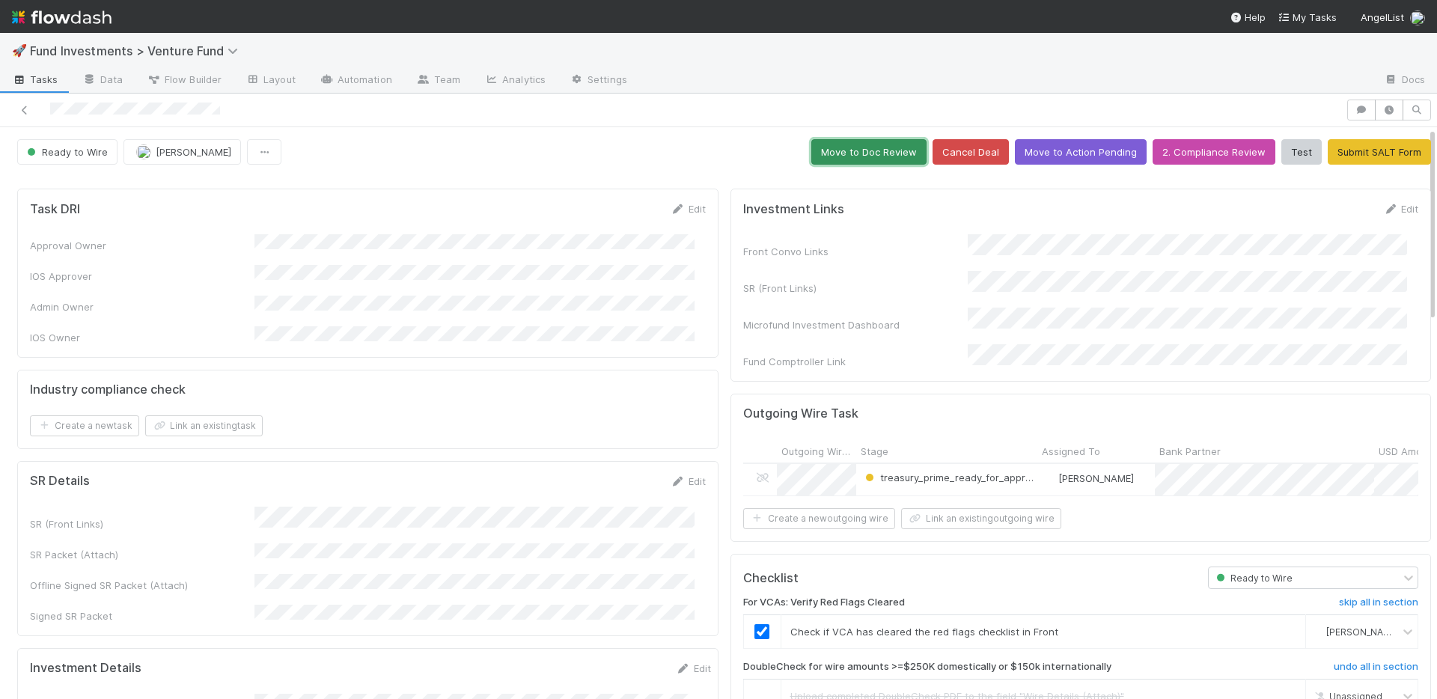
click at [825, 150] on button "Move to Doc Review" at bounding box center [868, 151] width 115 height 25
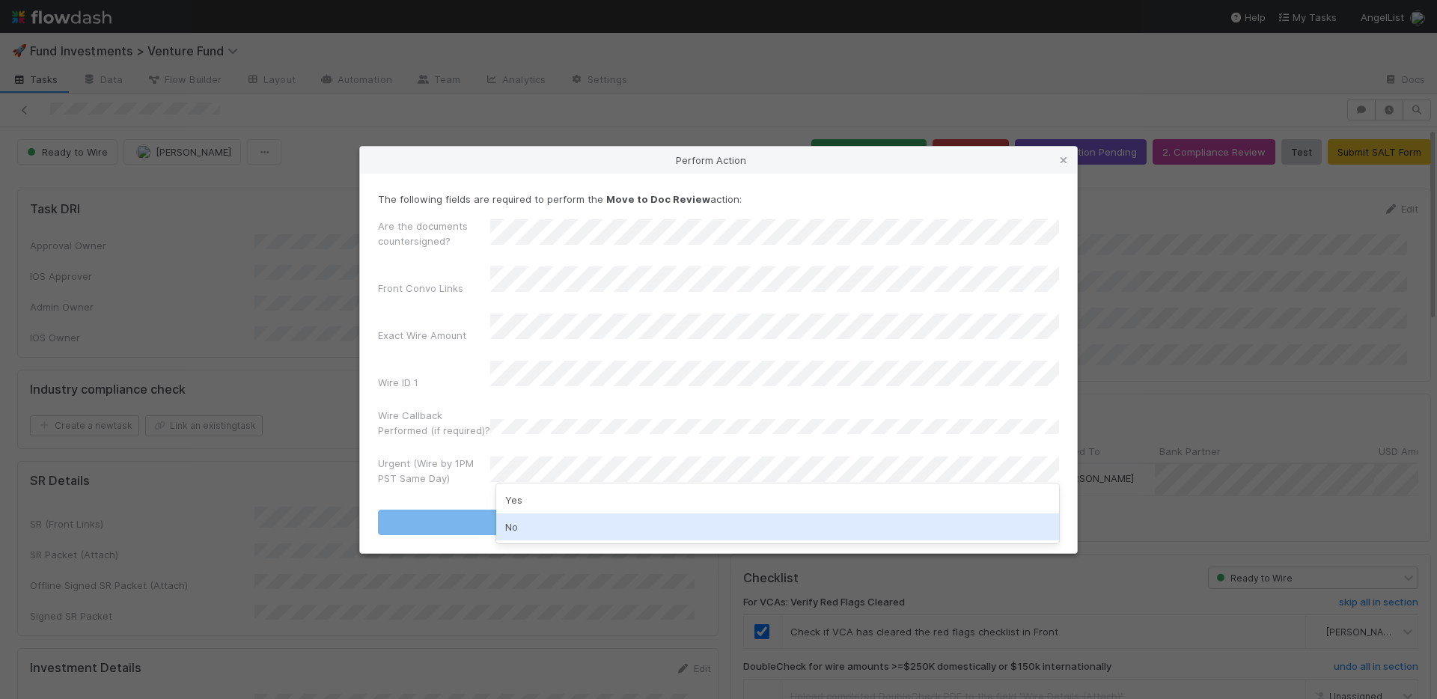
click at [555, 524] on div "No" at bounding box center [777, 526] width 563 height 27
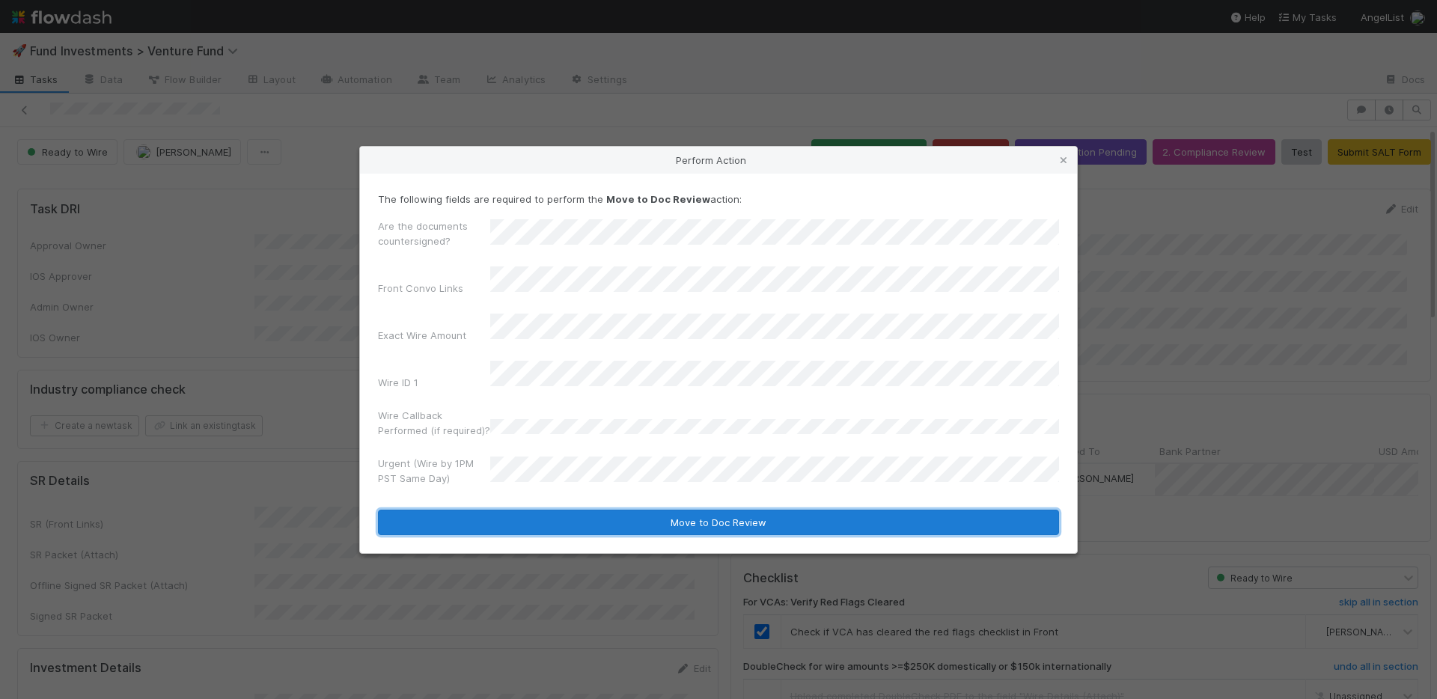
click at [556, 515] on button "Move to Doc Review" at bounding box center [718, 522] width 681 height 25
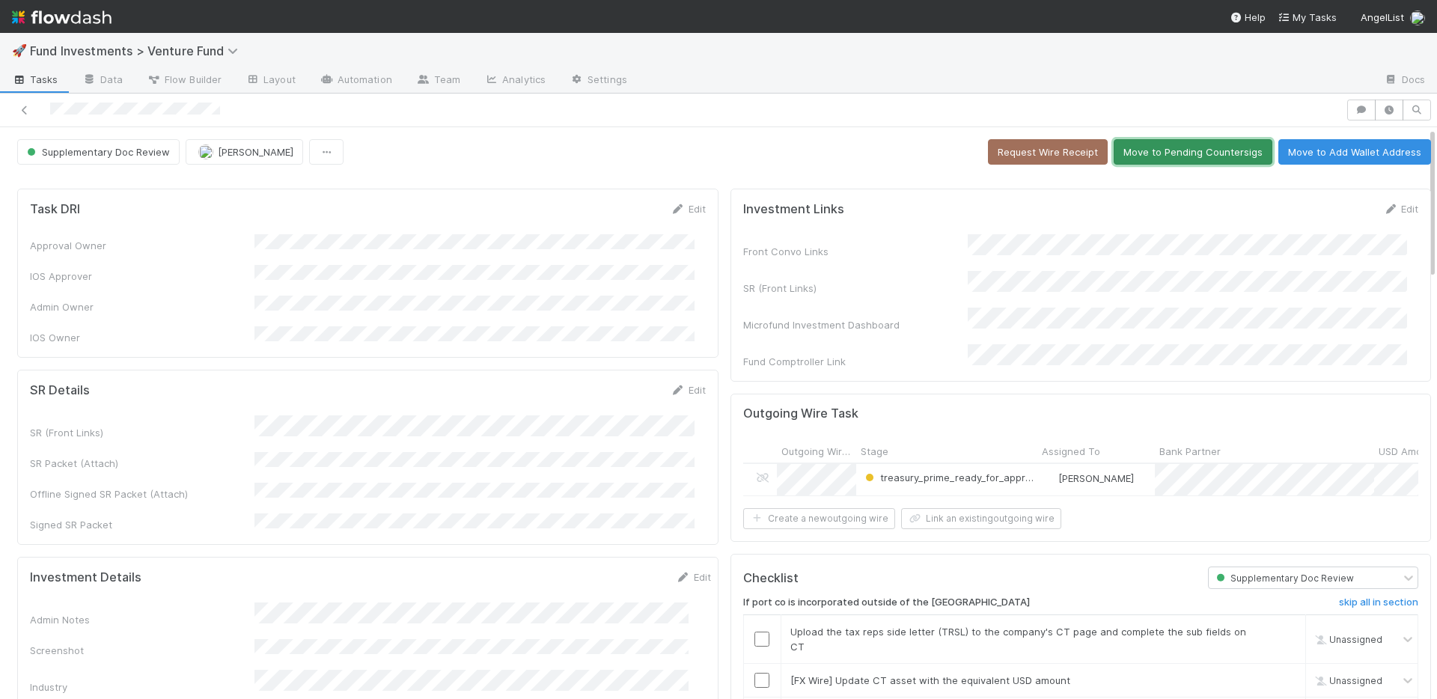
click at [1143, 154] on button "Move to Pending Countersigs" at bounding box center [1193, 151] width 159 height 25
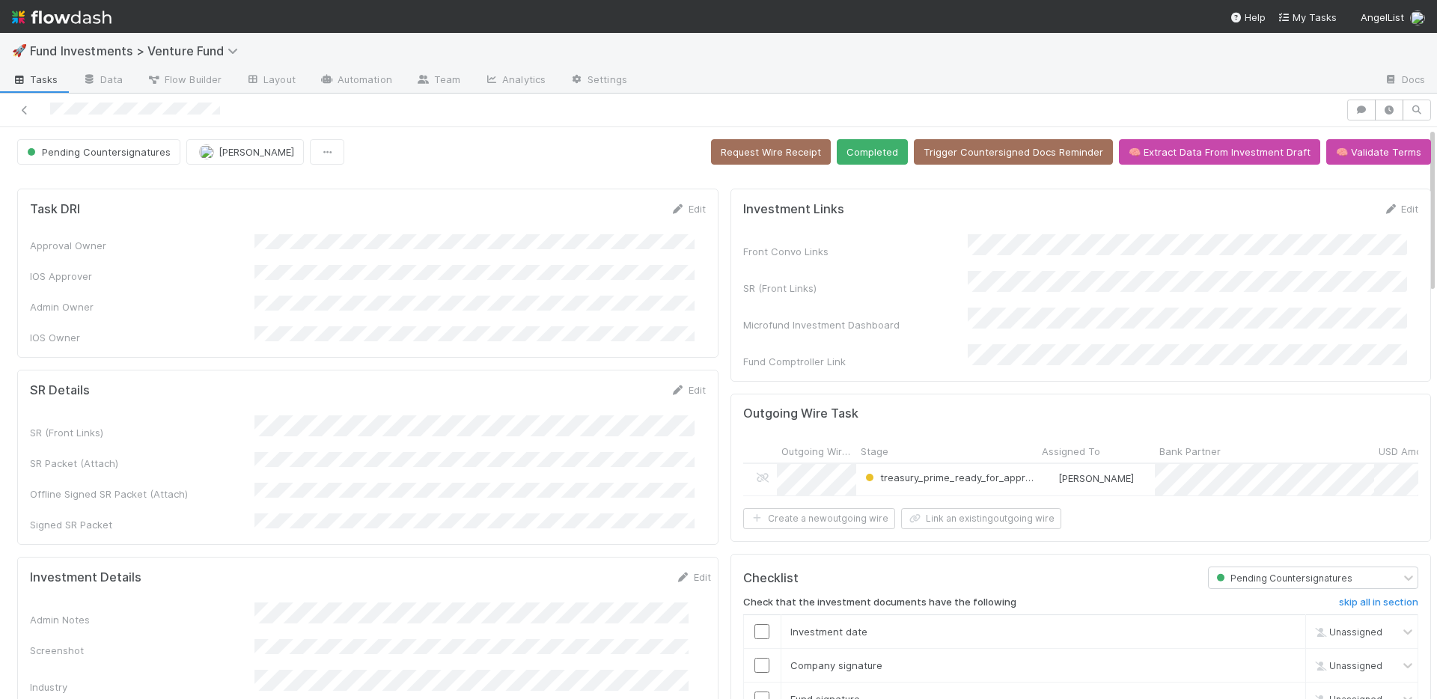
scroll to position [3, 0]
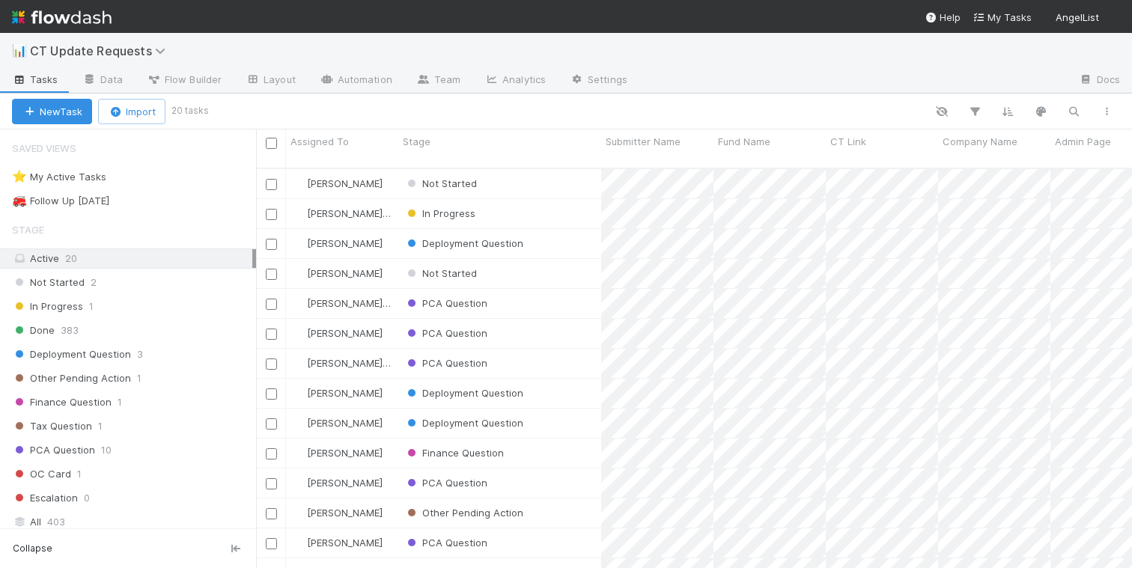
scroll to position [400, 864]
click at [91, 18] on img at bounding box center [62, 16] width 100 height 25
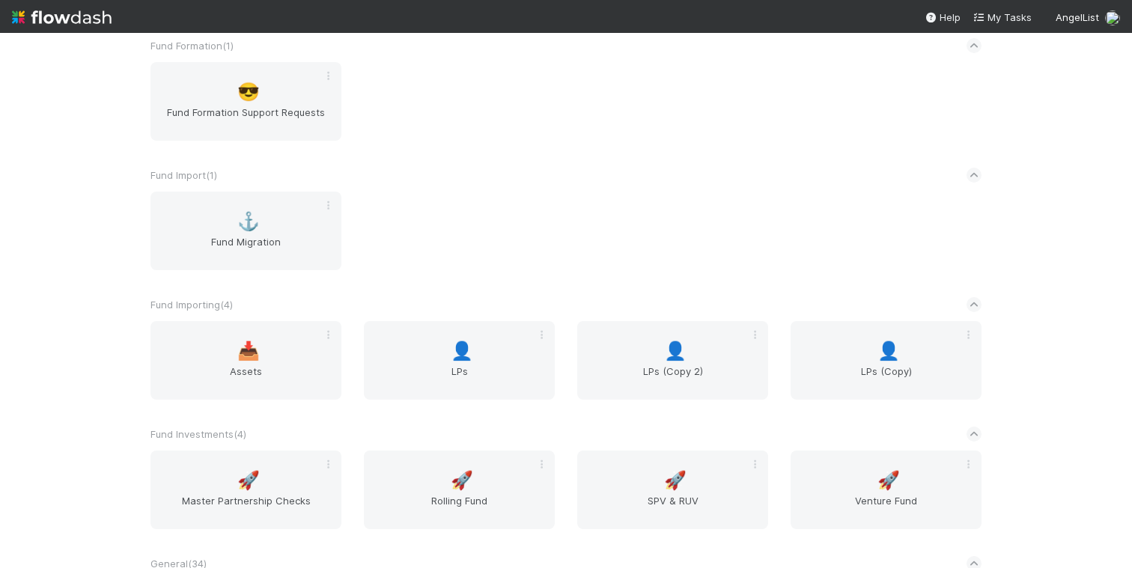
scroll to position [2576, 0]
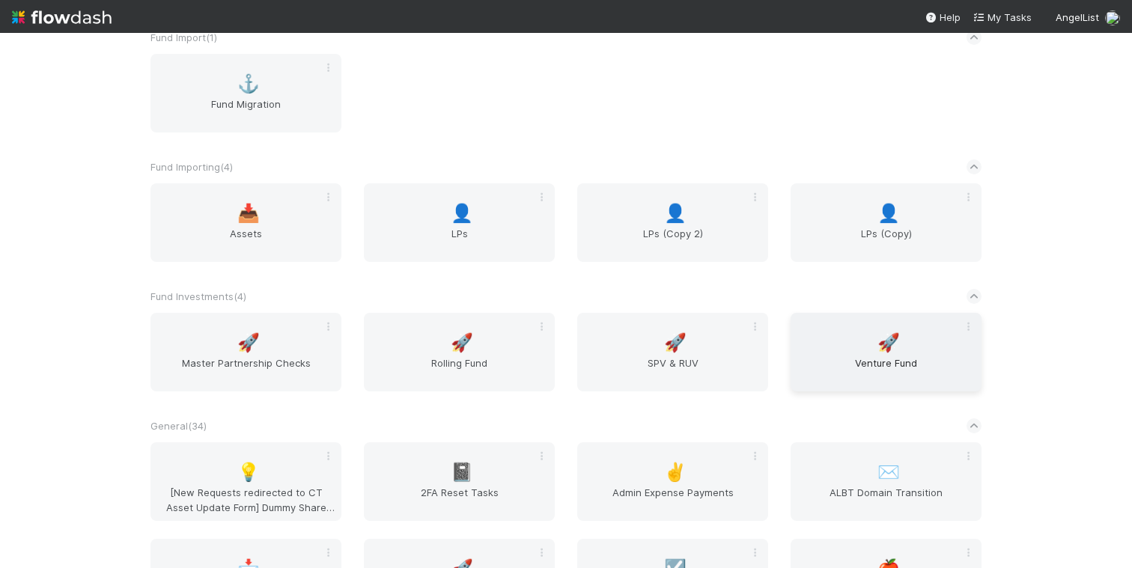
click at [861, 348] on div "🚀 Venture Fund" at bounding box center [885, 352] width 191 height 79
click at [690, 361] on span "SPV & RUV" at bounding box center [672, 370] width 179 height 30
click at [459, 359] on span "Rolling Fund" at bounding box center [459, 370] width 179 height 30
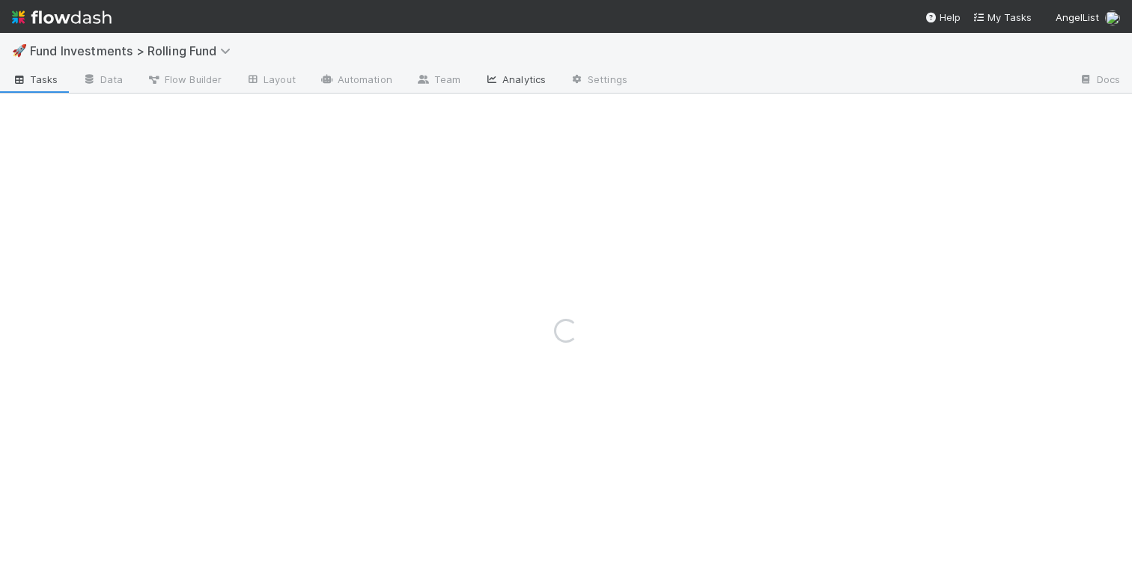
click at [509, 83] on link "Analytics" at bounding box center [514, 81] width 85 height 24
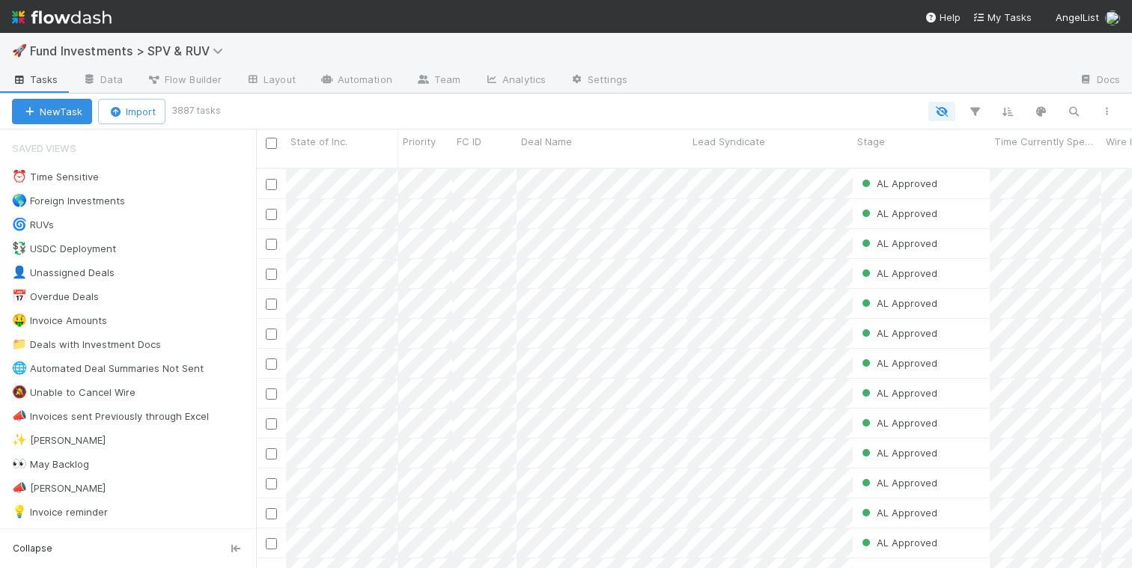
scroll to position [400, 864]
click at [525, 79] on link "Analytics" at bounding box center [514, 81] width 85 height 24
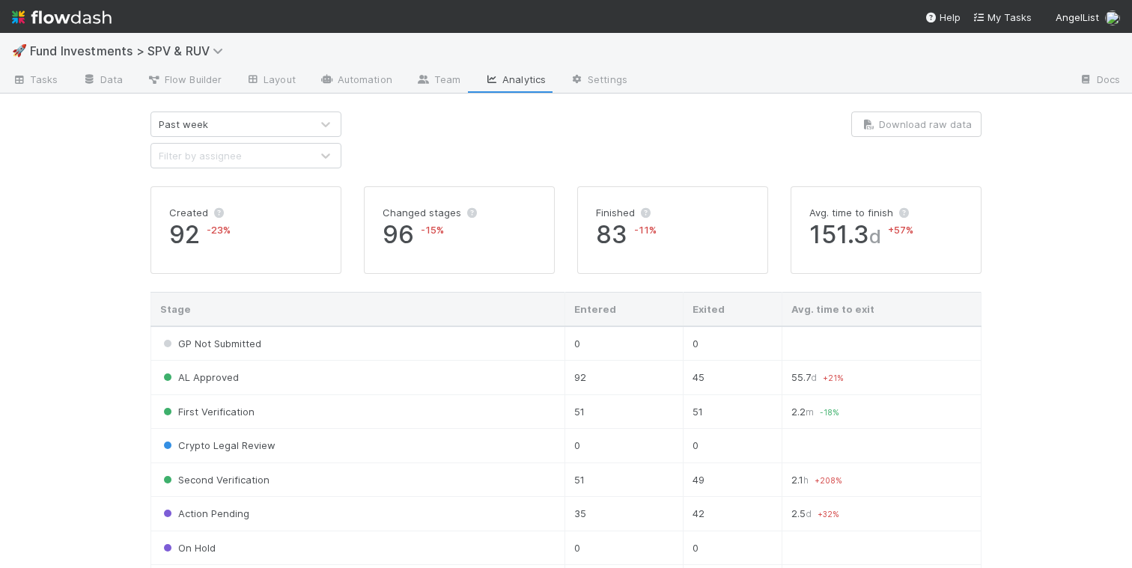
click at [302, 124] on div "Past week" at bounding box center [230, 124] width 159 height 24
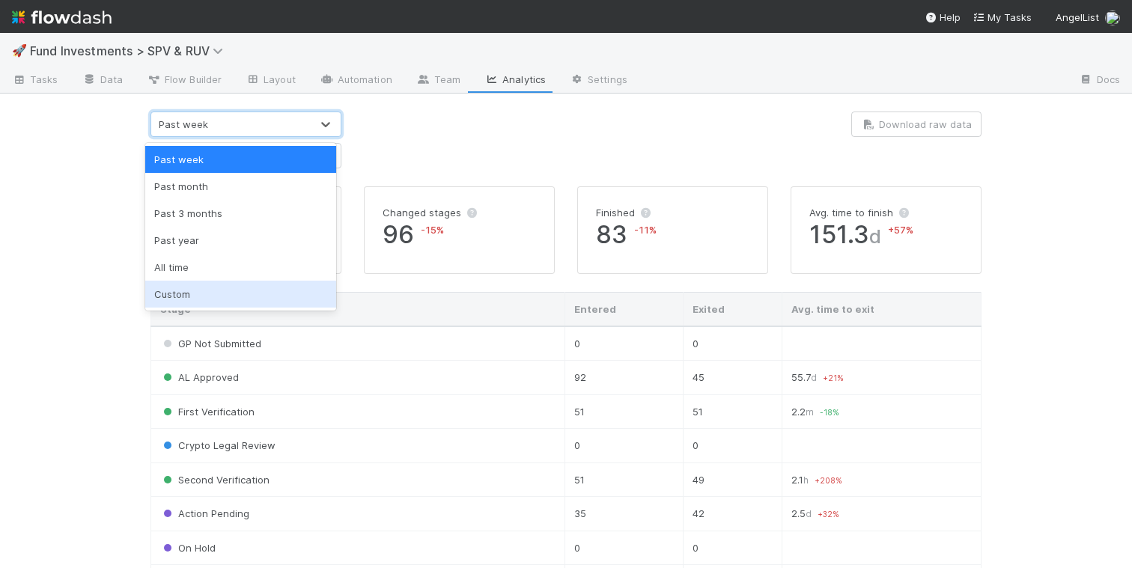
click at [245, 302] on div "Custom" at bounding box center [240, 294] width 191 height 27
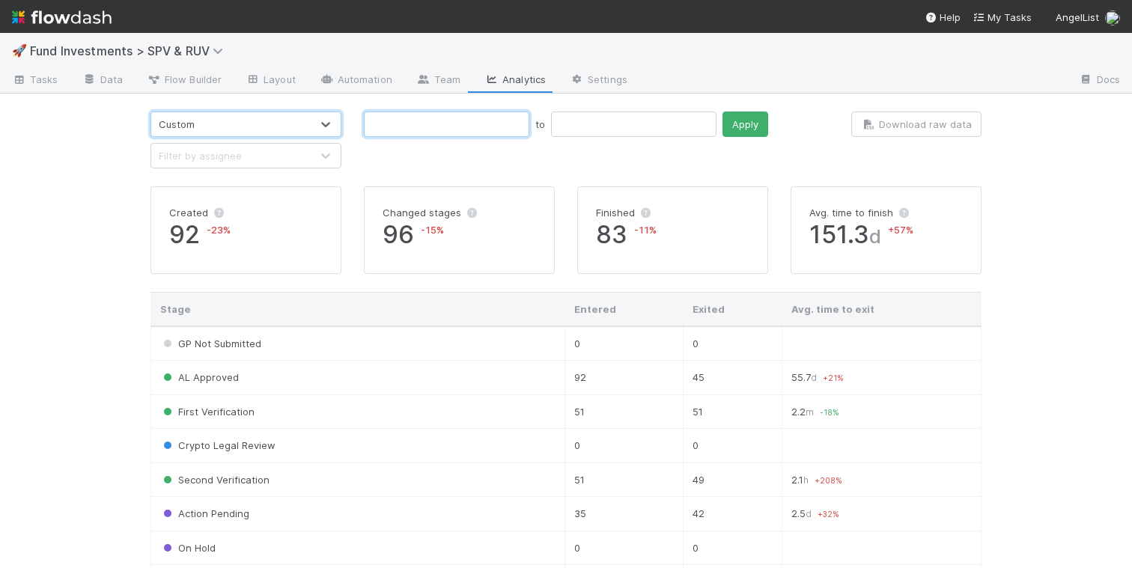
click at [421, 128] on input "text" at bounding box center [446, 124] width 165 height 25
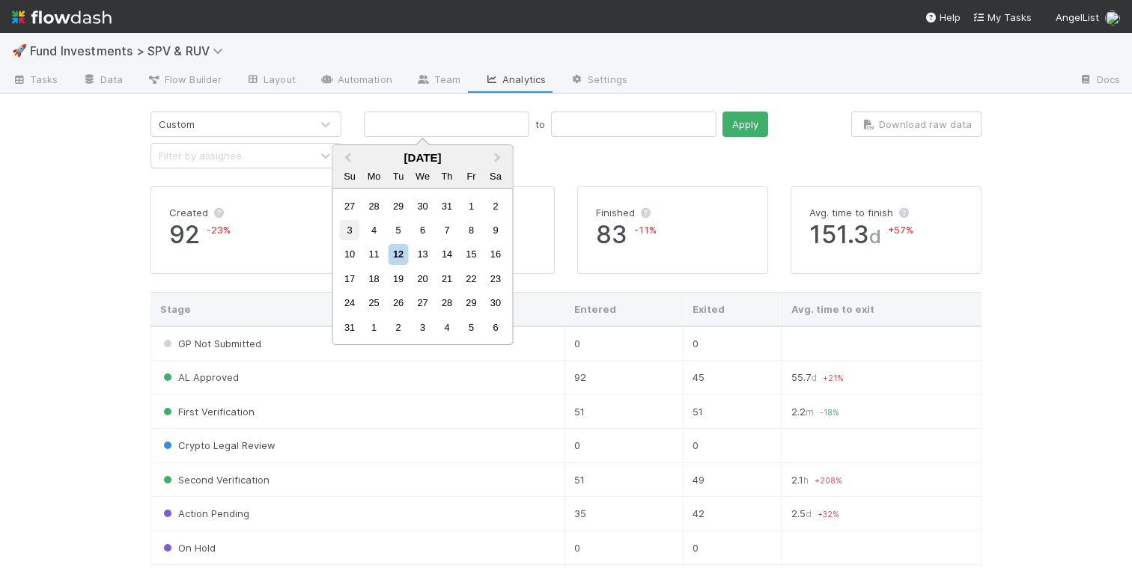
click at [350, 230] on div "3" at bounding box center [350, 230] width 20 height 20
type input "08/03/2025"
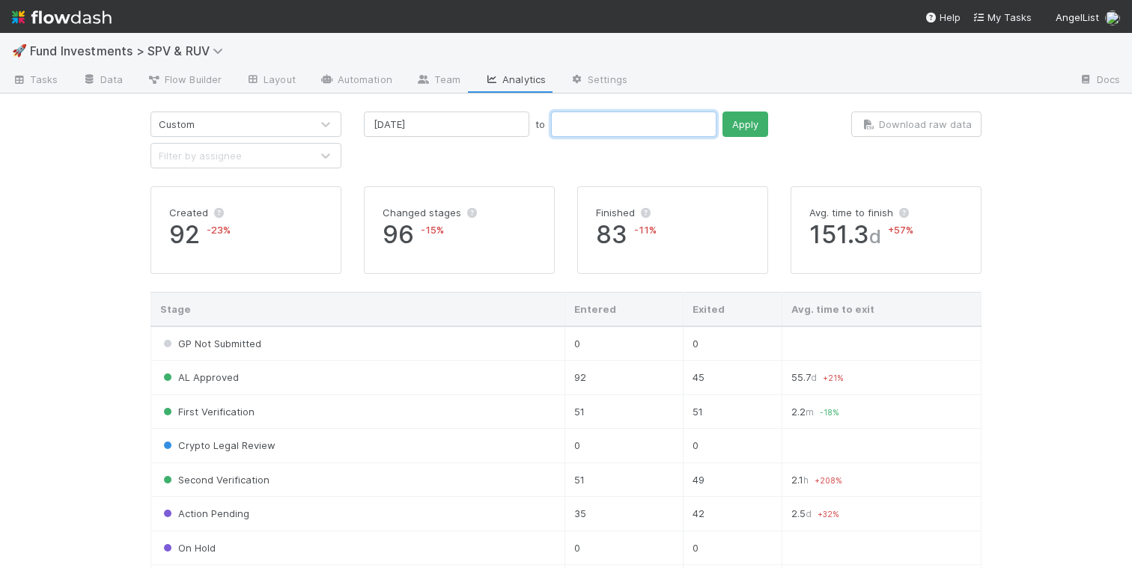
click at [551, 126] on input "text" at bounding box center [633, 124] width 165 height 25
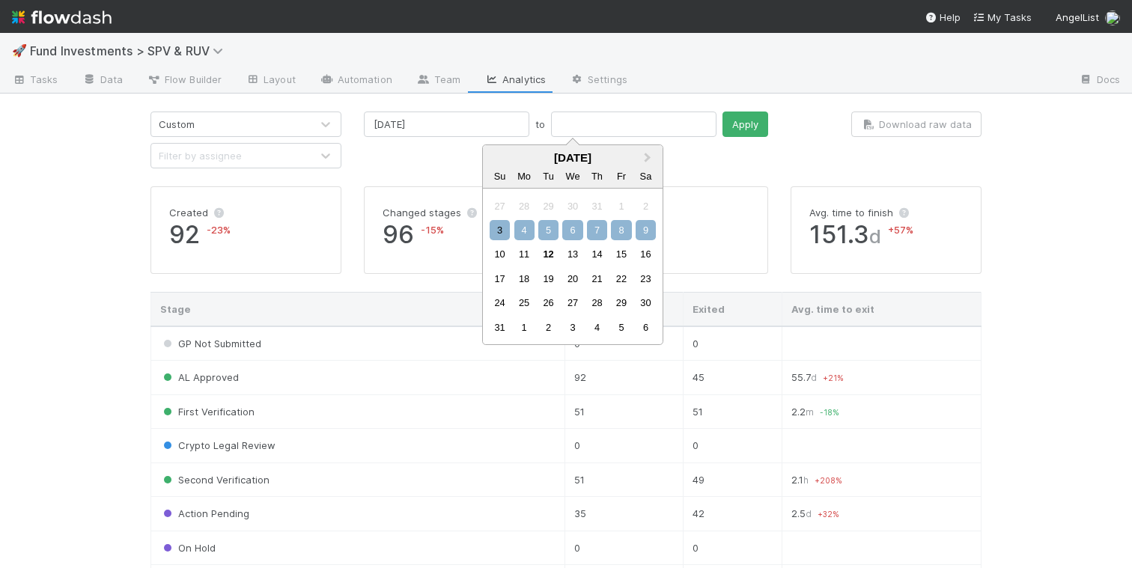
click at [648, 227] on div "9" at bounding box center [645, 230] width 20 height 20
type input "08/09/2025"
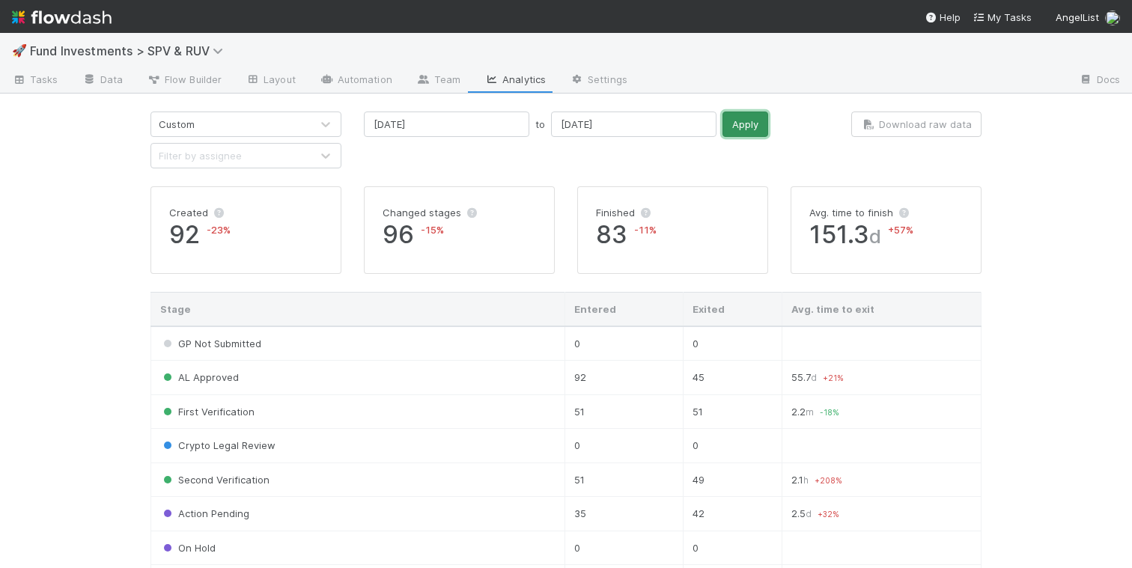
click at [722, 123] on button "Apply" at bounding box center [745, 124] width 46 height 25
drag, startPoint x: 681, startPoint y: 126, endPoint x: 700, endPoint y: 117, distance: 21.1
click at [722, 126] on button "Apply" at bounding box center [745, 124] width 46 height 25
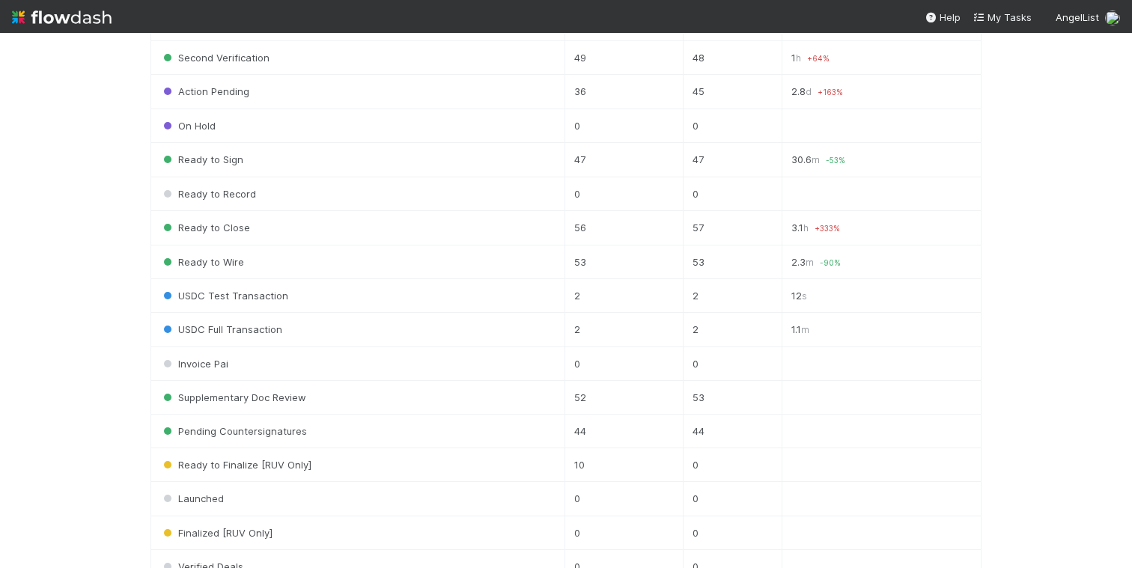
scroll to position [424, 0]
click at [564, 388] on td "52" at bounding box center [623, 396] width 118 height 34
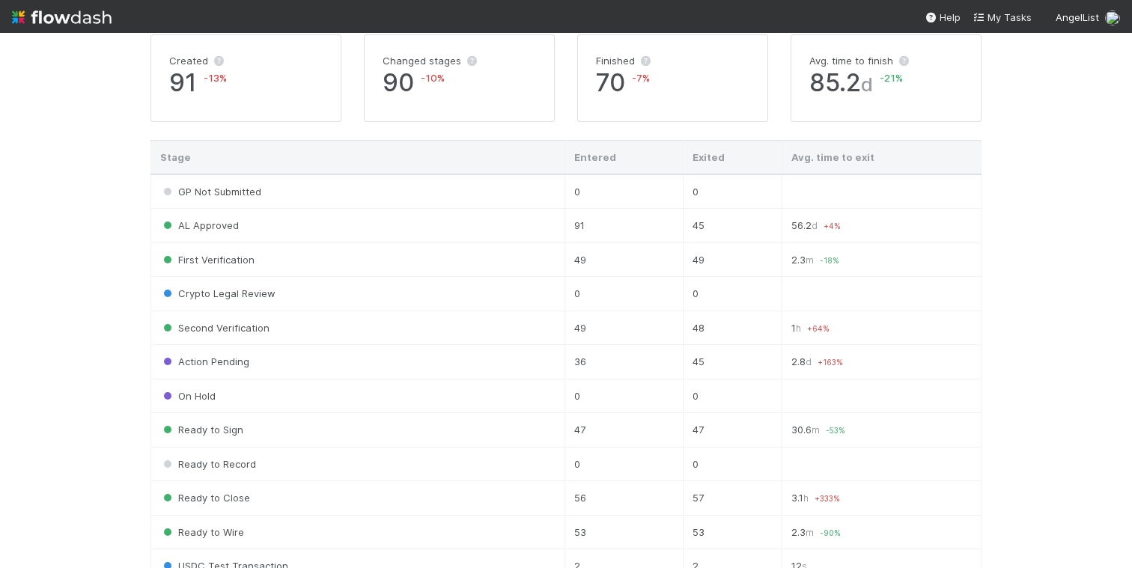
scroll to position [0, 0]
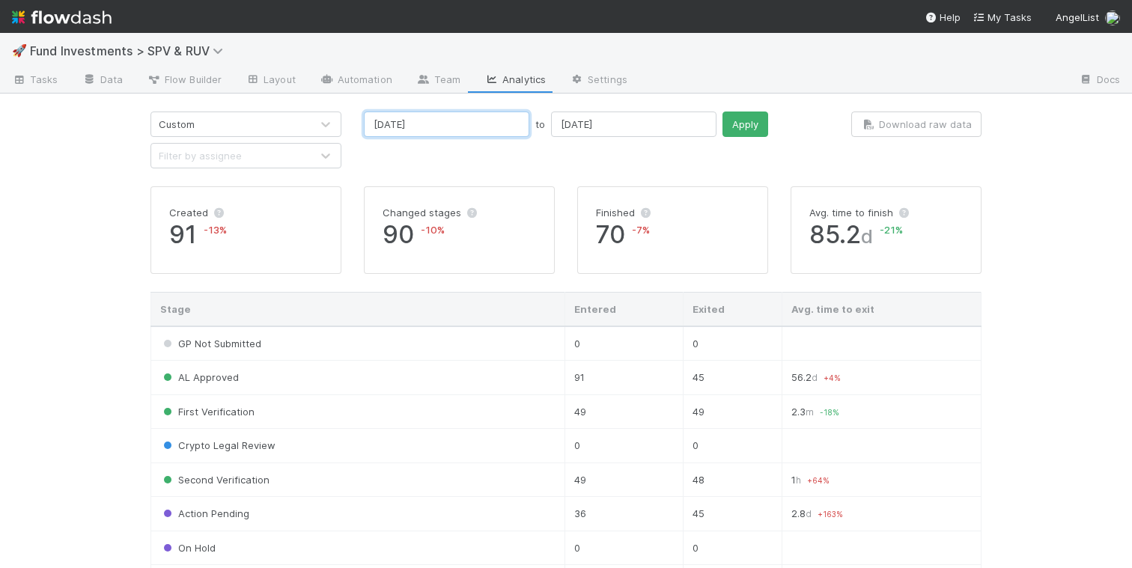
click at [452, 126] on input "08/03/2025" at bounding box center [446, 124] width 165 height 25
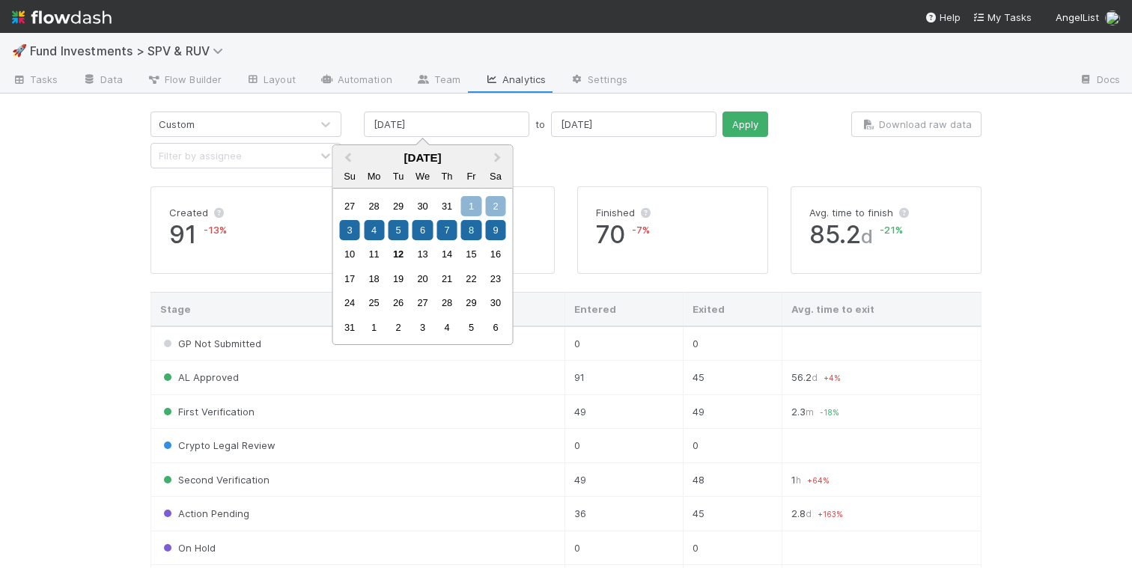
click at [470, 202] on div "1" at bounding box center [471, 206] width 20 height 20
type input "08/01/2025"
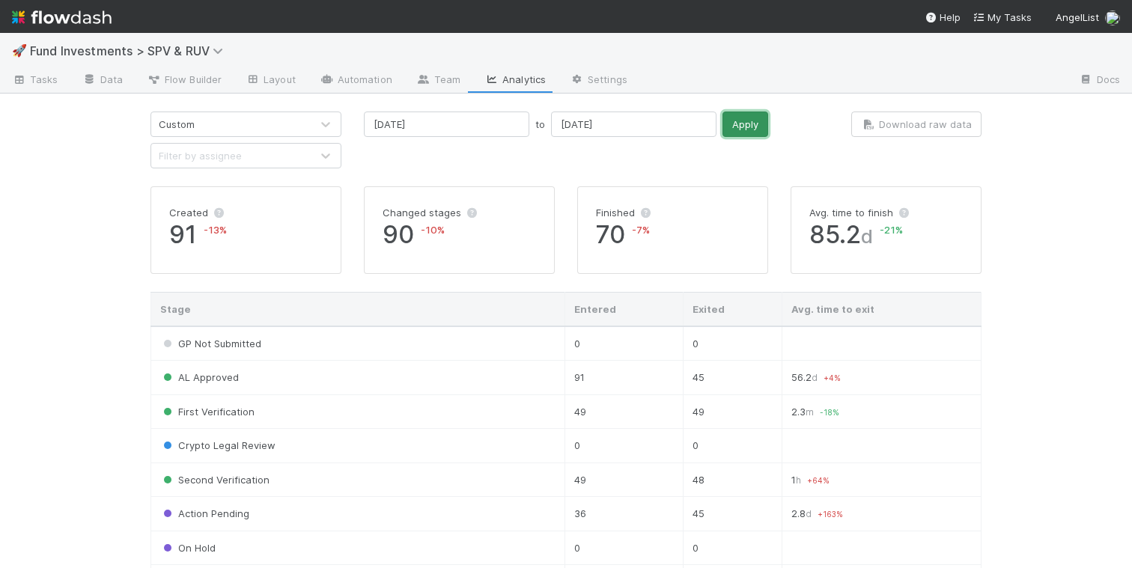
click at [722, 125] on button "Apply" at bounding box center [745, 124] width 46 height 25
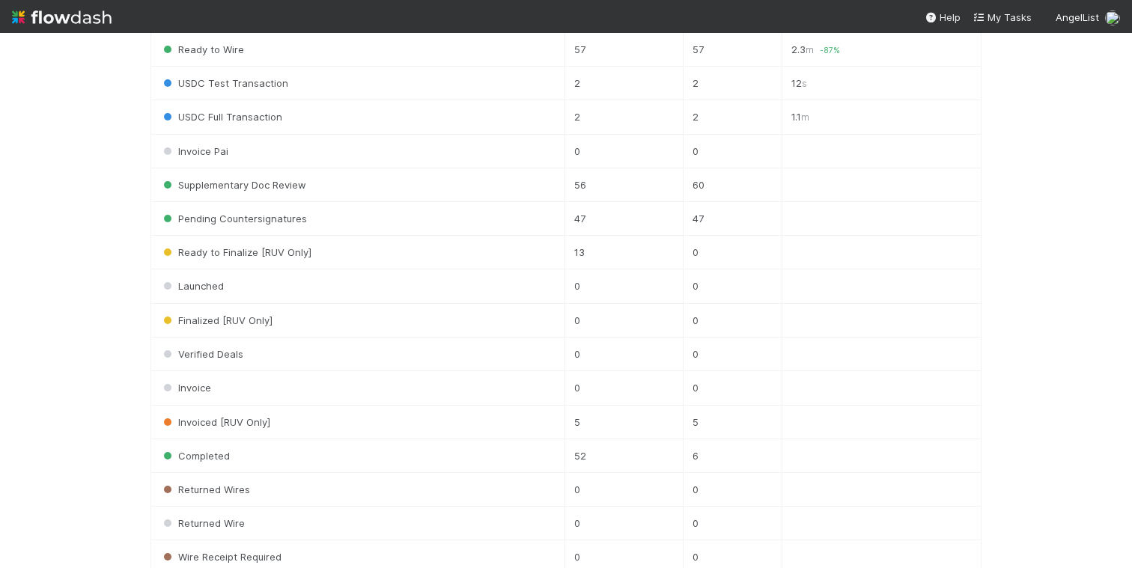
scroll to position [632, 0]
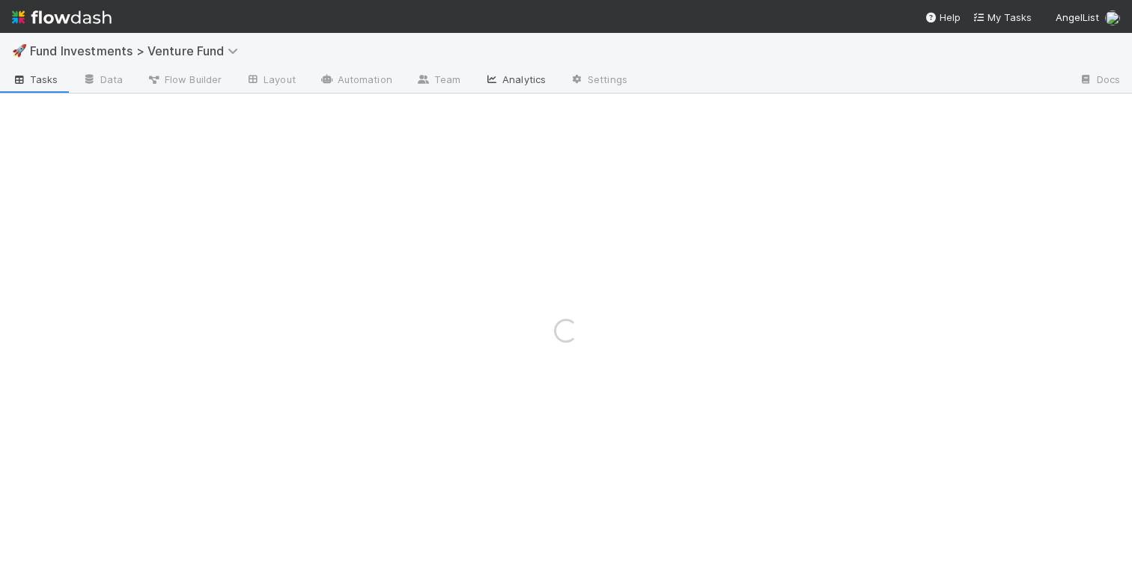
click at [497, 80] on link "Analytics" at bounding box center [514, 81] width 85 height 24
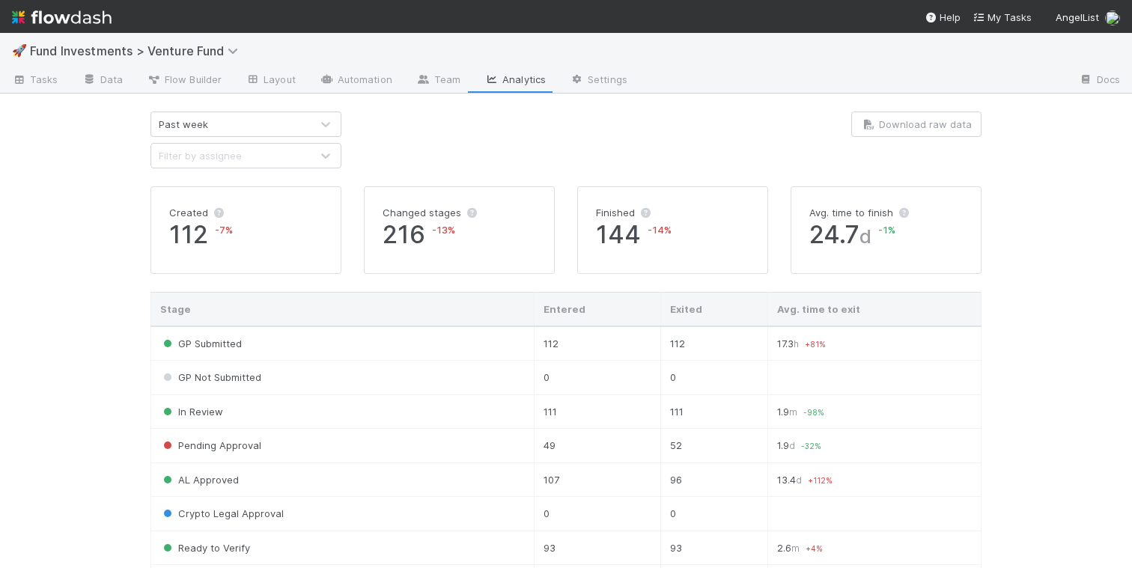
click at [272, 123] on div "Past week" at bounding box center [230, 124] width 159 height 24
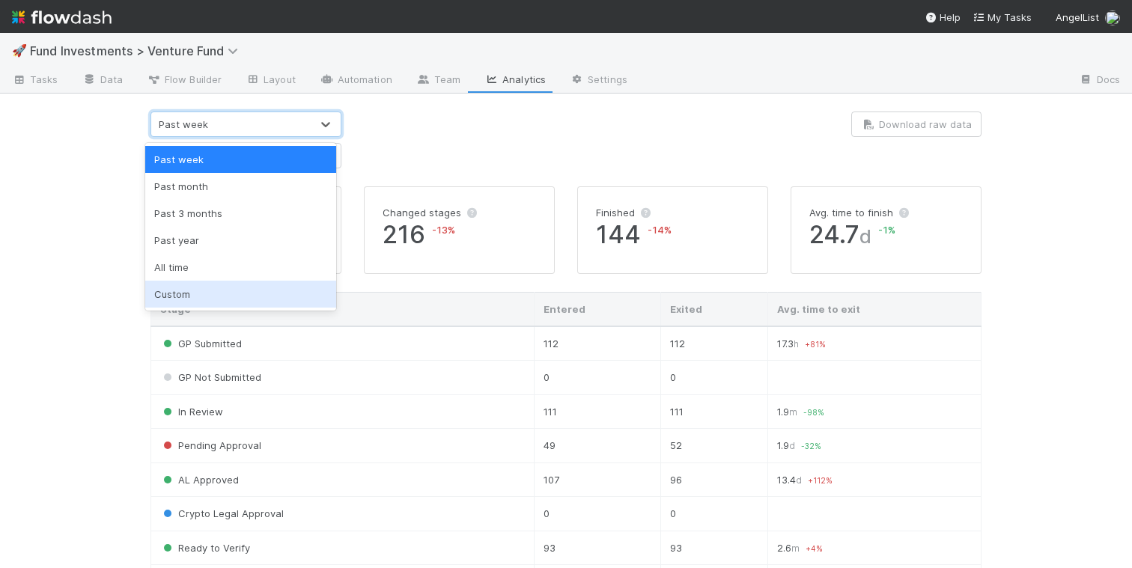
click at [231, 300] on div "Custom" at bounding box center [240, 294] width 191 height 27
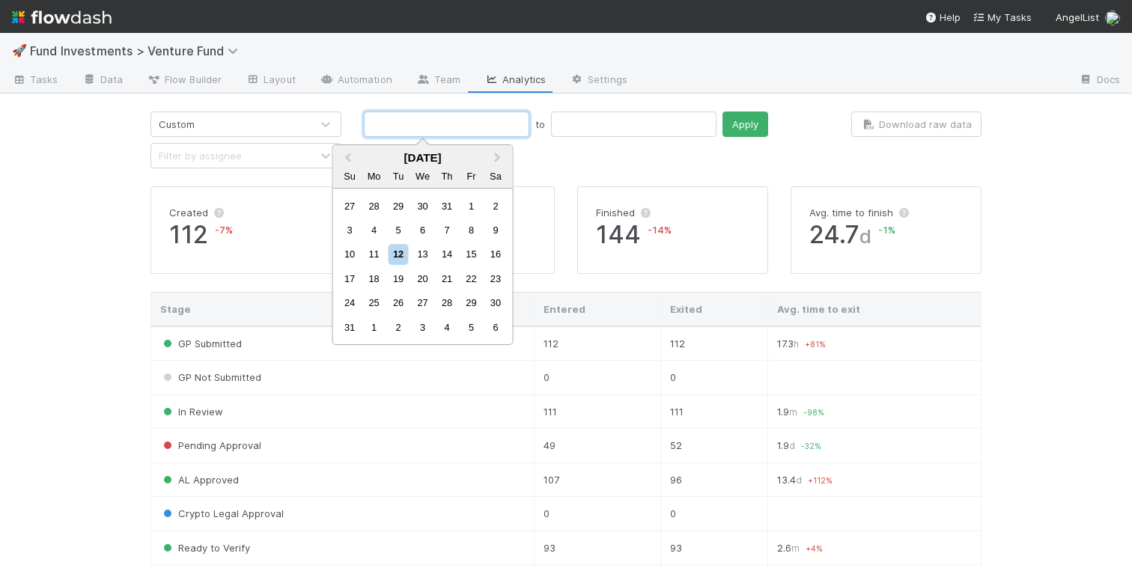
click at [388, 128] on input "text" at bounding box center [446, 124] width 165 height 25
click at [352, 229] on div "3" at bounding box center [350, 230] width 20 height 20
type input "[DATE]"
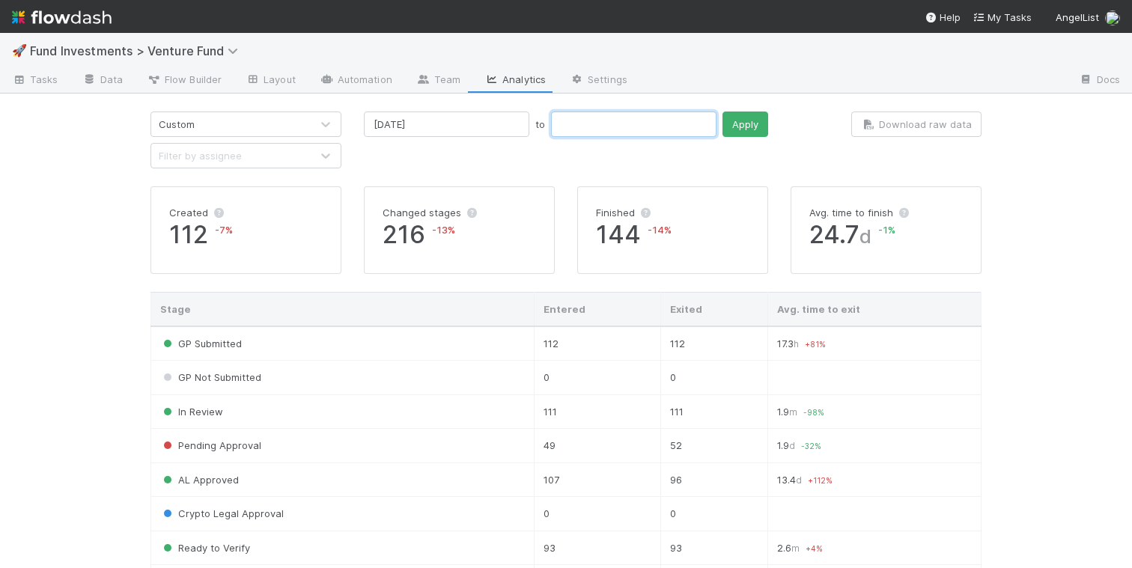
click at [551, 125] on input "text" at bounding box center [633, 124] width 165 height 25
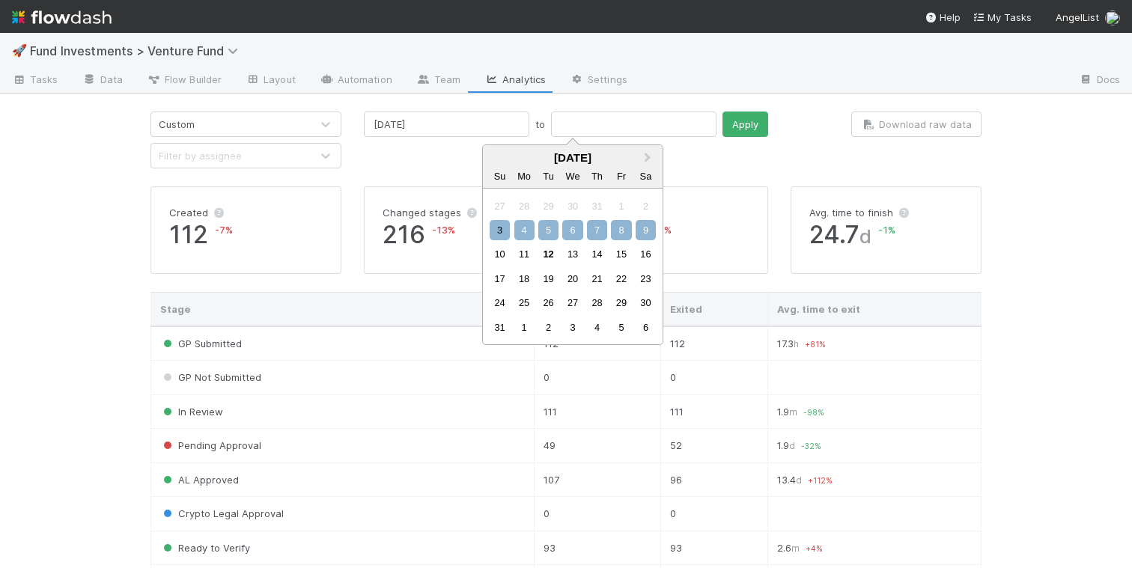
click at [647, 228] on div "9" at bounding box center [645, 230] width 20 height 20
type input "[DATE]"
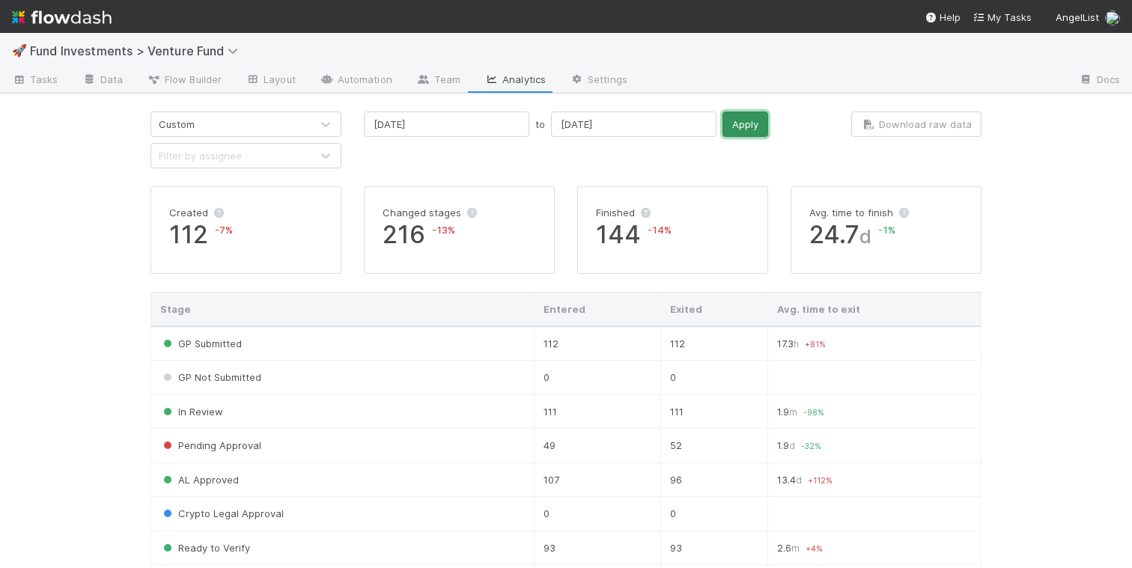
click at [722, 118] on button "Apply" at bounding box center [745, 124] width 46 height 25
click at [431, 126] on input "[DATE]" at bounding box center [446, 124] width 165 height 25
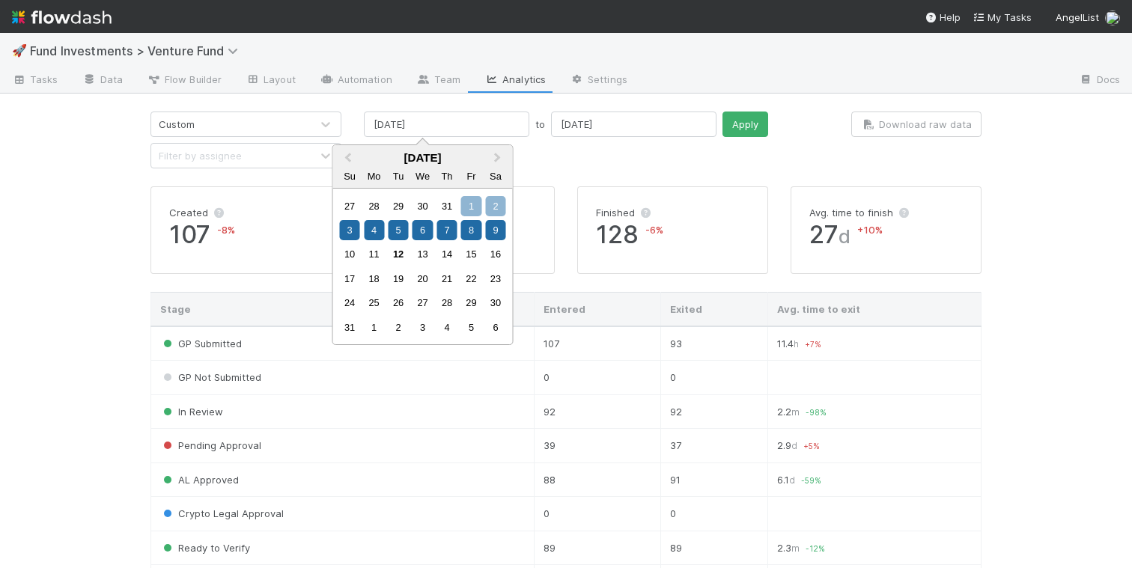
drag, startPoint x: 466, startPoint y: 202, endPoint x: 479, endPoint y: 198, distance: 14.2
click at [466, 202] on div "1" at bounding box center [471, 206] width 20 height 20
type input "[DATE]"
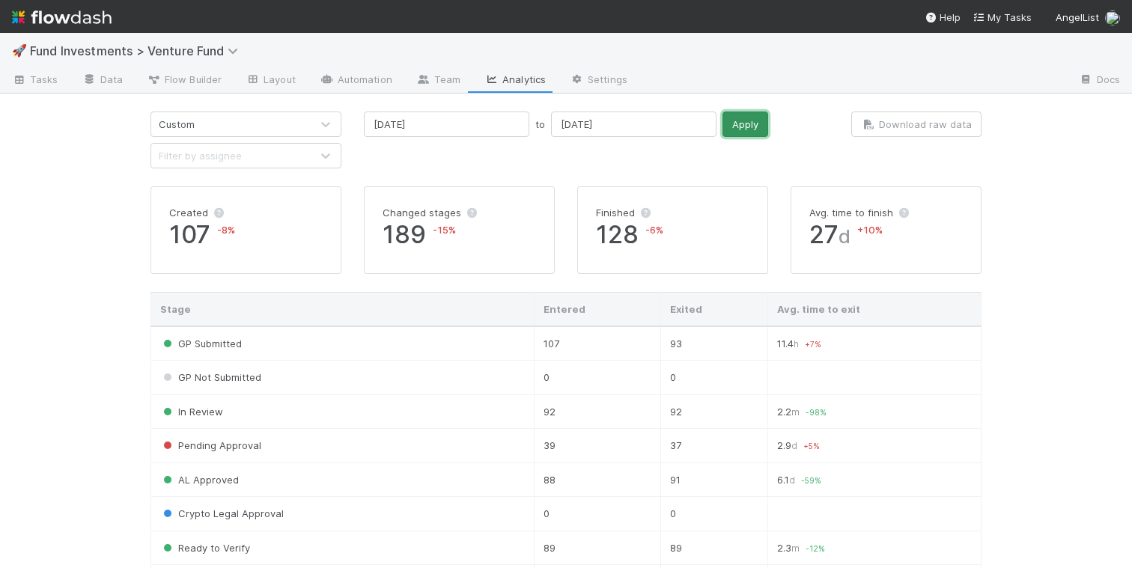
click at [722, 126] on button "Apply" at bounding box center [745, 124] width 46 height 25
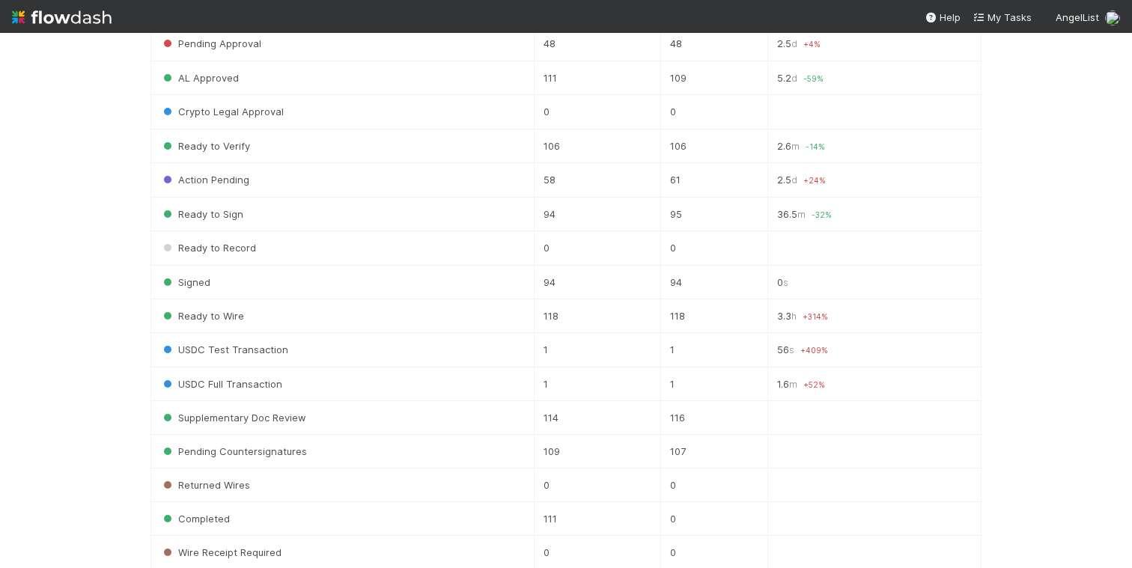
scroll to position [573, 0]
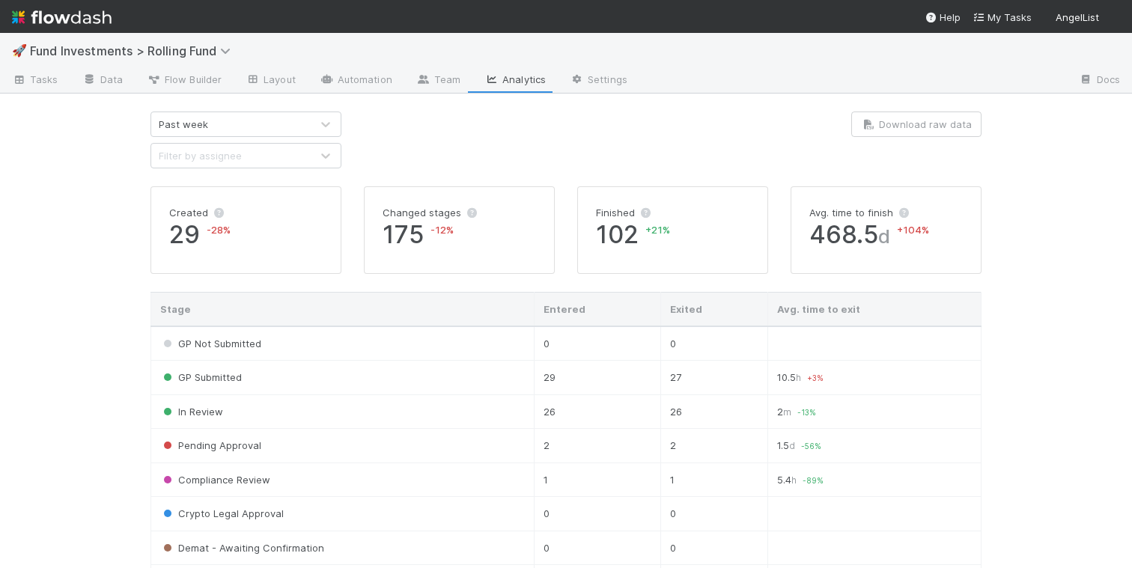
click at [286, 132] on div "Past week" at bounding box center [230, 124] width 159 height 24
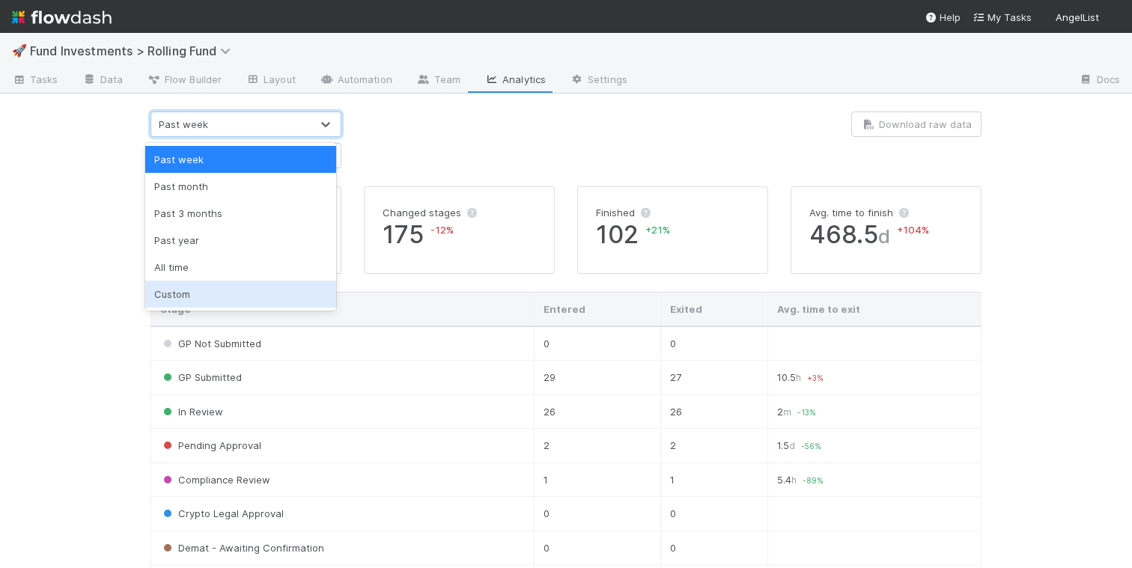
click at [252, 289] on div "Custom" at bounding box center [240, 294] width 191 height 27
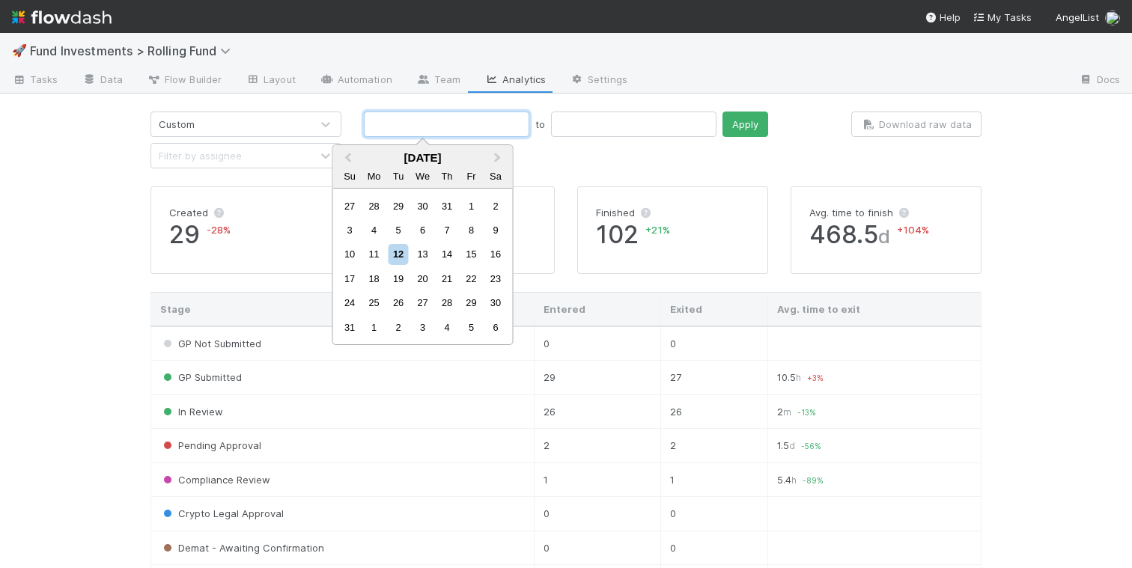
click at [421, 126] on input "text" at bounding box center [446, 124] width 165 height 25
drag, startPoint x: 343, startPoint y: 233, endPoint x: 361, endPoint y: 226, distance: 19.9
click at [343, 233] on div "3" at bounding box center [350, 230] width 20 height 20
type input "[DATE]"
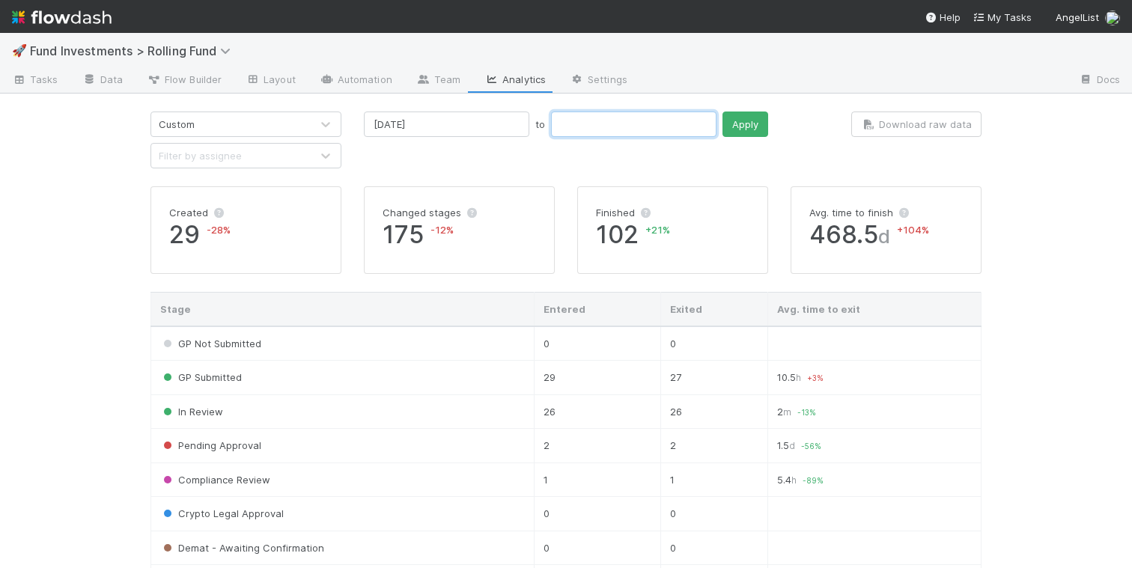
click at [561, 130] on input "text" at bounding box center [633, 124] width 165 height 25
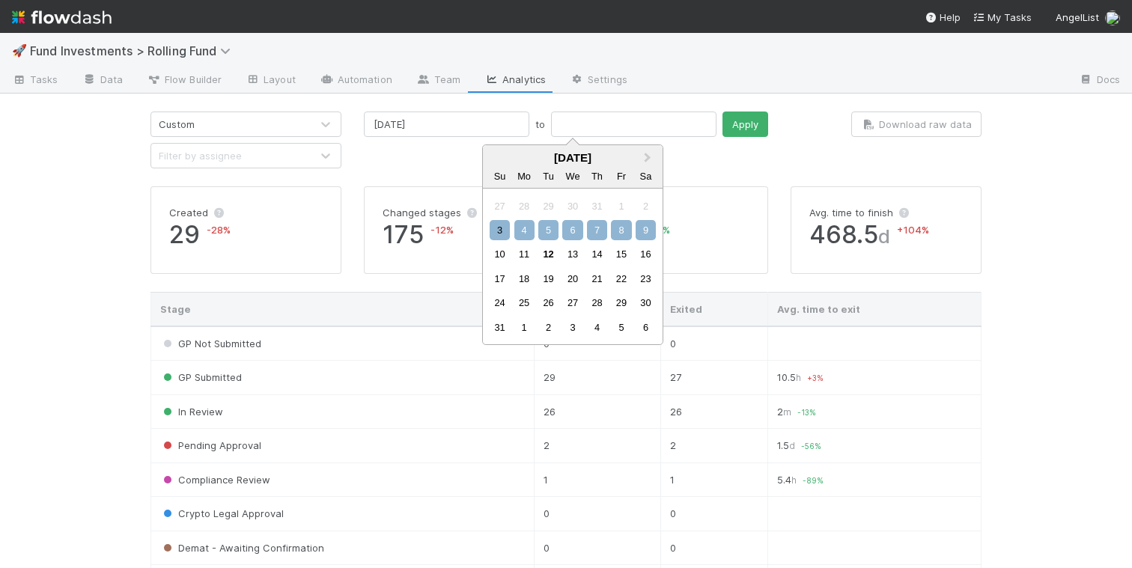
click at [644, 228] on div "9" at bounding box center [645, 230] width 20 height 20
type input "[DATE]"
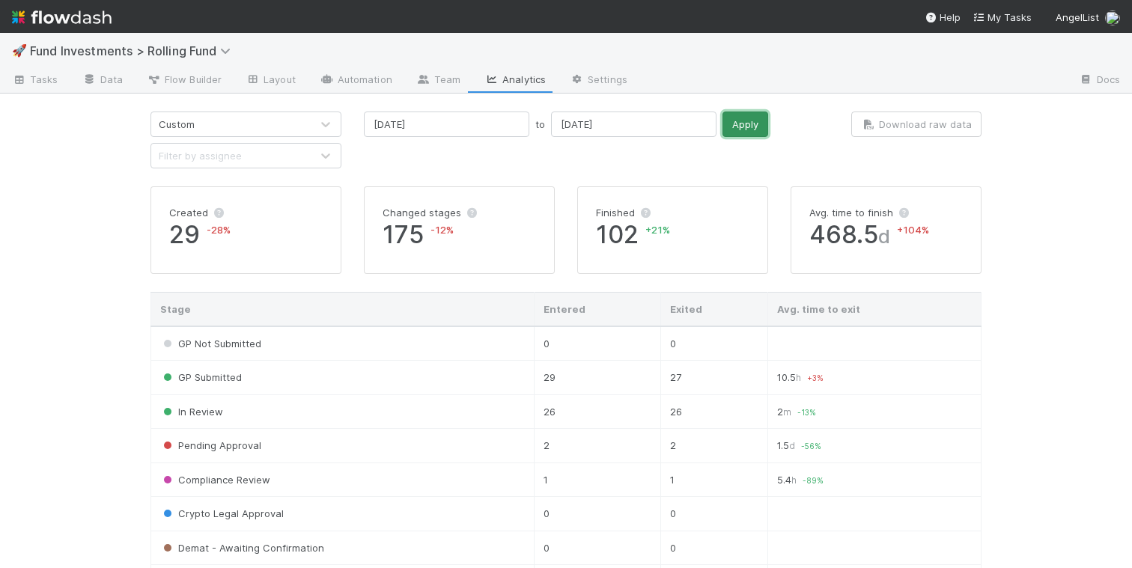
click at [722, 115] on button "Apply" at bounding box center [745, 124] width 46 height 25
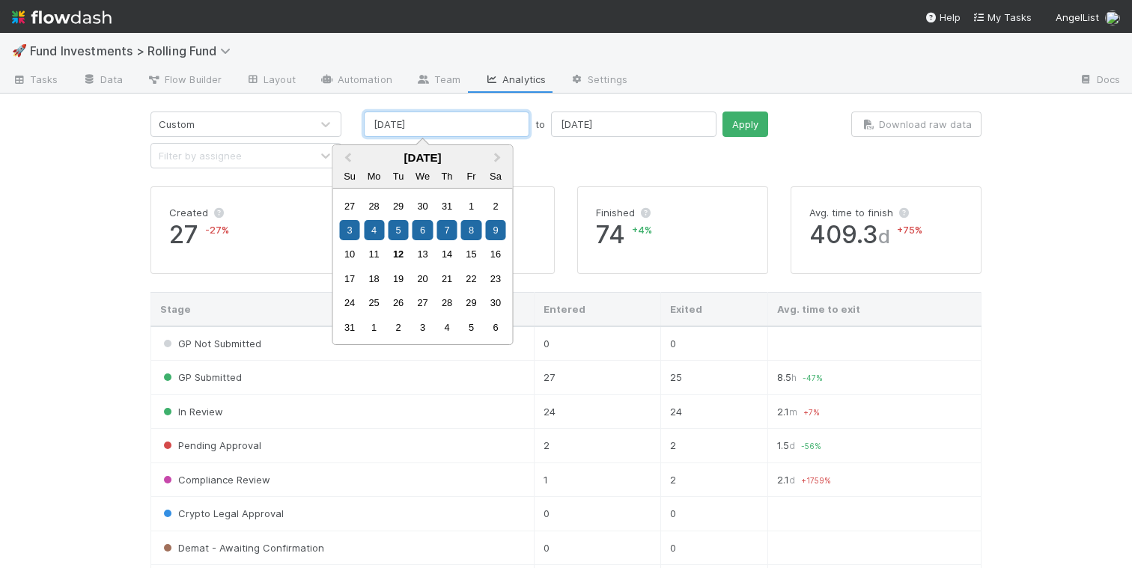
click at [475, 122] on input "[DATE]" at bounding box center [446, 124] width 165 height 25
click at [471, 207] on div "1" at bounding box center [471, 206] width 20 height 20
type input "[DATE]"
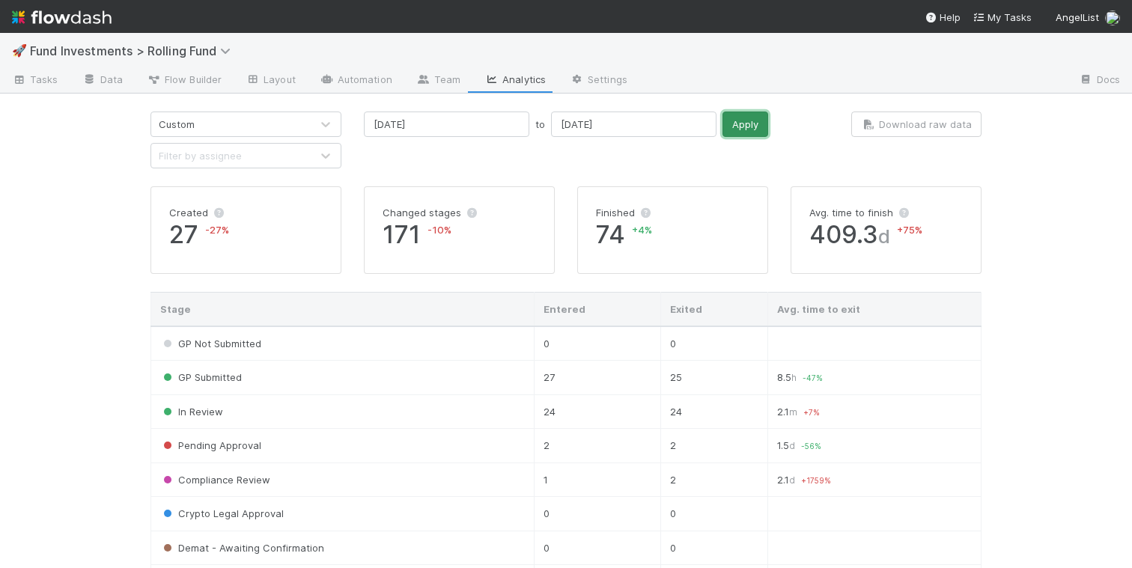
click at [722, 129] on button "Apply" at bounding box center [745, 124] width 46 height 25
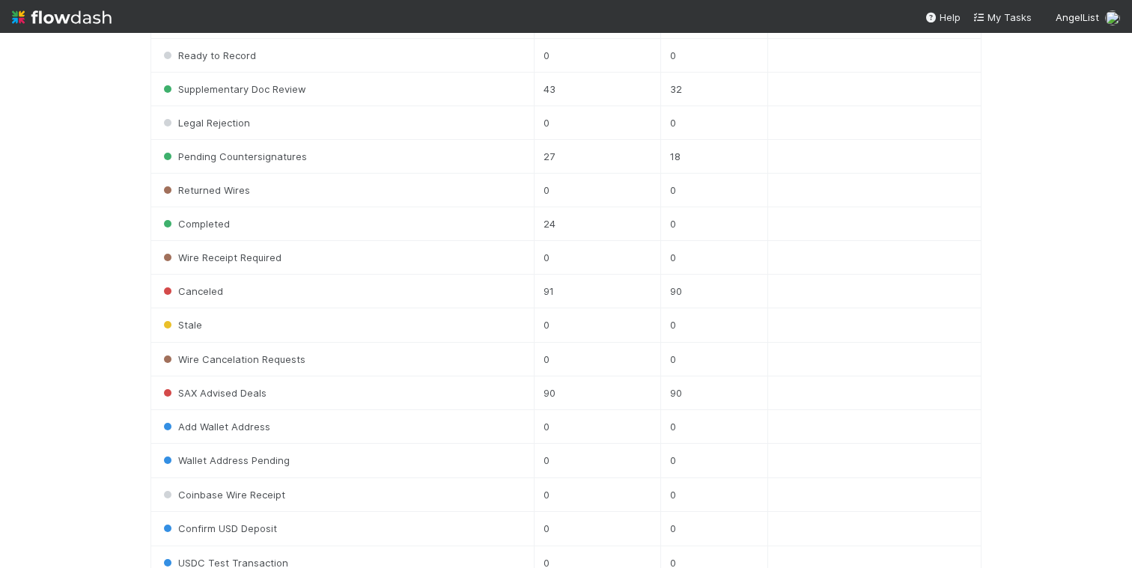
scroll to position [730, 0]
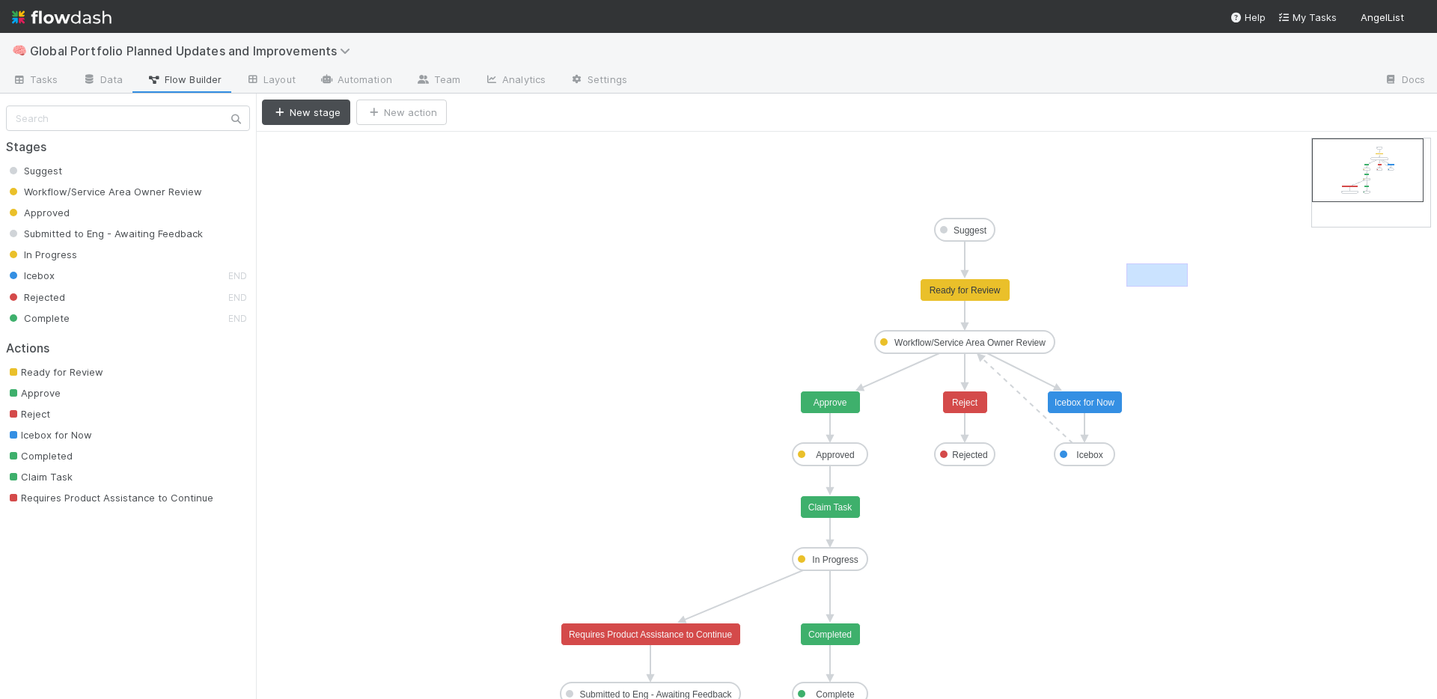
drag, startPoint x: 1188, startPoint y: 287, endPoint x: 1331, endPoint y: 180, distance: 178.7
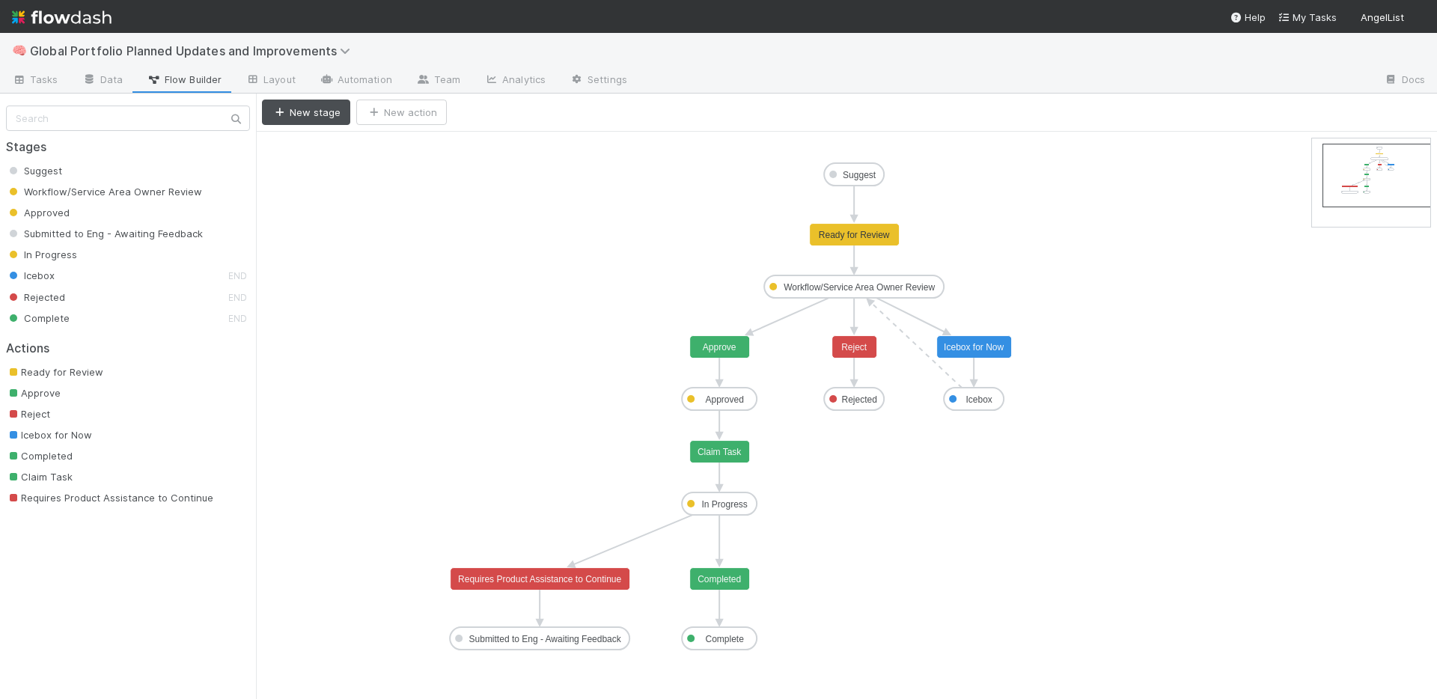
drag, startPoint x: 1356, startPoint y: 172, endPoint x: 1367, endPoint y: 177, distance: 11.7
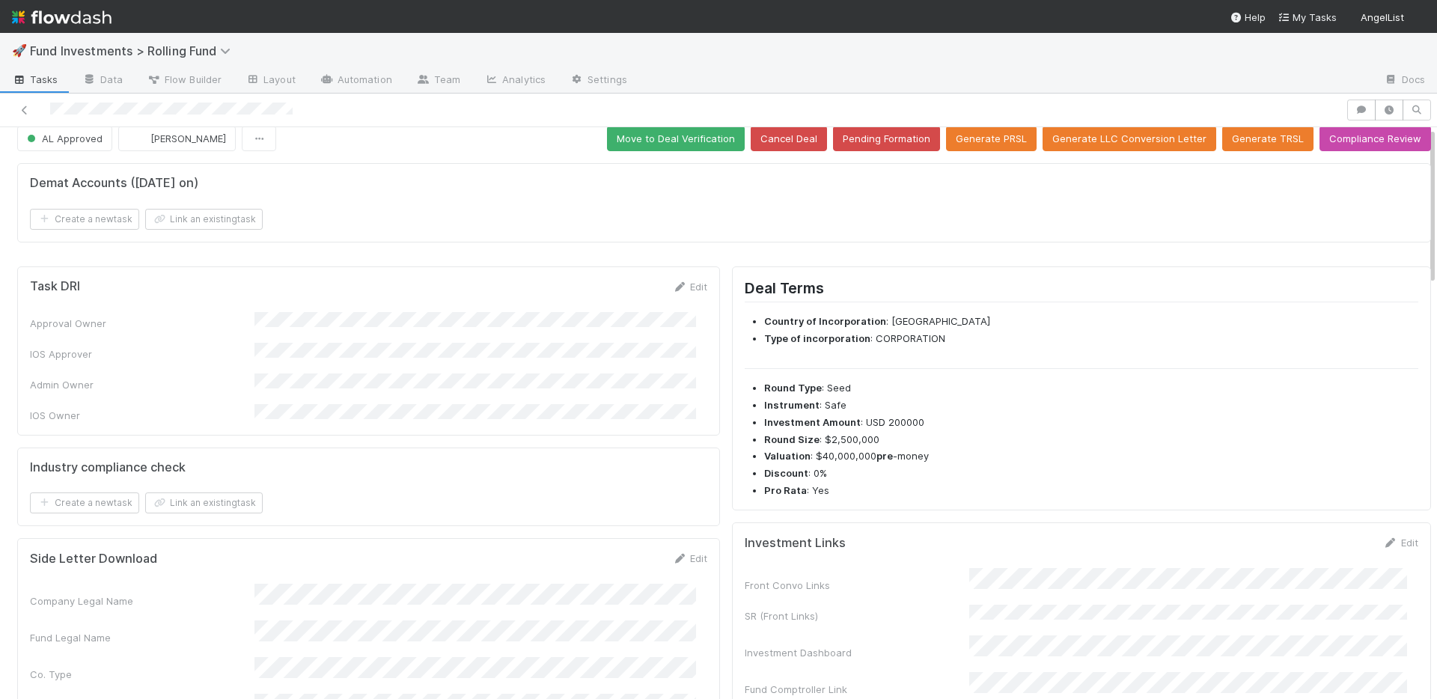
scroll to position [22, 0]
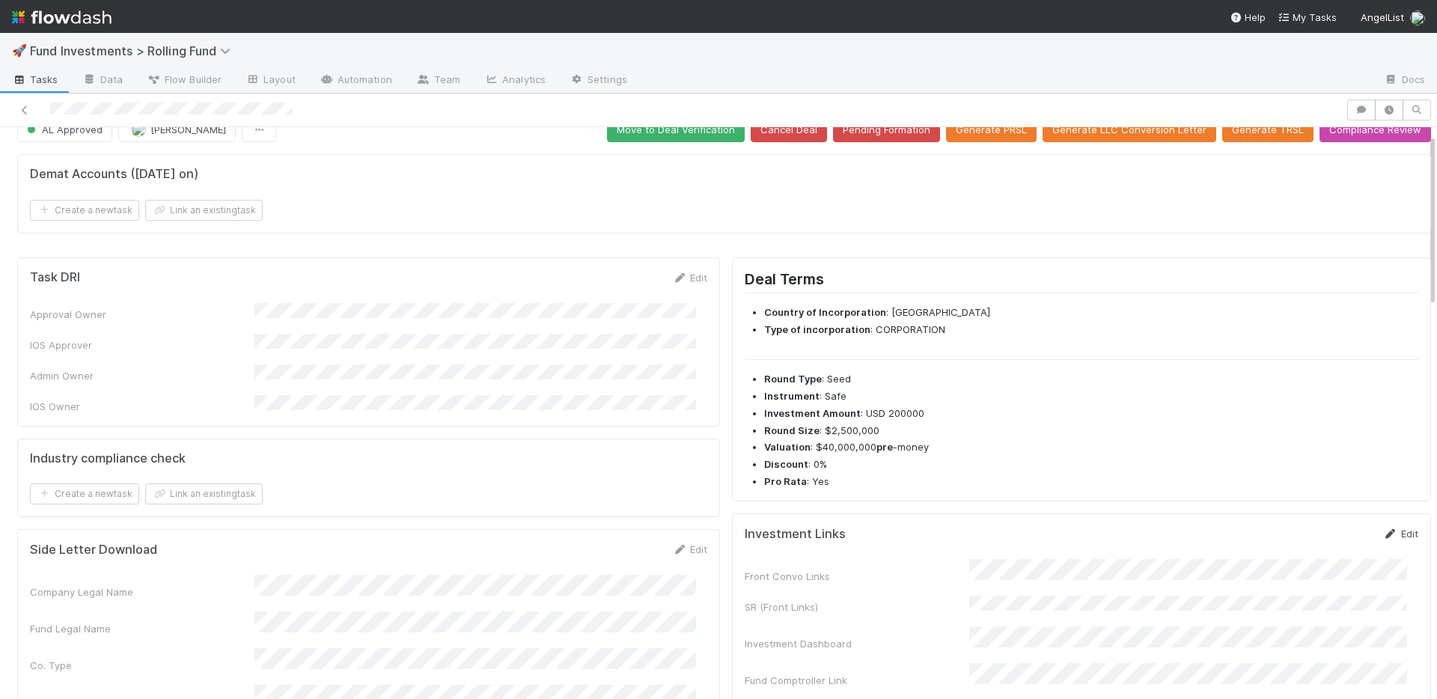
click at [1387, 538] on link "Edit" at bounding box center [1400, 534] width 35 height 12
click at [1317, 541] on button "Save" at bounding box center [1338, 538] width 43 height 25
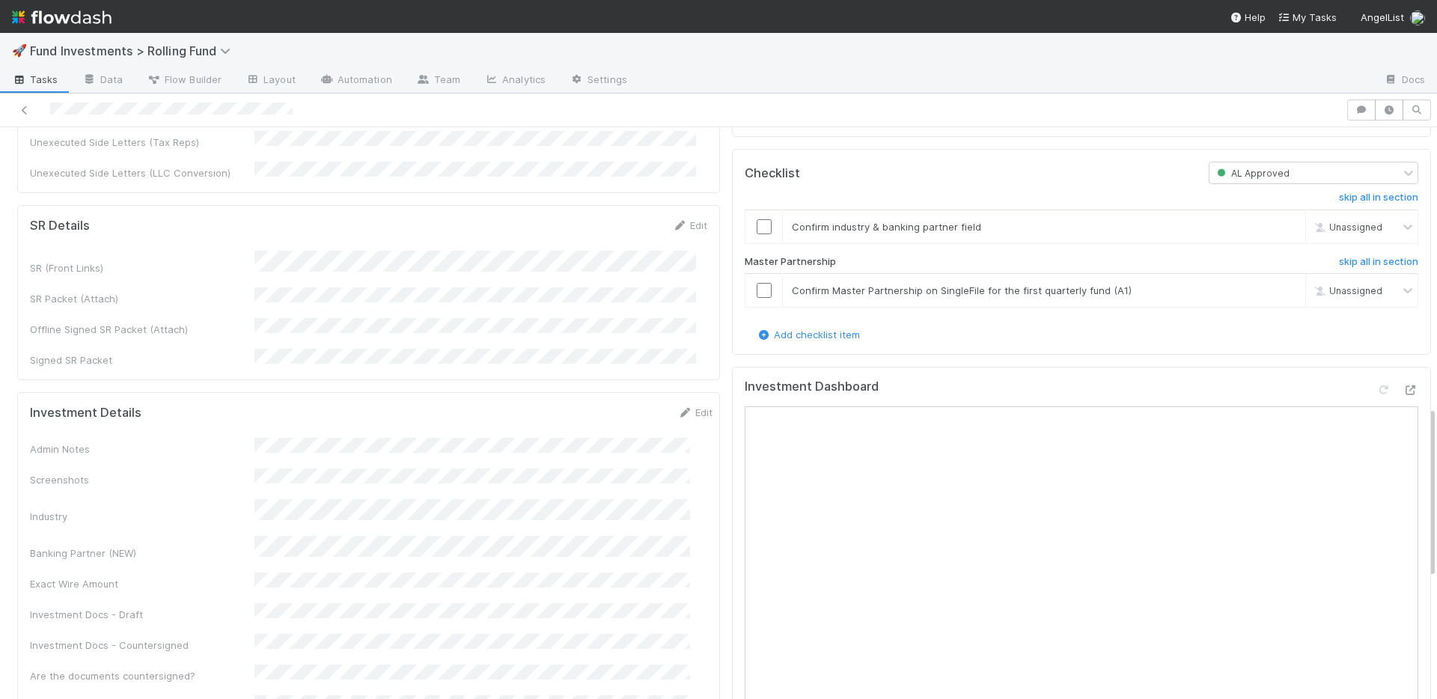
scroll to position [957, 0]
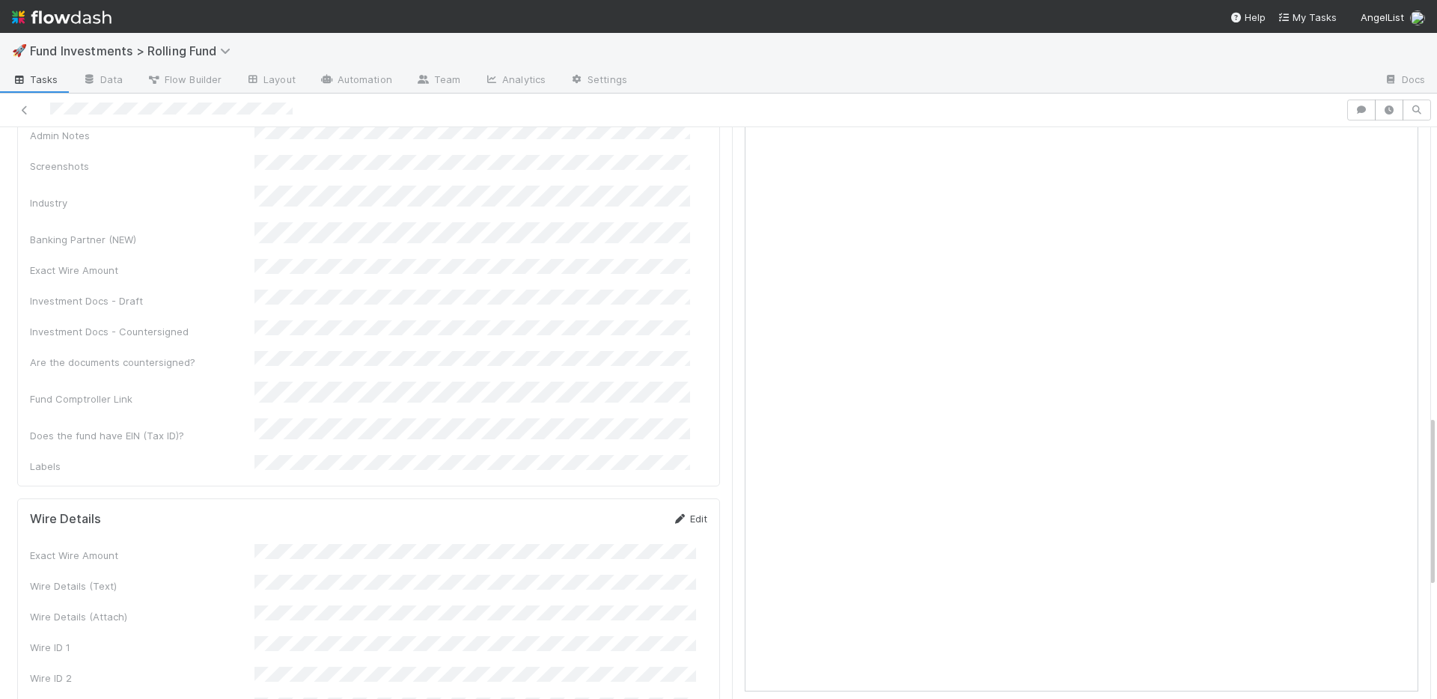
click at [672, 514] on icon at bounding box center [679, 519] width 15 height 10
click at [629, 511] on button "Save" at bounding box center [627, 523] width 43 height 25
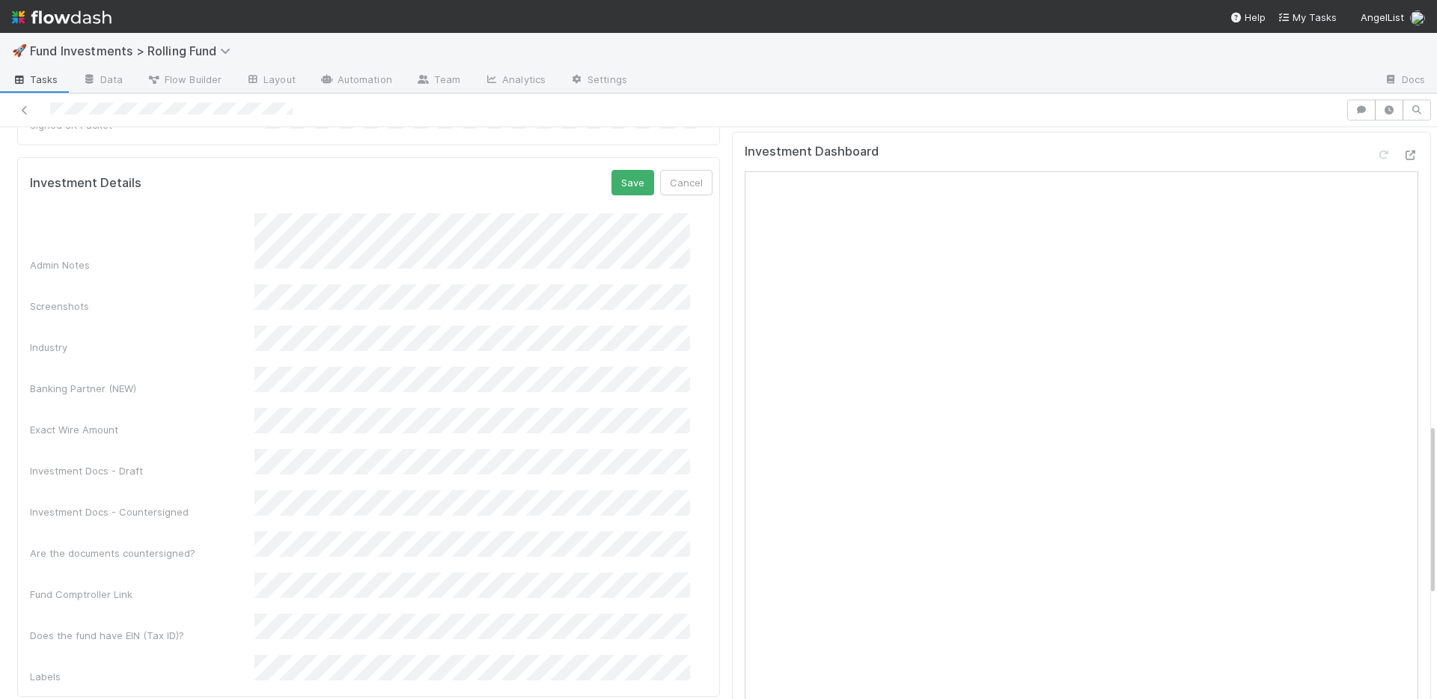
scroll to position [877, 0]
drag, startPoint x: 606, startPoint y: 135, endPoint x: 587, endPoint y: 100, distance: 40.2
click at [611, 171] on button "Save" at bounding box center [632, 183] width 43 height 25
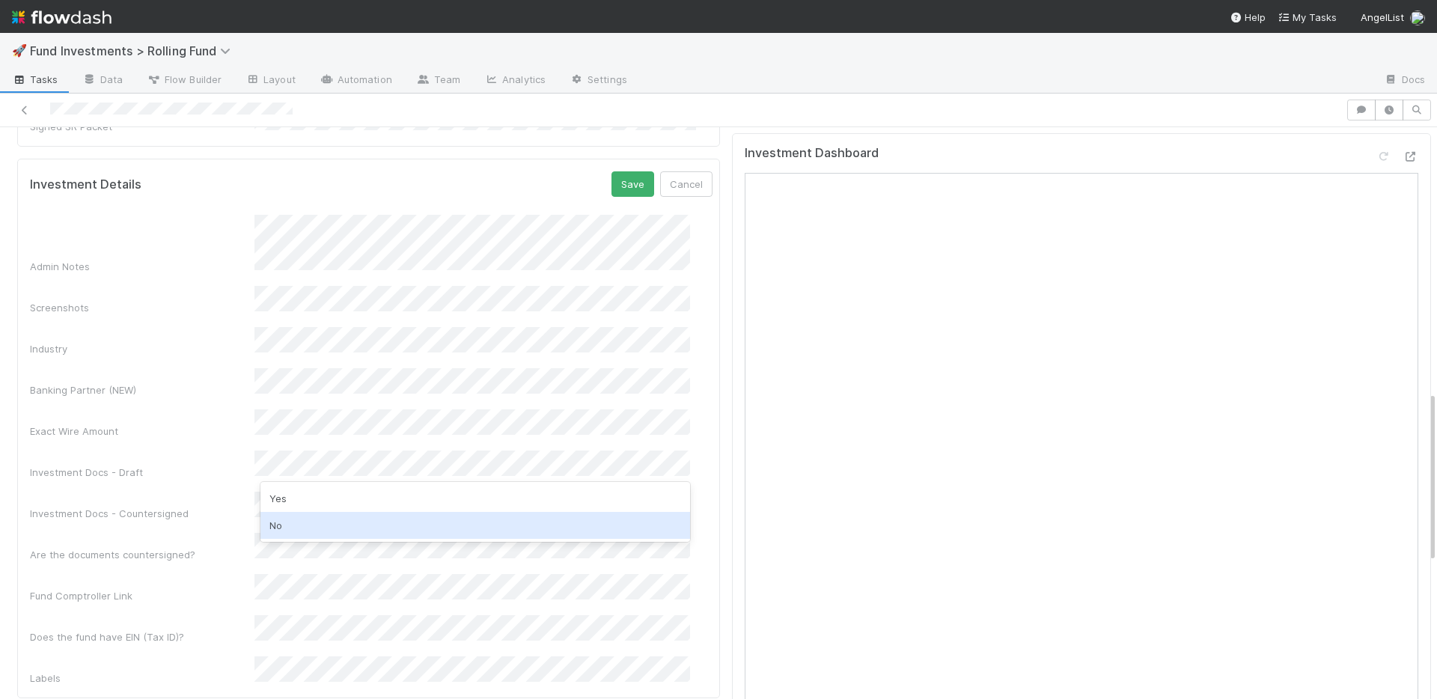
drag, startPoint x: 308, startPoint y: 522, endPoint x: 245, endPoint y: 504, distance: 65.6
click at [307, 522] on div "No" at bounding box center [475, 525] width 430 height 27
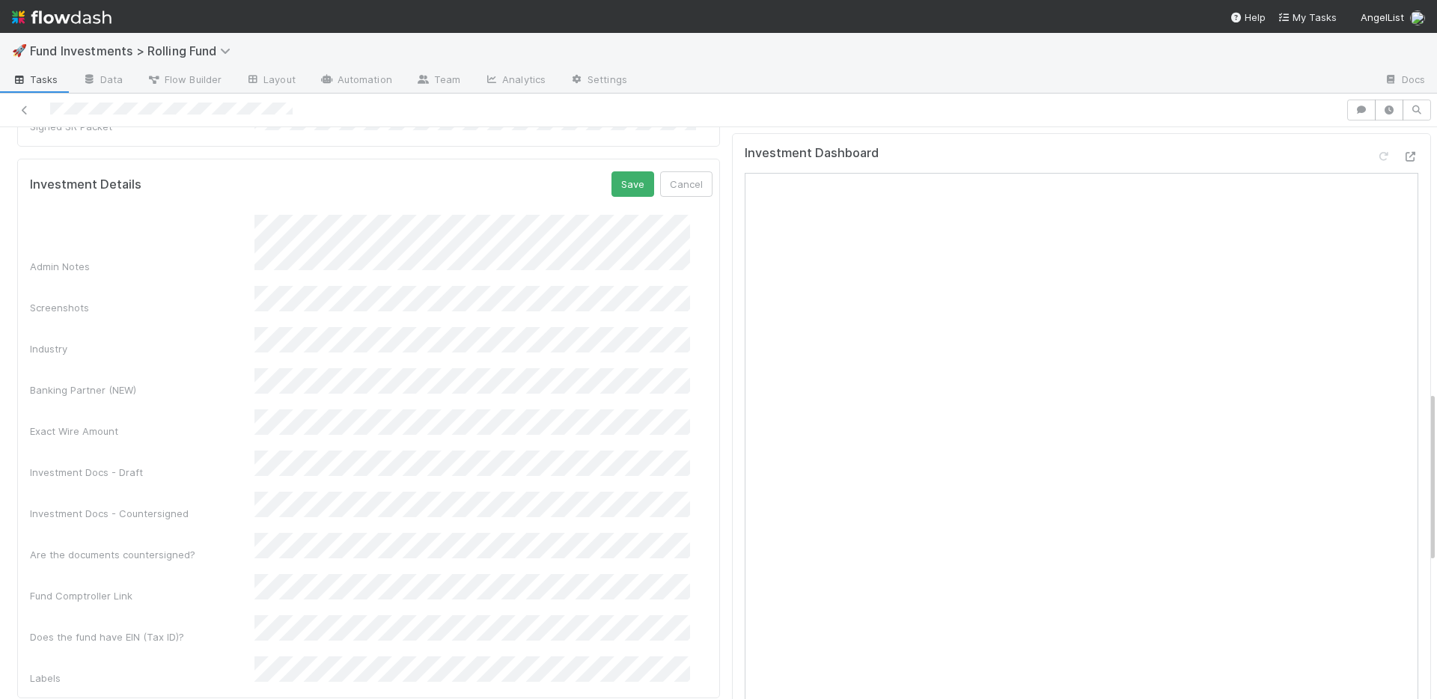
click at [214, 588] on div "Fund Comptroller Link" at bounding box center [142, 595] width 225 height 15
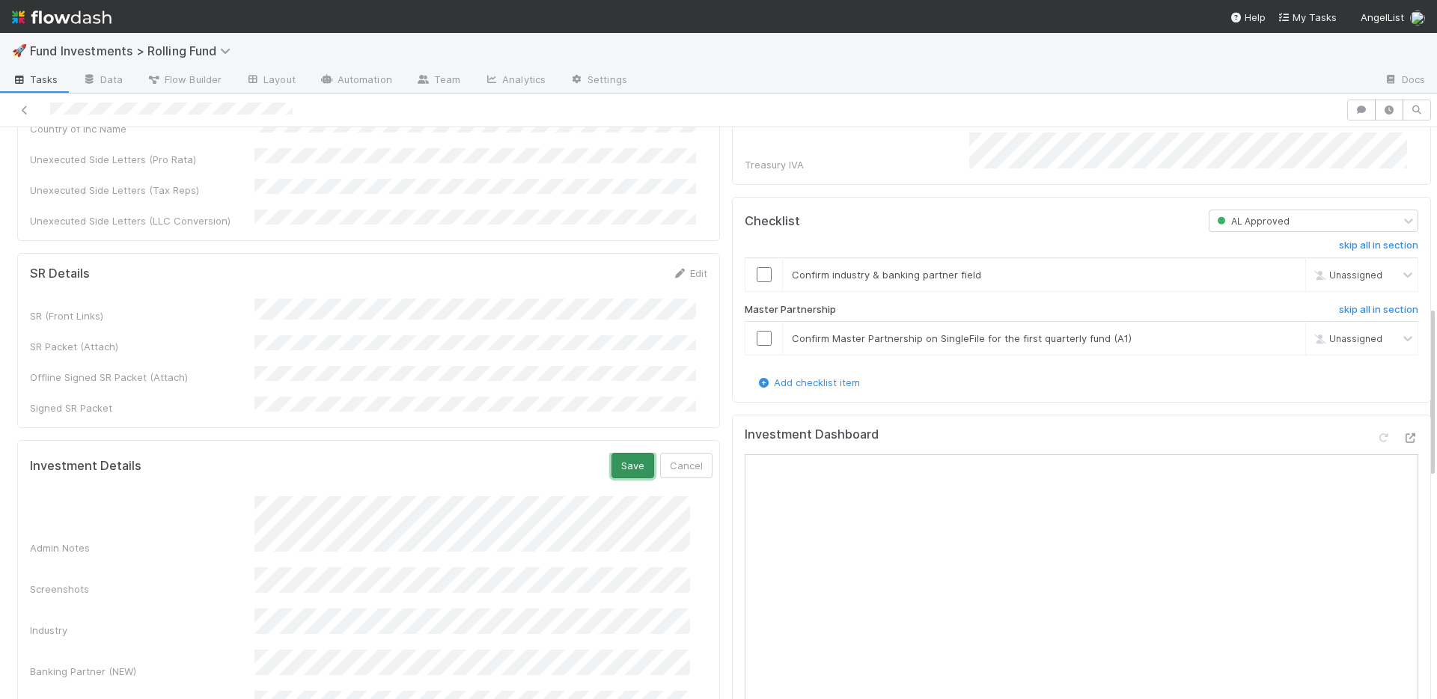
click at [611, 453] on button "Save" at bounding box center [632, 465] width 43 height 25
drag, startPoint x: 755, startPoint y: 321, endPoint x: 751, endPoint y: 280, distance: 41.3
click at [757, 331] on input "checkbox" at bounding box center [764, 338] width 15 height 15
click at [757, 267] on input "checkbox" at bounding box center [764, 274] width 15 height 15
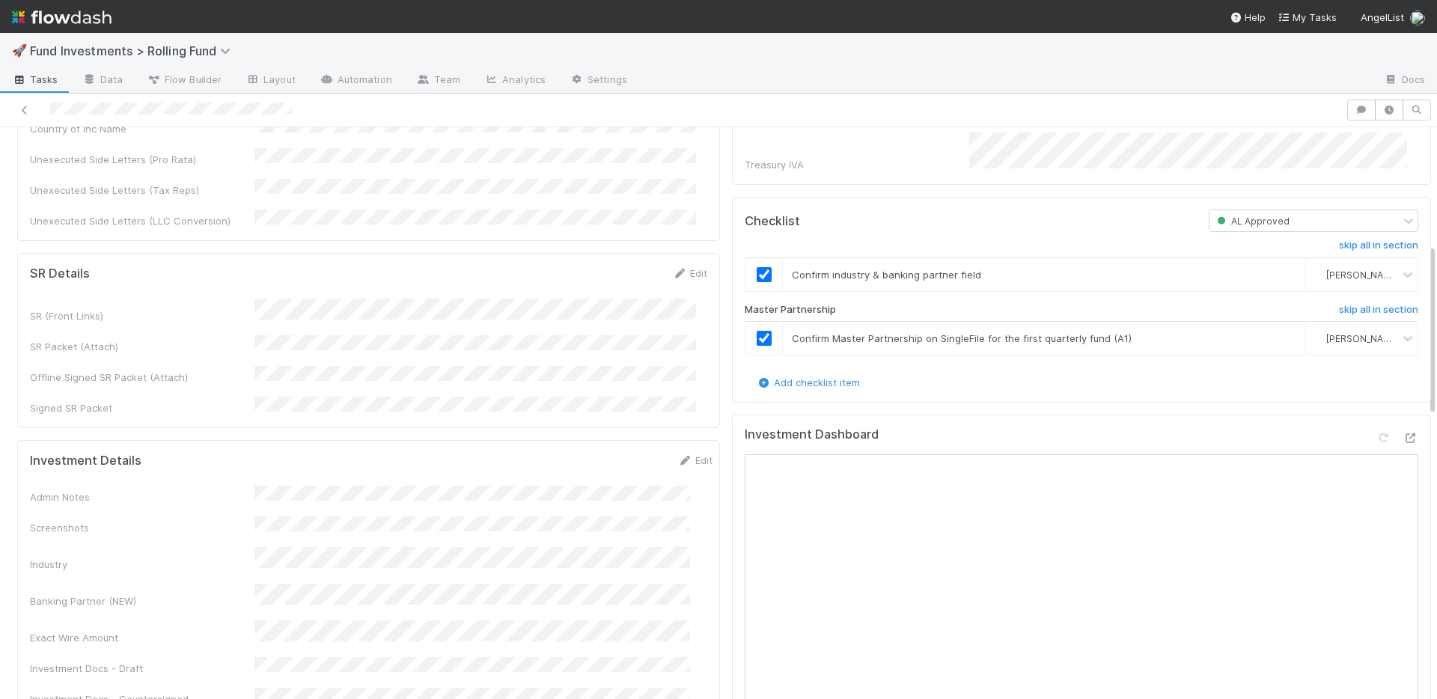
scroll to position [0, 0]
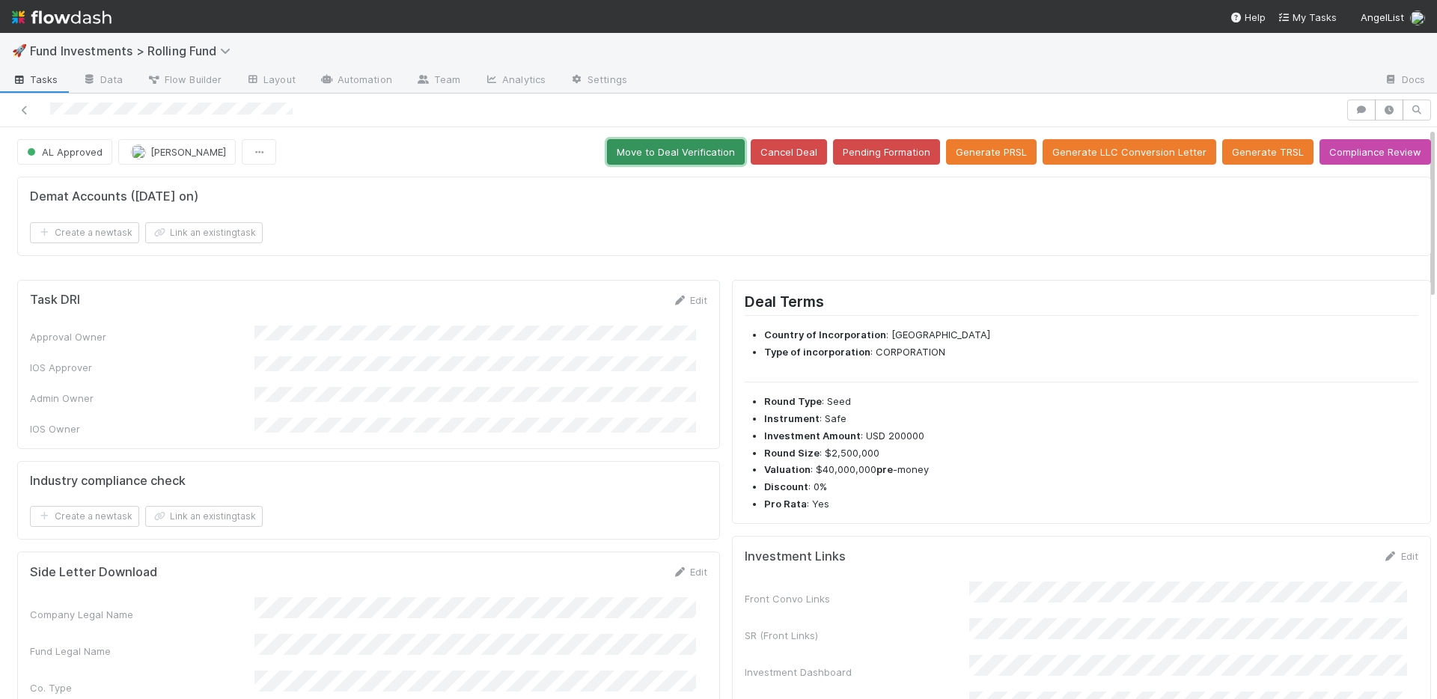
click at [687, 149] on button "Move to Deal Verification" at bounding box center [676, 151] width 138 height 25
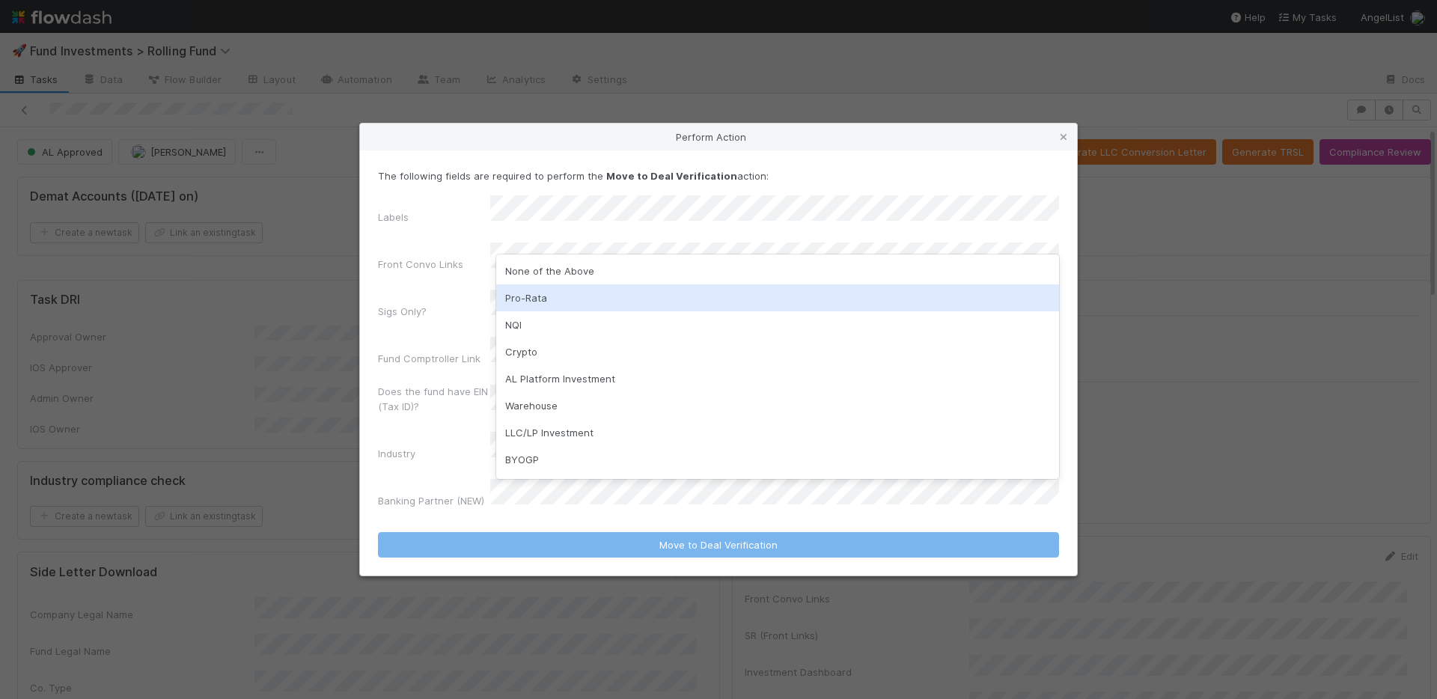
click at [558, 298] on div "Pro-Rata" at bounding box center [777, 297] width 563 height 27
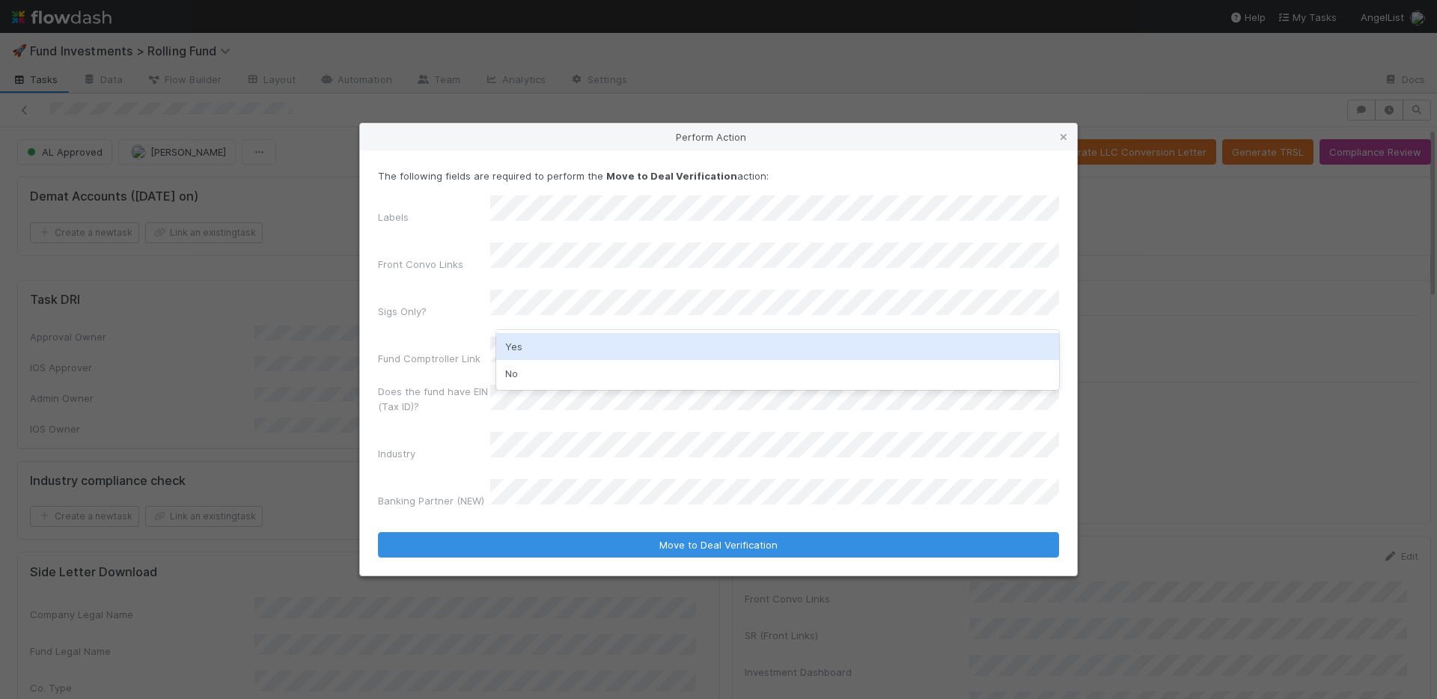
click at [548, 367] on div "No" at bounding box center [777, 373] width 563 height 27
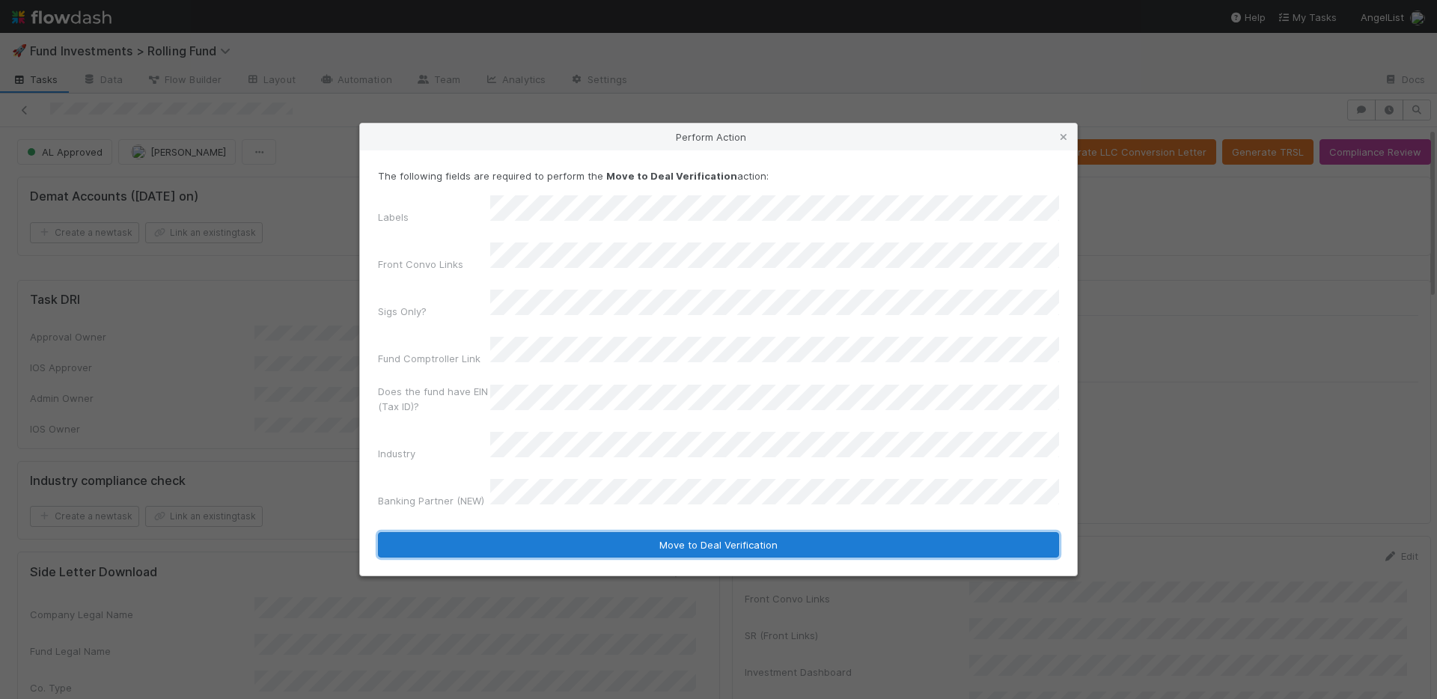
click at [628, 532] on button "Move to Deal Verification" at bounding box center [718, 544] width 681 height 25
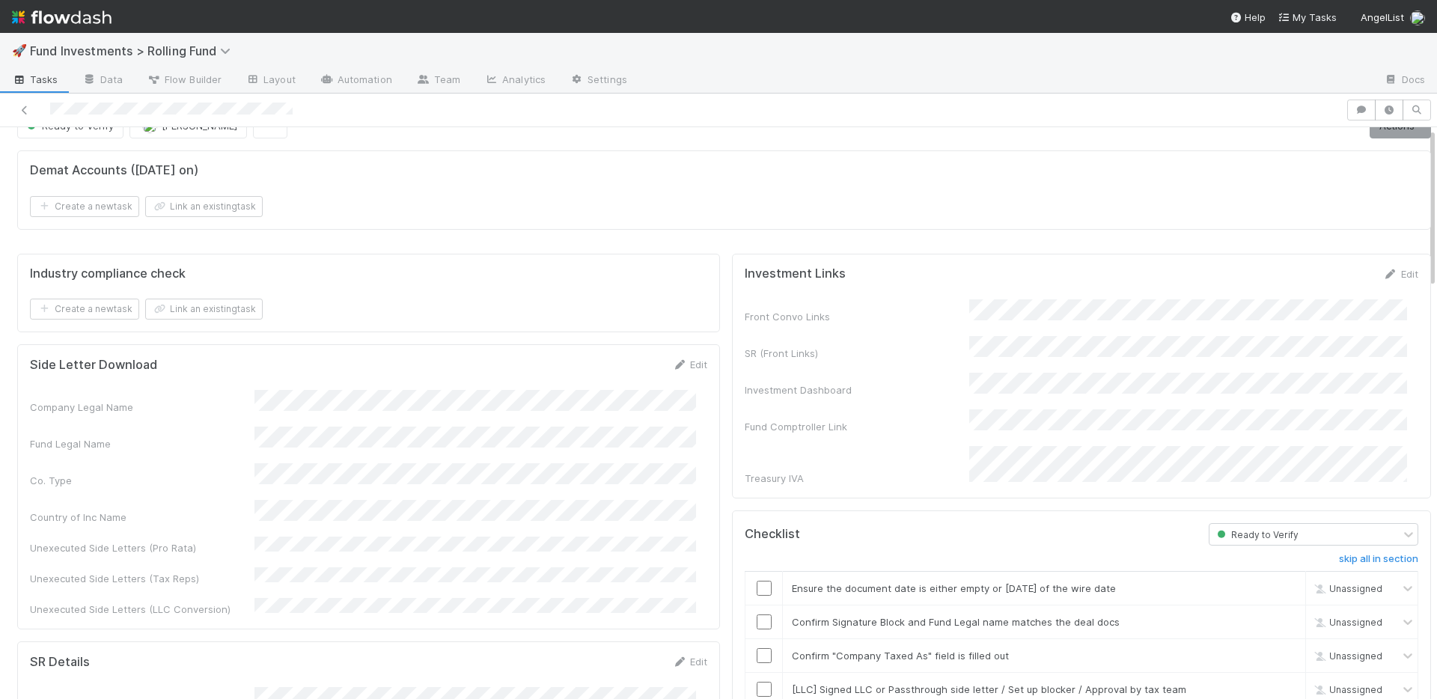
scroll to position [279, 0]
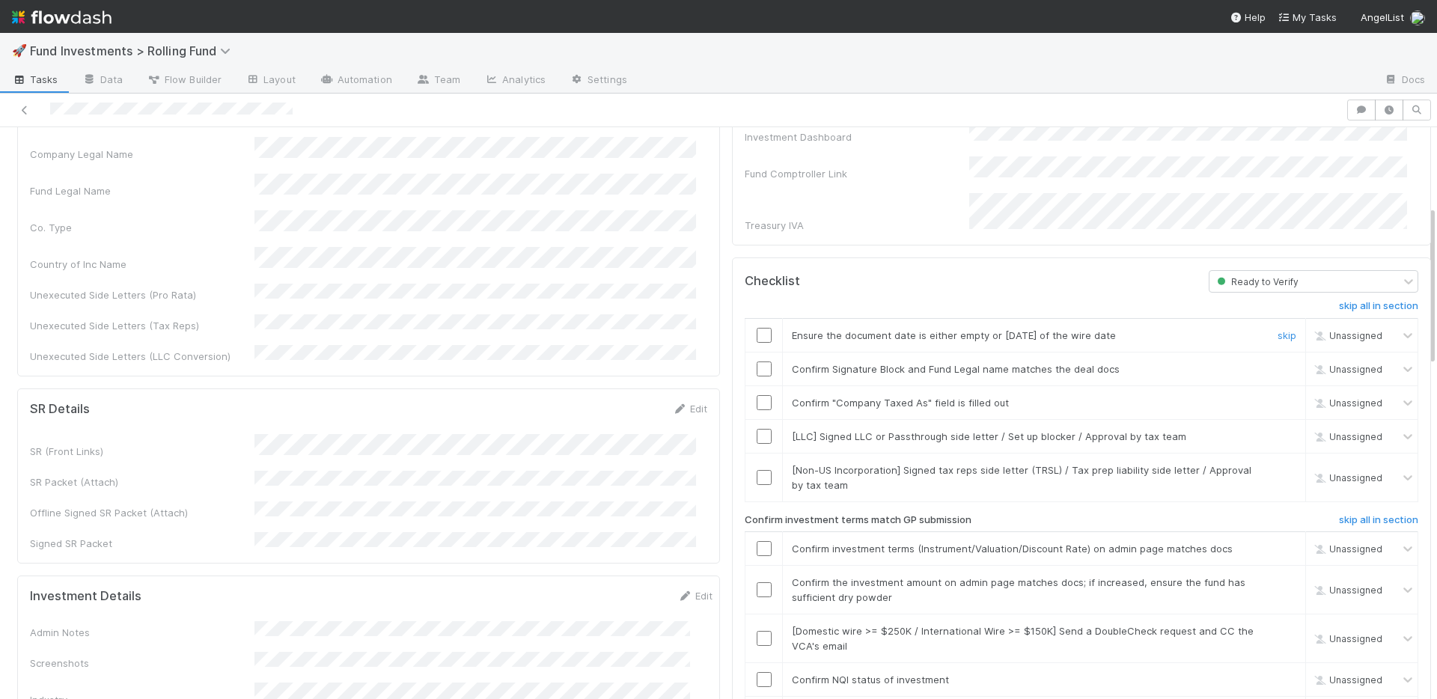
click at [757, 328] on input "checkbox" at bounding box center [764, 335] width 15 height 15
click at [757, 361] on input "checkbox" at bounding box center [764, 368] width 15 height 15
click at [754, 385] on td at bounding box center [763, 402] width 37 height 34
click at [1278, 430] on link "skip" at bounding box center [1287, 436] width 19 height 12
click at [1278, 464] on link "skip" at bounding box center [1287, 470] width 19 height 12
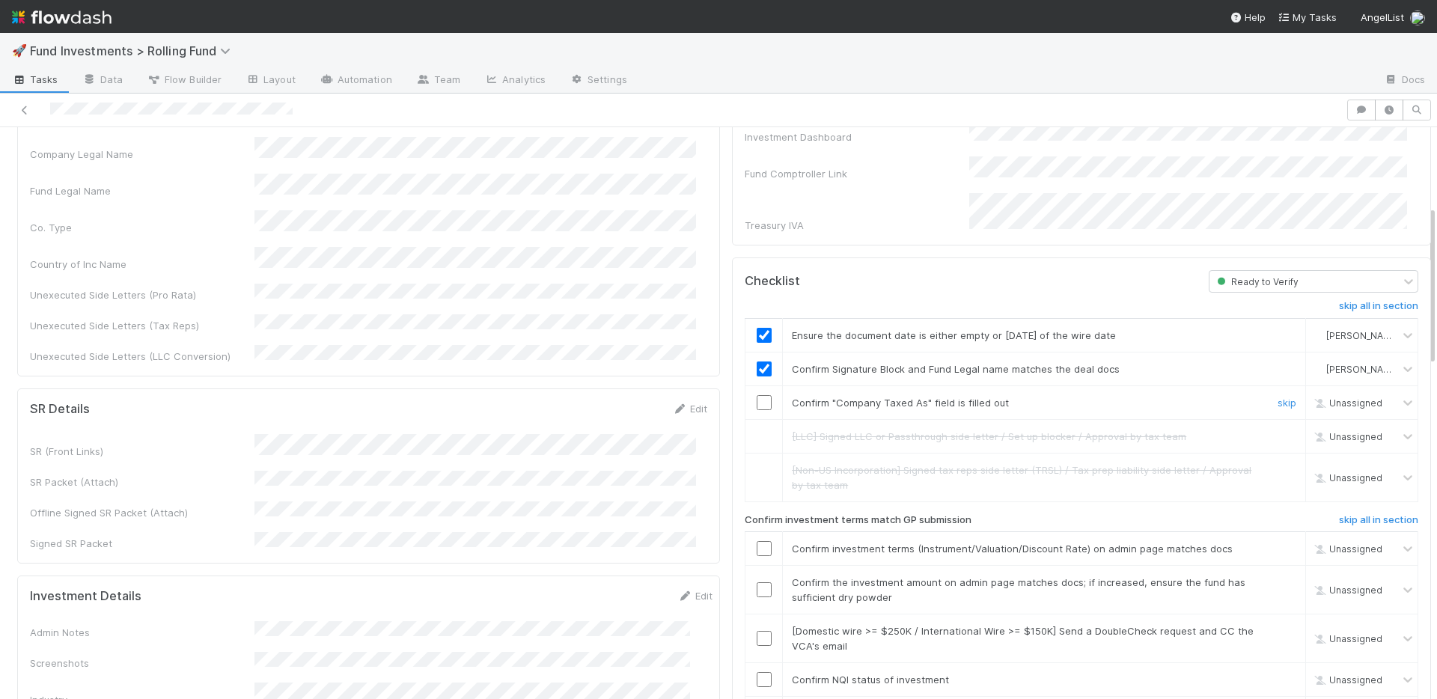
click at [757, 395] on input "checkbox" at bounding box center [764, 402] width 15 height 15
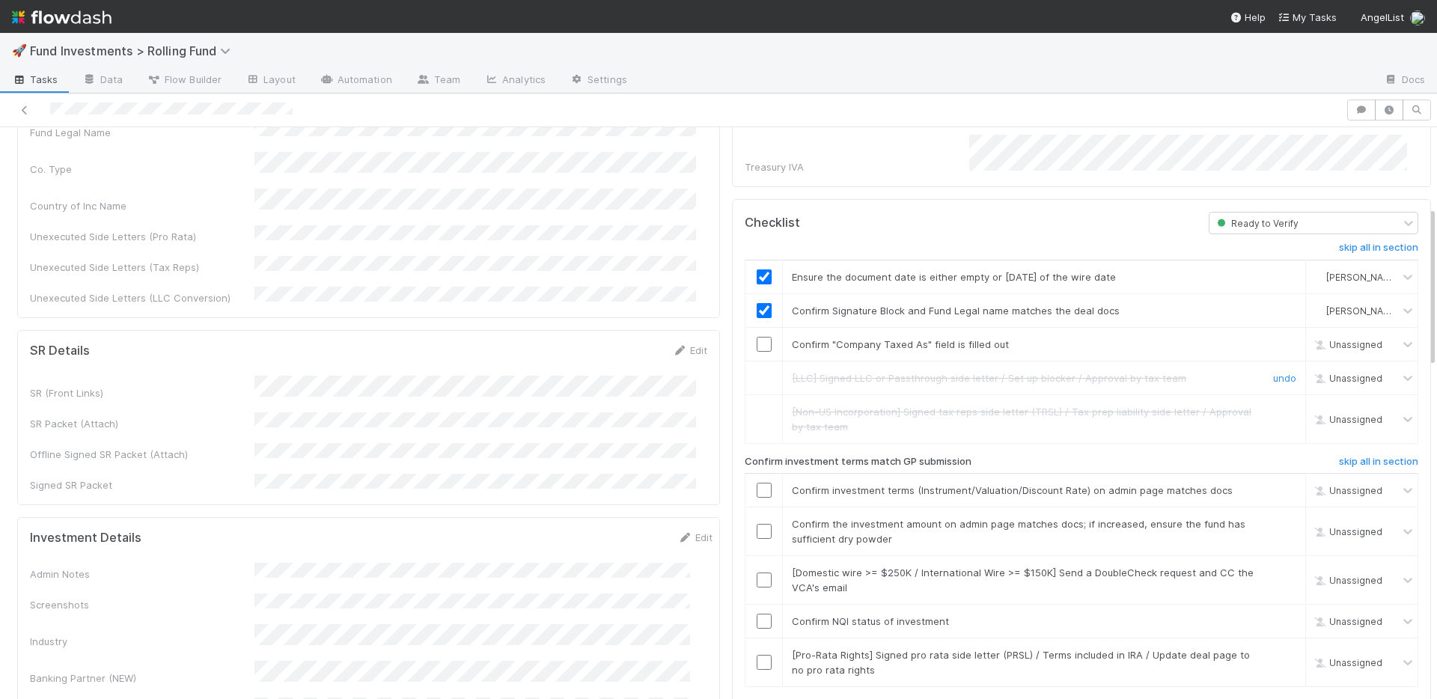
scroll to position [724, 0]
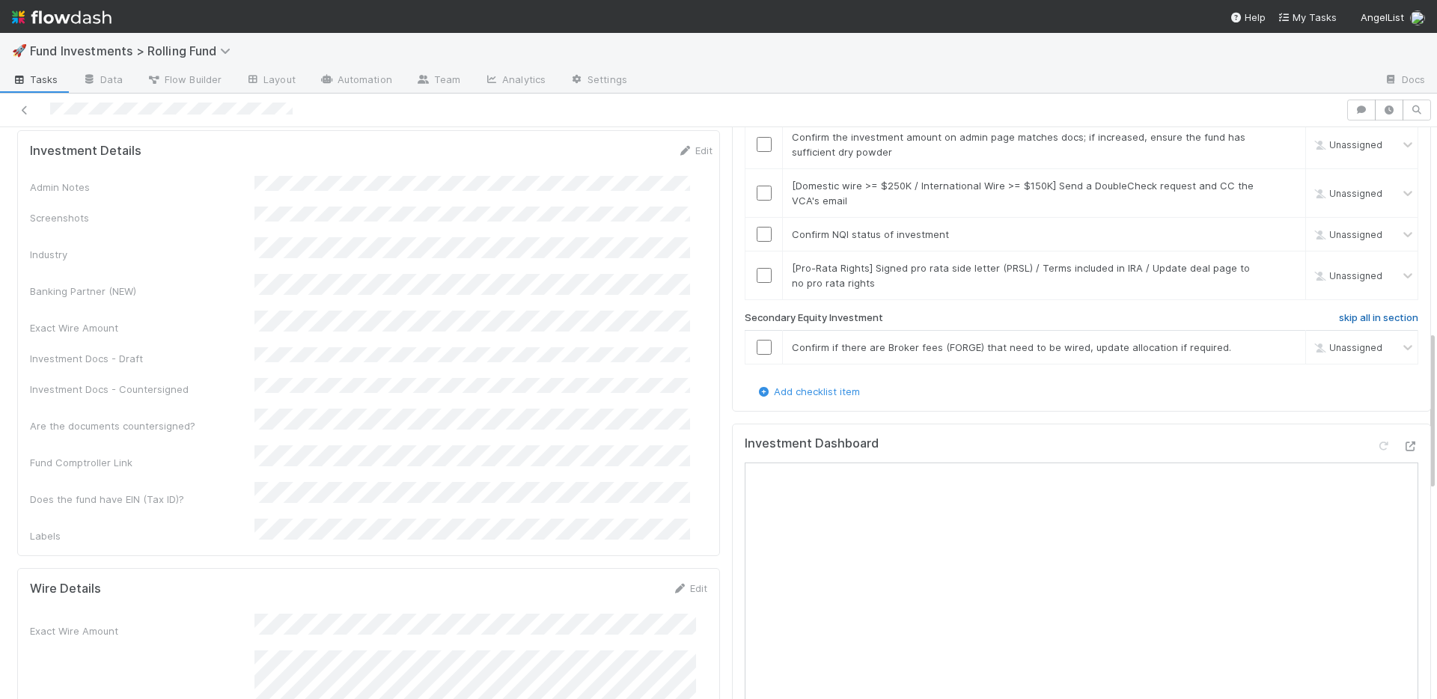
click at [1339, 312] on h6 "skip all in section" at bounding box center [1378, 318] width 79 height 12
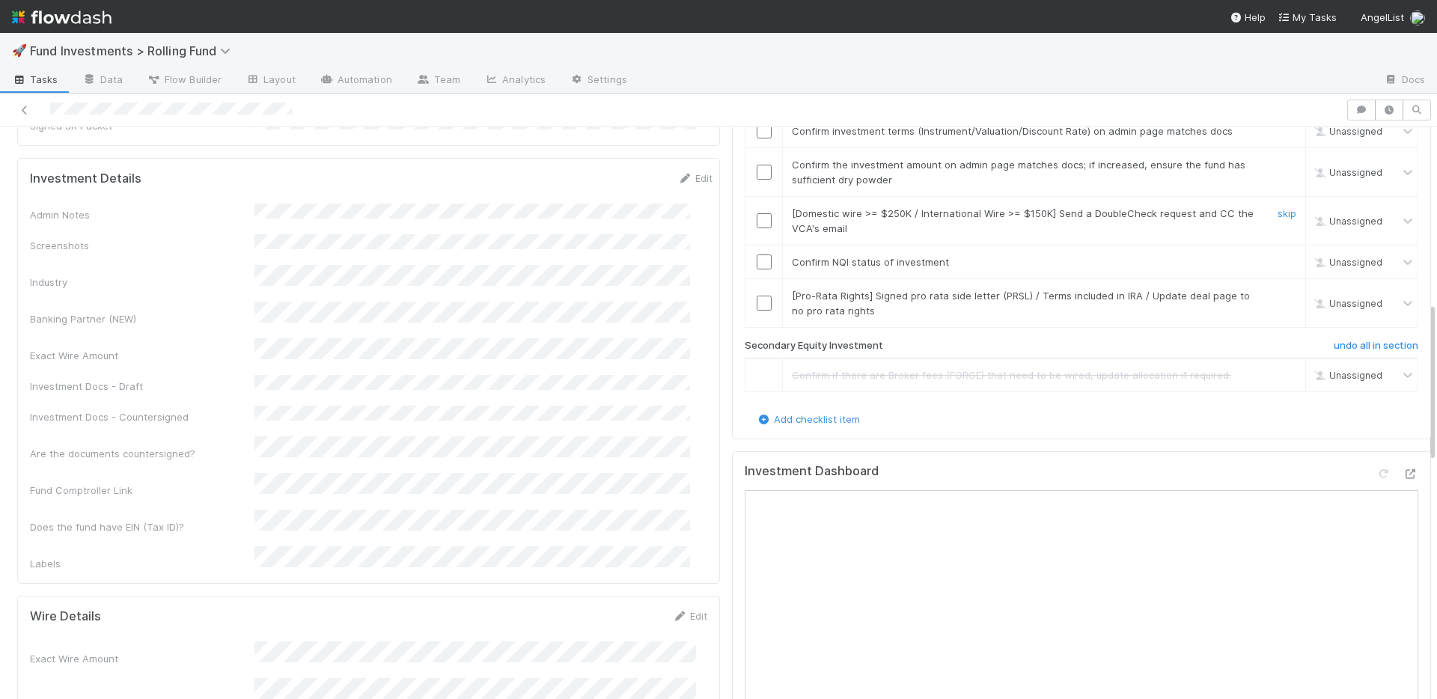
scroll to position [605, 0]
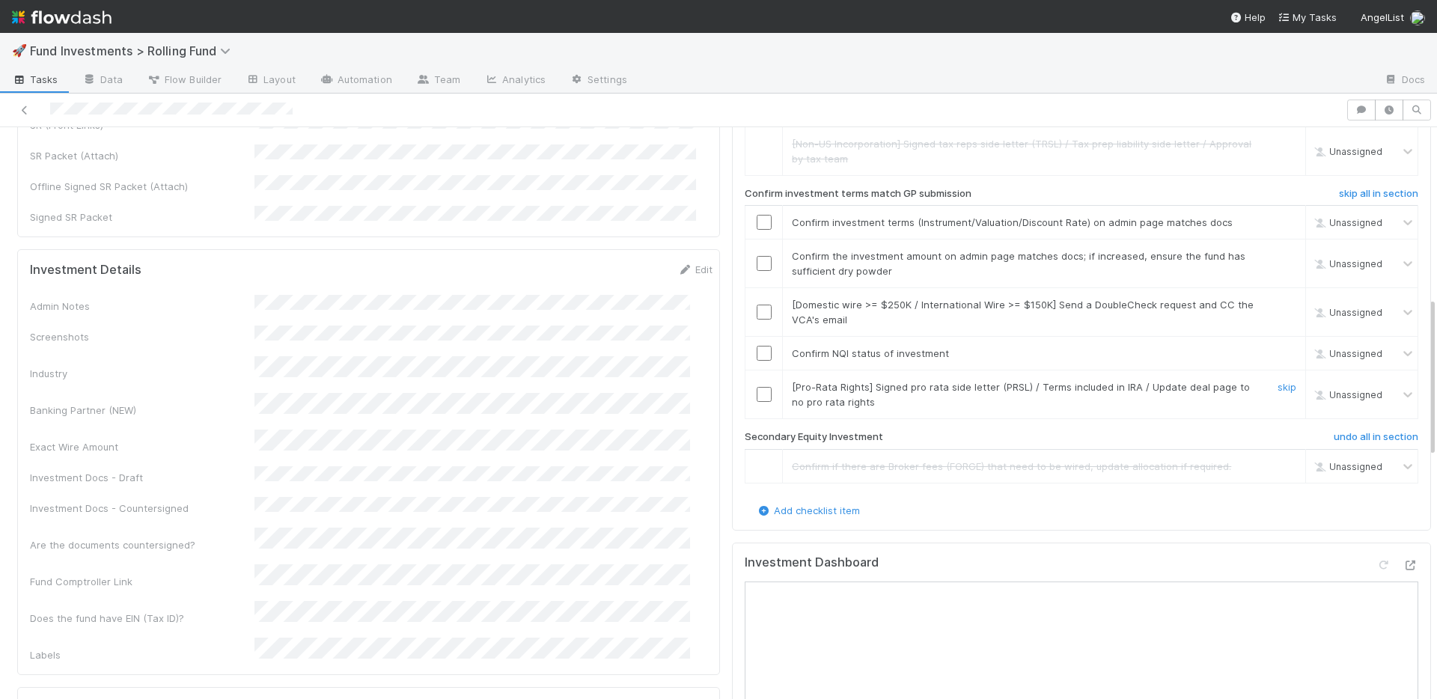
drag, startPoint x: 757, startPoint y: 370, endPoint x: 754, endPoint y: 357, distance: 13.7
click at [757, 387] on input "checkbox" at bounding box center [764, 394] width 15 height 15
click at [757, 346] on input "checkbox" at bounding box center [764, 353] width 15 height 15
click at [1278, 299] on link "skip" at bounding box center [1287, 305] width 19 height 12
drag, startPoint x: 757, startPoint y: 243, endPoint x: 757, endPoint y: 216, distance: 27.7
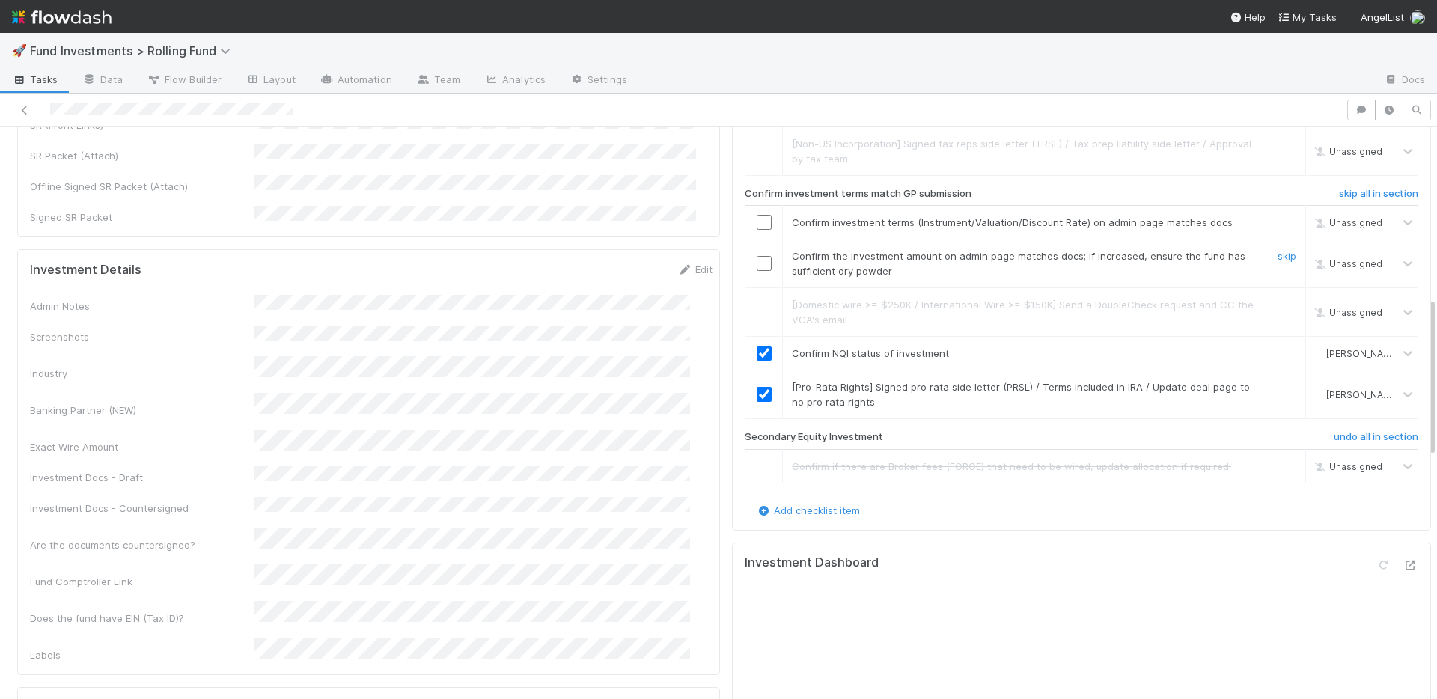
click at [757, 256] on input "checkbox" at bounding box center [764, 263] width 15 height 15
click at [757, 215] on input "checkbox" at bounding box center [764, 222] width 15 height 15
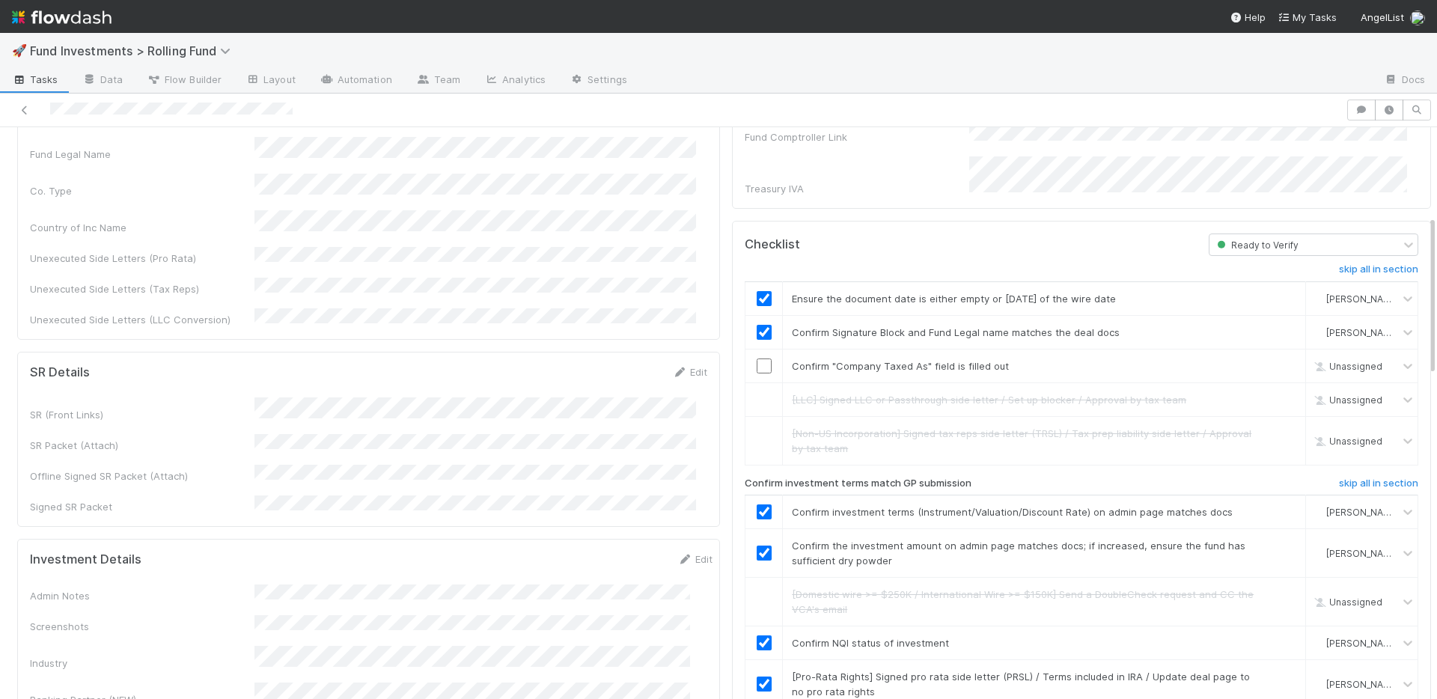
scroll to position [314, 0]
checkbox input "true"
click at [757, 361] on input "checkbox" at bounding box center [764, 368] width 15 height 15
drag, startPoint x: 753, startPoint y: 348, endPoint x: 753, endPoint y: 339, distance: 9.0
click at [757, 361] on input "checkbox" at bounding box center [764, 368] width 15 height 15
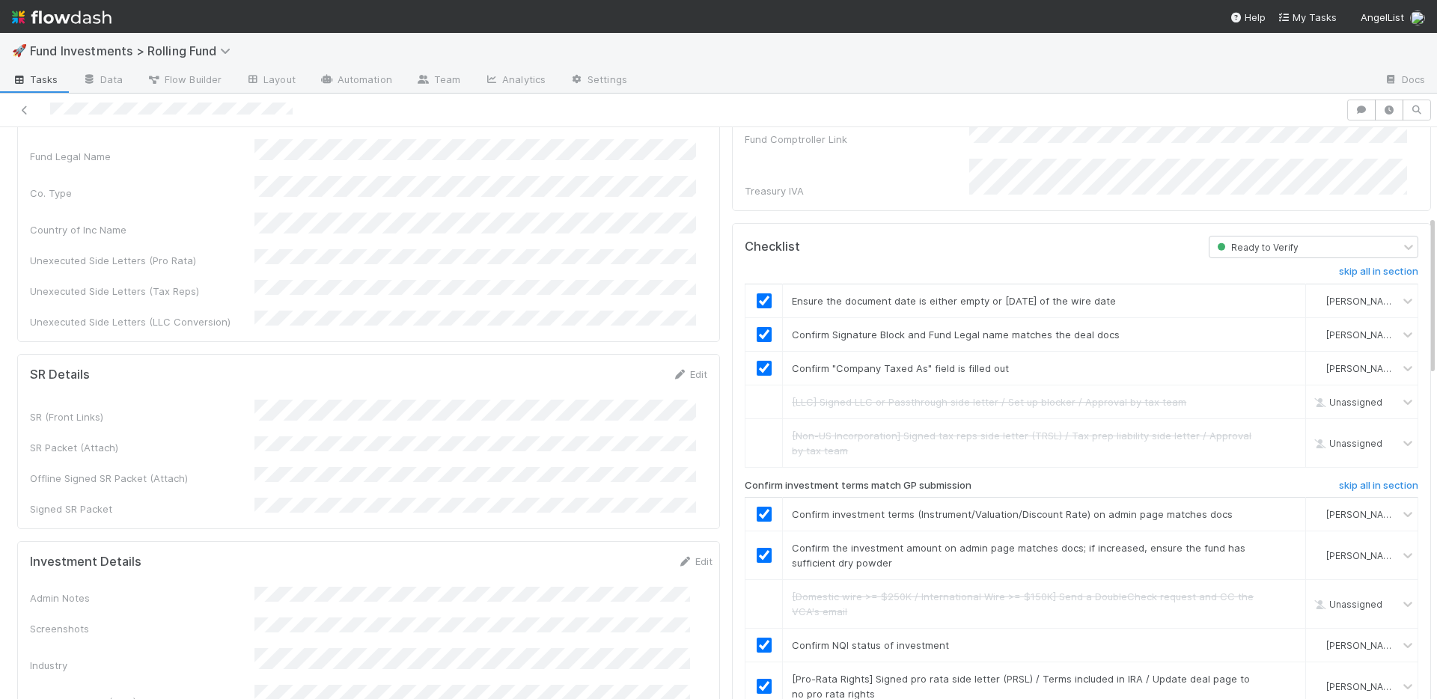
scroll to position [0, 0]
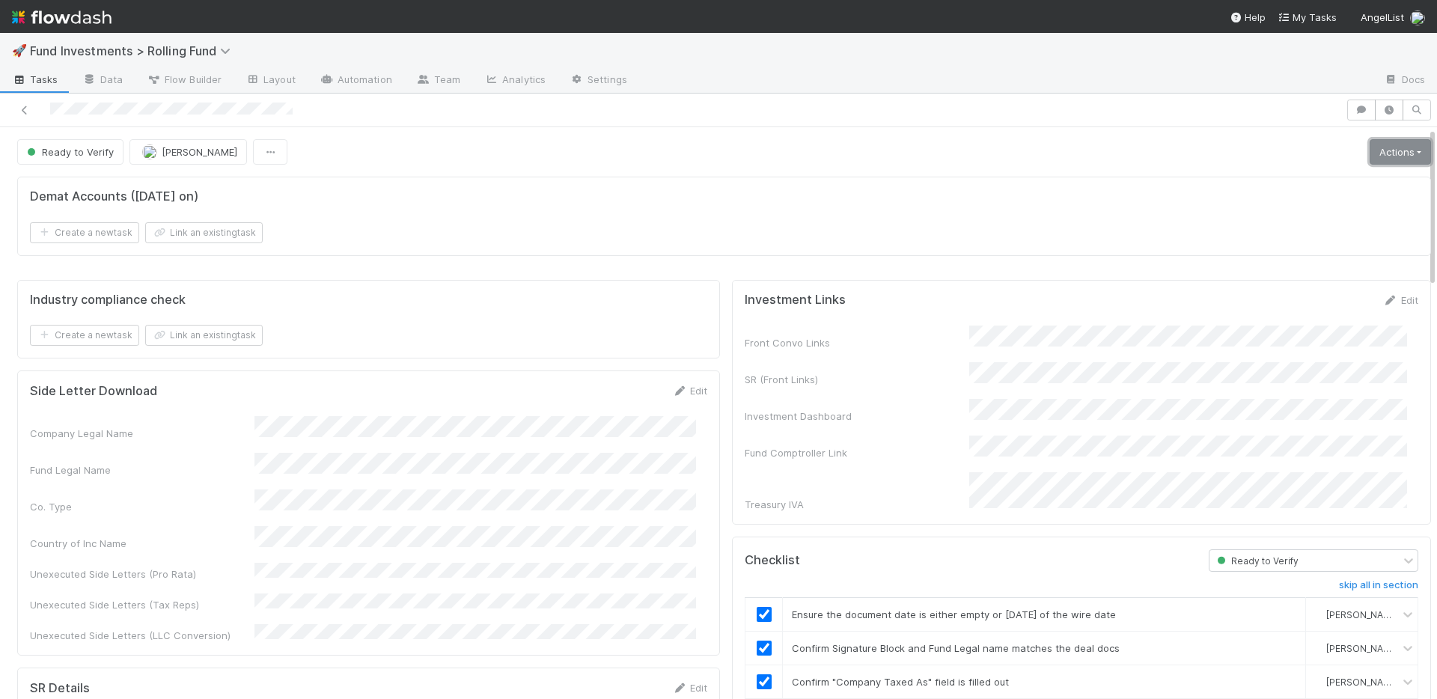
click at [1370, 149] on link "Actions" at bounding box center [1400, 151] width 61 height 25
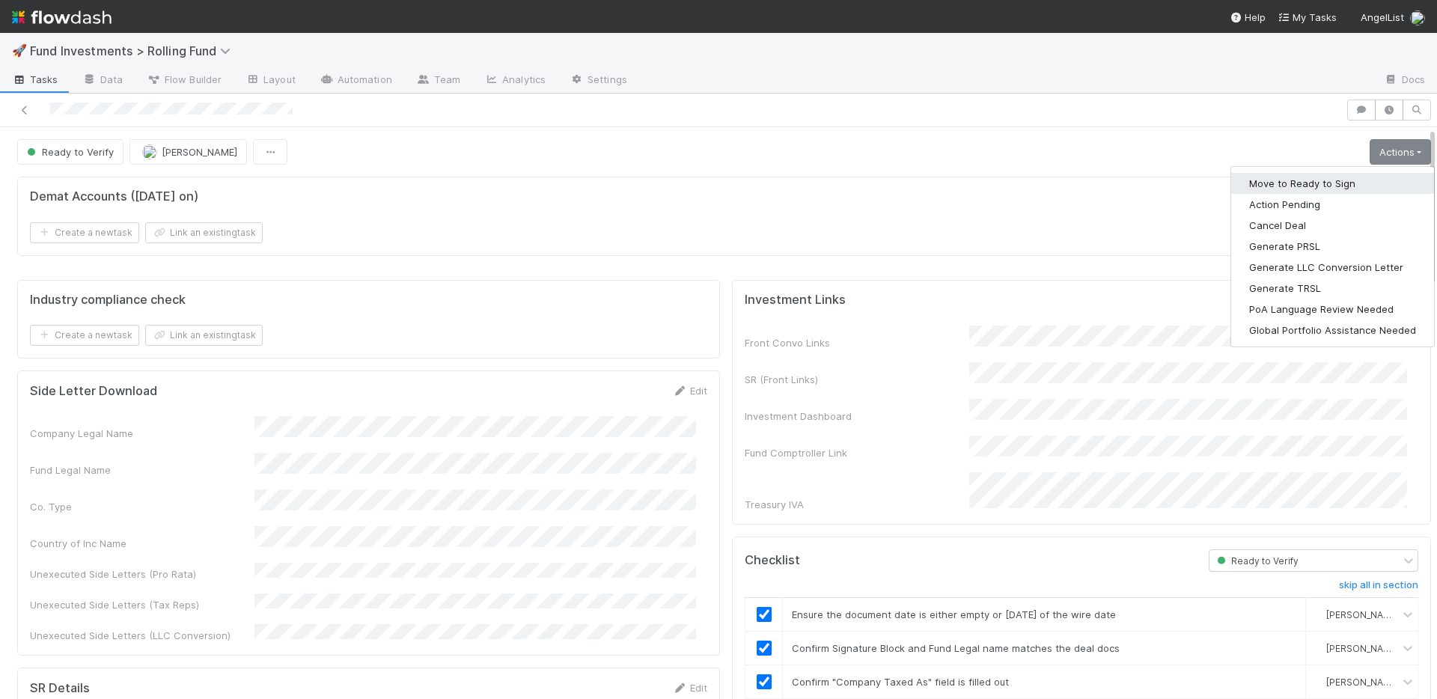
click at [1344, 174] on button "Move to Ready to Sign" at bounding box center [1332, 183] width 203 height 21
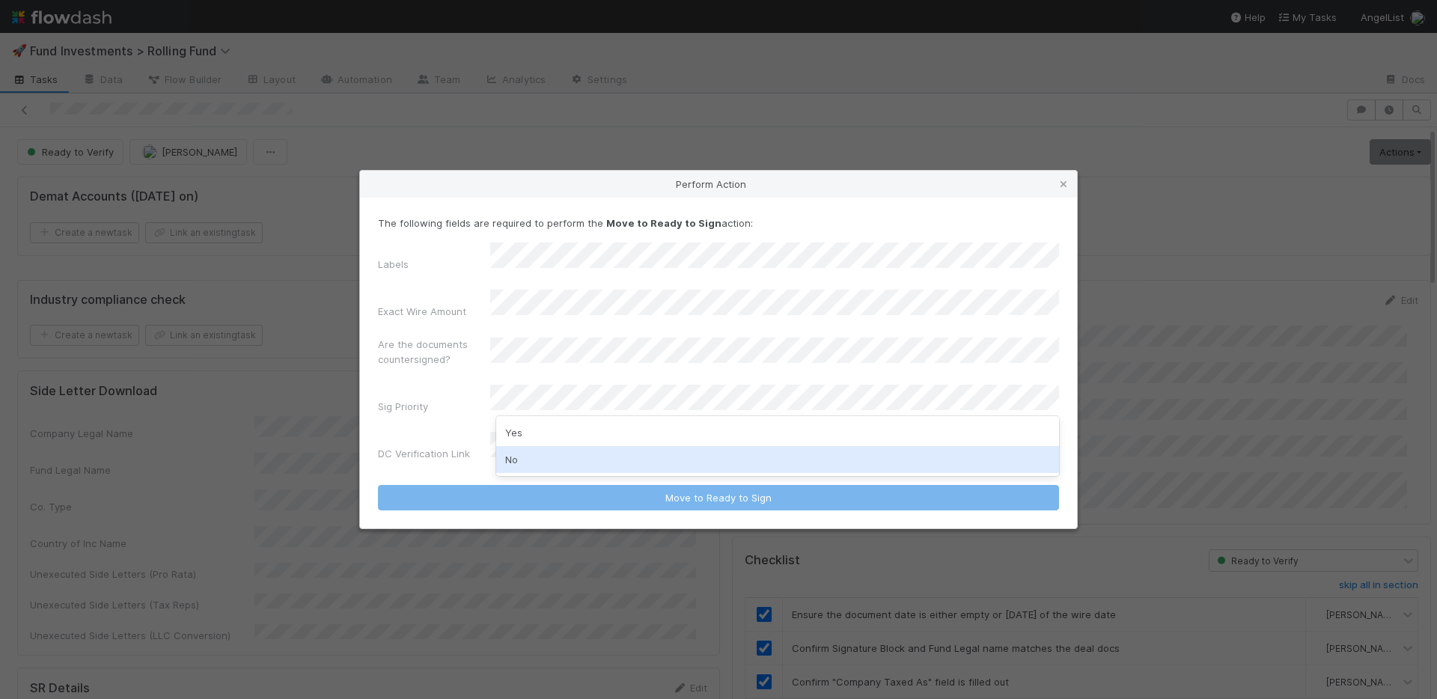
click at [549, 463] on div "No" at bounding box center [777, 459] width 563 height 27
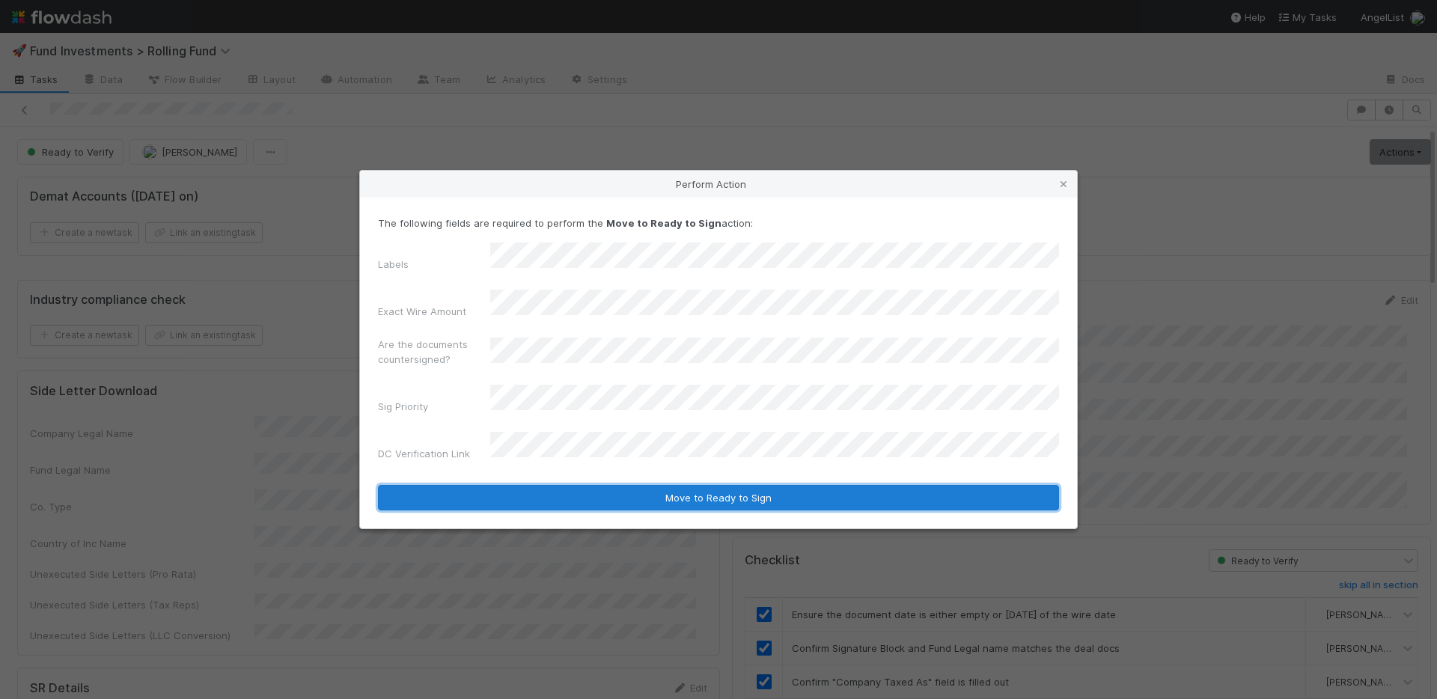
click at [574, 485] on button "Move to Ready to Sign" at bounding box center [718, 497] width 681 height 25
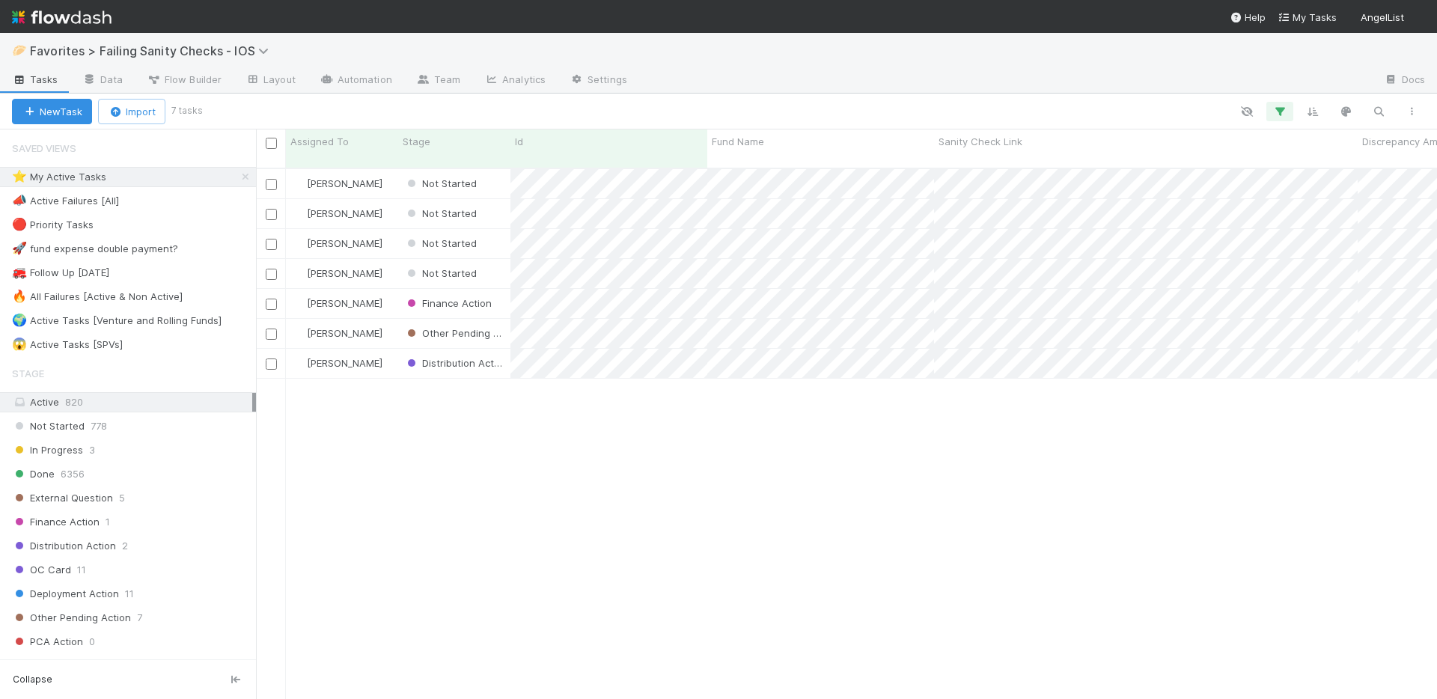
scroll to position [532, 1170]
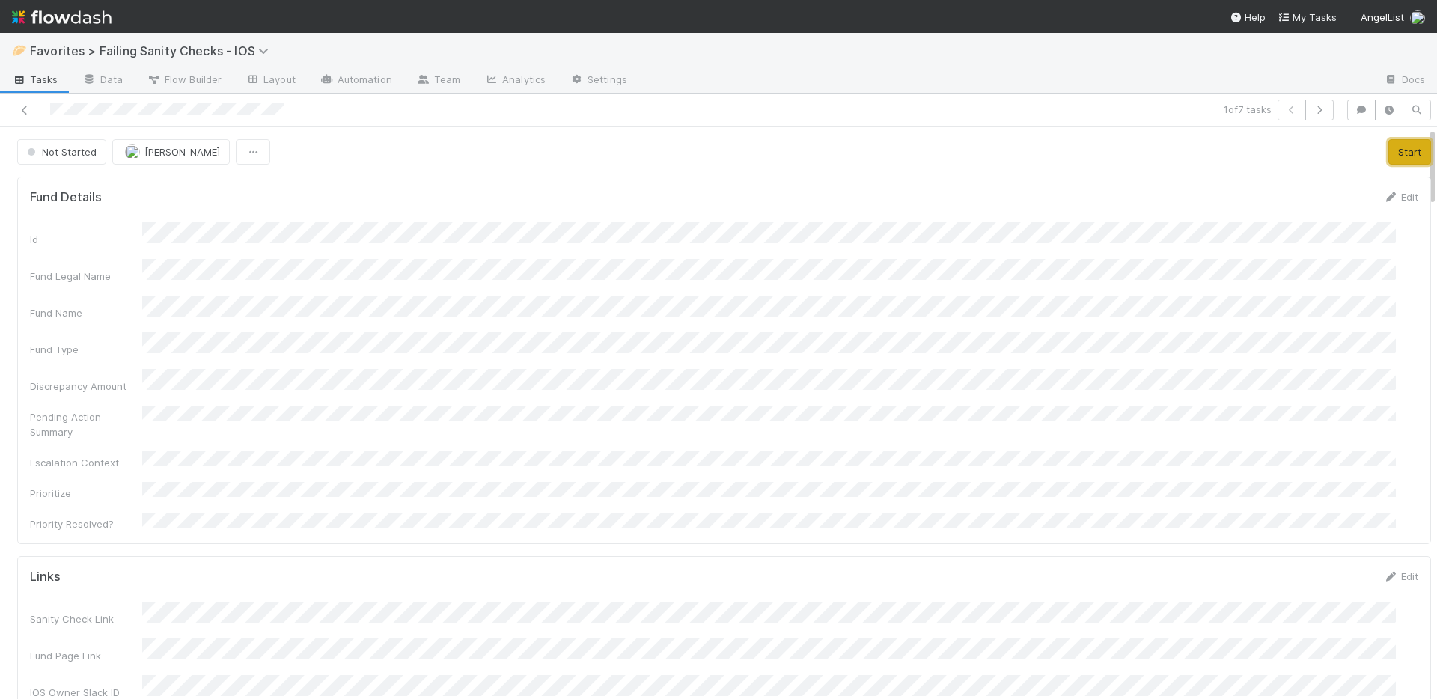
click at [1388, 149] on button "Start" at bounding box center [1409, 151] width 43 height 25
click at [1370, 150] on link "Actions" at bounding box center [1400, 151] width 61 height 25
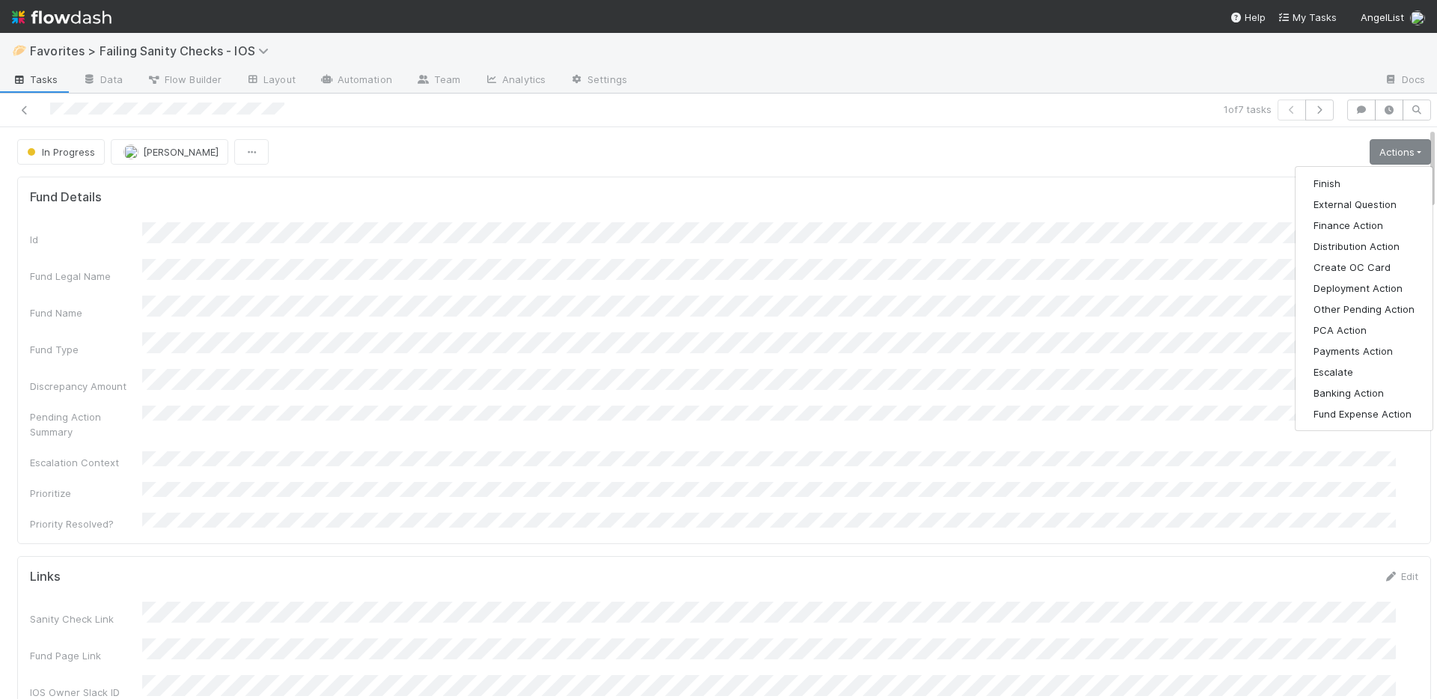
click at [1348, 171] on div "Finish External Question Finance Action Distribution Action Create OC Card Depl…" at bounding box center [1364, 298] width 138 height 265
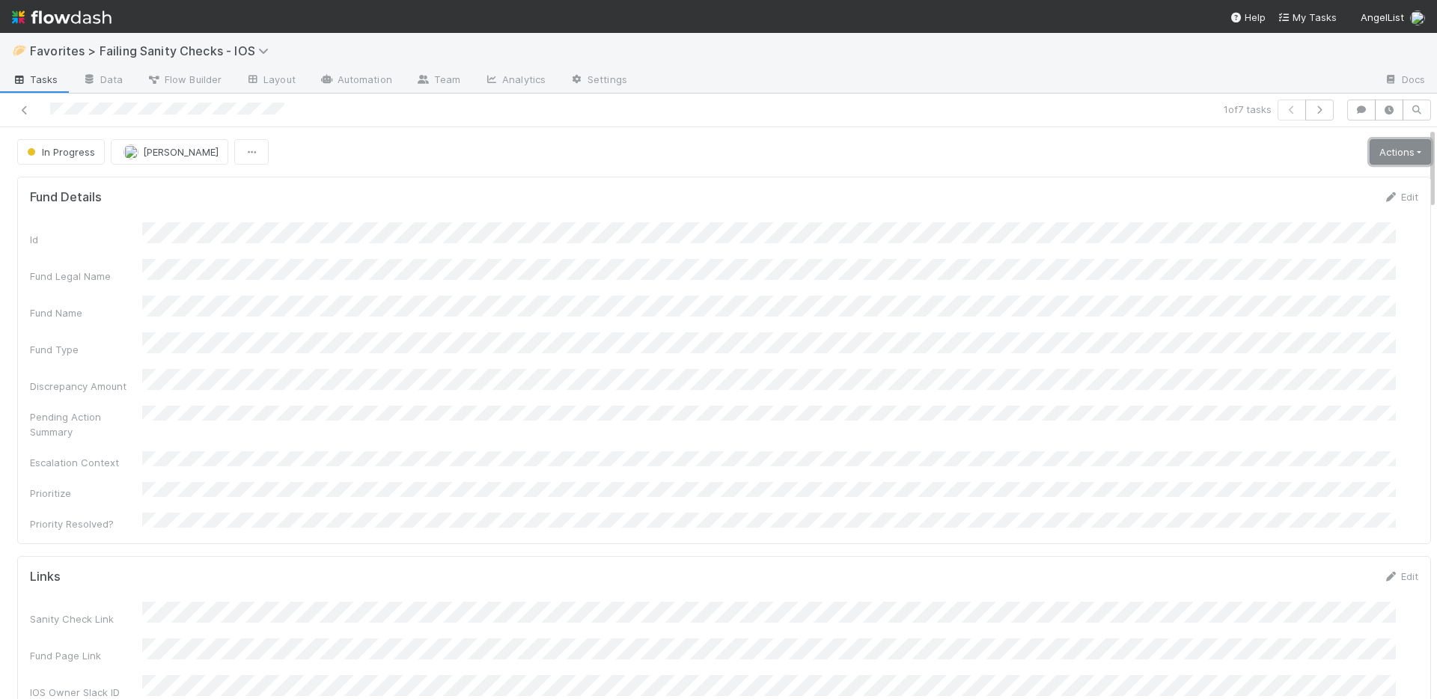
click at [1371, 152] on link "Actions" at bounding box center [1400, 151] width 61 height 25
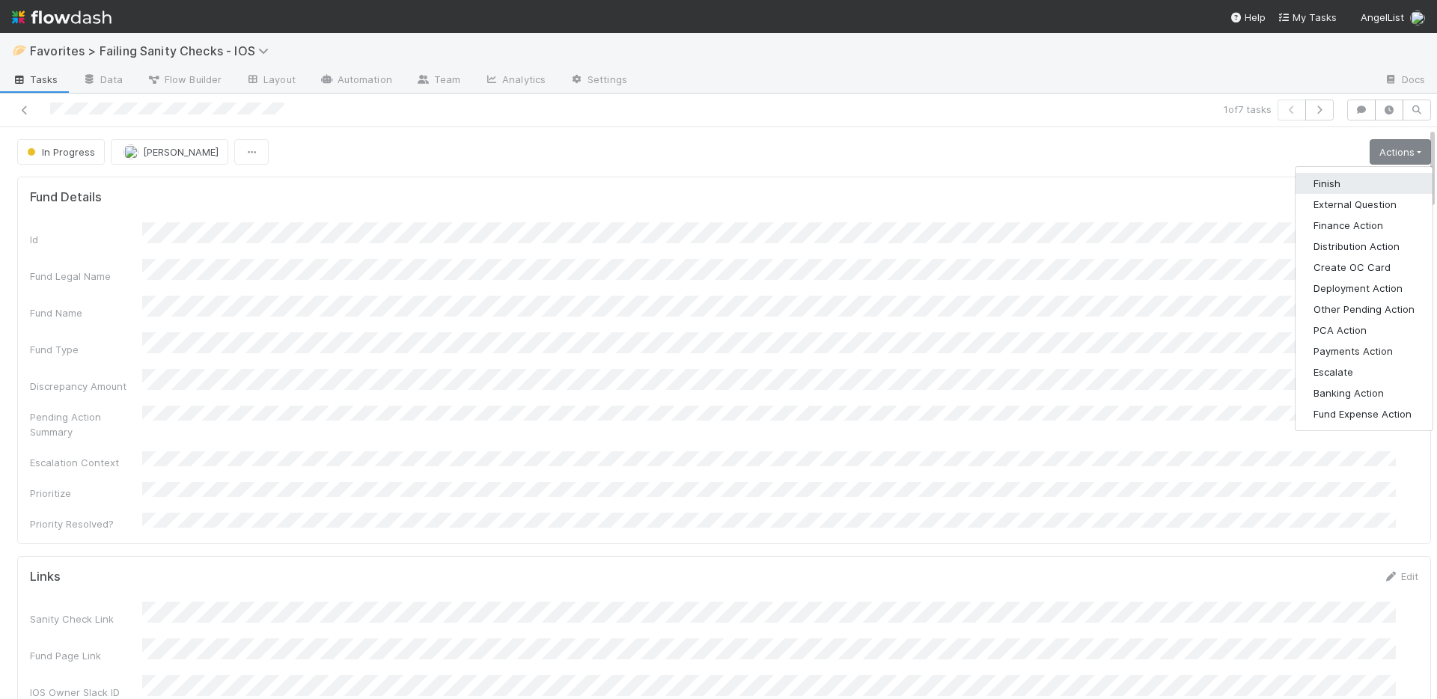
click at [1352, 176] on button "Finish" at bounding box center [1363, 183] width 137 height 21
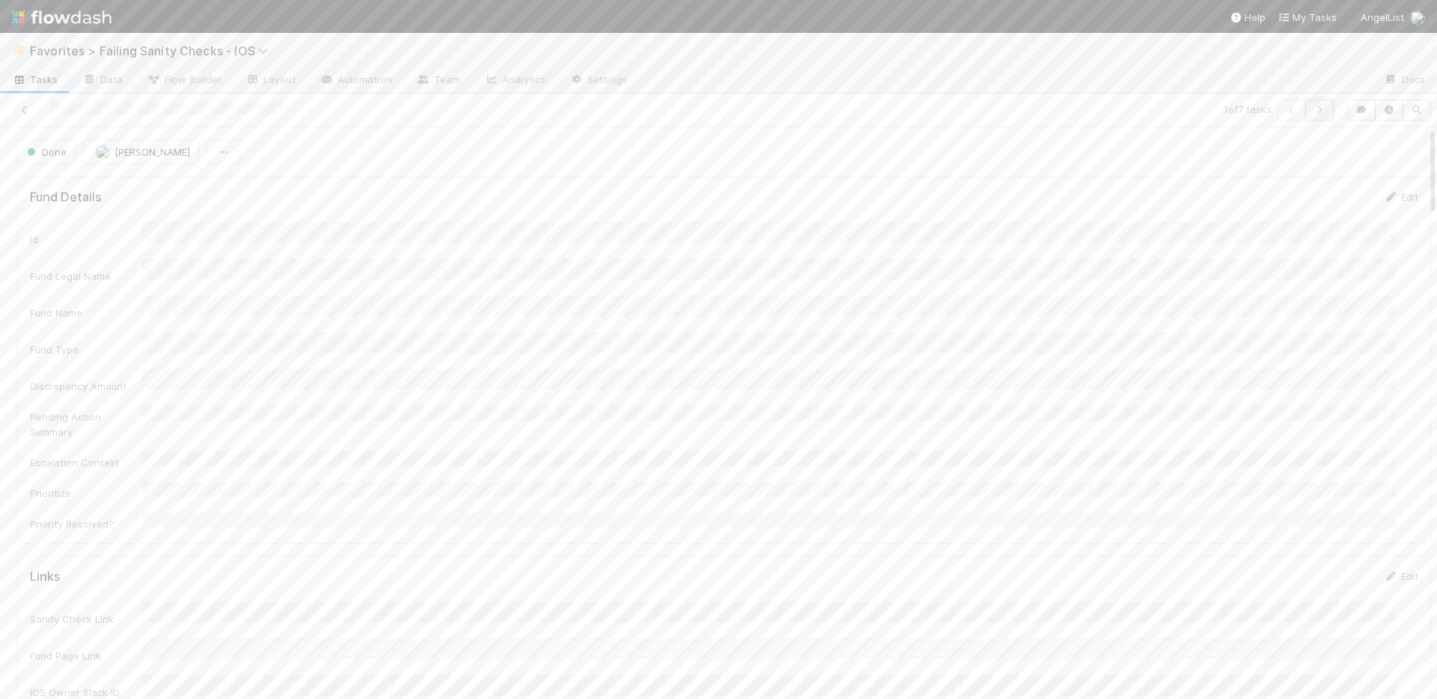
click at [1313, 112] on icon "button" at bounding box center [1319, 110] width 15 height 9
click at [1354, 109] on icon "button" at bounding box center [1361, 110] width 15 height 9
click at [1289, 183] on span "Add a comment..." at bounding box center [1288, 185] width 81 height 12
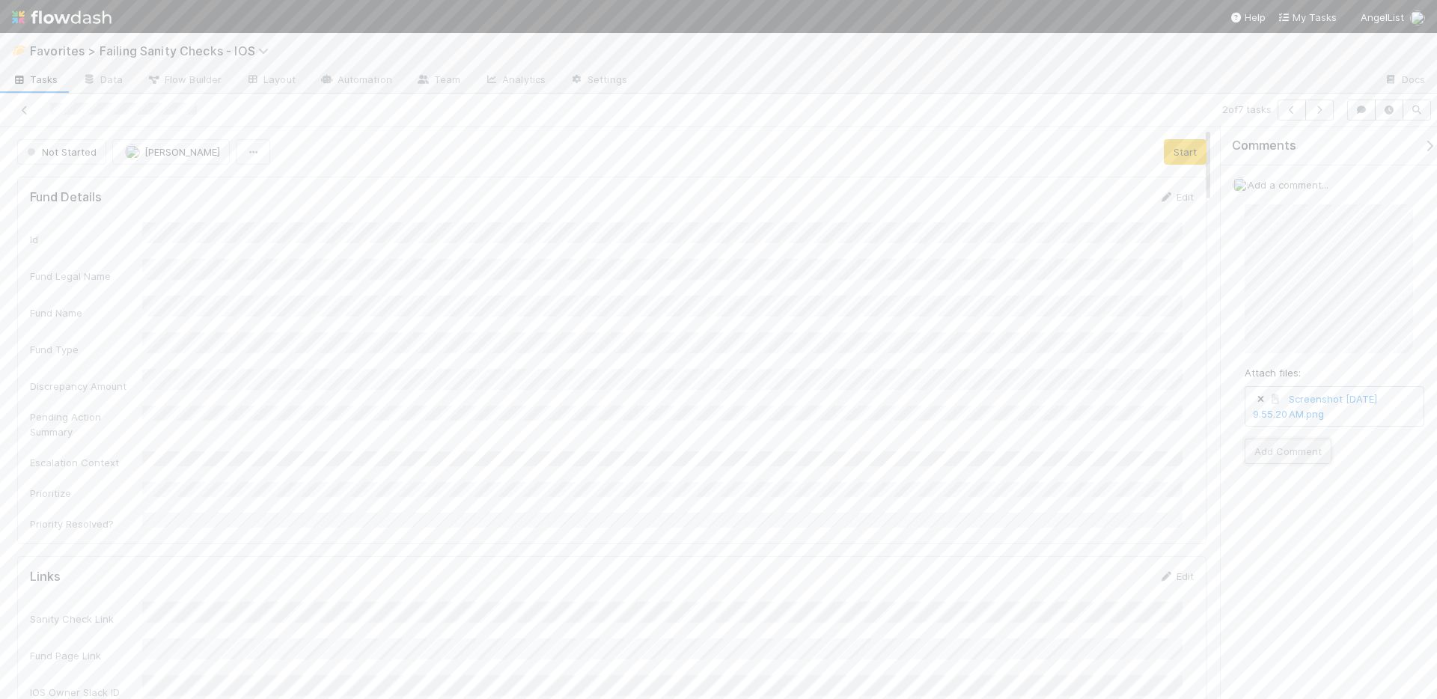
click at [1297, 451] on button "Add Comment" at bounding box center [1288, 451] width 87 height 25
click at [1176, 157] on button "Start" at bounding box center [1185, 151] width 43 height 25
click at [1172, 143] on link "Actions" at bounding box center [1175, 151] width 61 height 25
click at [1135, 409] on button "Fund Expense Action" at bounding box center [1139, 413] width 137 height 21
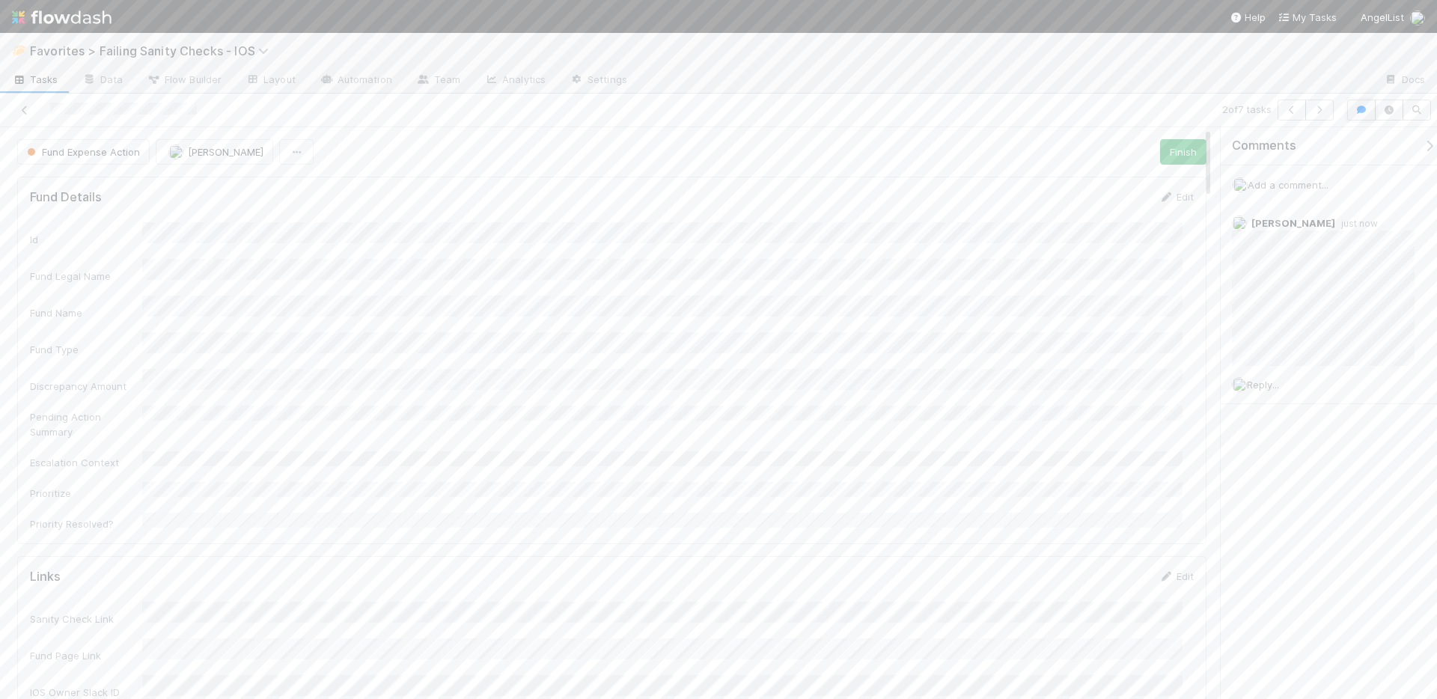
click at [1362, 111] on icon "button" at bounding box center [1361, 110] width 15 height 9
click at [1311, 115] on button "button" at bounding box center [1319, 110] width 28 height 21
click at [1389, 139] on button "Start" at bounding box center [1409, 151] width 43 height 25
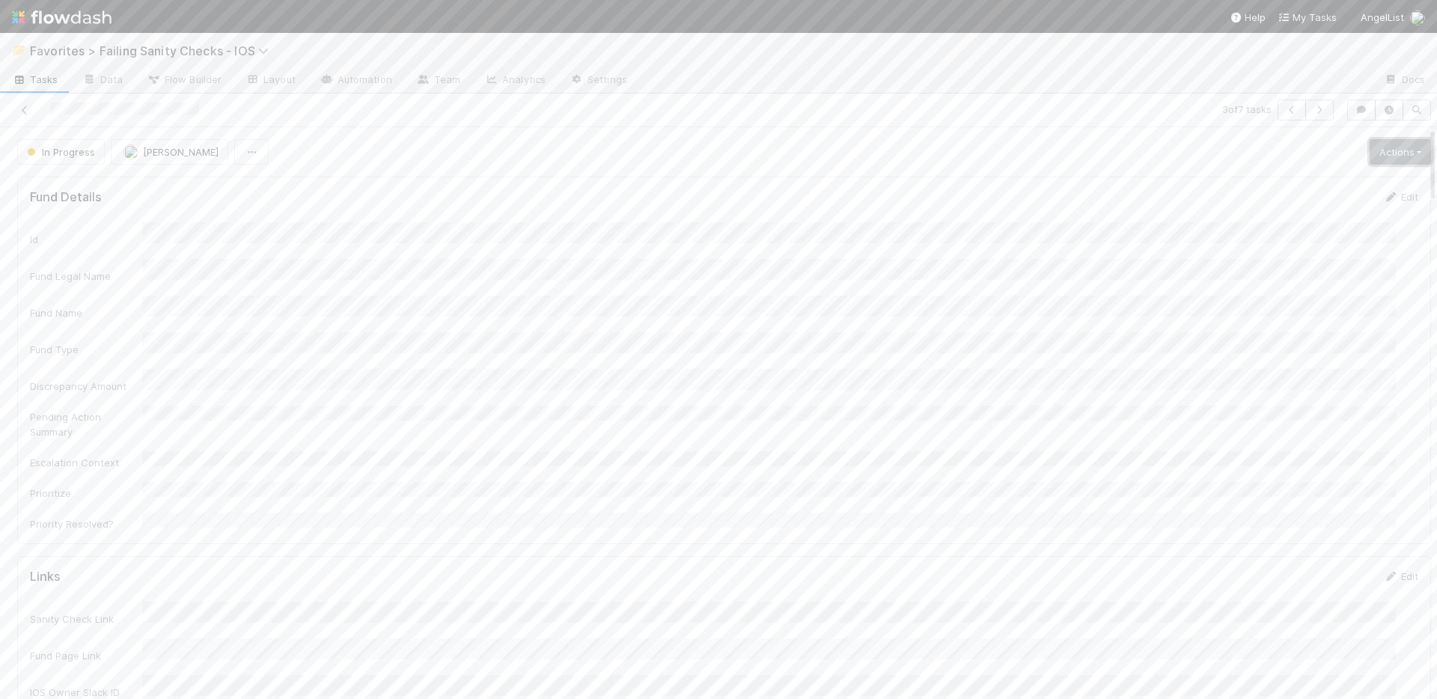
click at [1385, 144] on link "Actions" at bounding box center [1400, 151] width 61 height 25
click at [1339, 179] on button "Finish" at bounding box center [1363, 183] width 137 height 21
click at [1312, 110] on icon "button" at bounding box center [1319, 110] width 15 height 9
click at [1388, 151] on button "Start" at bounding box center [1409, 151] width 43 height 25
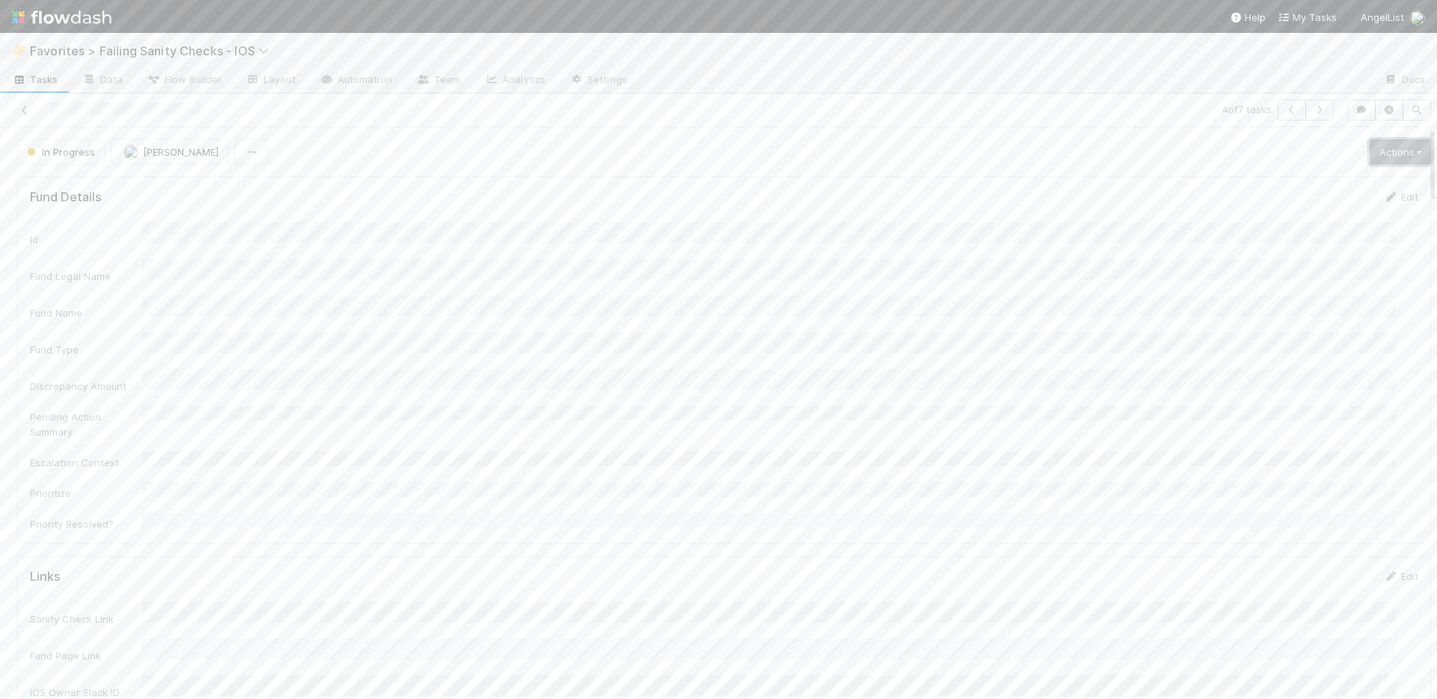
click at [1378, 151] on link "Actions" at bounding box center [1400, 151] width 61 height 25
click at [1347, 177] on button "Finish" at bounding box center [1363, 183] width 137 height 21
click at [27, 109] on icon at bounding box center [24, 111] width 15 height 10
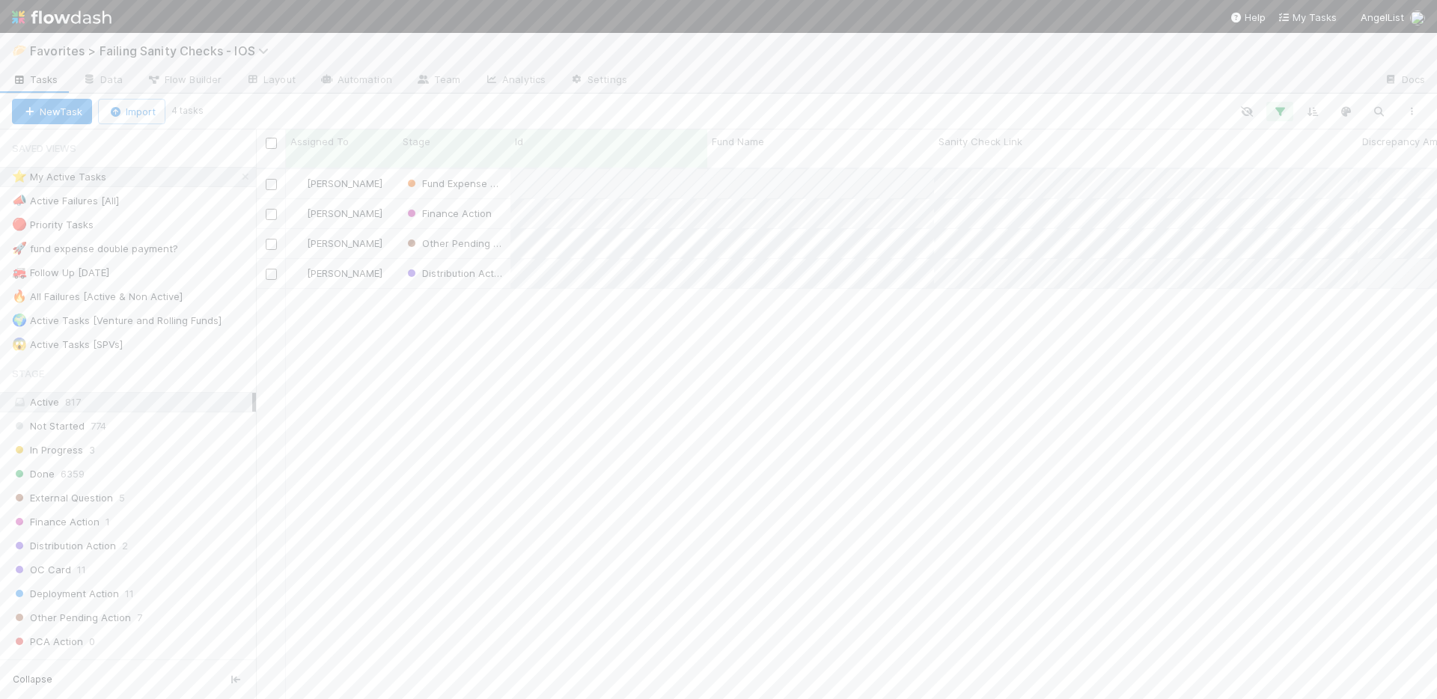
scroll to position [532, 1170]
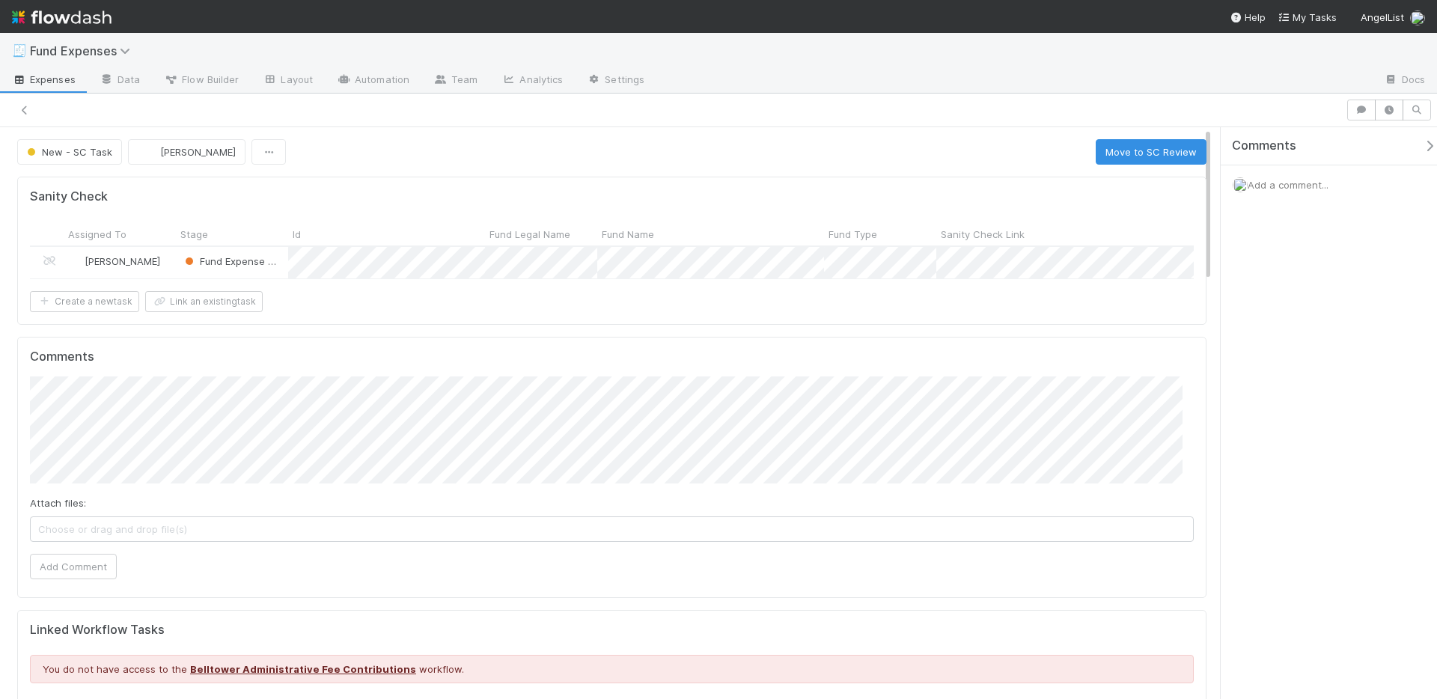
click at [1300, 184] on span "Add a comment..." at bounding box center [1288, 185] width 81 height 12
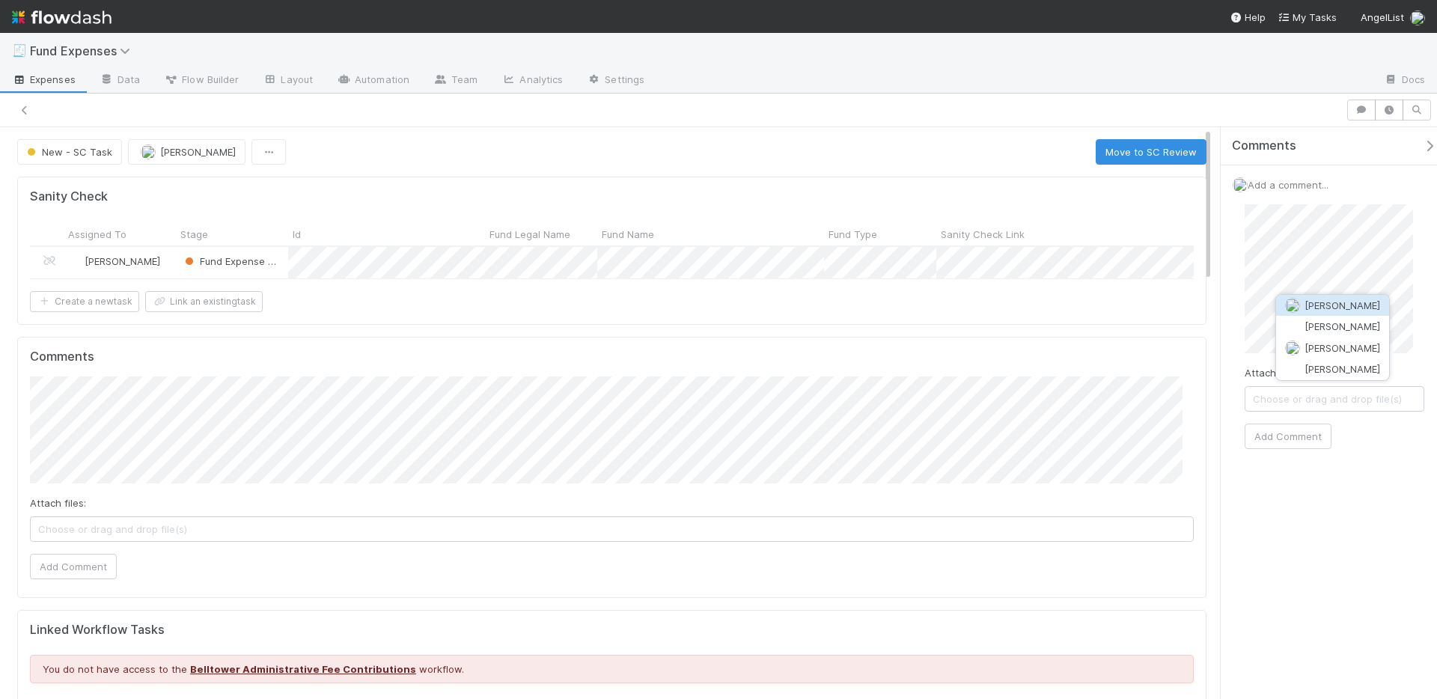
click at [1307, 307] on span "Charlotte Mas" at bounding box center [1342, 305] width 76 height 12
drag, startPoint x: 1283, startPoint y: 463, endPoint x: 1236, endPoint y: 445, distance: 49.8
click at [1283, 463] on button "Add Comment" at bounding box center [1288, 466] width 87 height 25
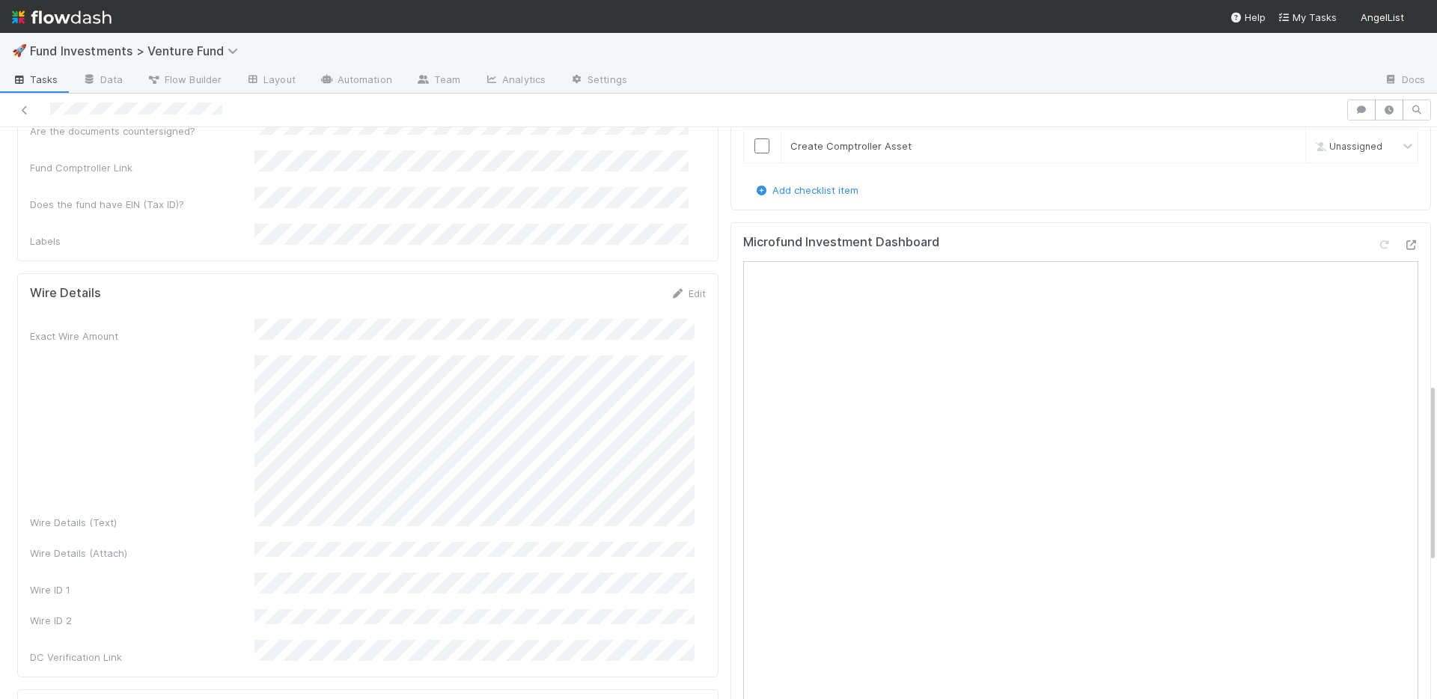
scroll to position [528, 0]
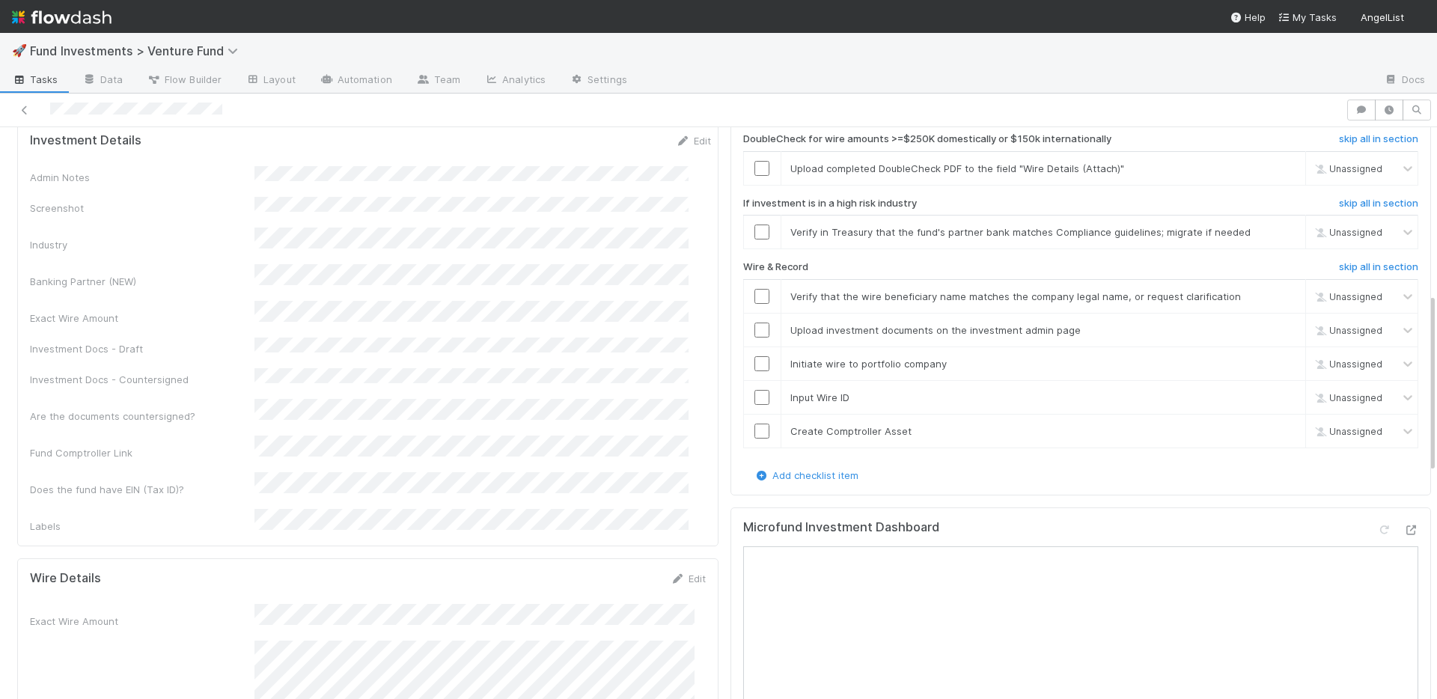
click at [536, 304] on div "Admin Notes Screenshot Industry Banking Partner (NEW) Exact Wire Amount Investm…" at bounding box center [370, 349] width 681 height 367
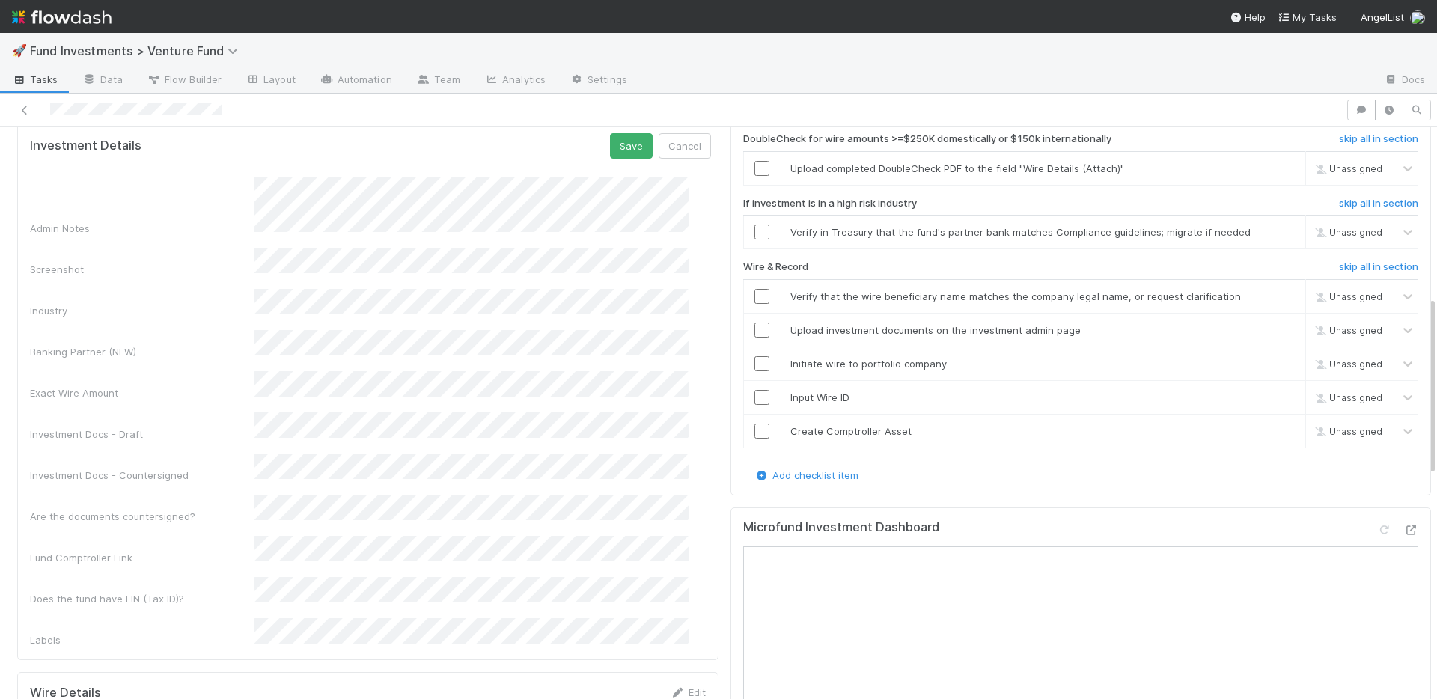
scroll to position [538, 0]
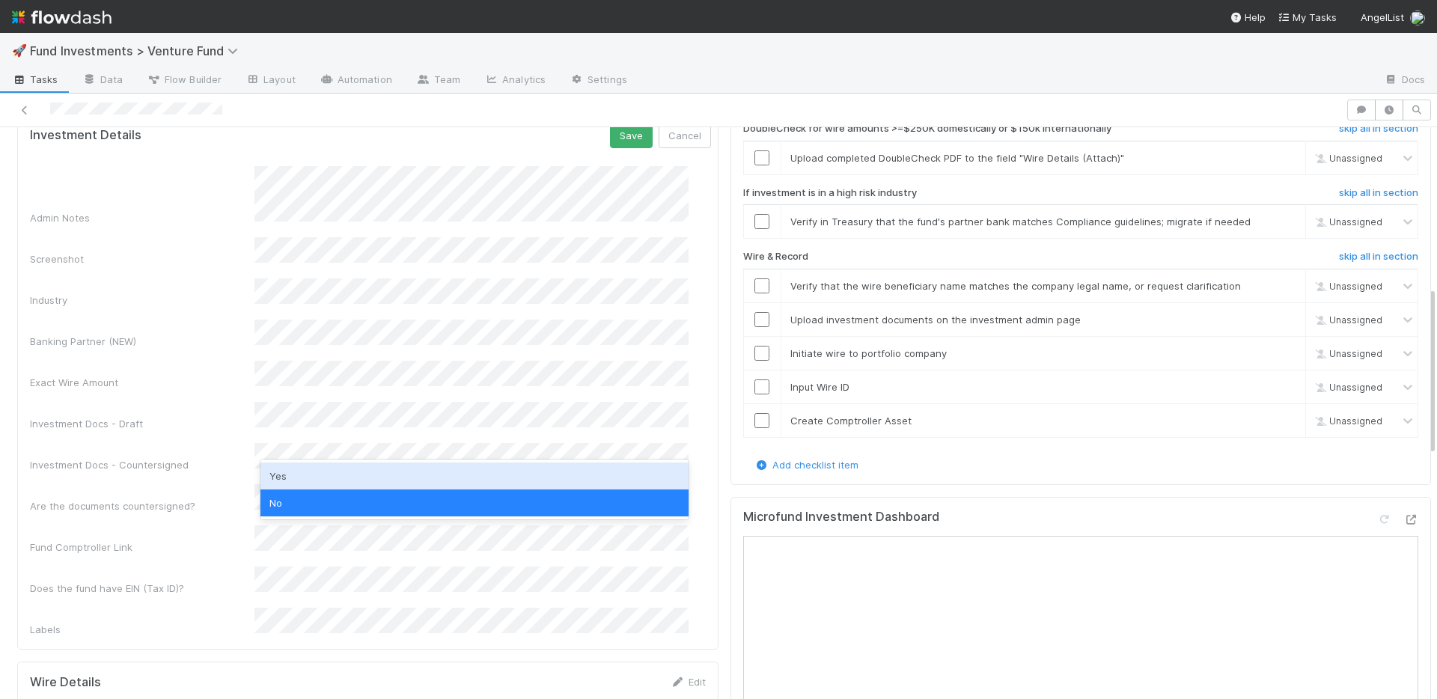
drag, startPoint x: 318, startPoint y: 483, endPoint x: 230, endPoint y: 461, distance: 90.9
click at [317, 483] on div "Yes" at bounding box center [474, 476] width 428 height 27
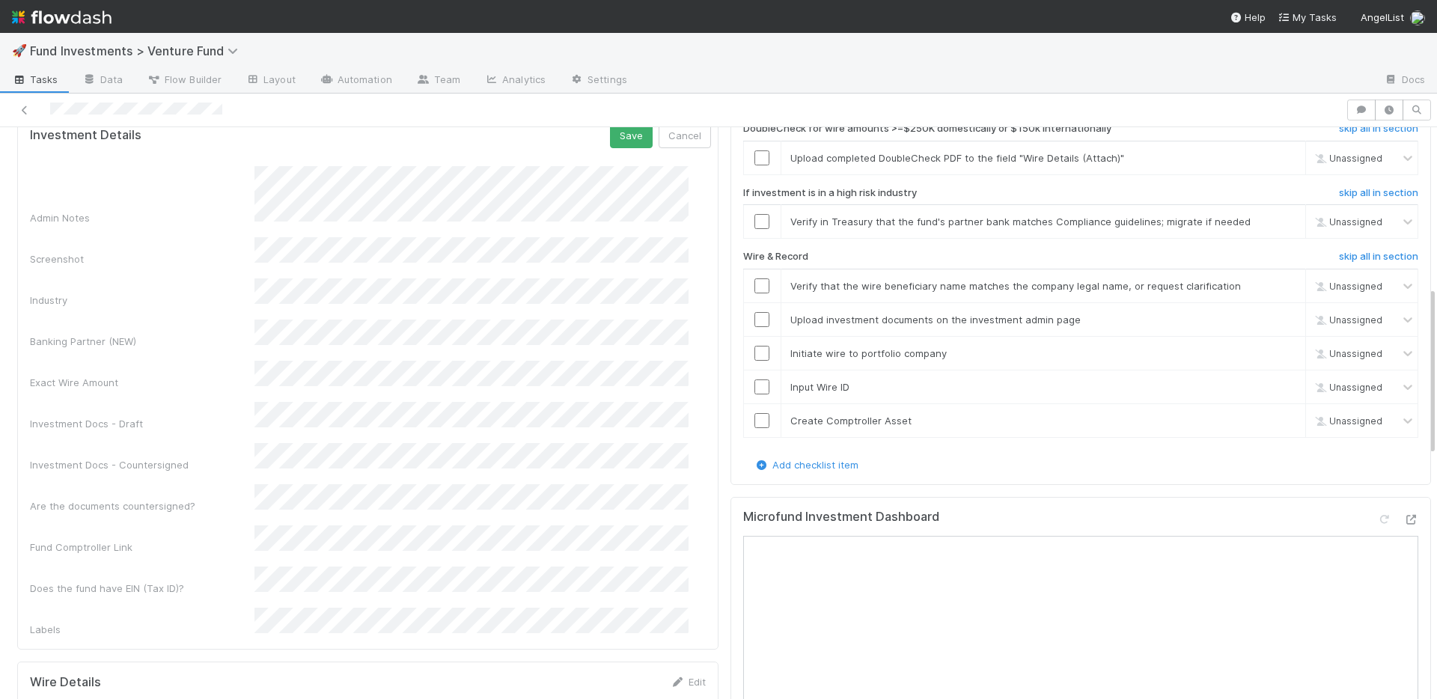
drag, startPoint x: 218, startPoint y: 458, endPoint x: 242, endPoint y: 444, distance: 27.9
click at [218, 458] on div "Admin Notes Screenshot Industry Banking Partner (NEW) Exact Wire Amount Investm…" at bounding box center [370, 401] width 681 height 471
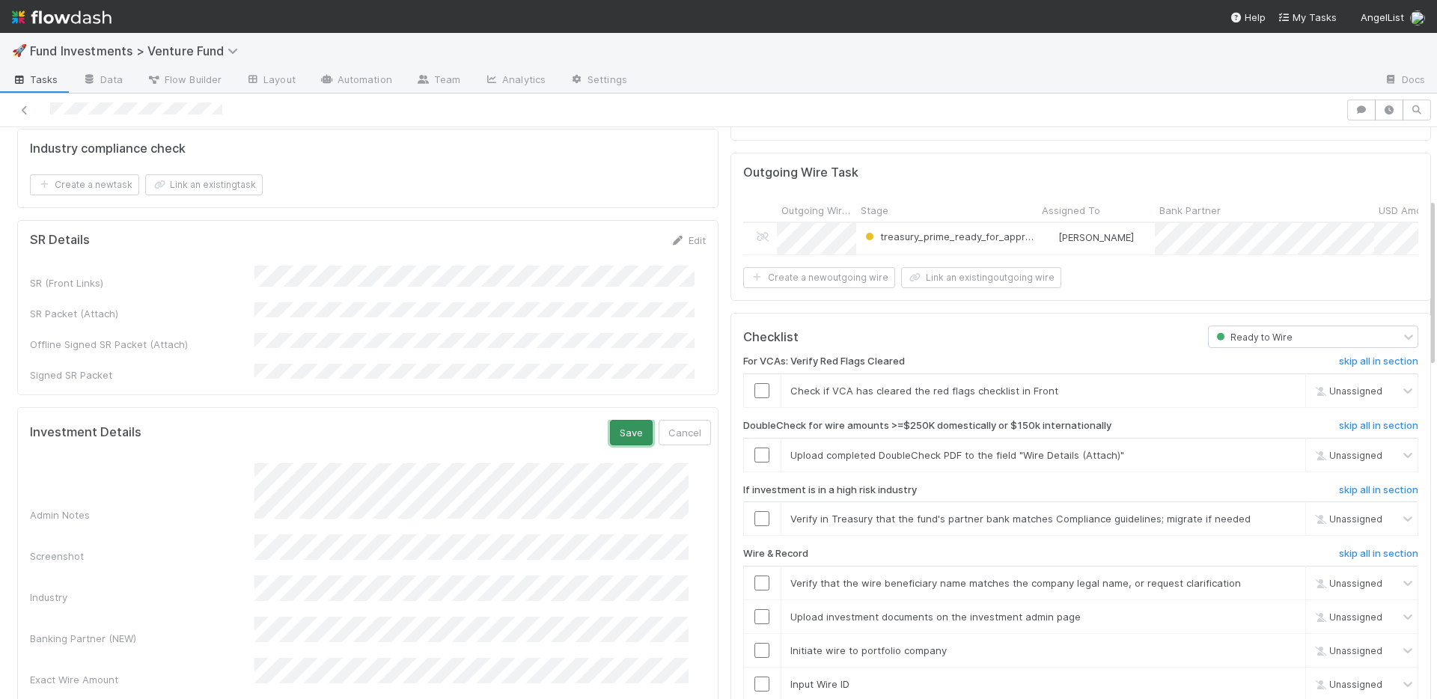
drag, startPoint x: 606, startPoint y: 396, endPoint x: 662, endPoint y: 382, distance: 57.2
click at [610, 420] on button "Save" at bounding box center [631, 432] width 43 height 25
click at [754, 383] on input "checkbox" at bounding box center [761, 390] width 15 height 15
drag, startPoint x: 751, startPoint y: 385, endPoint x: 784, endPoint y: 388, distance: 33.1
click at [754, 384] on input "checkbox" at bounding box center [761, 390] width 15 height 15
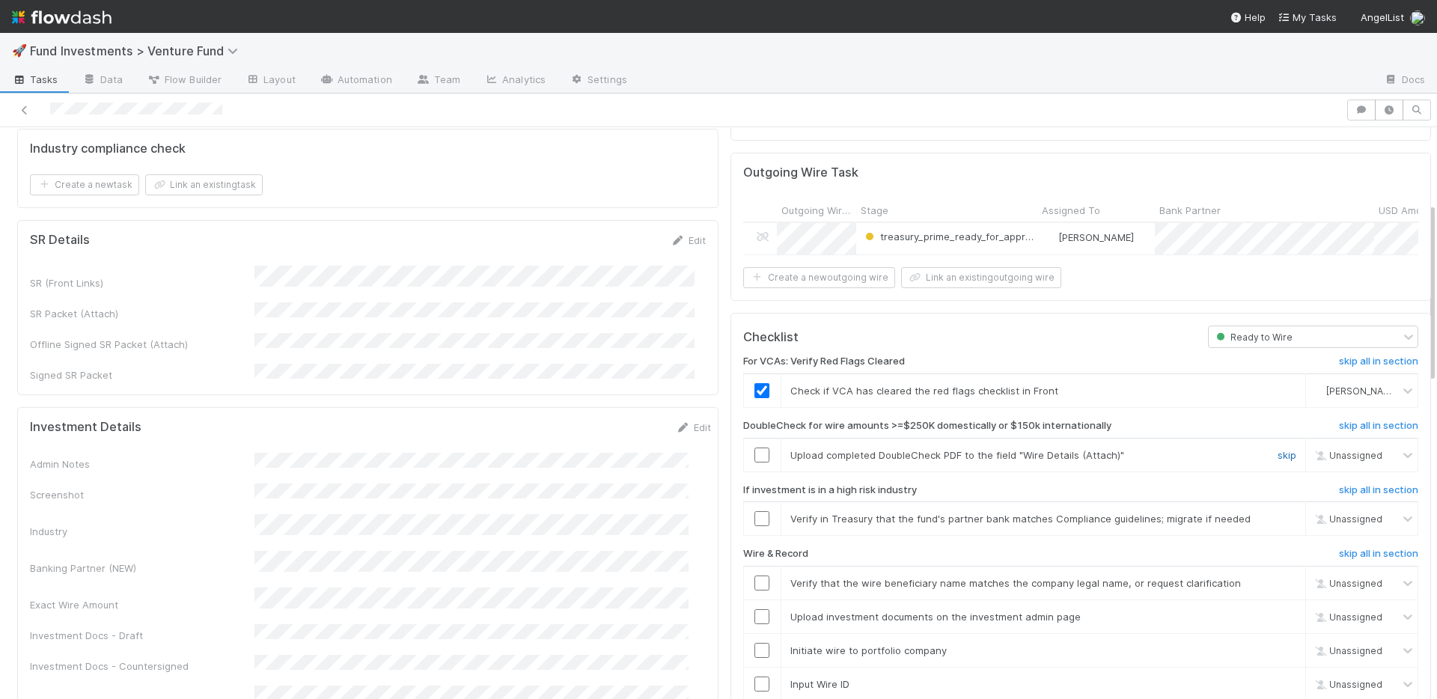
click at [1278, 452] on link "skip" at bounding box center [1287, 455] width 19 height 12
click at [1278, 515] on link "skip" at bounding box center [1287, 519] width 19 height 12
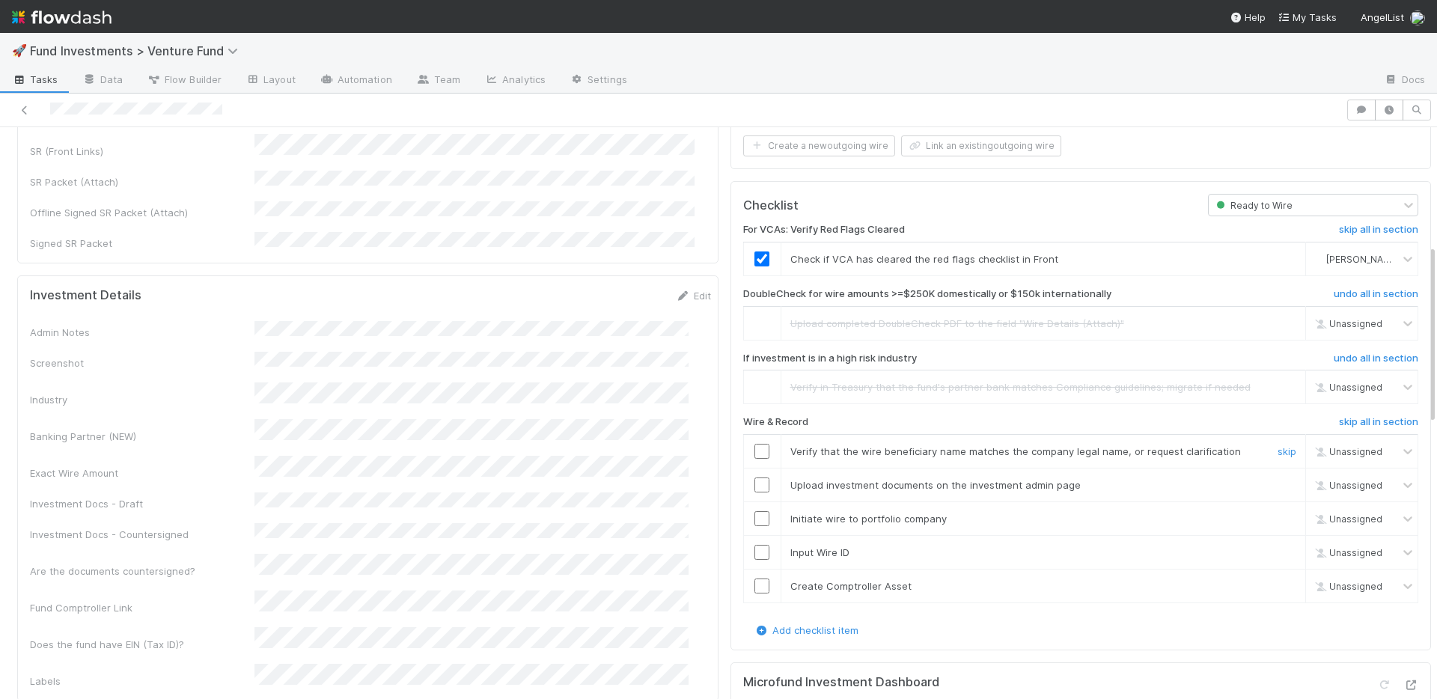
drag, startPoint x: 754, startPoint y: 445, endPoint x: 752, endPoint y: 460, distance: 14.4
click at [754, 445] on input "checkbox" at bounding box center [761, 451] width 15 height 15
click at [754, 477] on input "checkbox" at bounding box center [761, 484] width 15 height 15
drag, startPoint x: 752, startPoint y: 511, endPoint x: 751, endPoint y: 528, distance: 16.5
click at [754, 511] on input "checkbox" at bounding box center [761, 518] width 15 height 15
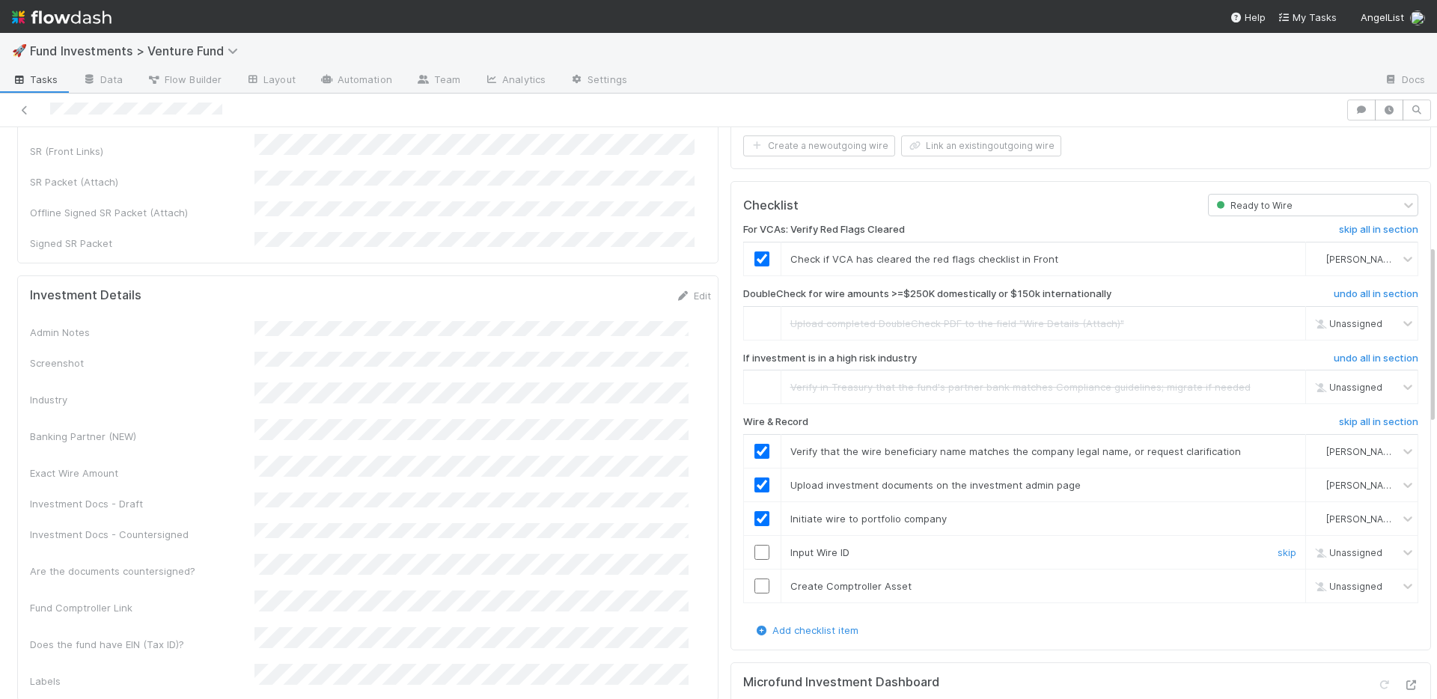
click at [754, 546] on input "checkbox" at bounding box center [761, 552] width 15 height 15
click at [754, 586] on input "checkbox" at bounding box center [761, 586] width 15 height 15
click at [754, 551] on input "checkbox" at bounding box center [761, 552] width 15 height 15
click at [754, 580] on input "checkbox" at bounding box center [761, 586] width 15 height 15
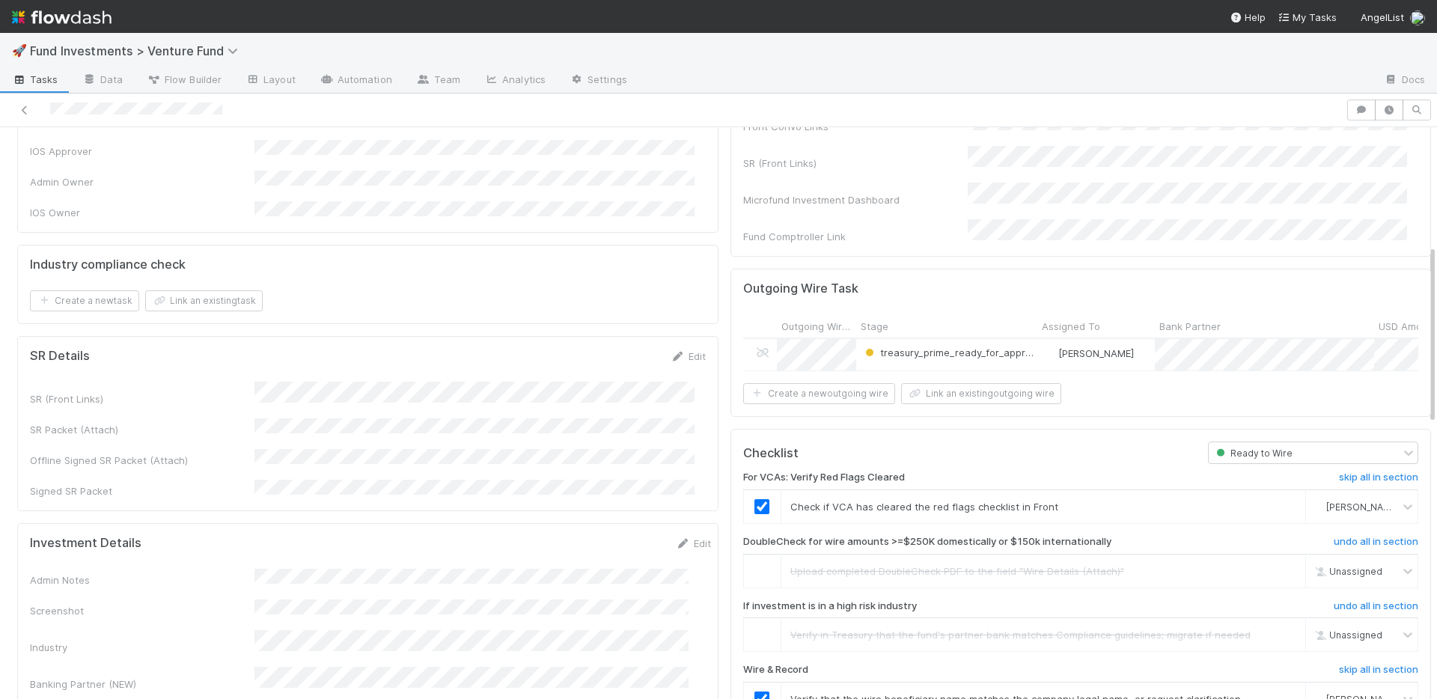
scroll to position [0, 0]
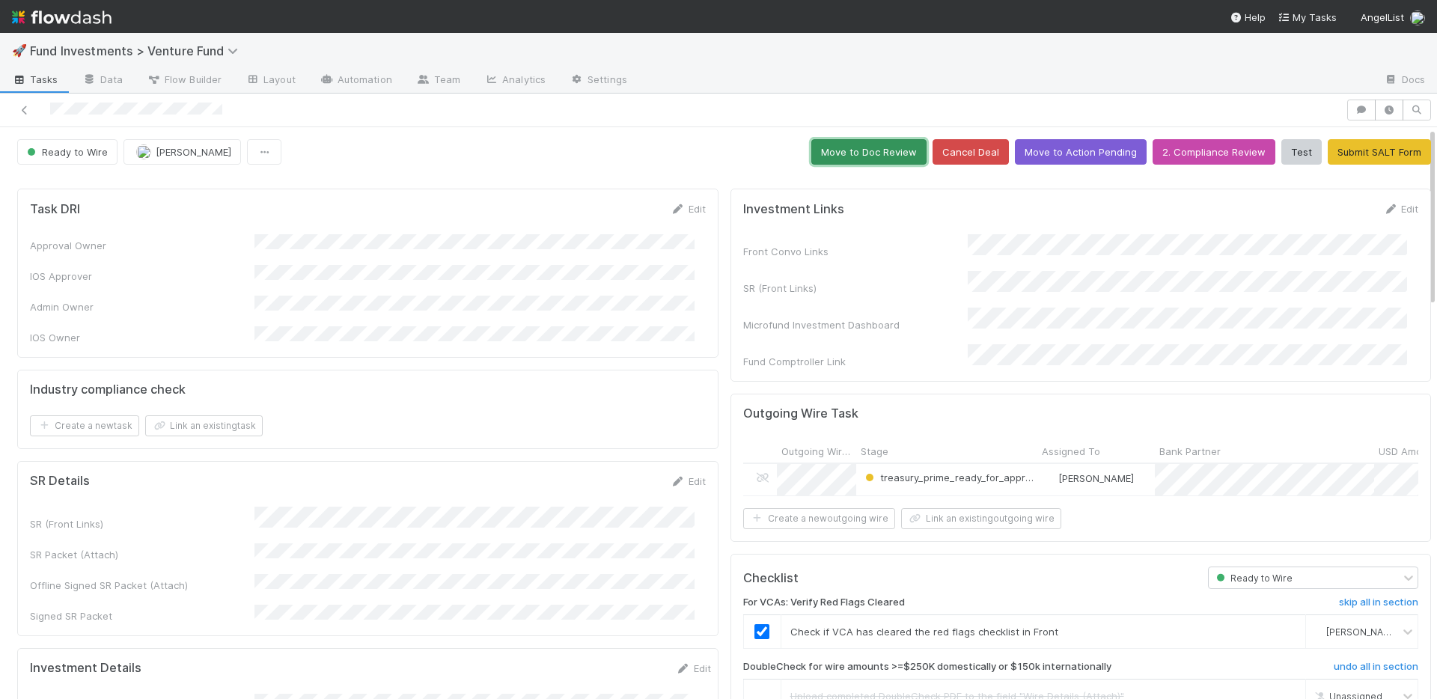
click at [833, 162] on button "Move to Doc Review" at bounding box center [868, 151] width 115 height 25
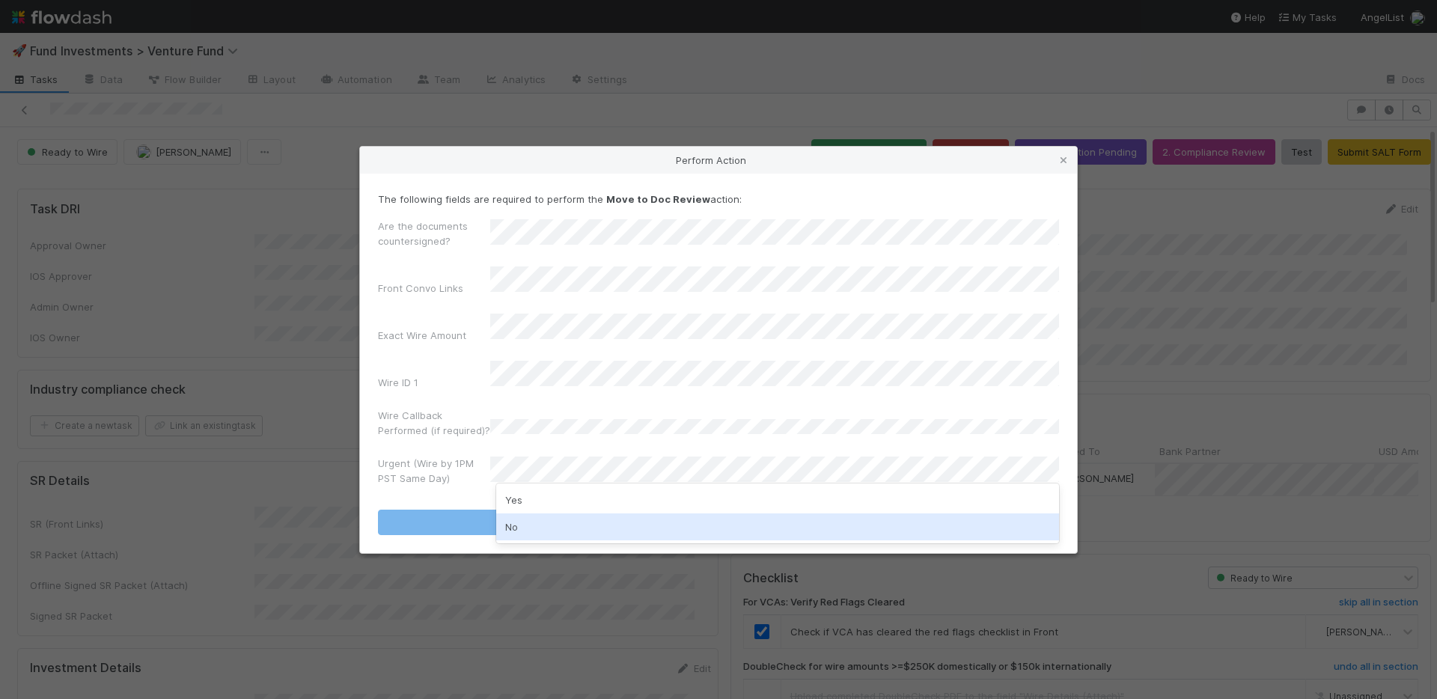
click at [537, 519] on div "No" at bounding box center [777, 526] width 563 height 27
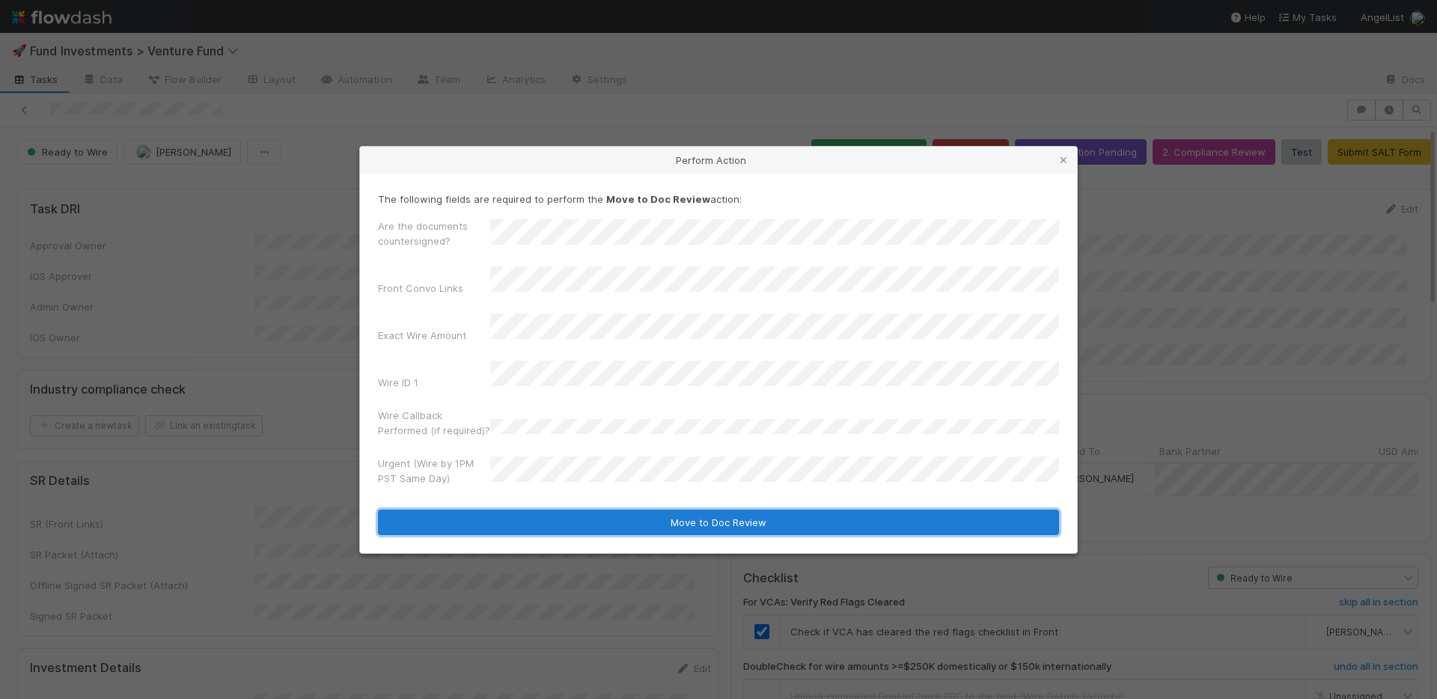
click at [546, 510] on button "Move to Doc Review" at bounding box center [718, 522] width 681 height 25
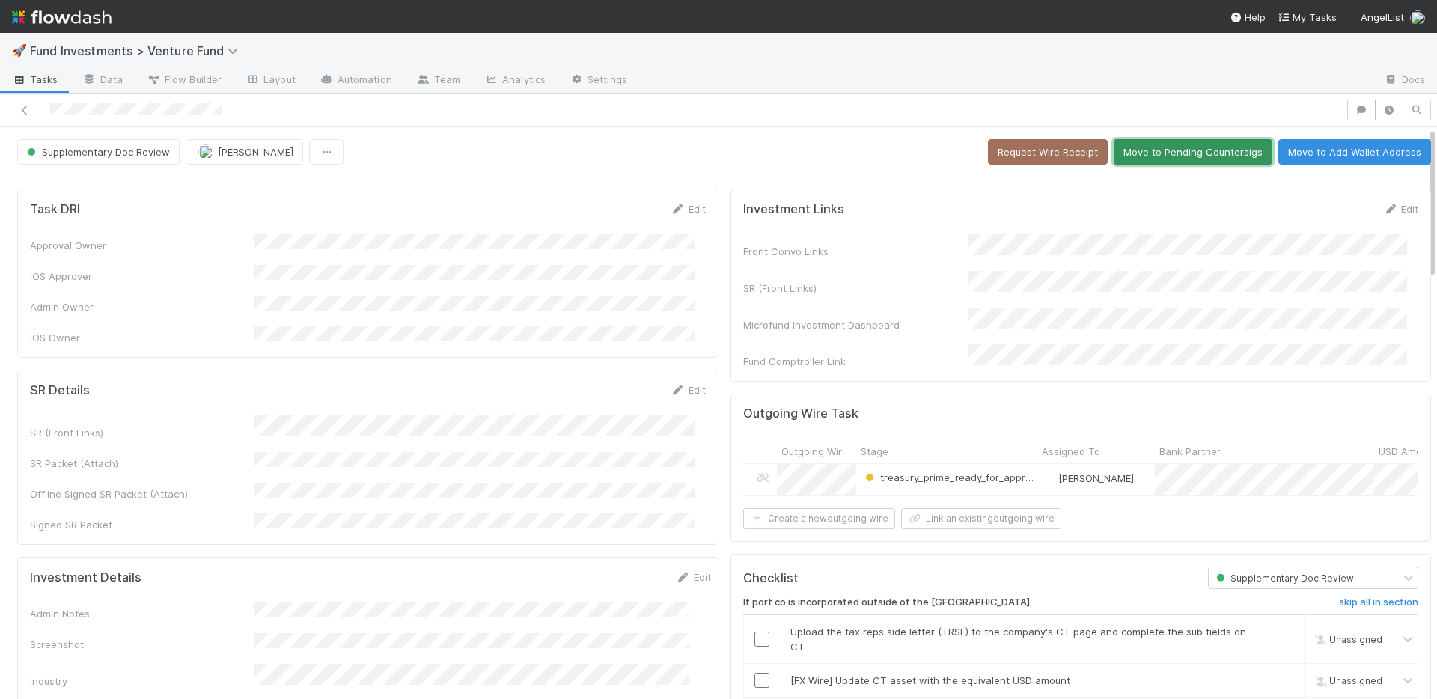
click at [1148, 149] on button "Move to Pending Countersigs" at bounding box center [1193, 151] width 159 height 25
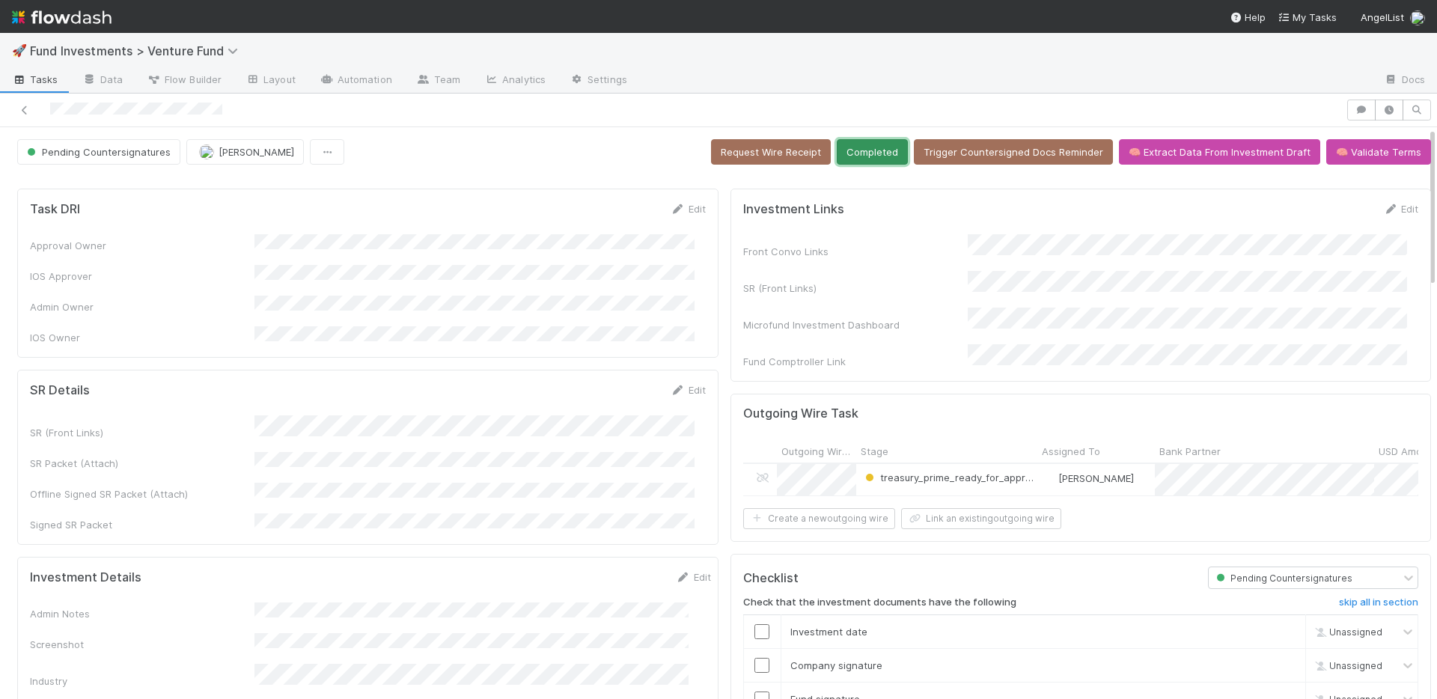
click at [870, 148] on button "Completed" at bounding box center [872, 151] width 71 height 25
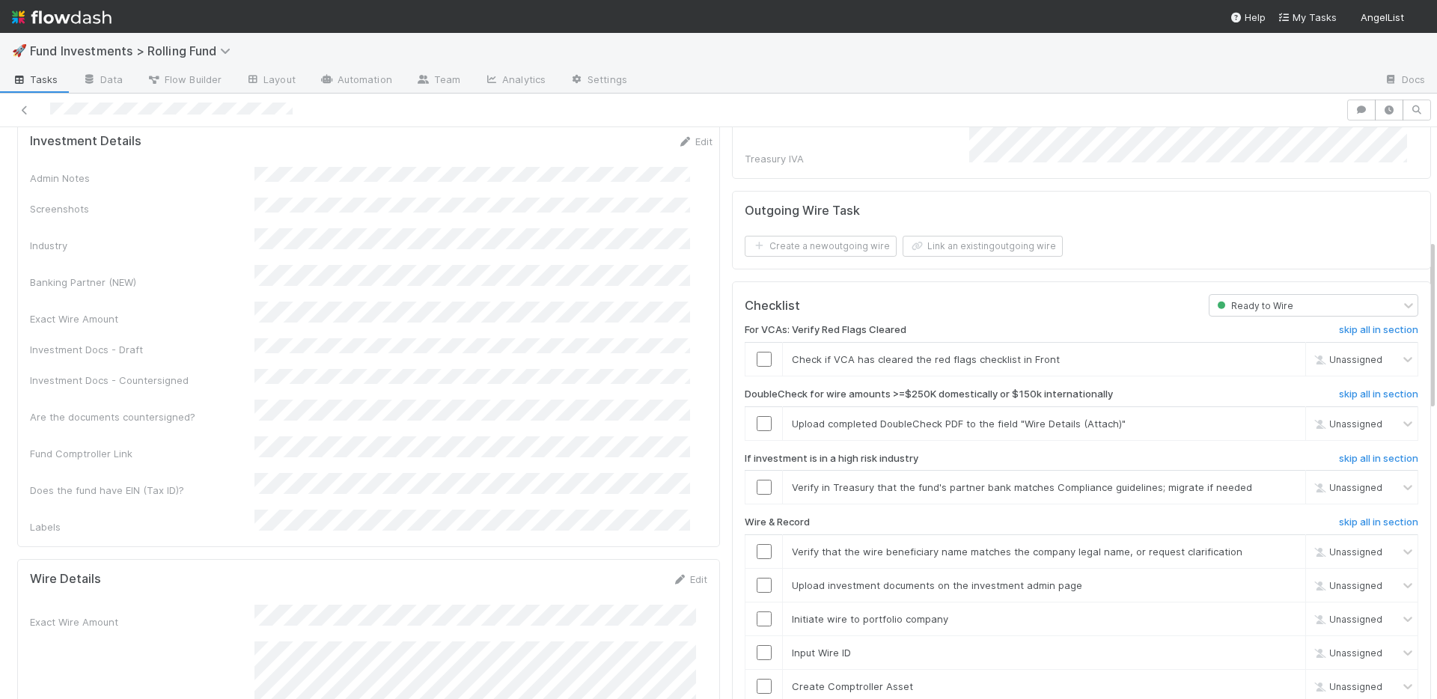
scroll to position [374, 0]
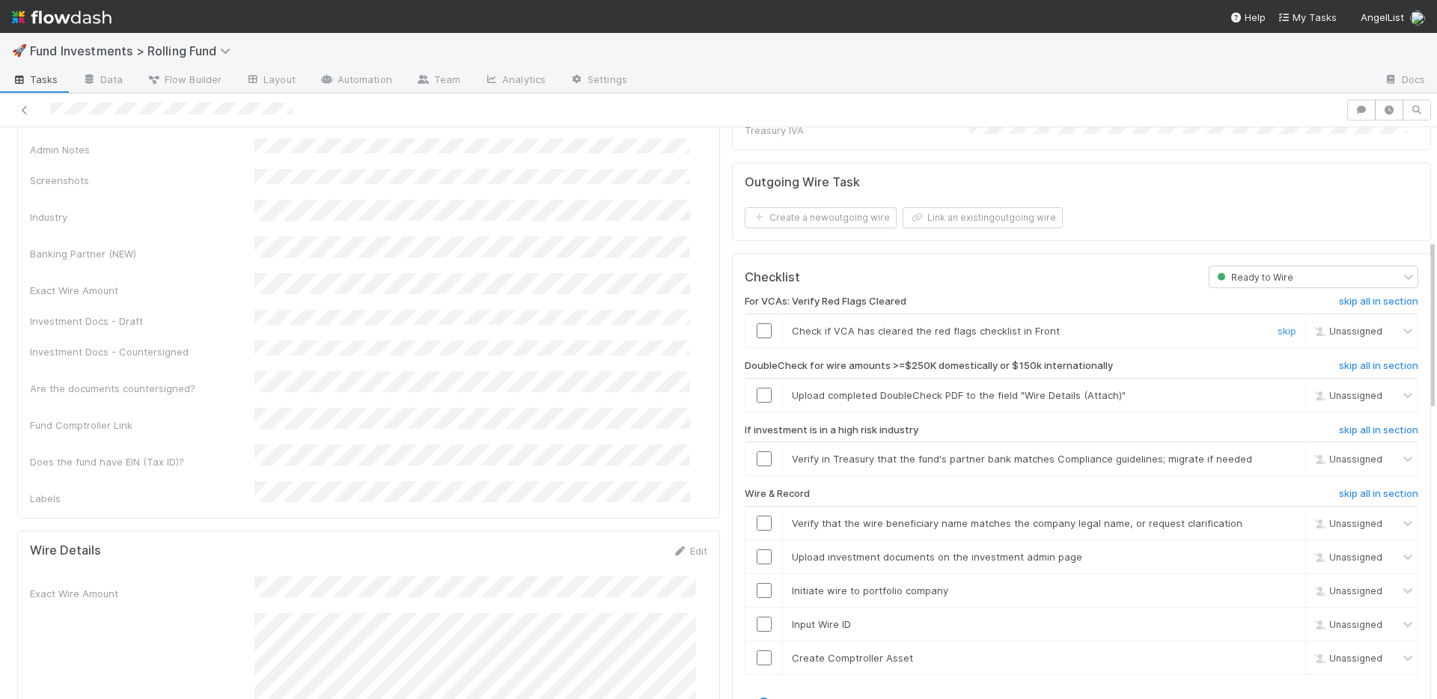
click at [757, 323] on input "checkbox" at bounding box center [764, 330] width 15 height 15
click at [1278, 389] on link "skip" at bounding box center [1287, 395] width 19 height 12
click at [1278, 453] on link "skip" at bounding box center [1287, 459] width 19 height 12
click at [757, 650] on input "checkbox" at bounding box center [764, 657] width 15 height 15
click at [757, 617] on input "checkbox" at bounding box center [764, 624] width 15 height 15
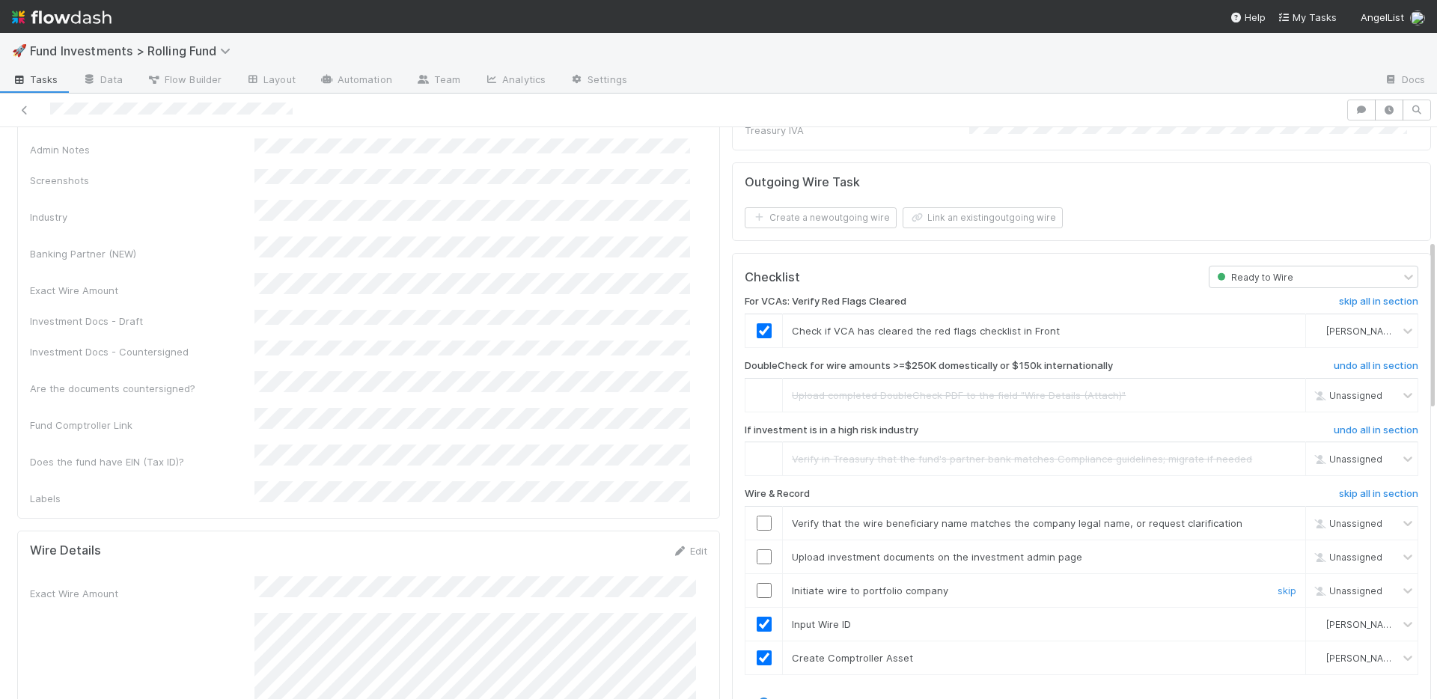
click at [757, 583] on input "checkbox" at bounding box center [764, 590] width 15 height 15
click at [757, 549] on input "checkbox" at bounding box center [764, 556] width 15 height 15
click at [757, 516] on input "checkbox" at bounding box center [764, 523] width 15 height 15
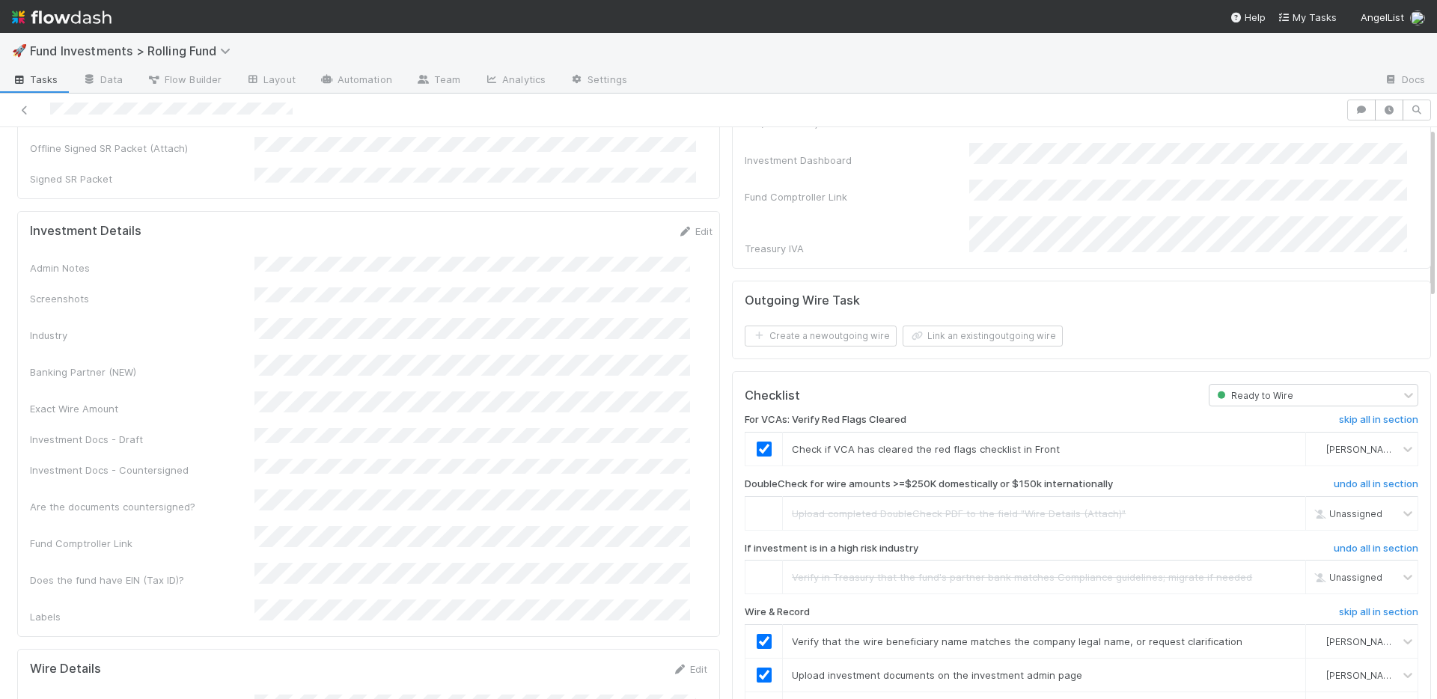
scroll to position [0, 0]
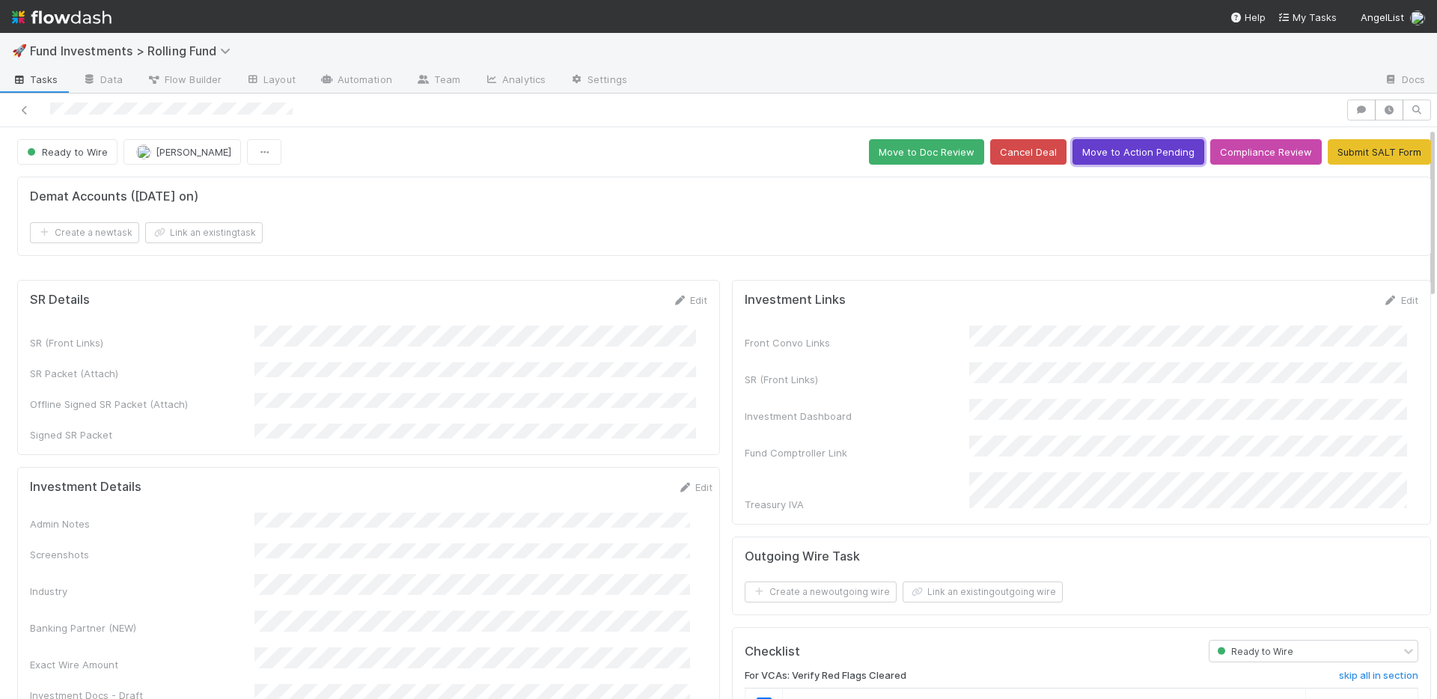
click at [1111, 161] on button "Move to Action Pending" at bounding box center [1138, 151] width 132 height 25
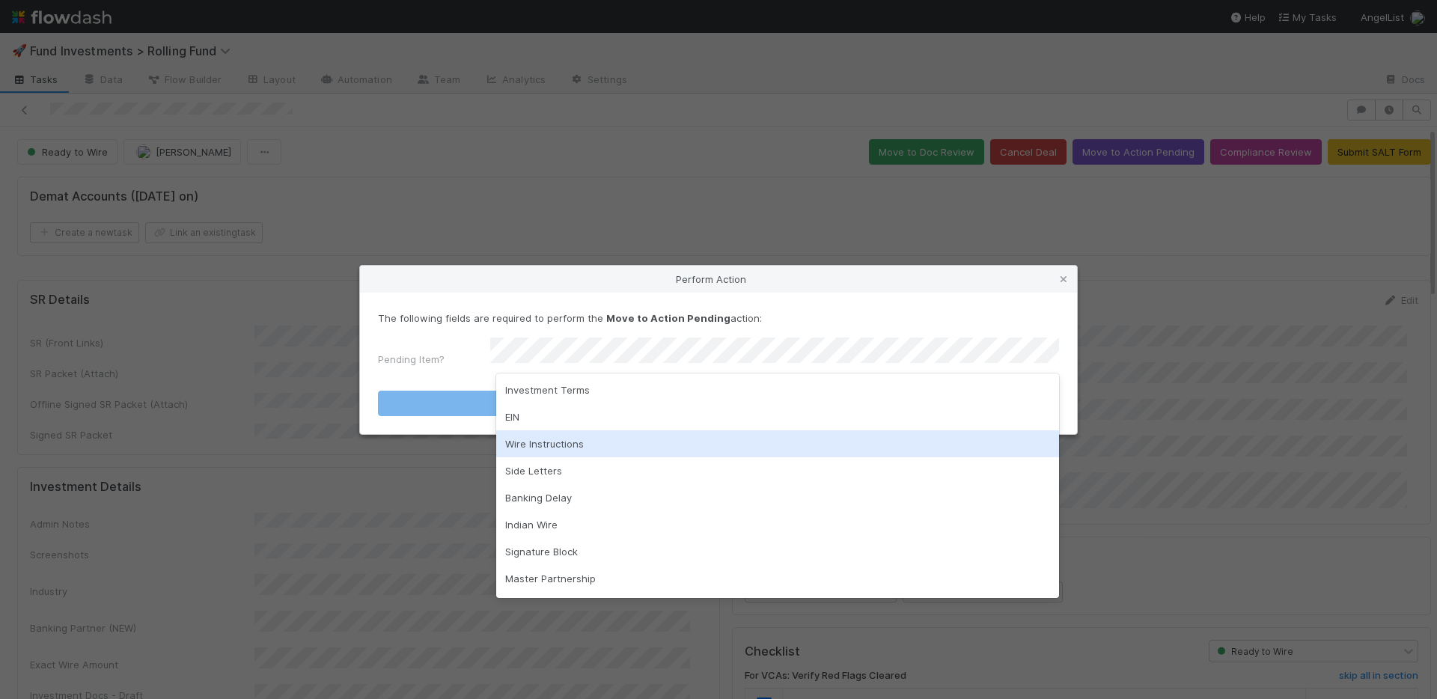
drag, startPoint x: 573, startPoint y: 442, endPoint x: 579, endPoint y: 421, distance: 22.5
click at [573, 442] on div "Wire Instructions" at bounding box center [777, 443] width 563 height 27
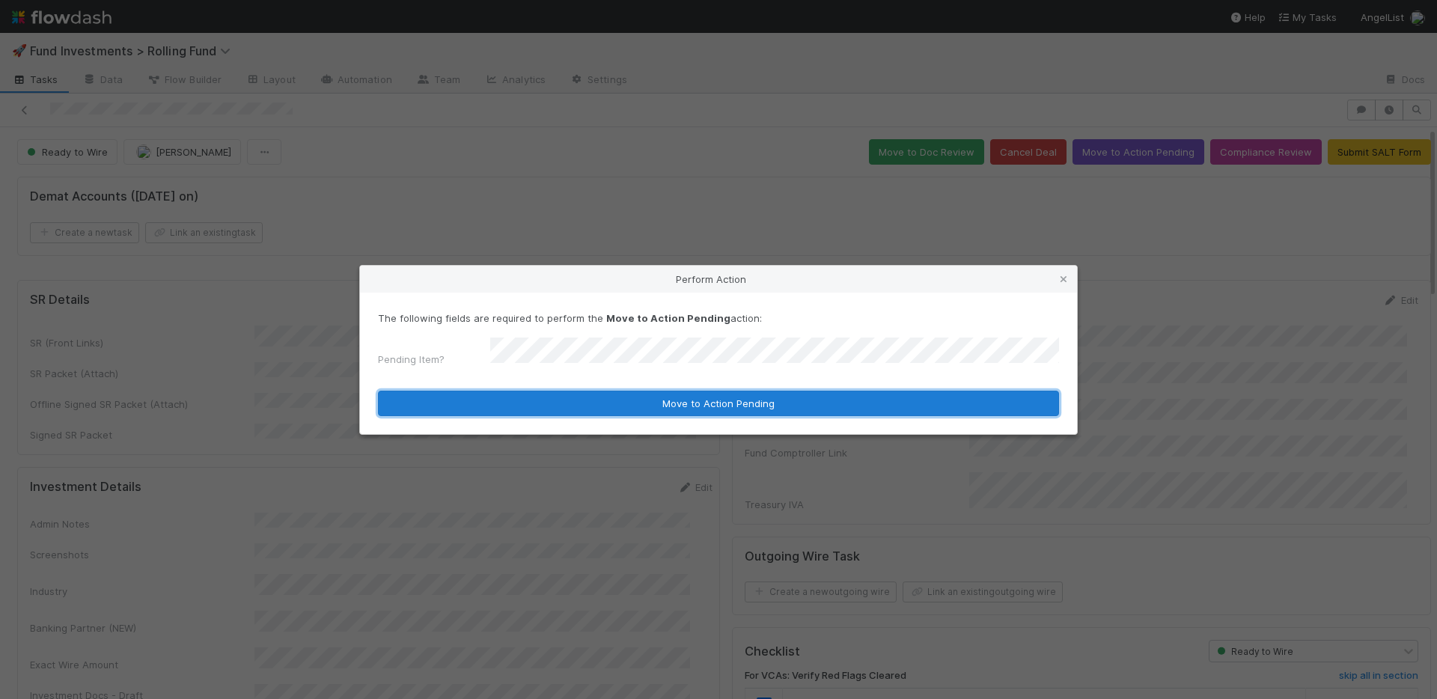
click at [587, 391] on button "Move to Action Pending" at bounding box center [718, 403] width 681 height 25
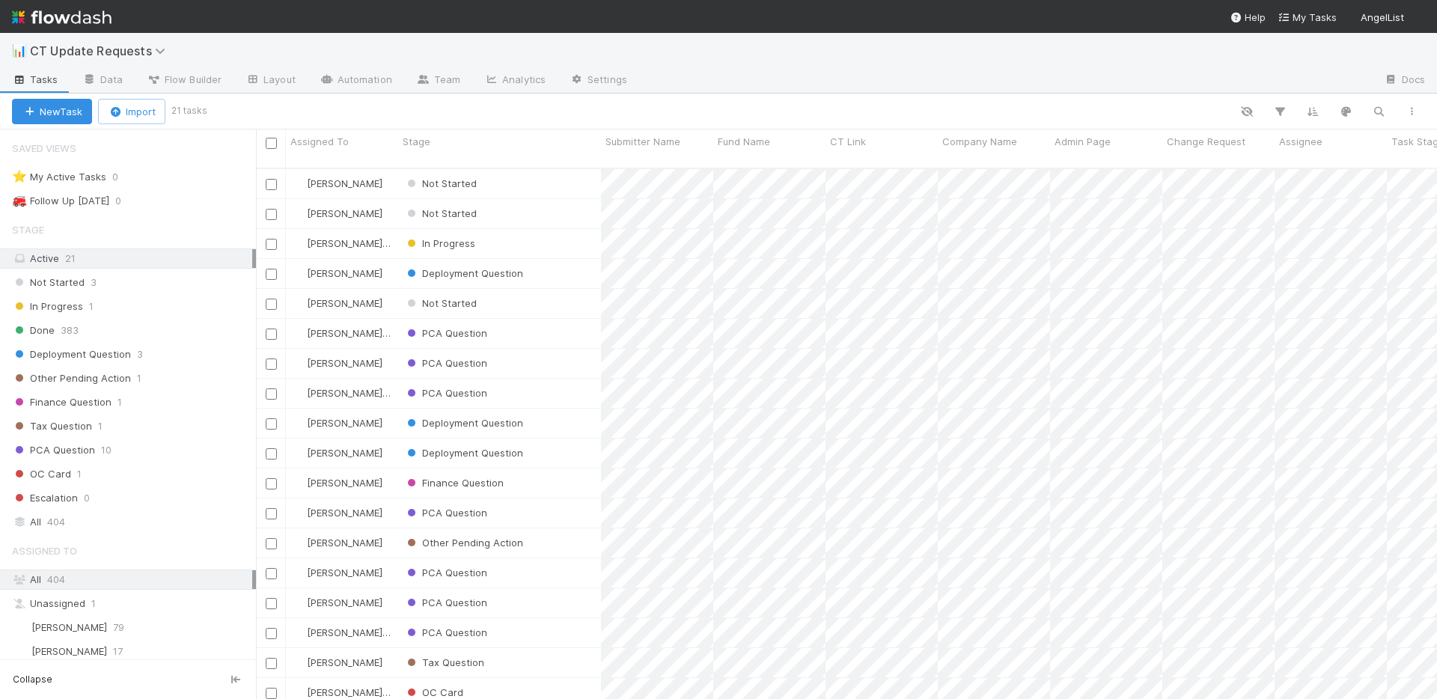
scroll to position [12, 12]
click at [138, 48] on span "CT Update Requests" at bounding box center [101, 50] width 143 height 15
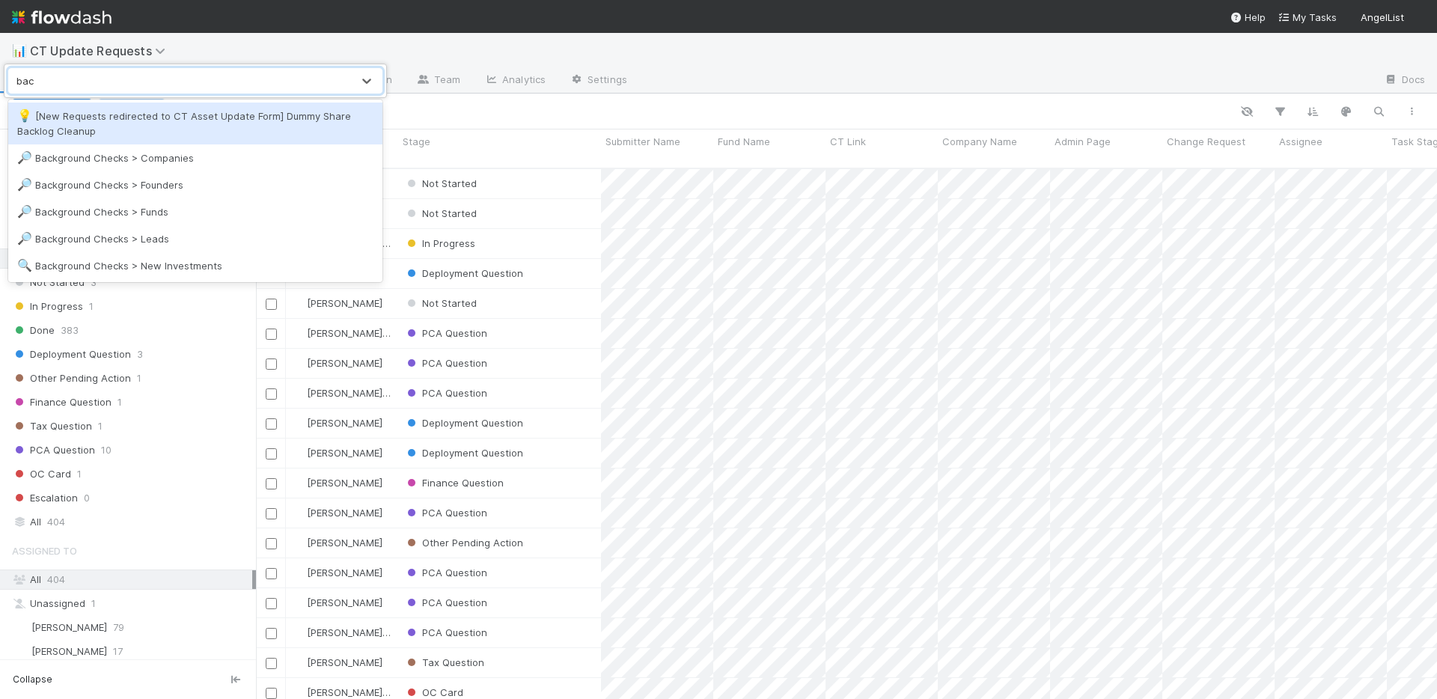
type input "back"
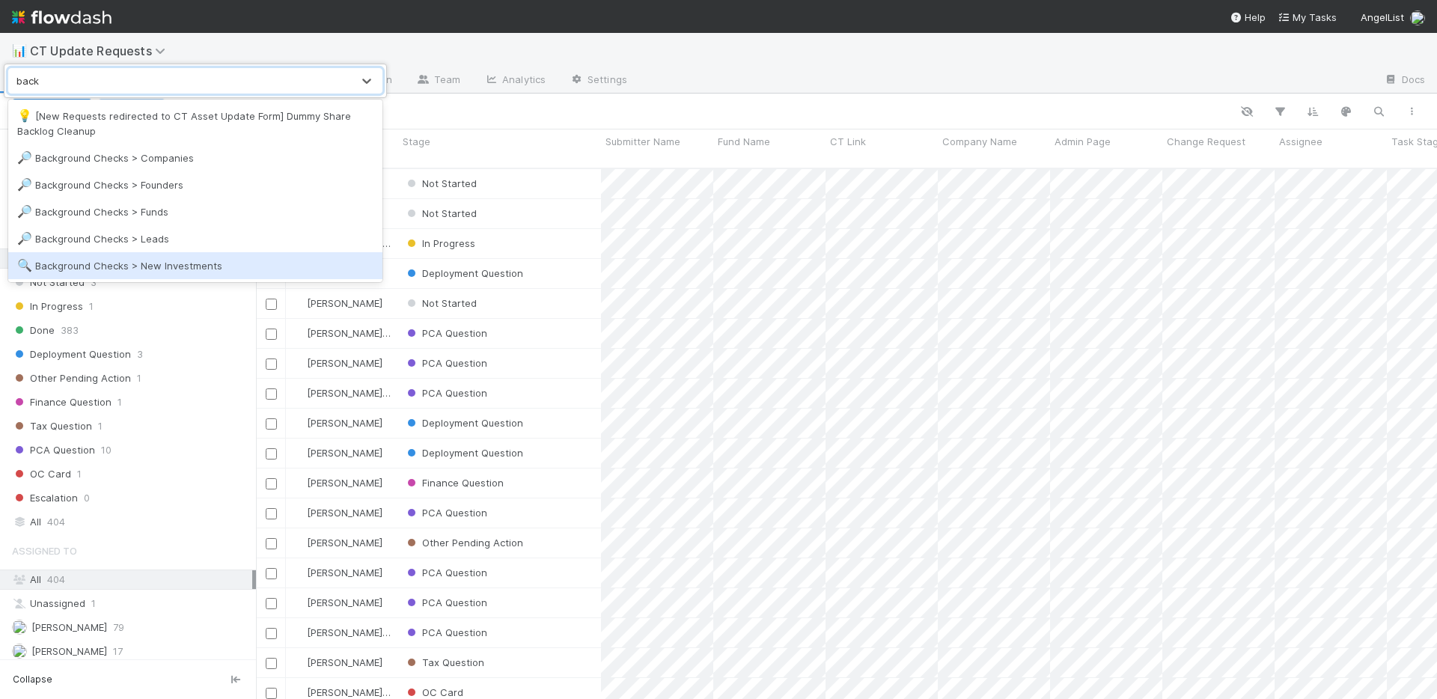
click at [168, 261] on div "🔍 Background Checks > New Investments" at bounding box center [195, 265] width 356 height 15
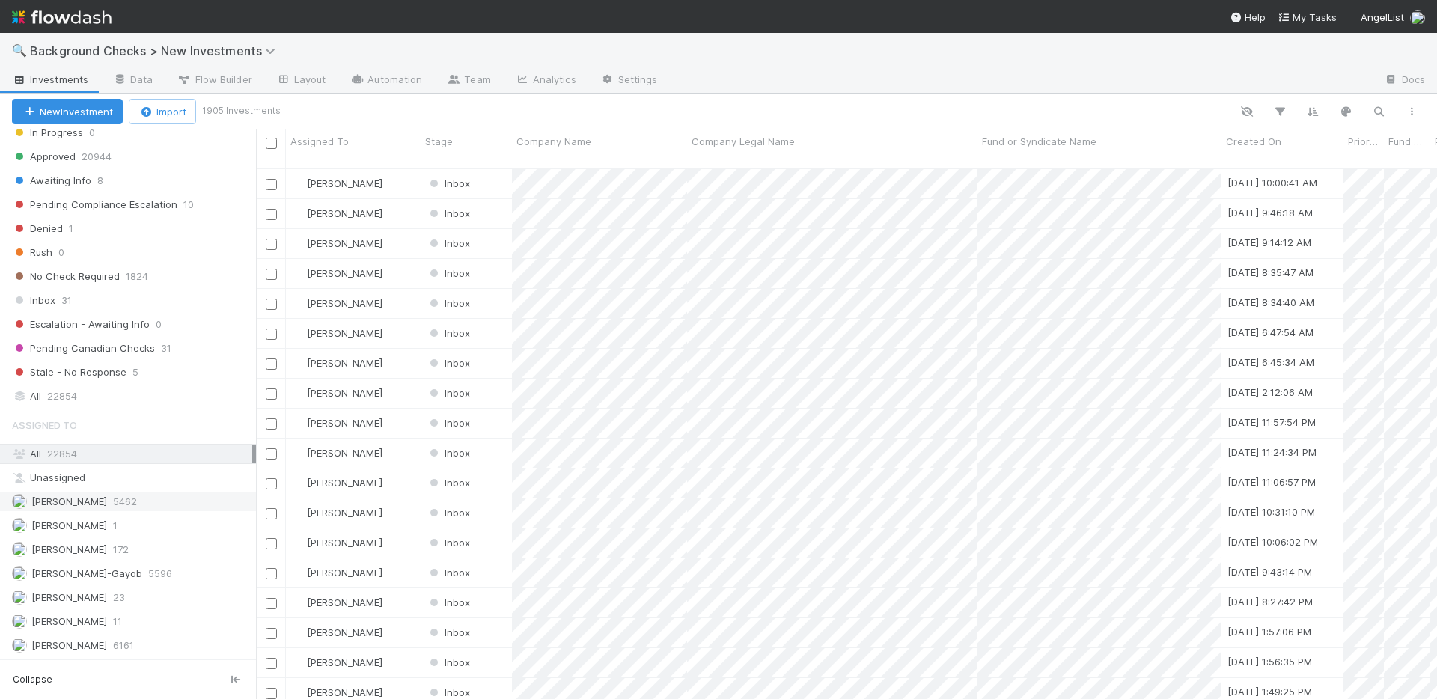
click at [78, 503] on span "[PERSON_NAME]" at bounding box center [69, 501] width 76 height 12
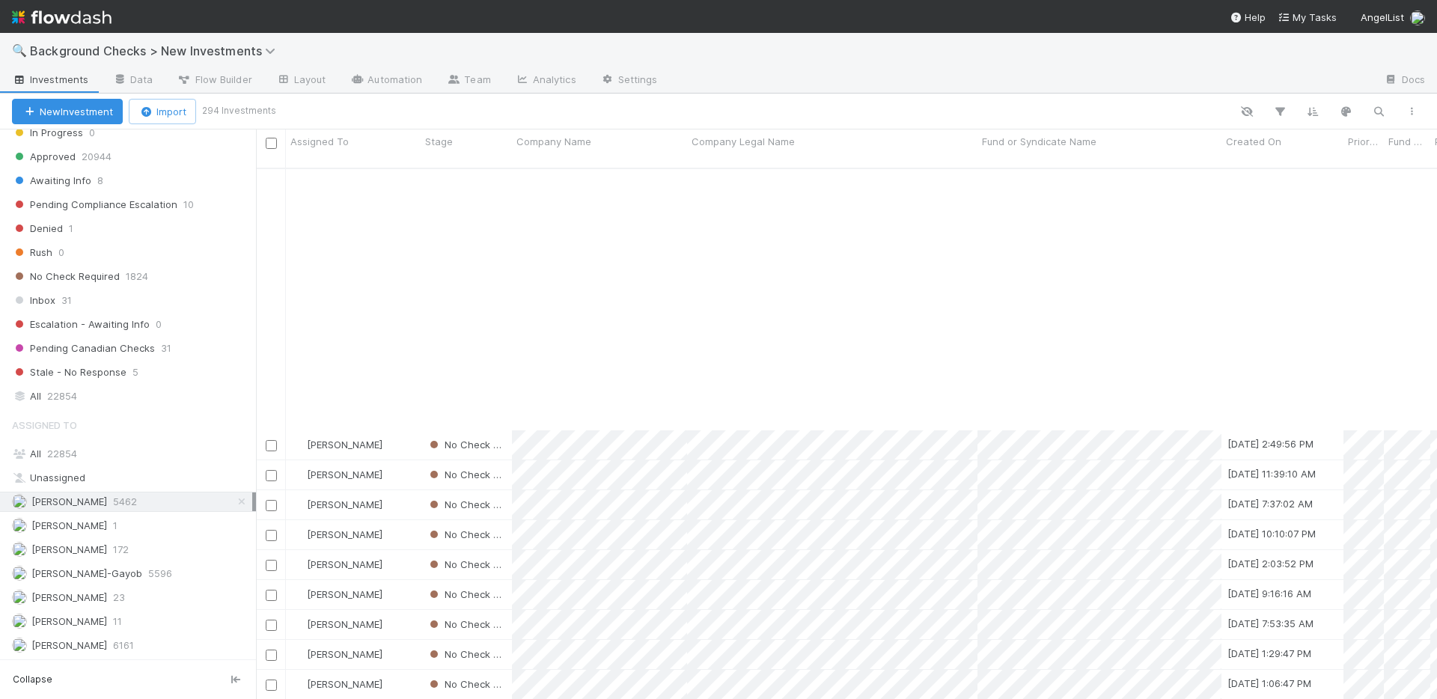
scroll to position [1001, 0]
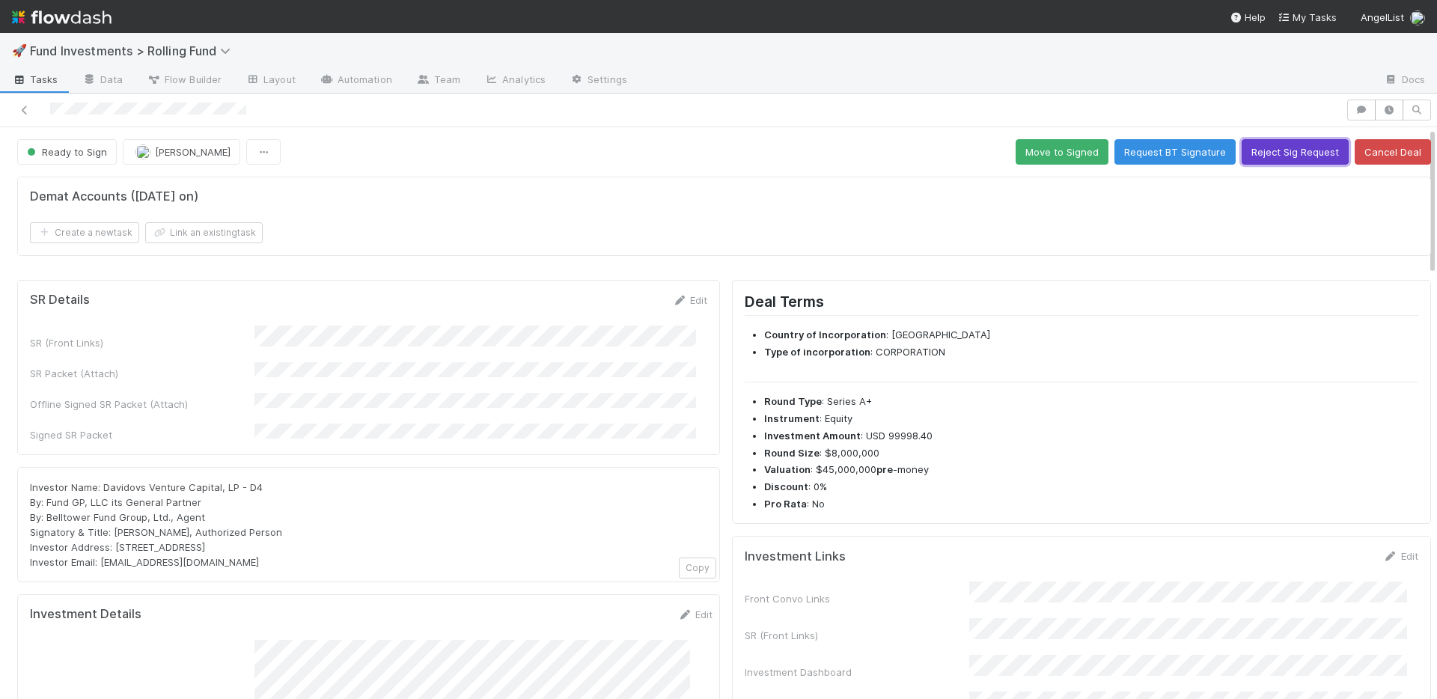
click at [1257, 153] on button "Reject Sig Request" at bounding box center [1295, 151] width 107 height 25
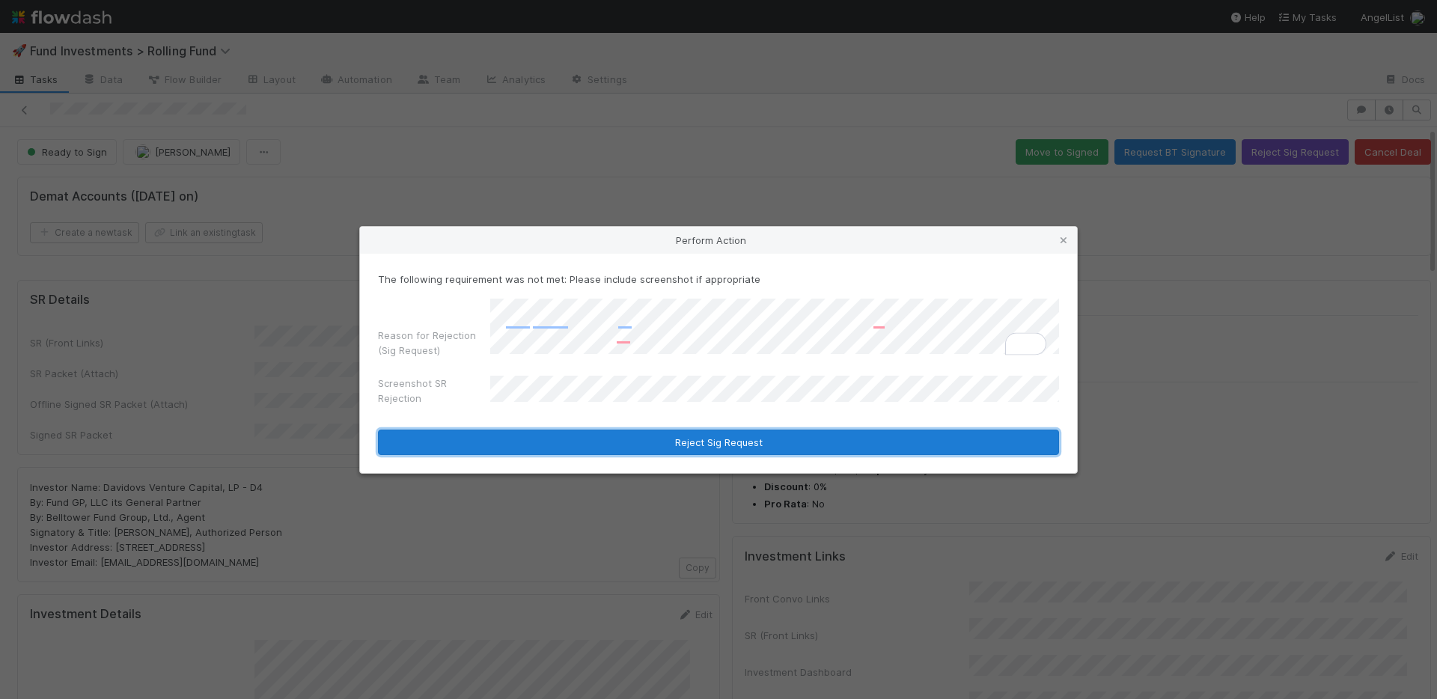
click at [717, 441] on button "Reject Sig Request" at bounding box center [718, 442] width 681 height 25
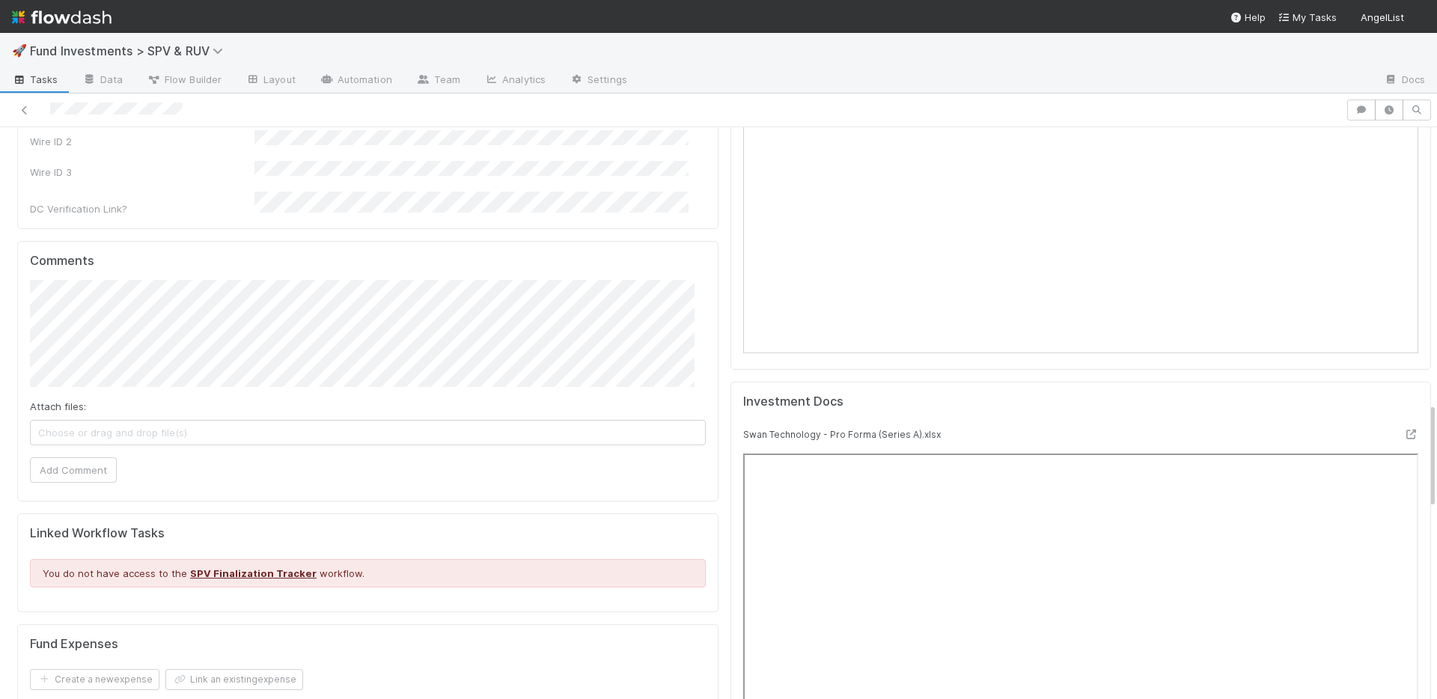
scroll to position [1191, 0]
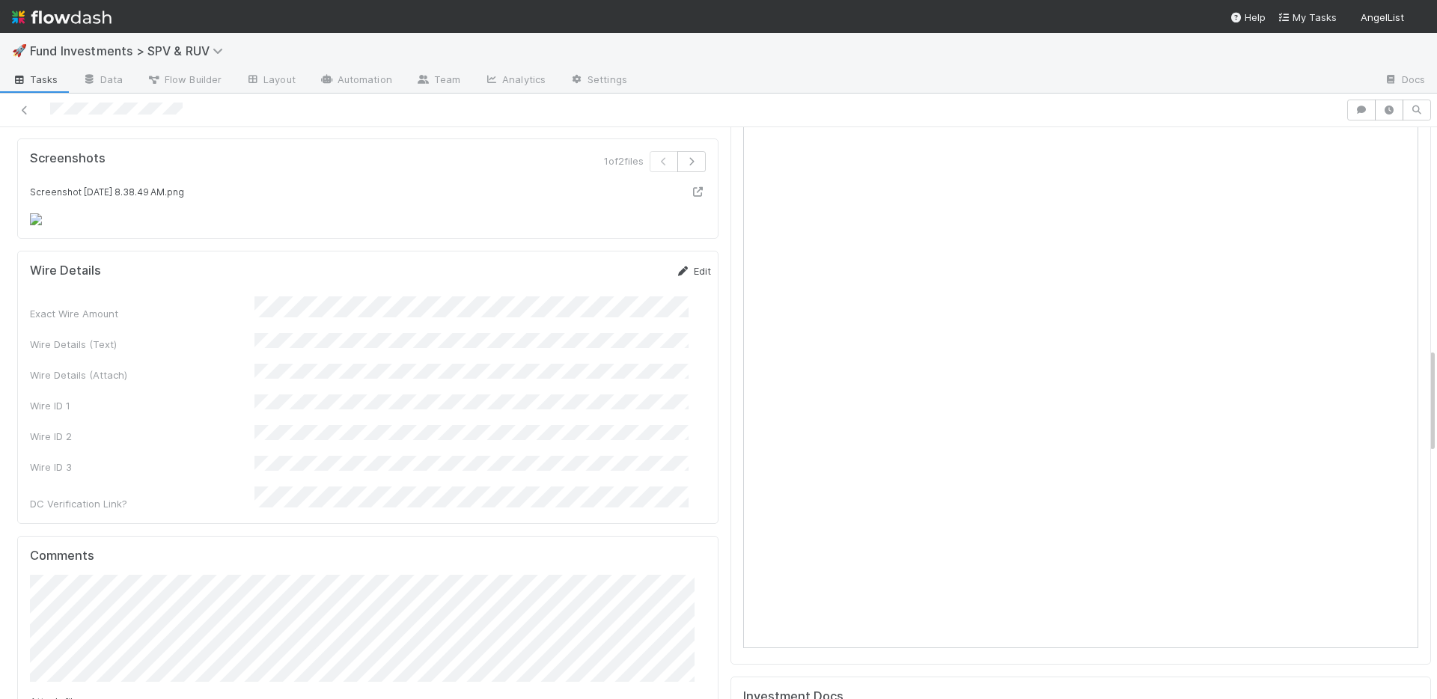
click at [679, 277] on link "Edit" at bounding box center [693, 271] width 35 height 12
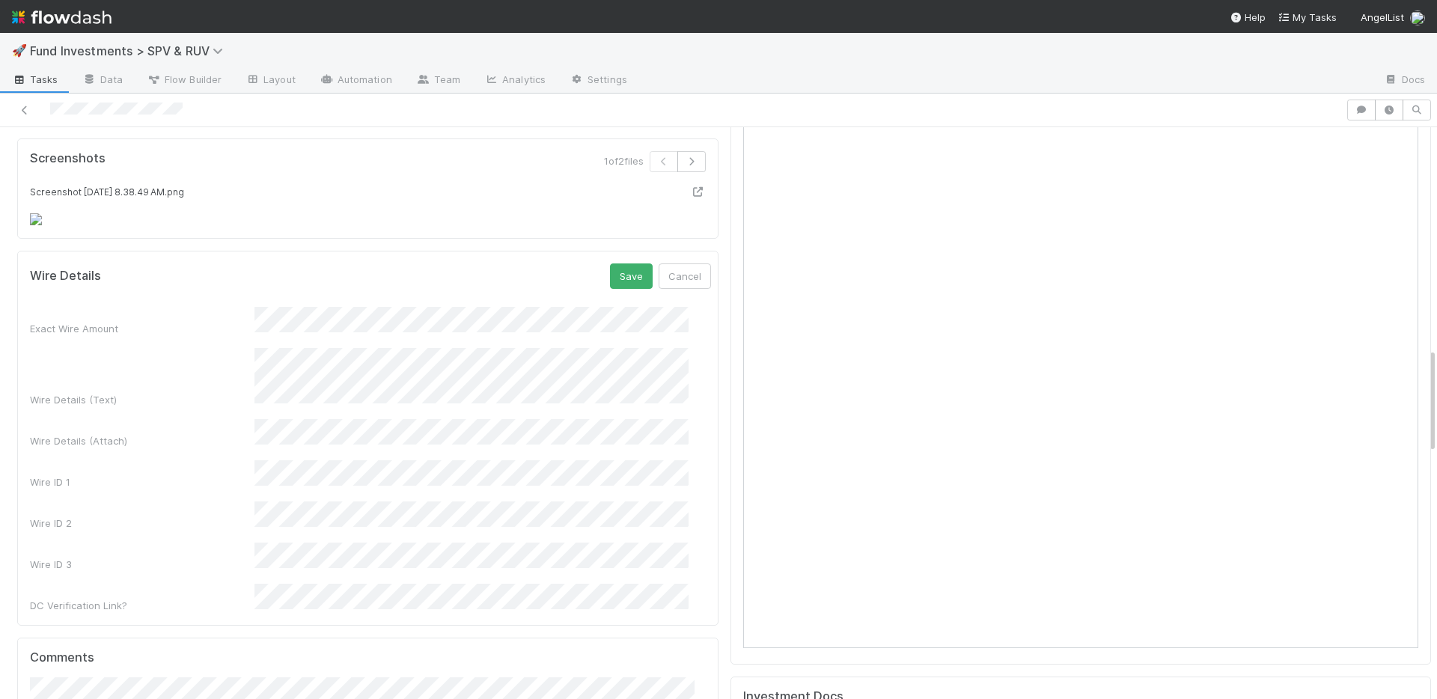
click at [225, 603] on div "DC Verification Link?" at bounding box center [370, 598] width 681 height 29
click at [610, 289] on button "Save" at bounding box center [631, 275] width 43 height 25
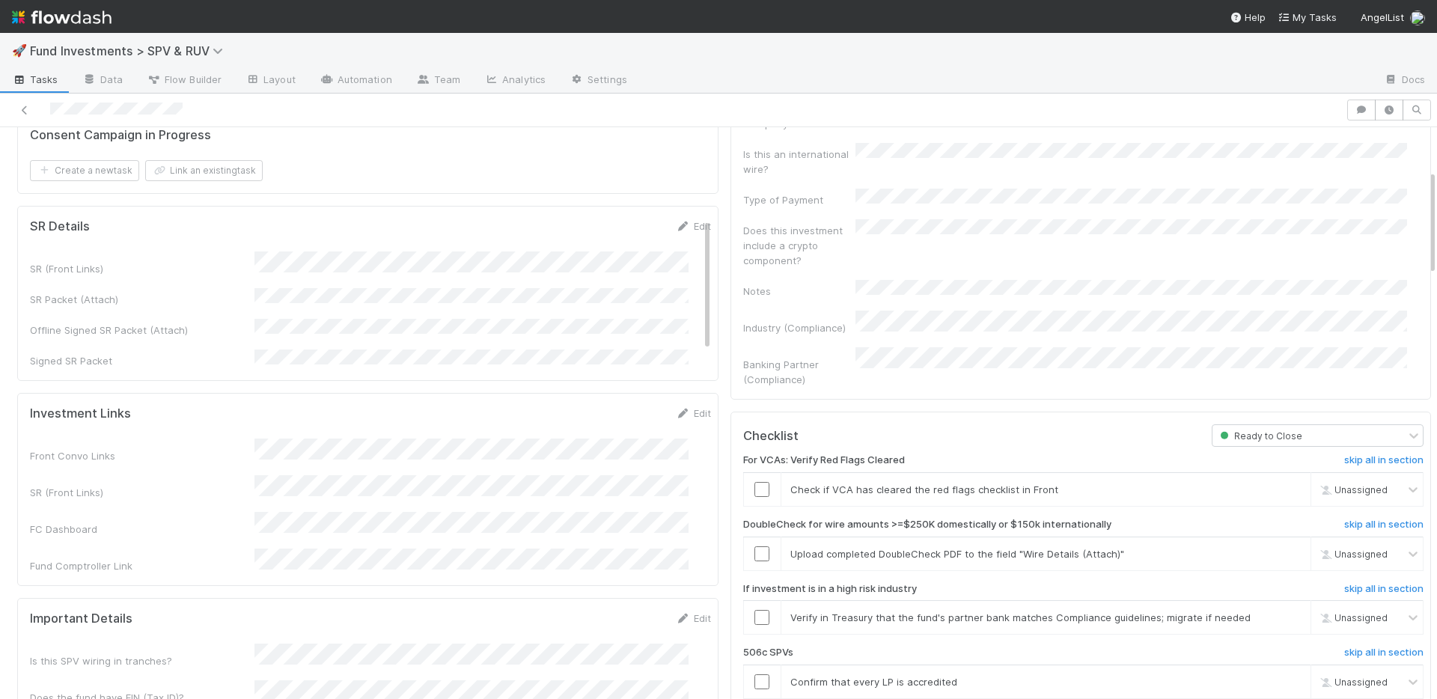
scroll to position [0, 0]
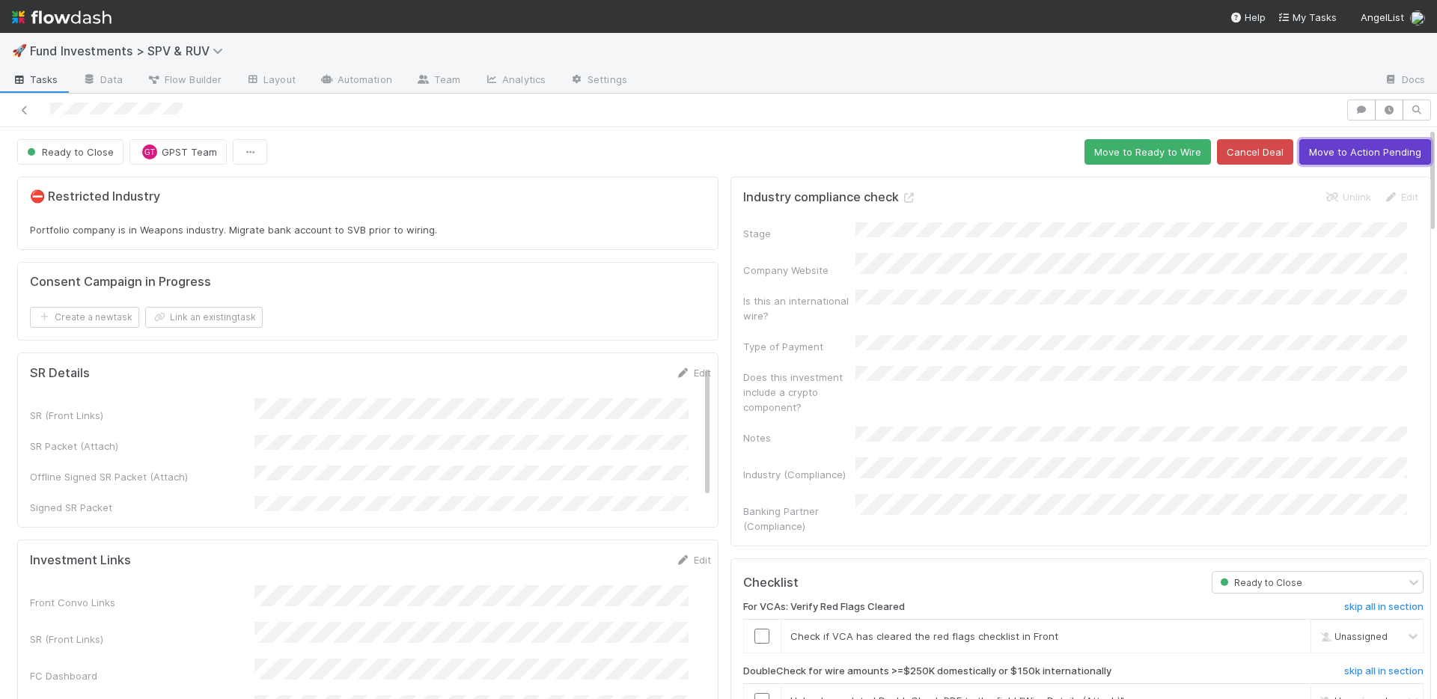
click at [1332, 153] on button "Move to Action Pending" at bounding box center [1365, 151] width 132 height 25
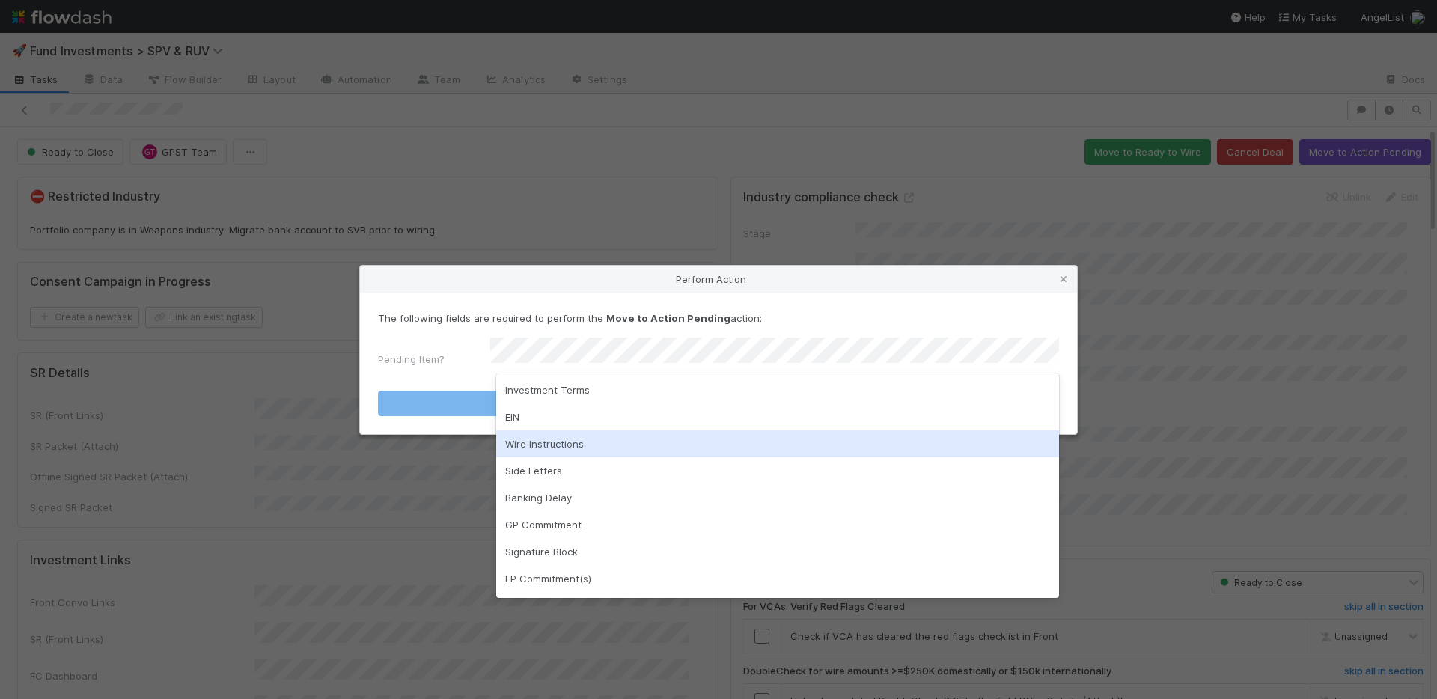
click at [578, 449] on div "Wire Instructions" at bounding box center [777, 443] width 563 height 27
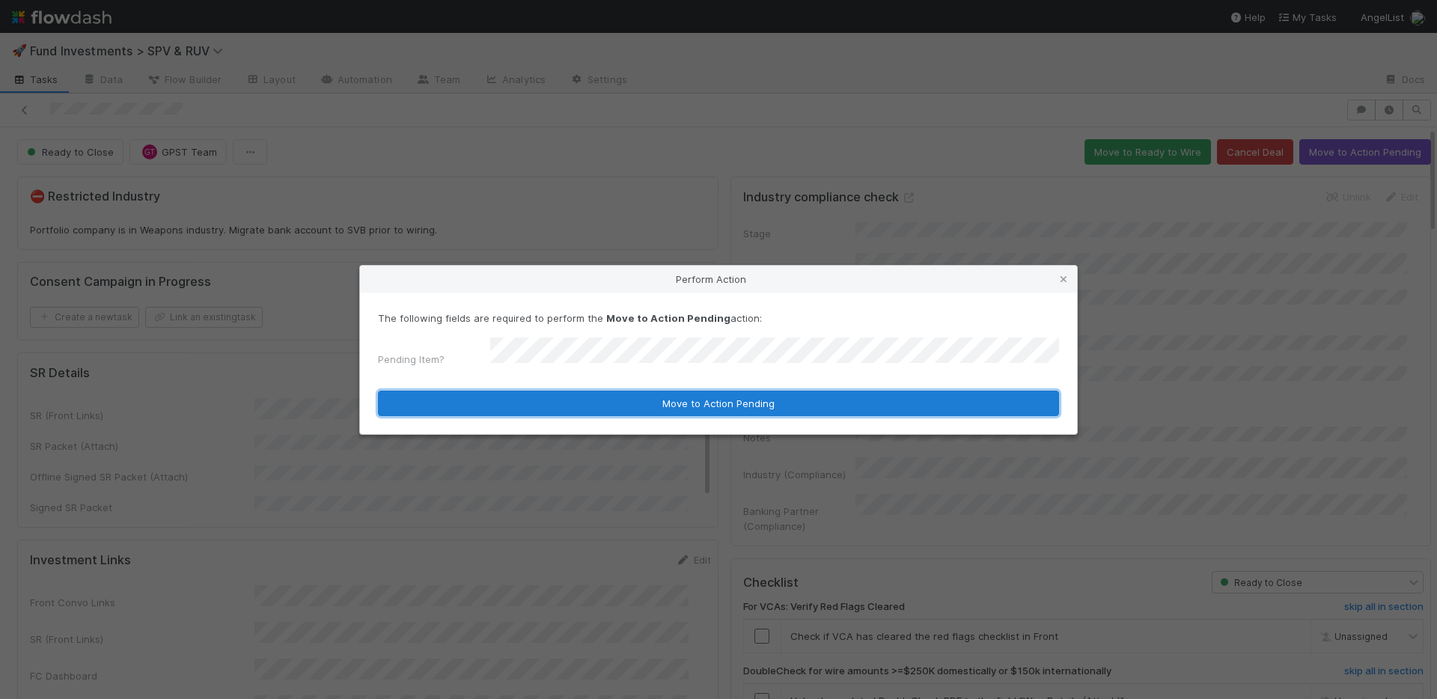
click at [593, 399] on button "Move to Action Pending" at bounding box center [718, 403] width 681 height 25
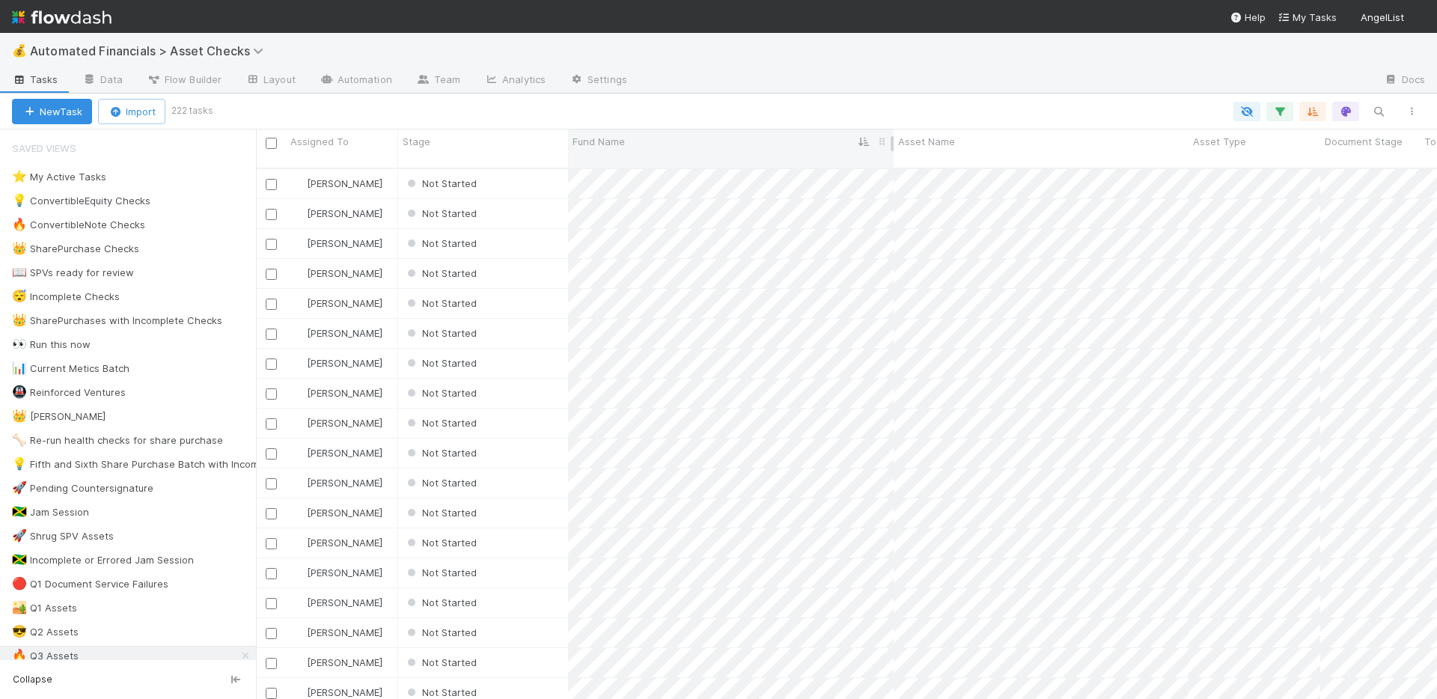
scroll to position [532, 1170]
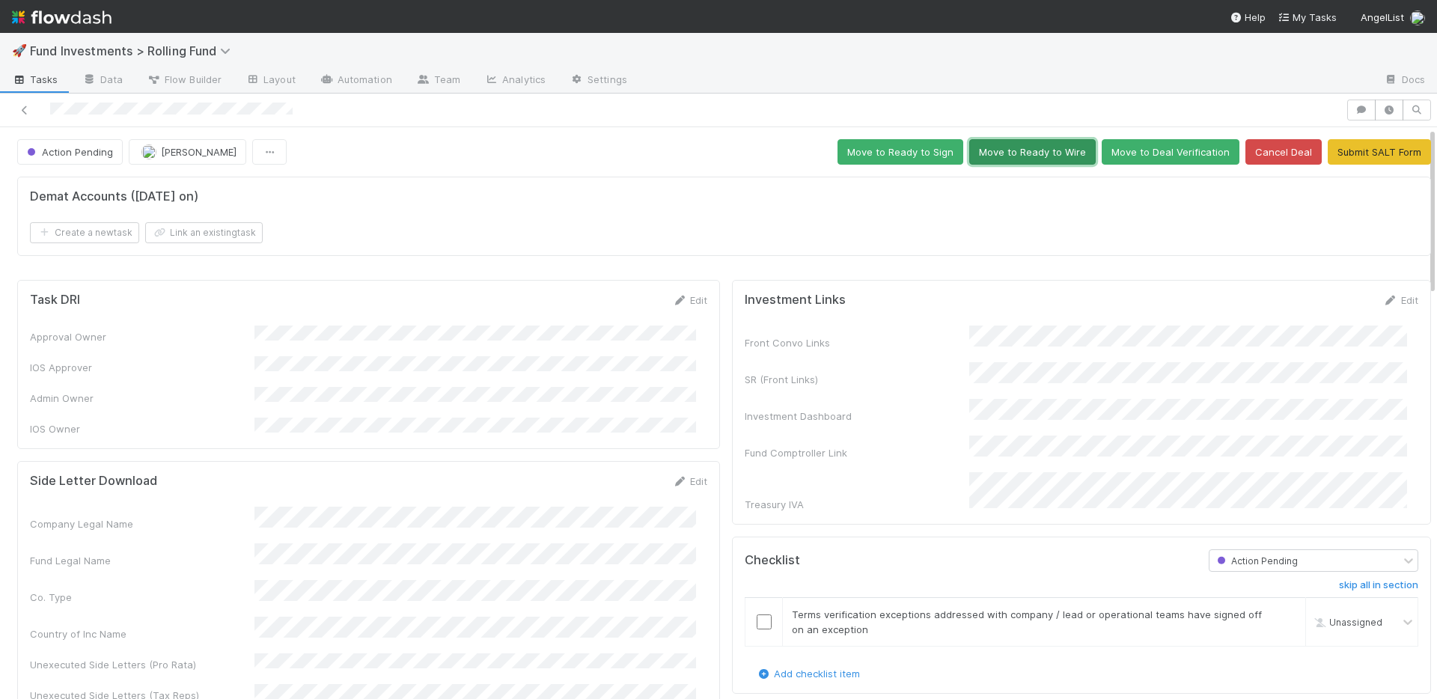
click at [1014, 156] on button "Move to Ready to Wire" at bounding box center [1032, 151] width 126 height 25
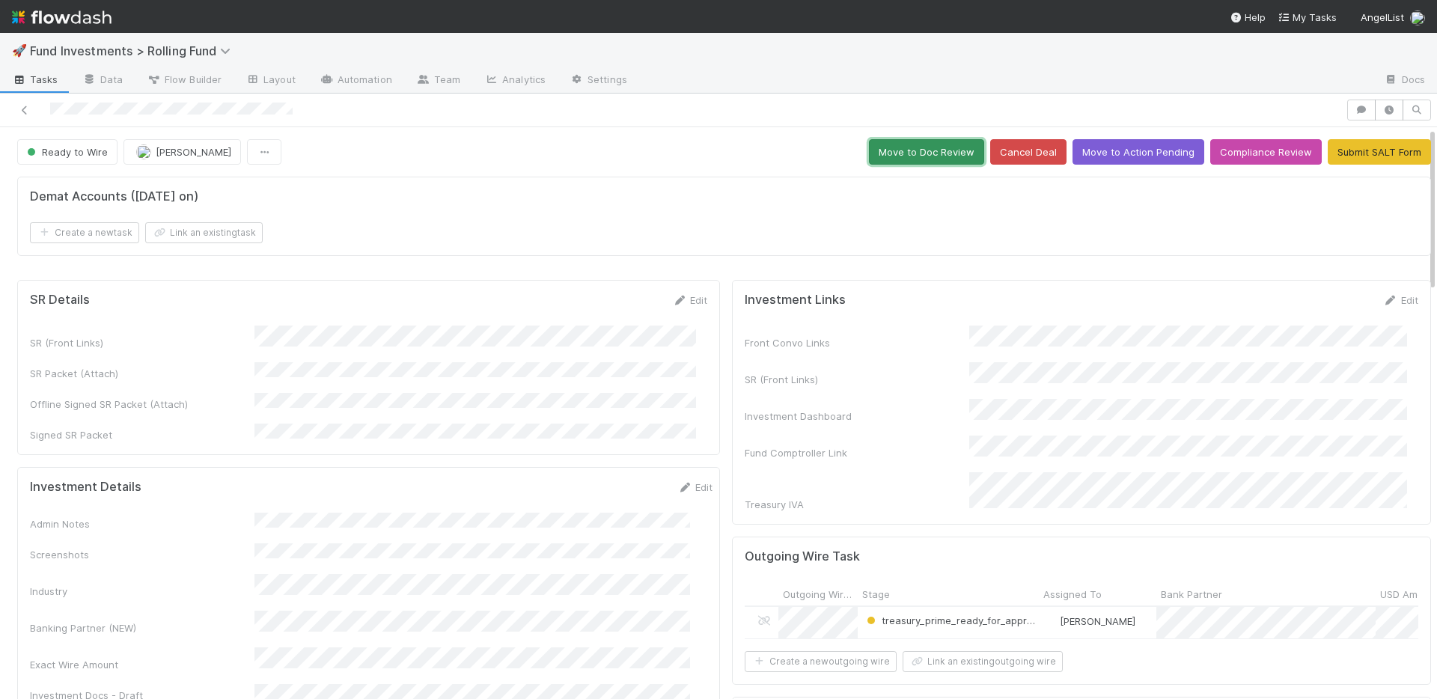
click at [873, 157] on button "Move to Doc Review" at bounding box center [926, 151] width 115 height 25
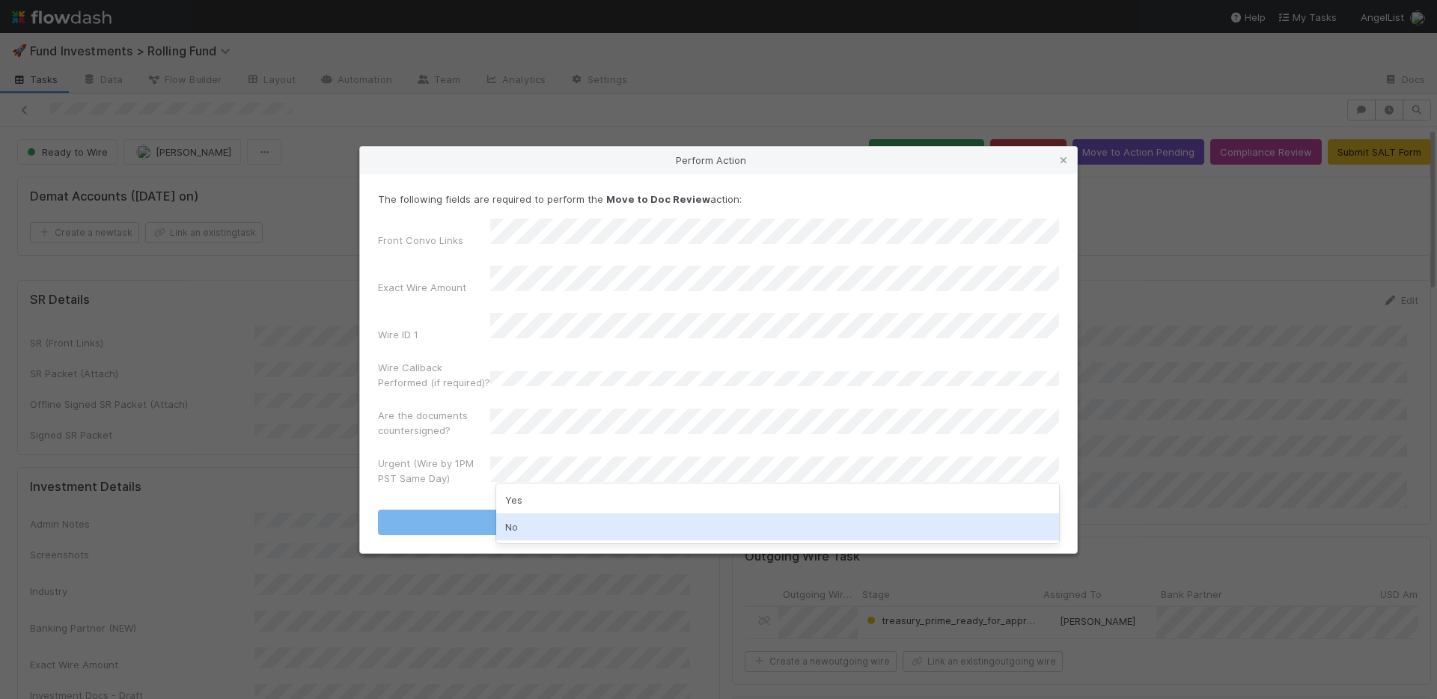
click at [538, 522] on div "No" at bounding box center [777, 526] width 563 height 27
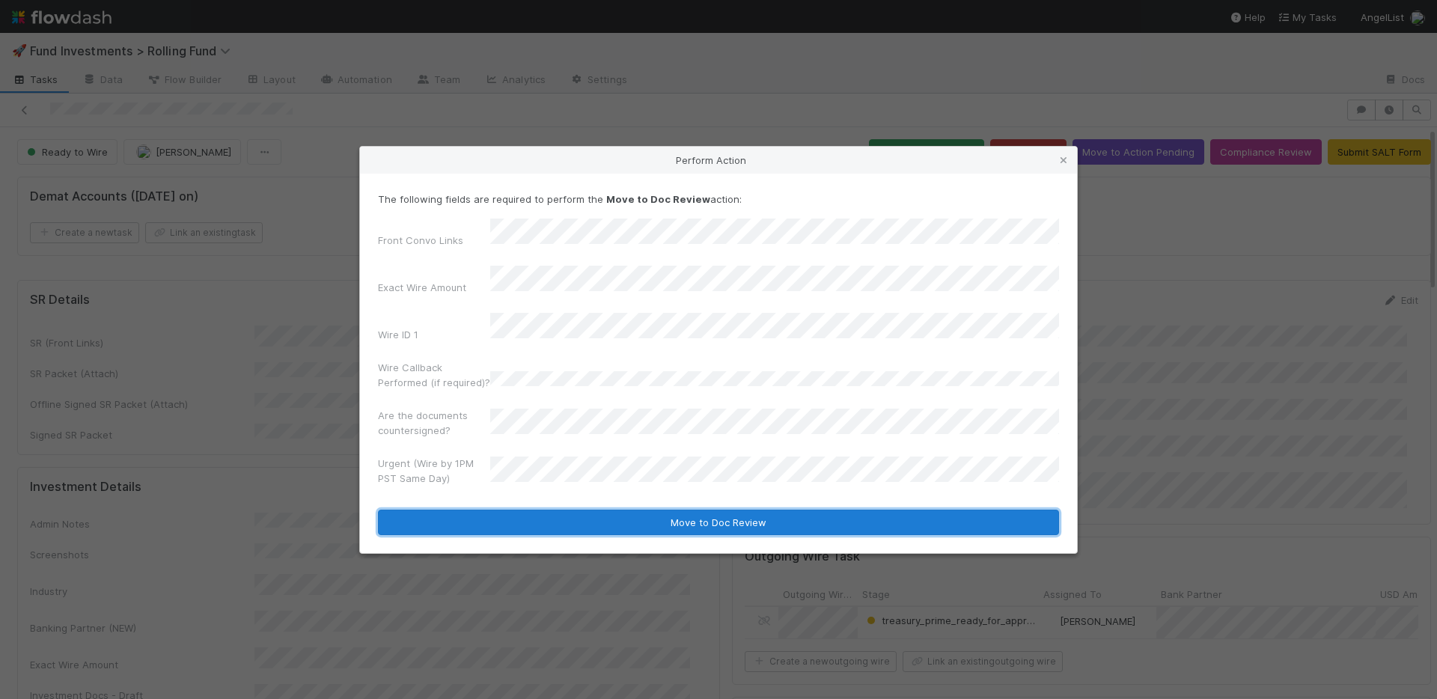
click at [557, 510] on button "Move to Doc Review" at bounding box center [718, 522] width 681 height 25
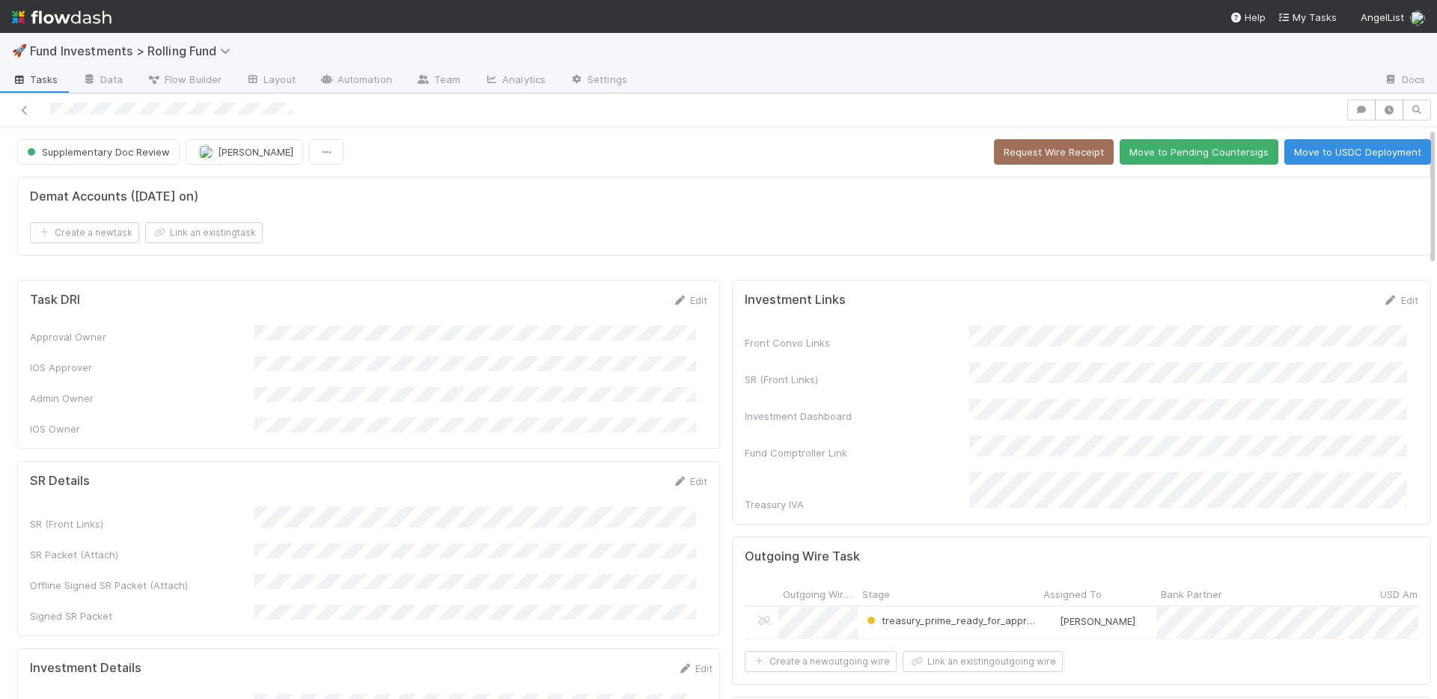
click at [839, 201] on div "Demat Accounts ([DATE] on)" at bounding box center [724, 196] width 1388 height 15
click at [1166, 158] on button "Move to Pending Countersigs" at bounding box center [1199, 151] width 159 height 25
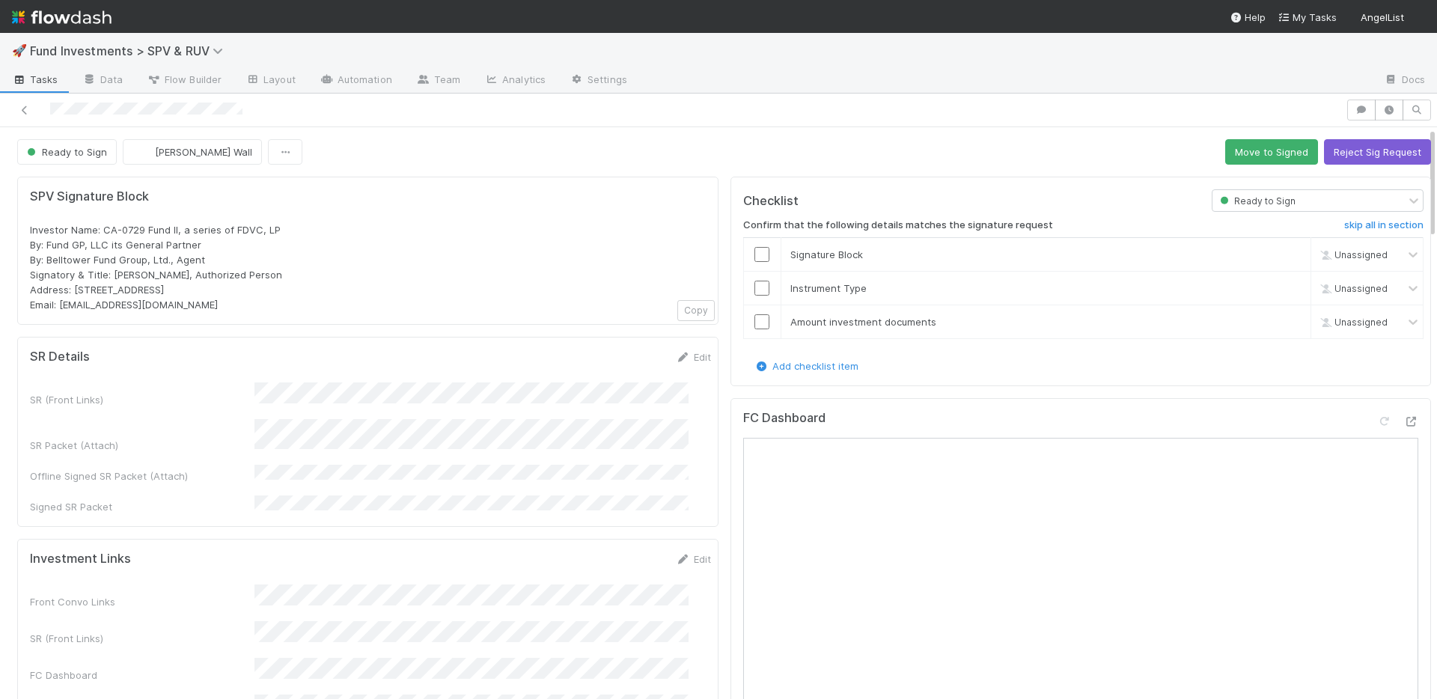
drag, startPoint x: 155, startPoint y: 305, endPoint x: 28, endPoint y: 228, distance: 149.1
click at [28, 228] on div "SPV Signature Block Investor Name: CA-0729 Fund II, a series of FDVC, LP By: Fu…" at bounding box center [367, 251] width 701 height 148
copy span "Investor Name: CA-0729 Fund II, a series of FDVC, LP By: Fund GP, LLC its Gener…"
click at [605, 552] on div "Investment Links Edit" at bounding box center [370, 559] width 681 height 15
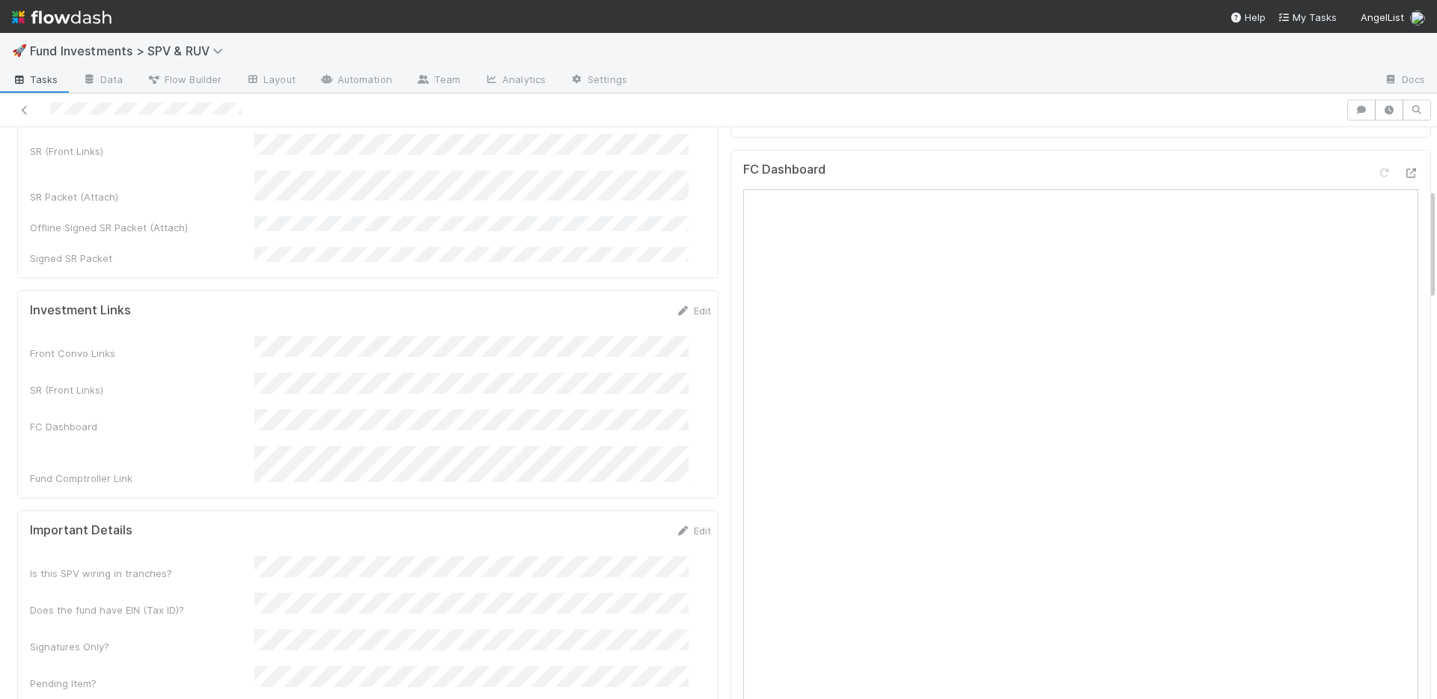
scroll to position [177, 0]
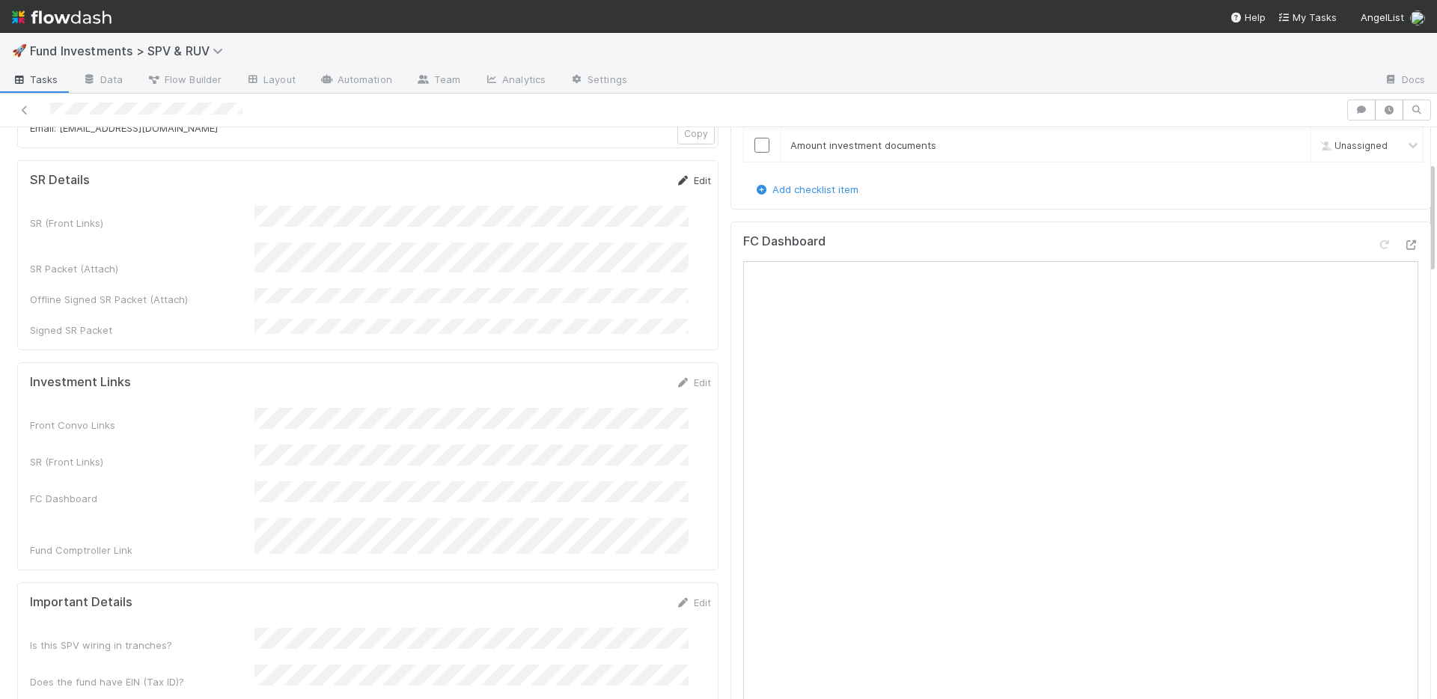
click at [678, 181] on link "Edit" at bounding box center [693, 180] width 35 height 12
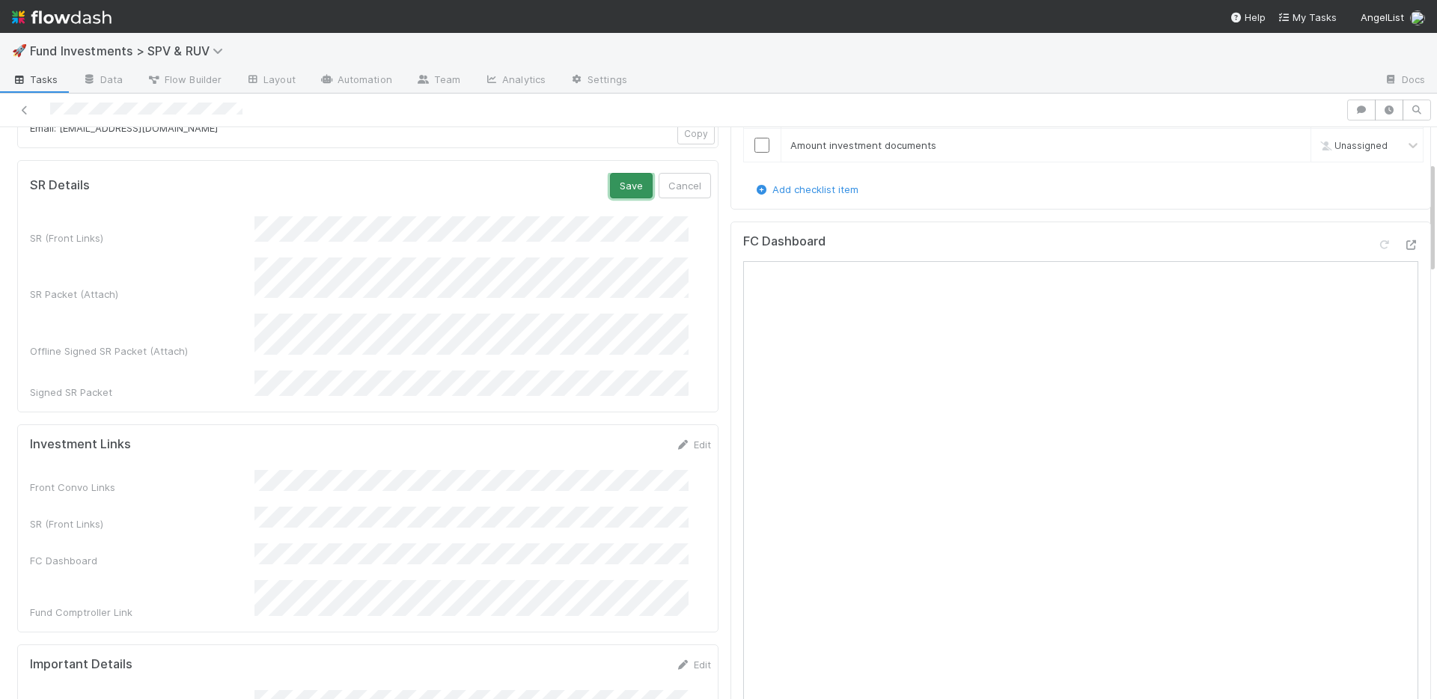
click at [610, 183] on button "Save" at bounding box center [631, 185] width 43 height 25
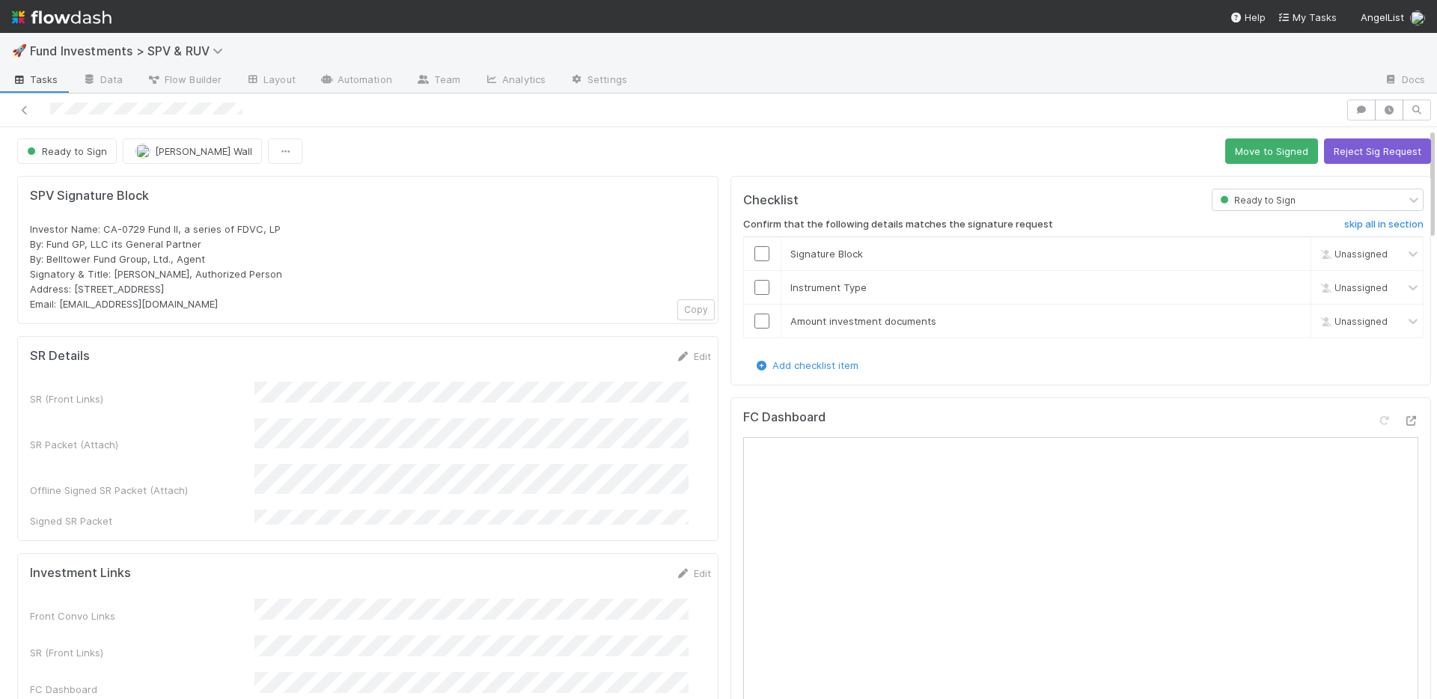
scroll to position [0, 0]
click at [1260, 148] on button "Move to Signed" at bounding box center [1271, 151] width 93 height 25
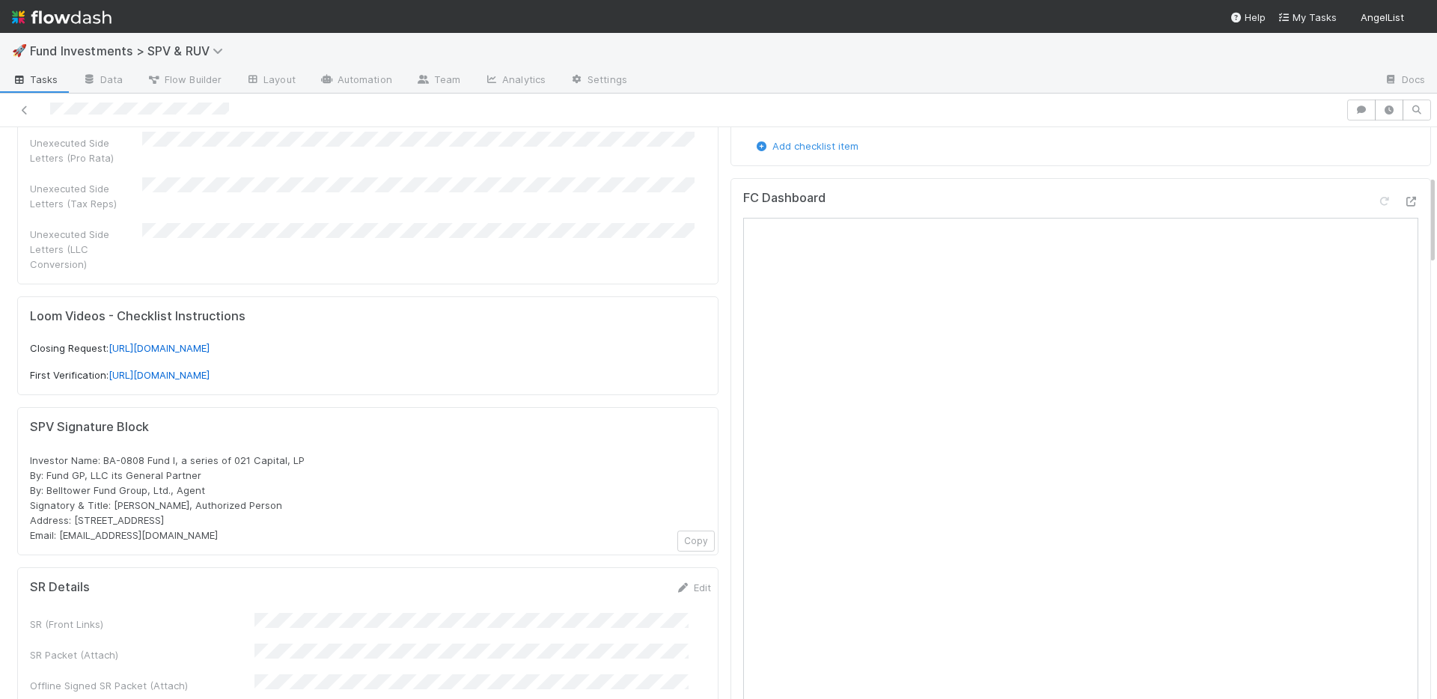
scroll to position [798, 0]
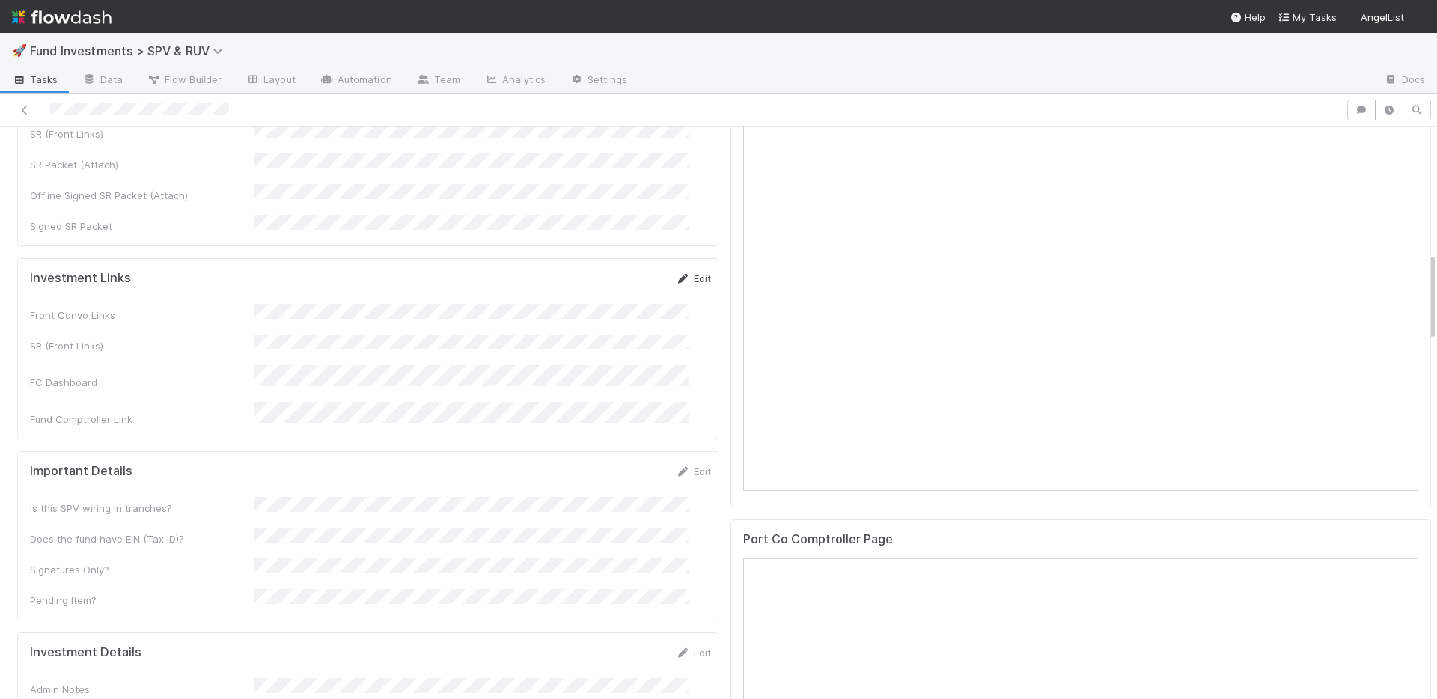
click at [677, 272] on link "Edit" at bounding box center [693, 278] width 35 height 12
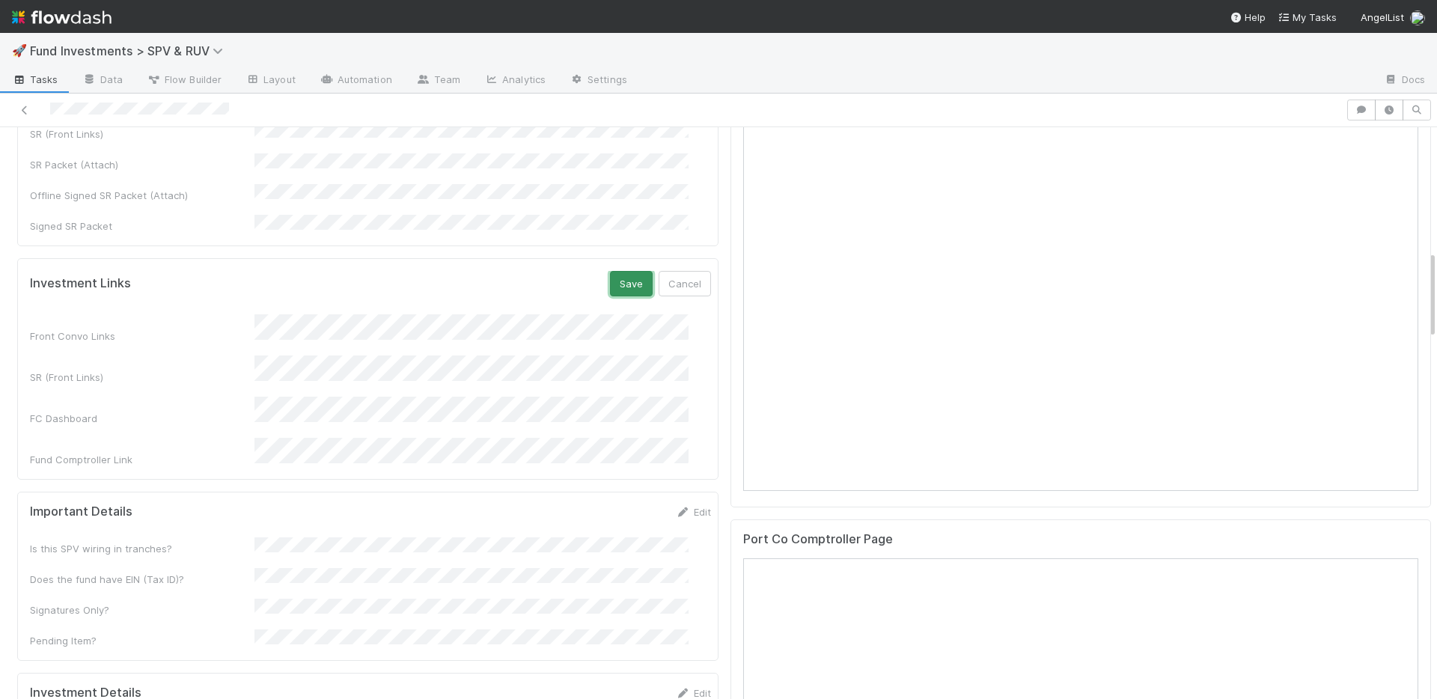
click at [610, 271] on button "Save" at bounding box center [631, 283] width 43 height 25
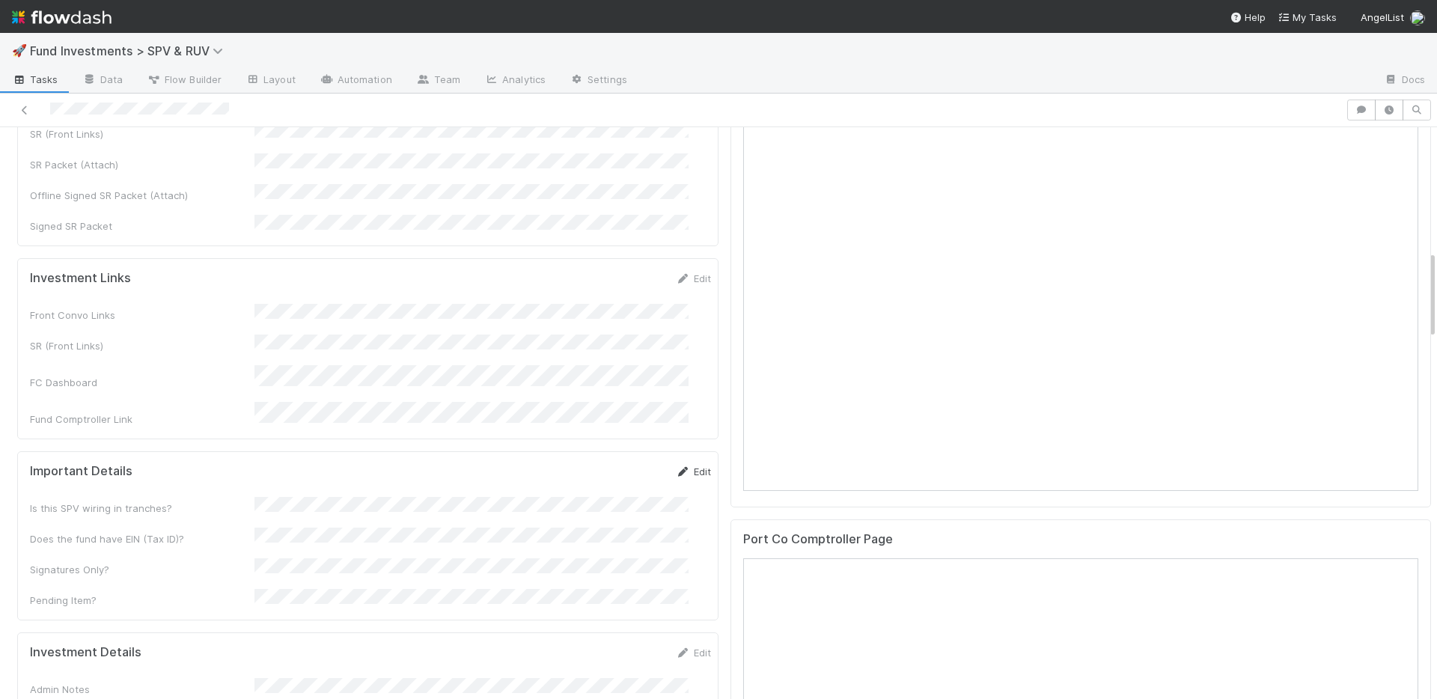
click at [676, 466] on link "Edit" at bounding box center [693, 472] width 35 height 12
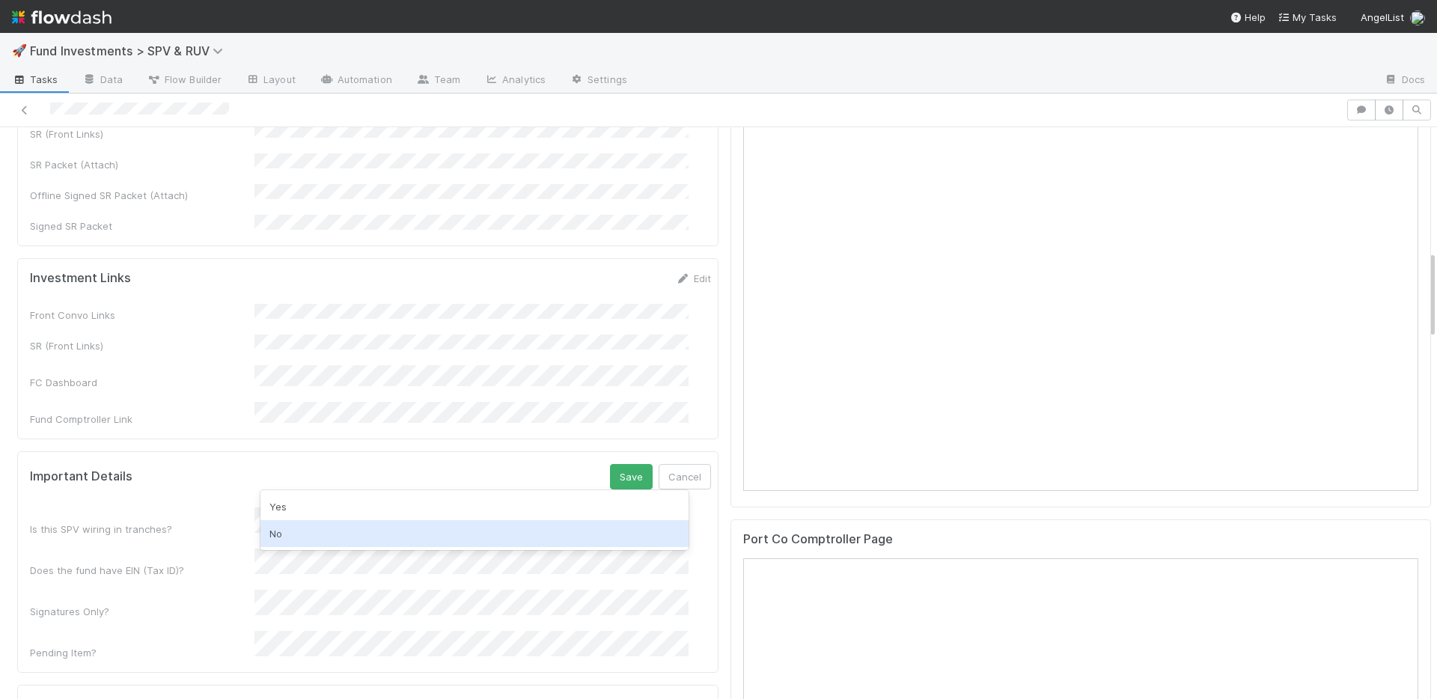
click at [312, 526] on div "No" at bounding box center [474, 533] width 428 height 27
click at [306, 540] on div "Yes" at bounding box center [474, 544] width 428 height 27
click at [612, 464] on button "Save" at bounding box center [631, 476] width 43 height 25
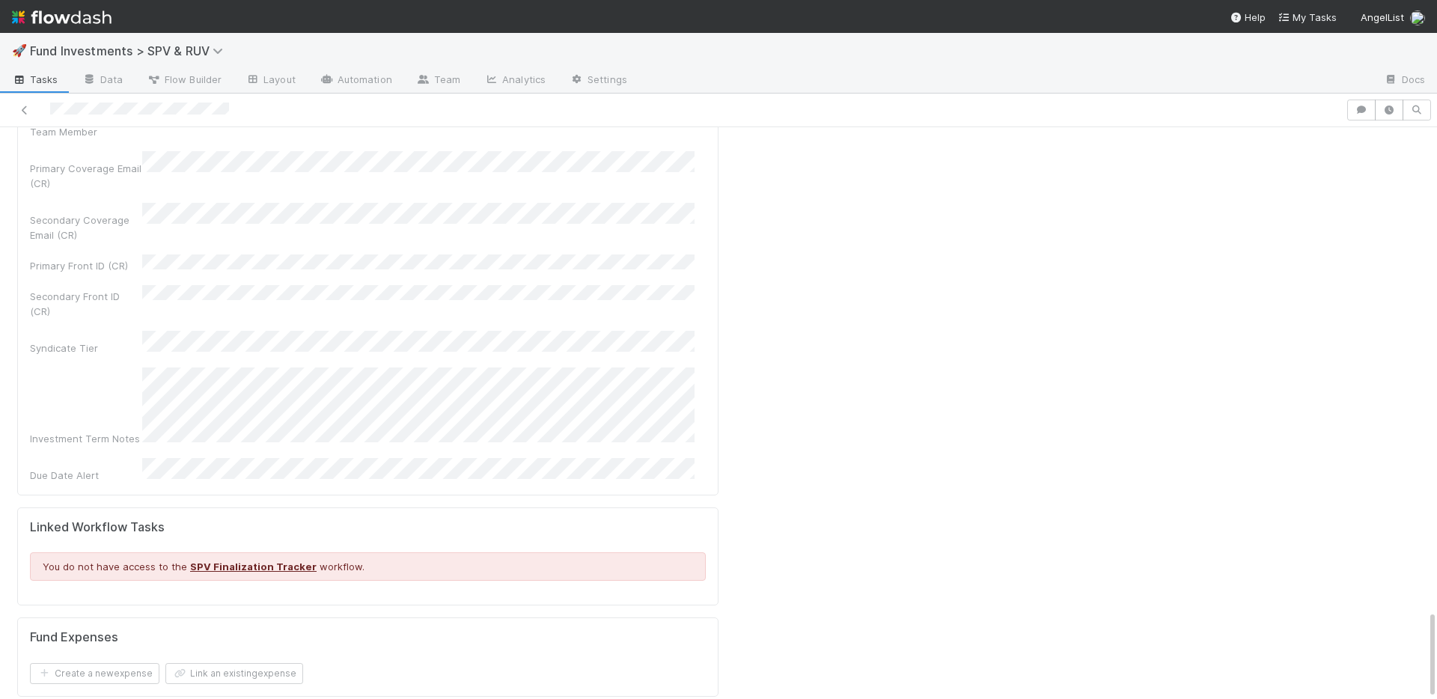
scroll to position [11, 0]
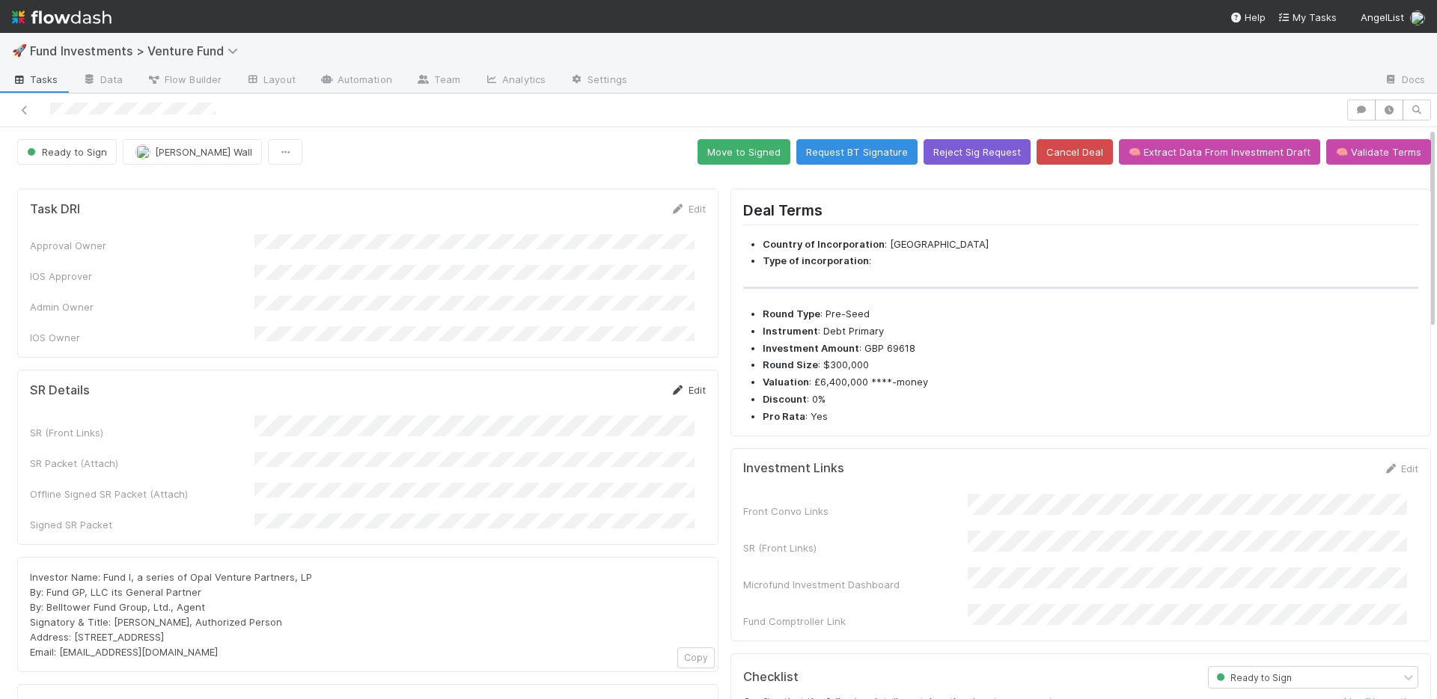
click at [680, 384] on link "Edit" at bounding box center [688, 390] width 35 height 12
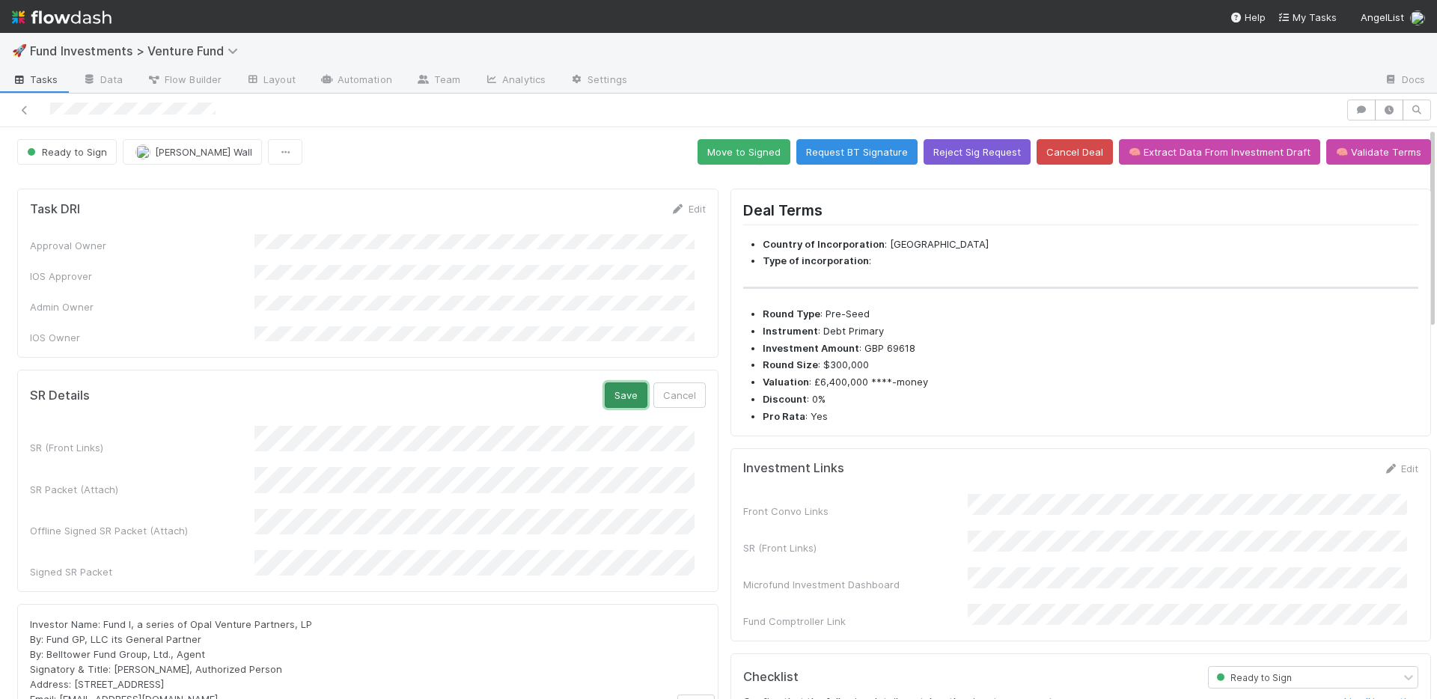
click at [612, 386] on button "Save" at bounding box center [626, 394] width 43 height 25
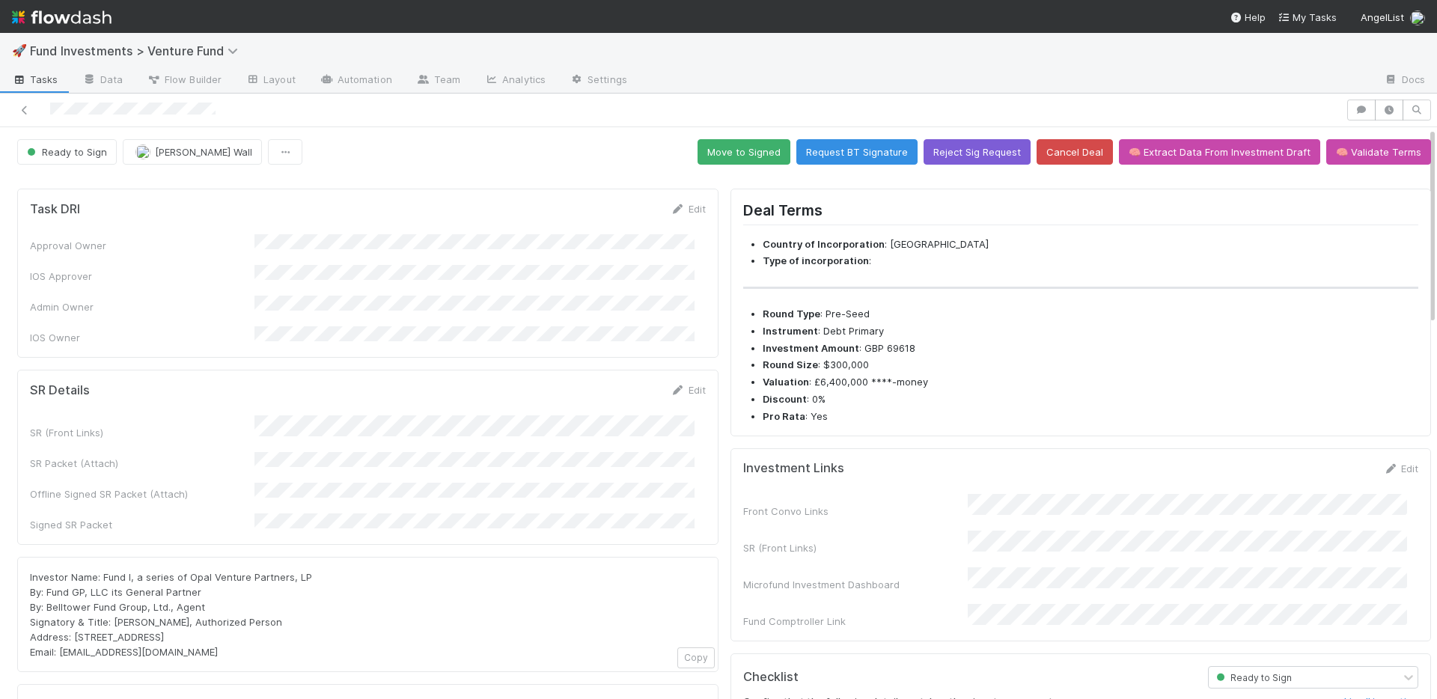
click at [677, 382] on div "Edit" at bounding box center [688, 389] width 35 height 15
click at [687, 384] on link "Edit" at bounding box center [688, 390] width 35 height 12
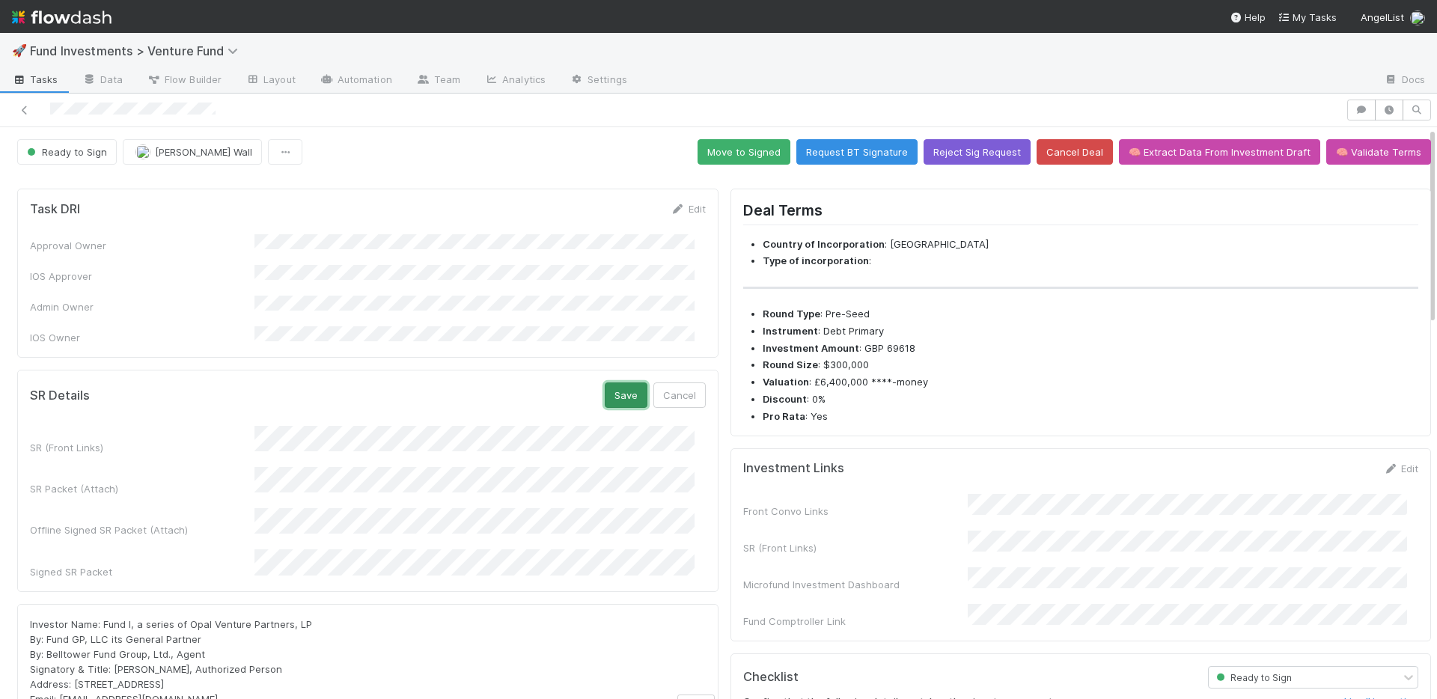
click at [617, 384] on button "Save" at bounding box center [626, 394] width 43 height 25
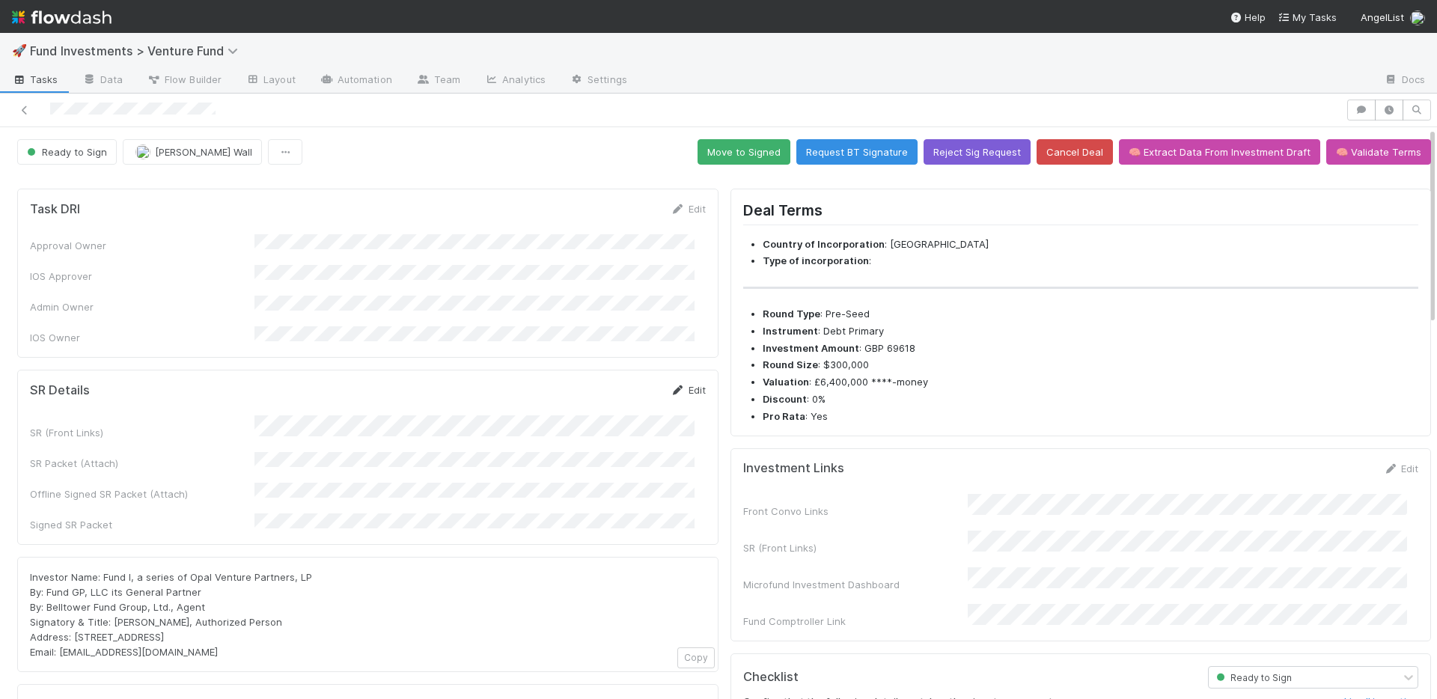
click at [682, 384] on link "Edit" at bounding box center [688, 390] width 35 height 12
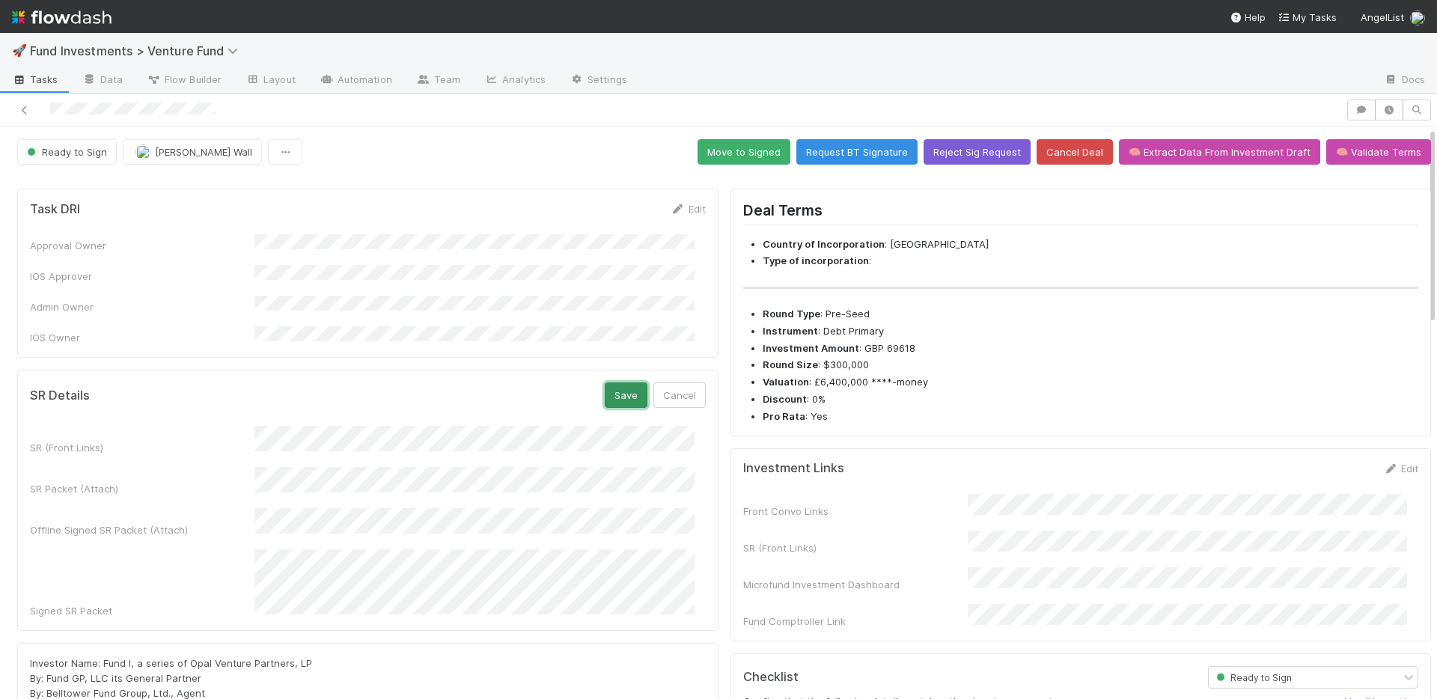
click at [617, 382] on button "Save" at bounding box center [626, 394] width 43 height 25
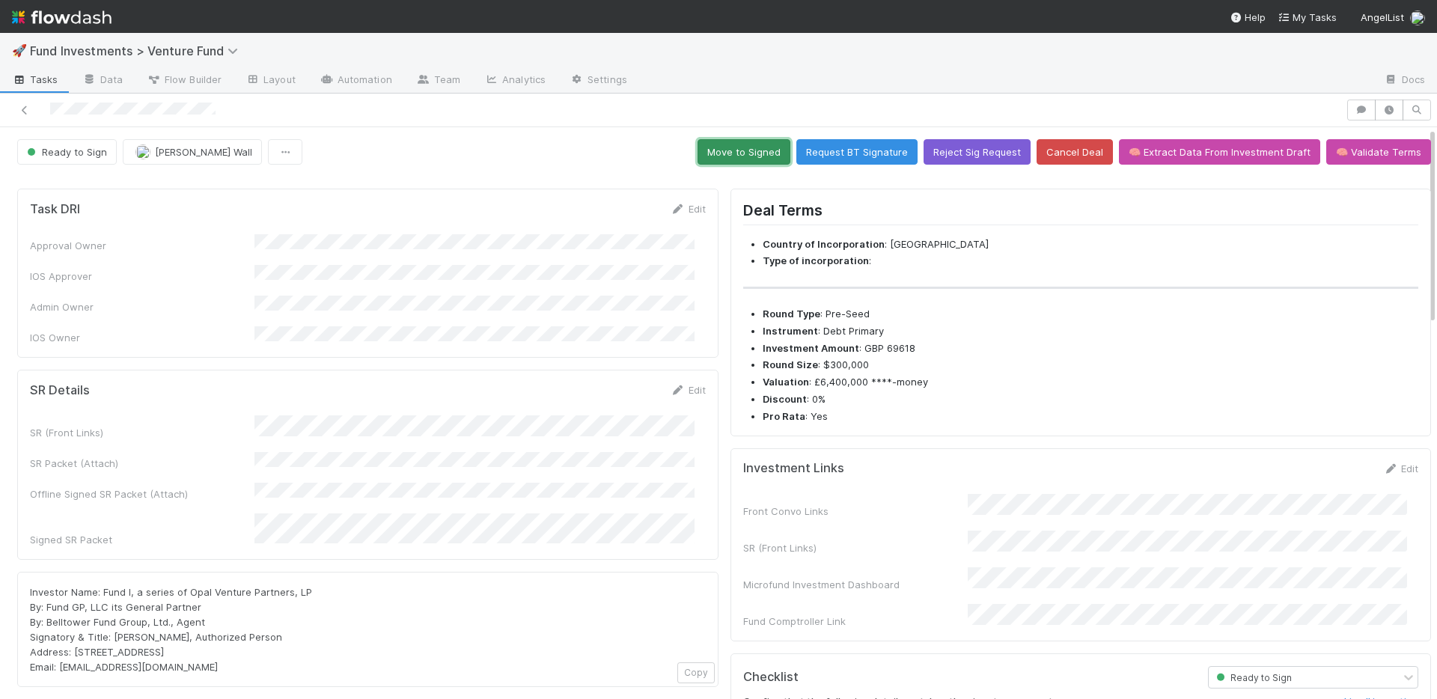
click at [756, 151] on button "Move to Signed" at bounding box center [744, 151] width 93 height 25
